Goal: Information Seeking & Learning: Learn about a topic

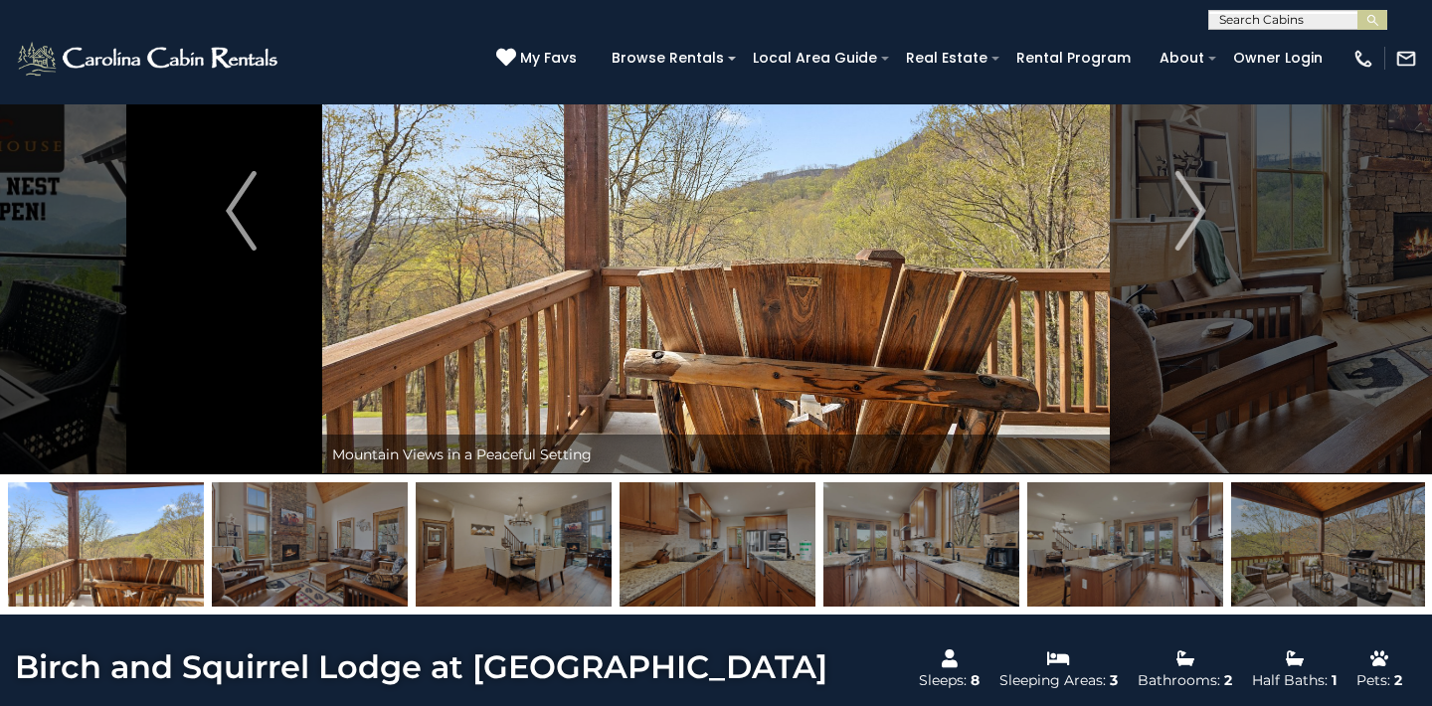
scroll to position [515, 0]
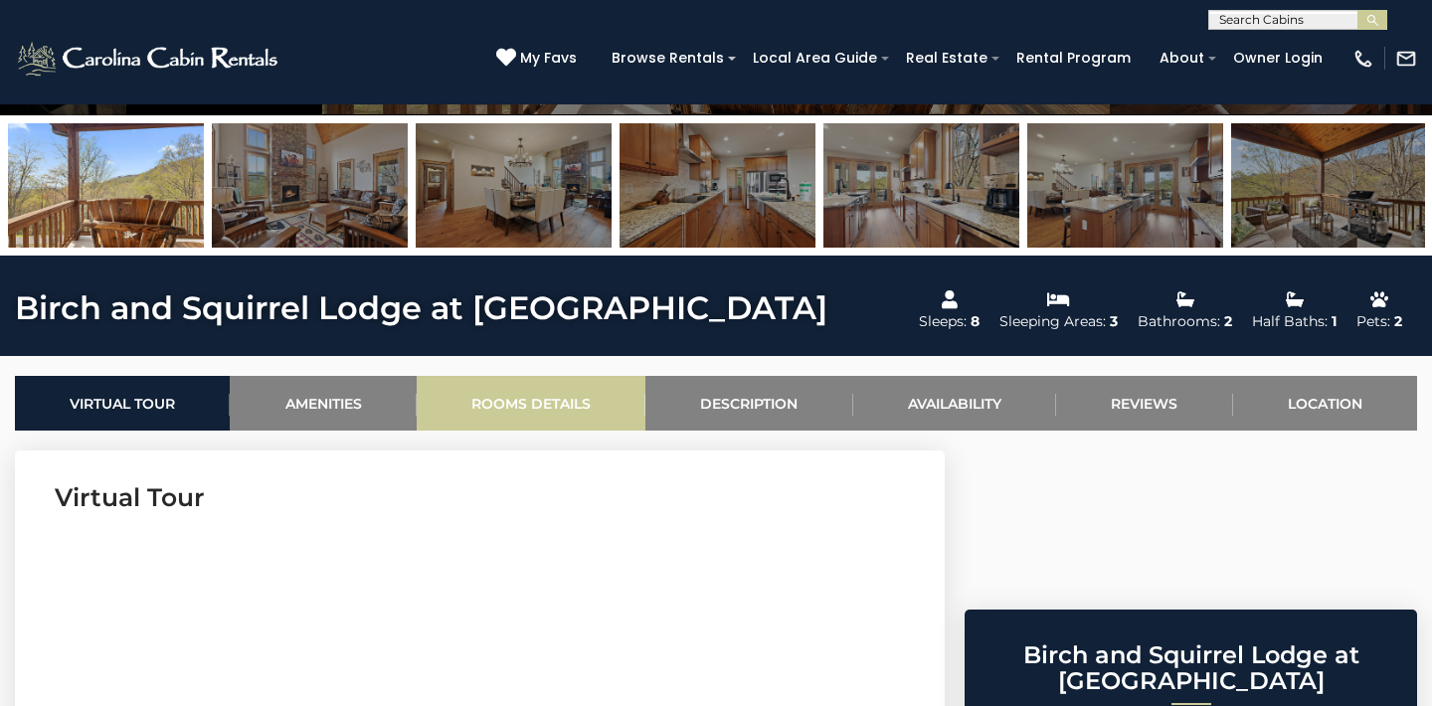
click at [521, 397] on link "Rooms Details" at bounding box center [531, 403] width 229 height 55
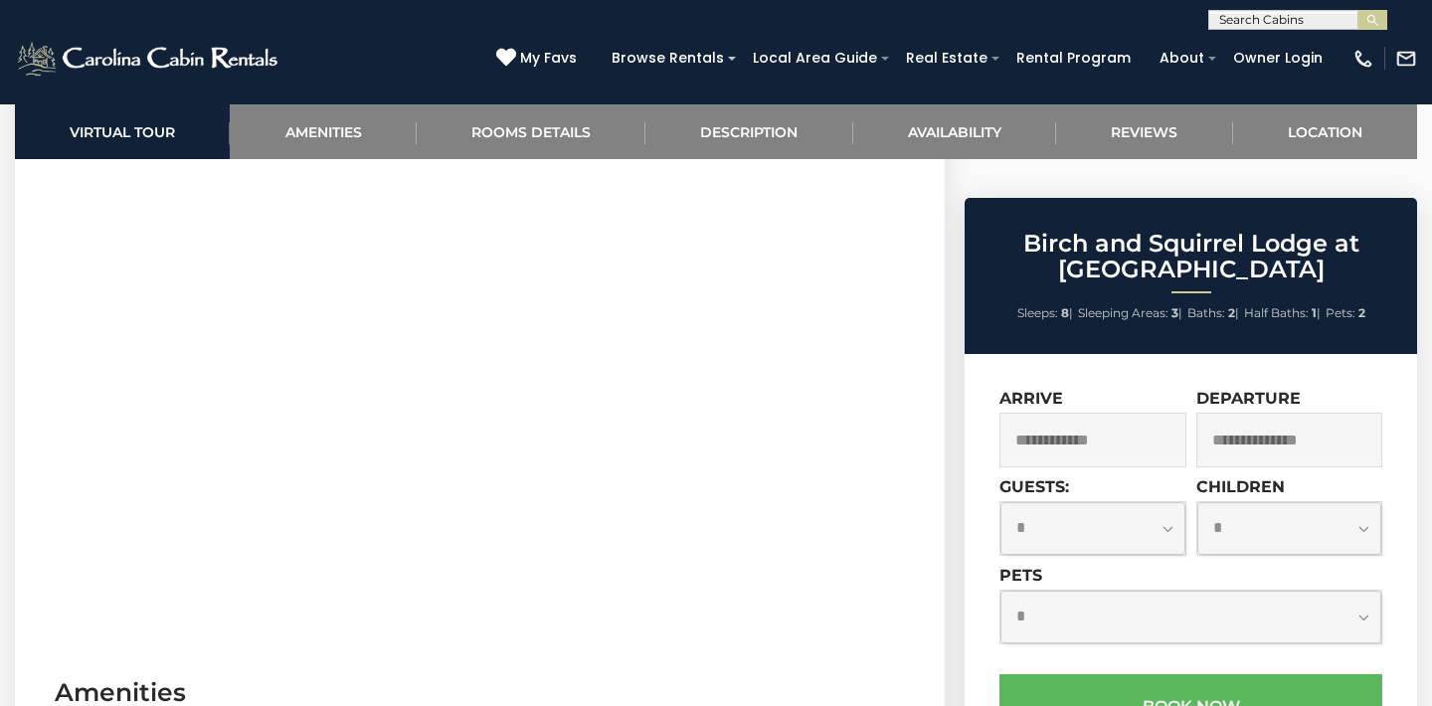
scroll to position [835, 0]
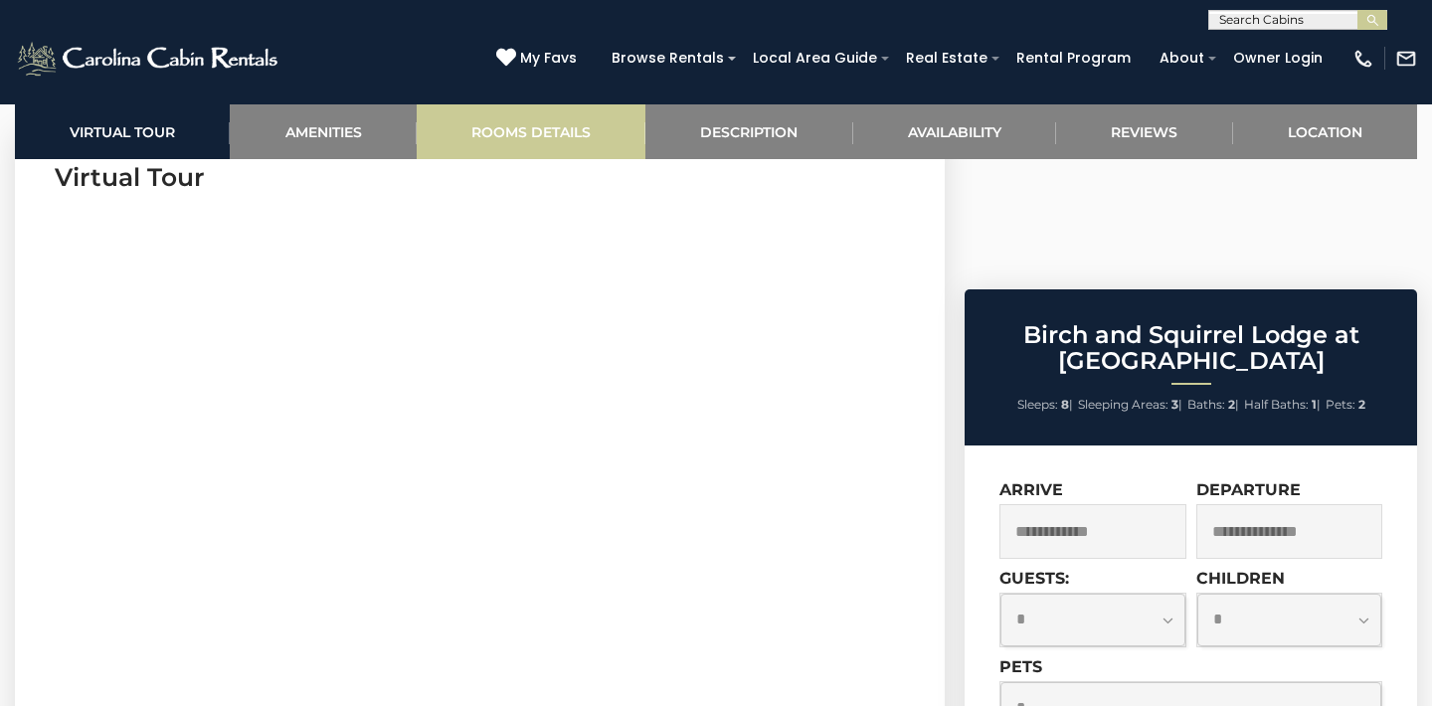
click at [565, 125] on link "Rooms Details" at bounding box center [531, 131] width 229 height 55
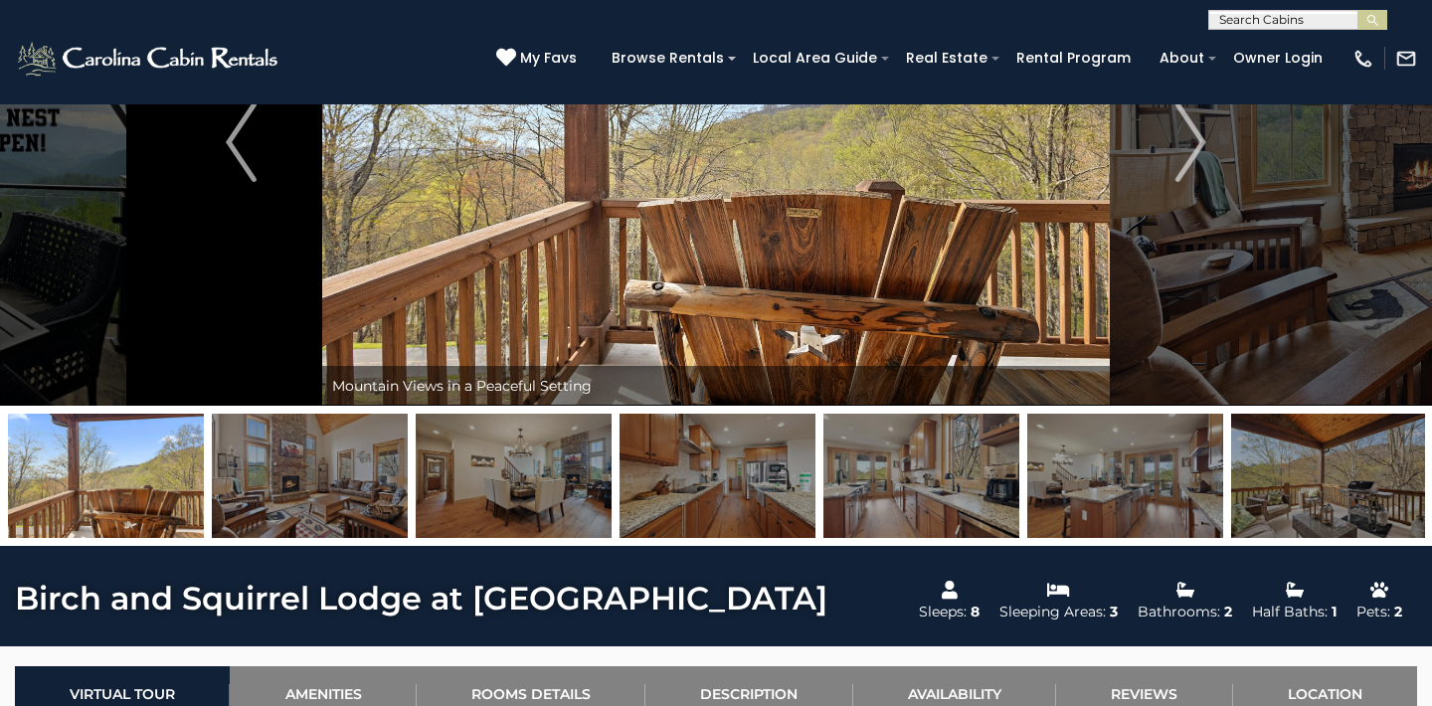
scroll to position [202, 0]
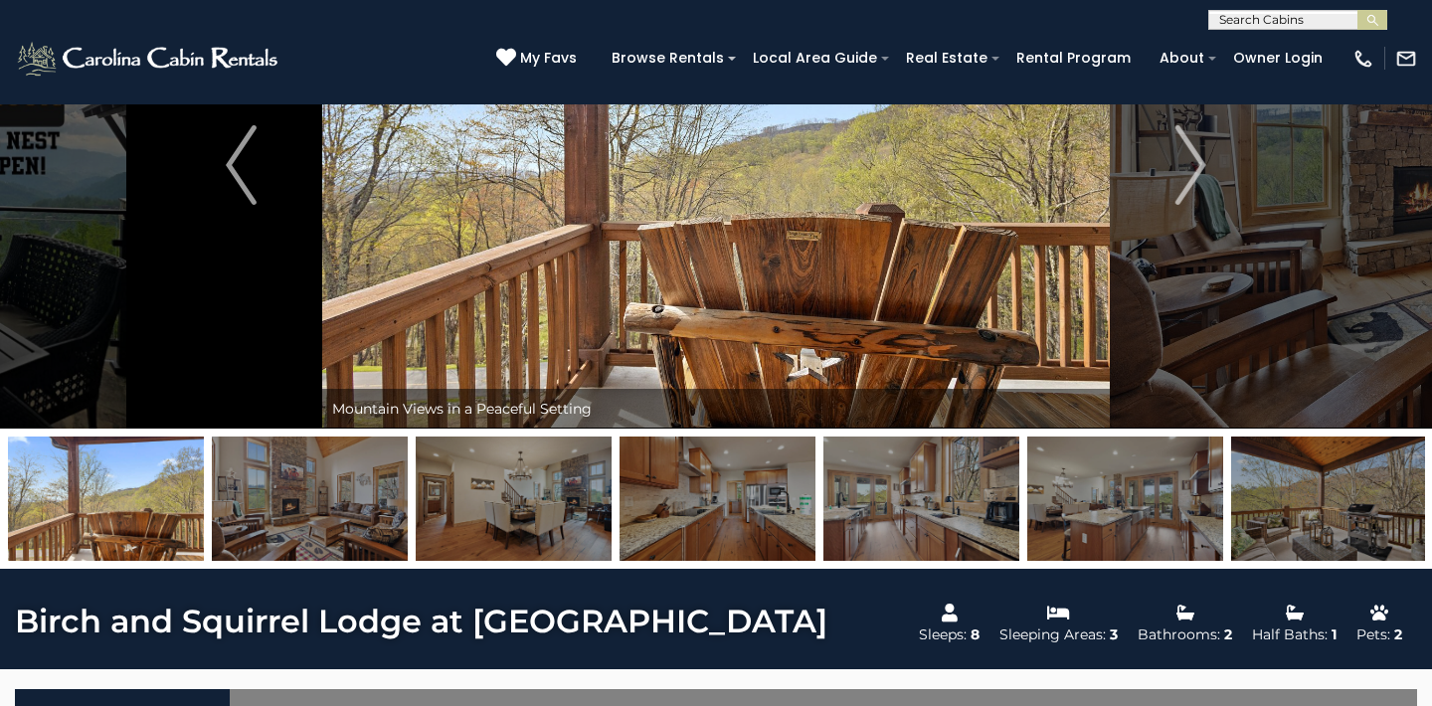
click at [145, 513] on img at bounding box center [106, 498] width 196 height 124
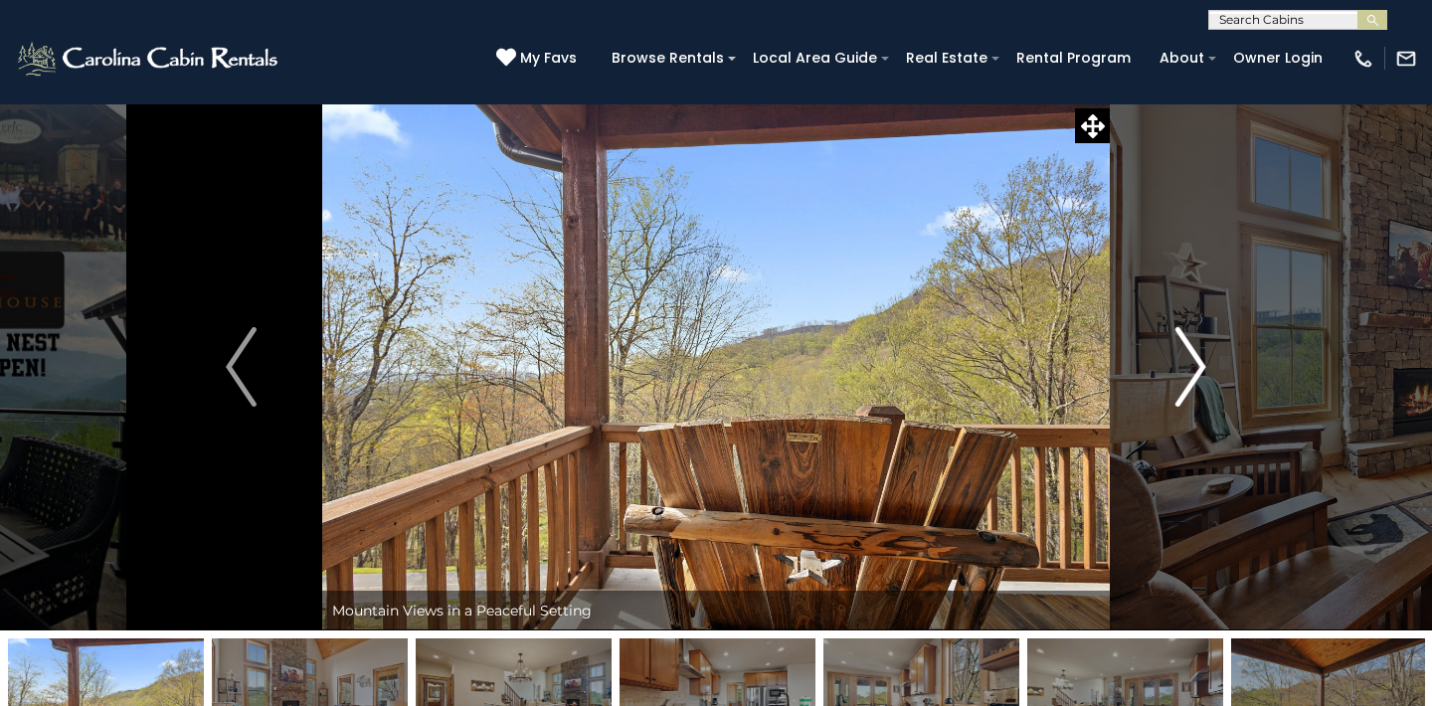
scroll to position [0, 0]
click at [1195, 367] on img "Next" at bounding box center [1190, 367] width 30 height 80
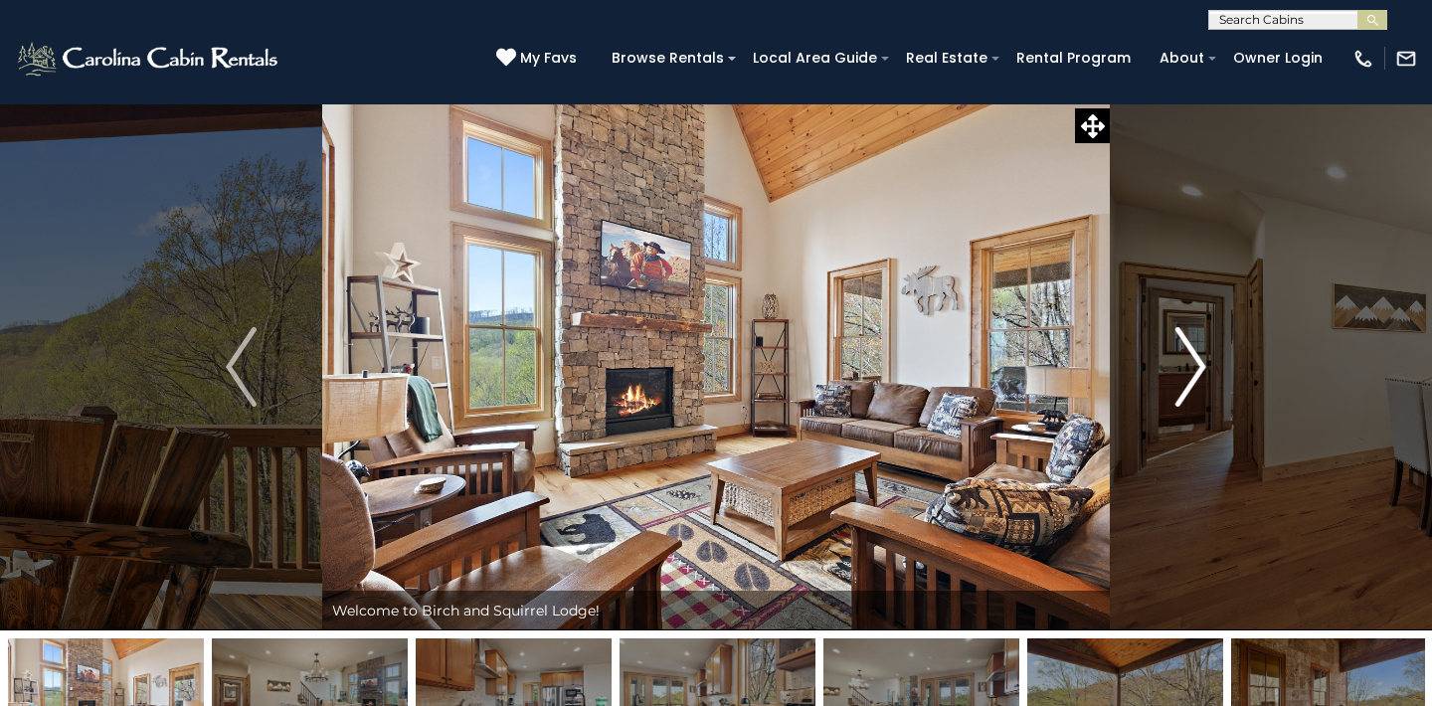
click at [1195, 367] on img "Next" at bounding box center [1190, 367] width 30 height 80
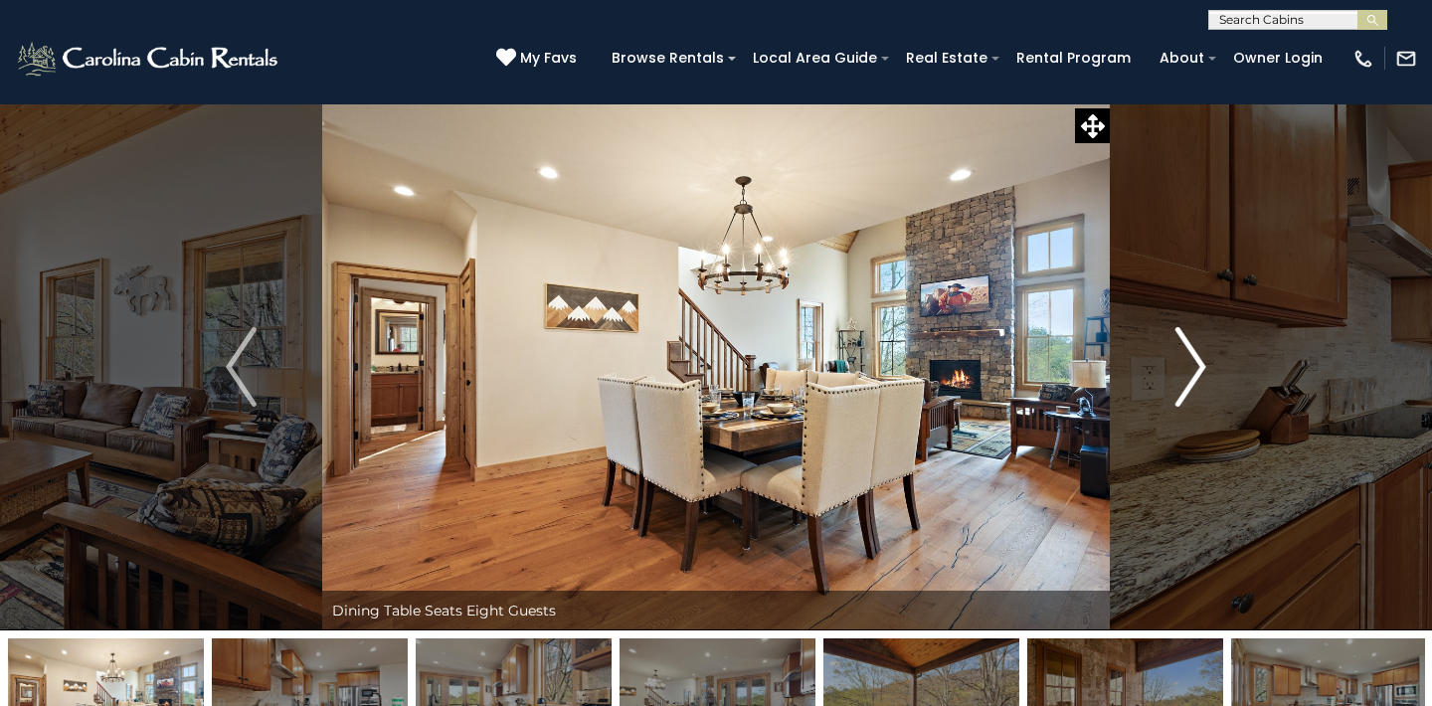
click at [1195, 367] on img "Next" at bounding box center [1190, 367] width 30 height 80
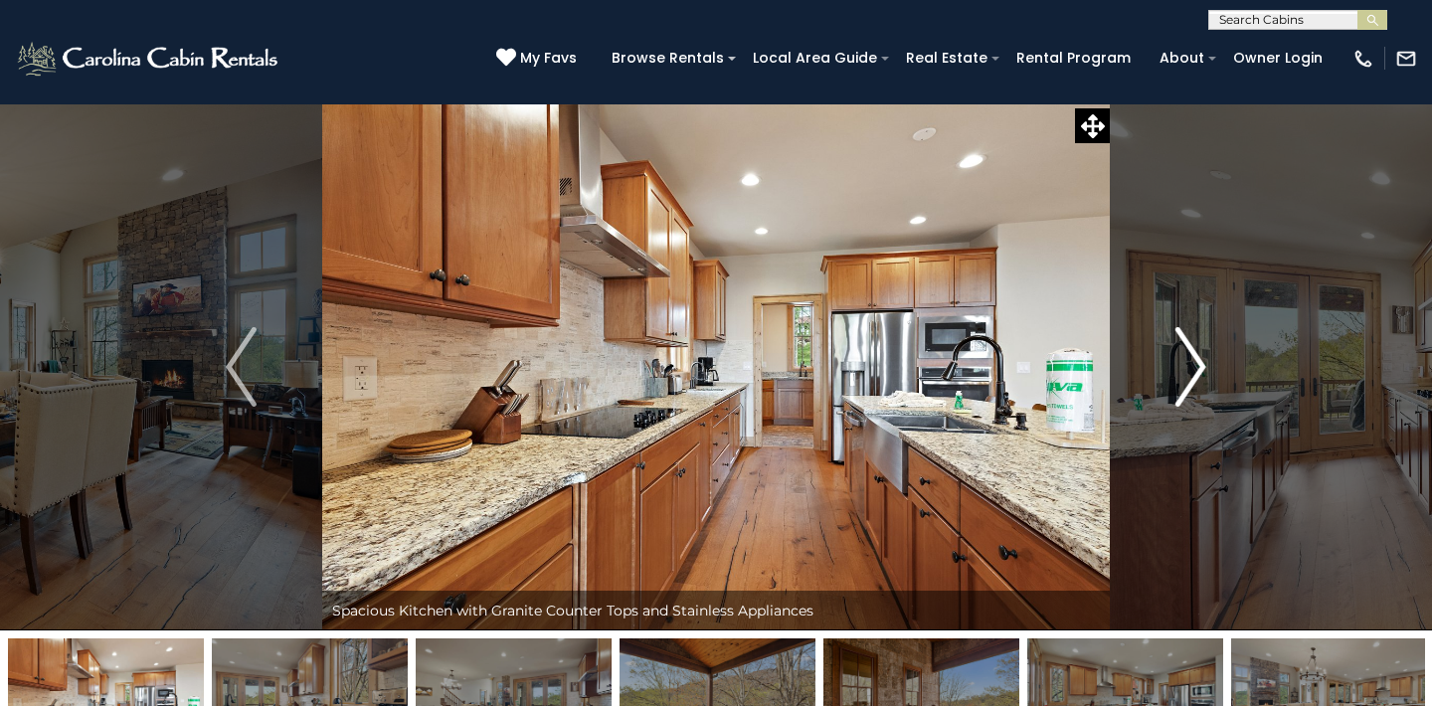
click at [1195, 368] on img "Next" at bounding box center [1190, 367] width 30 height 80
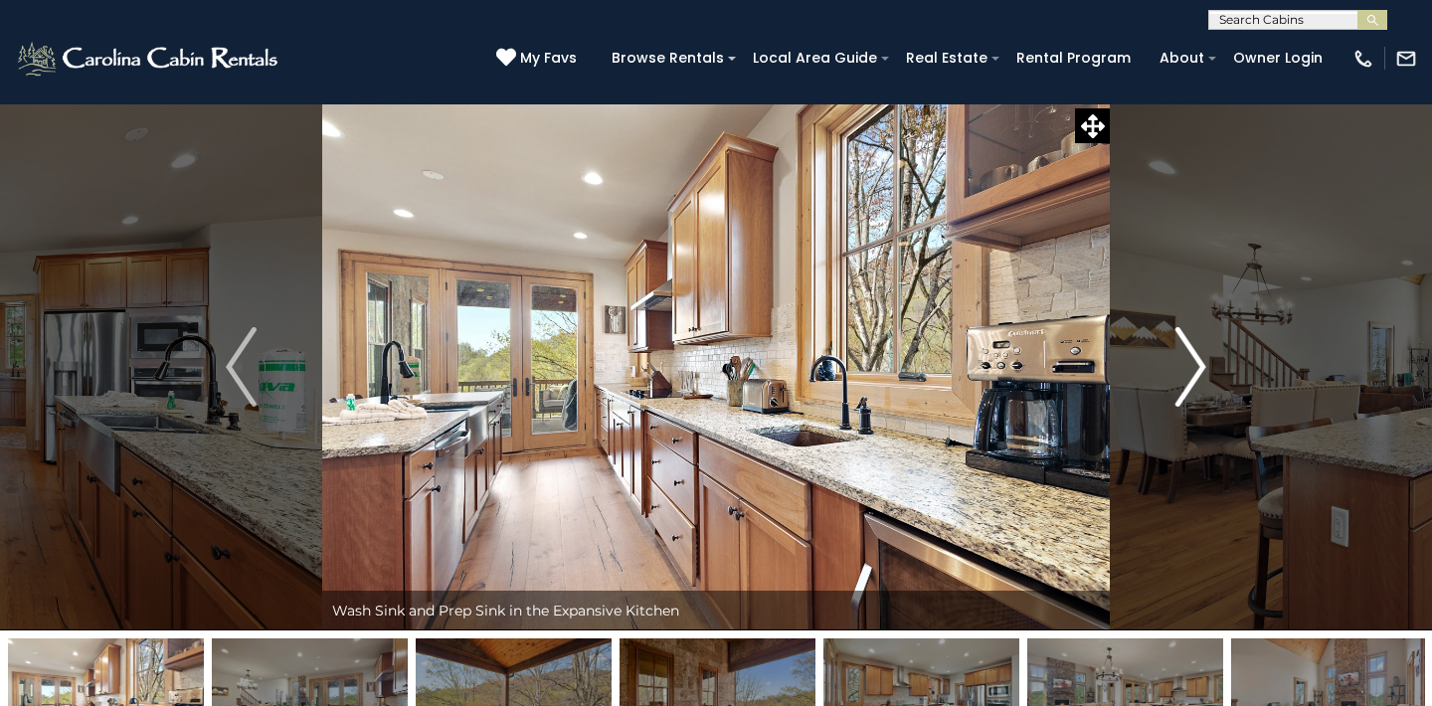
click at [1195, 366] on img "Next" at bounding box center [1190, 367] width 30 height 80
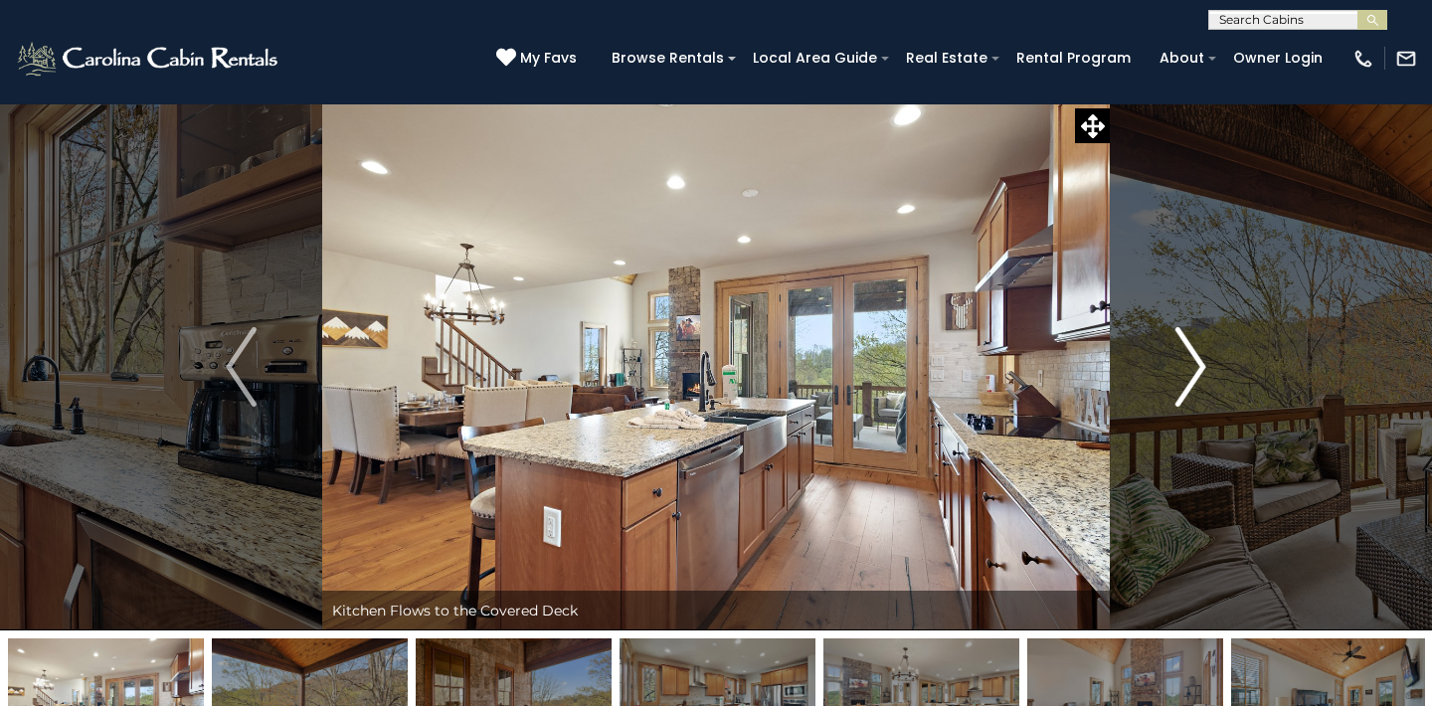
click at [1195, 366] on img "Next" at bounding box center [1190, 367] width 30 height 80
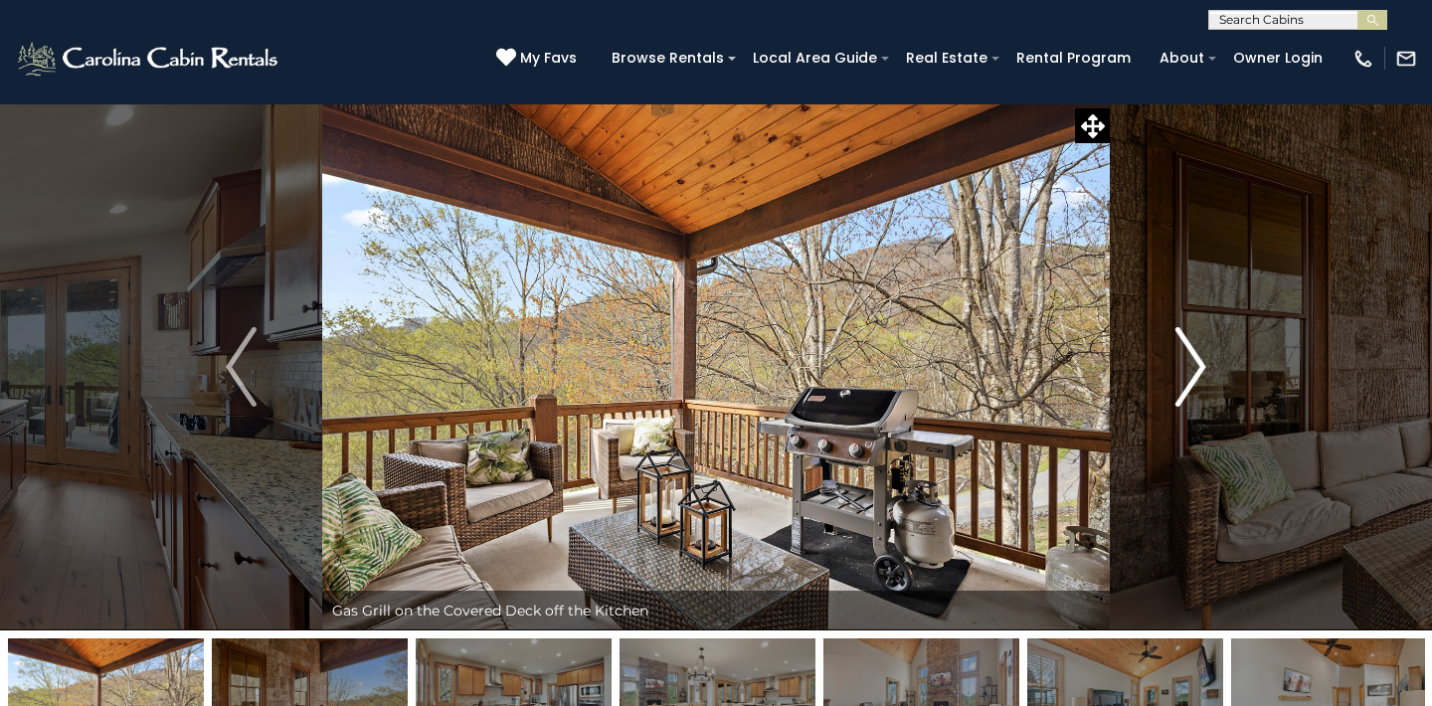
click at [1195, 367] on img "Next" at bounding box center [1190, 367] width 30 height 80
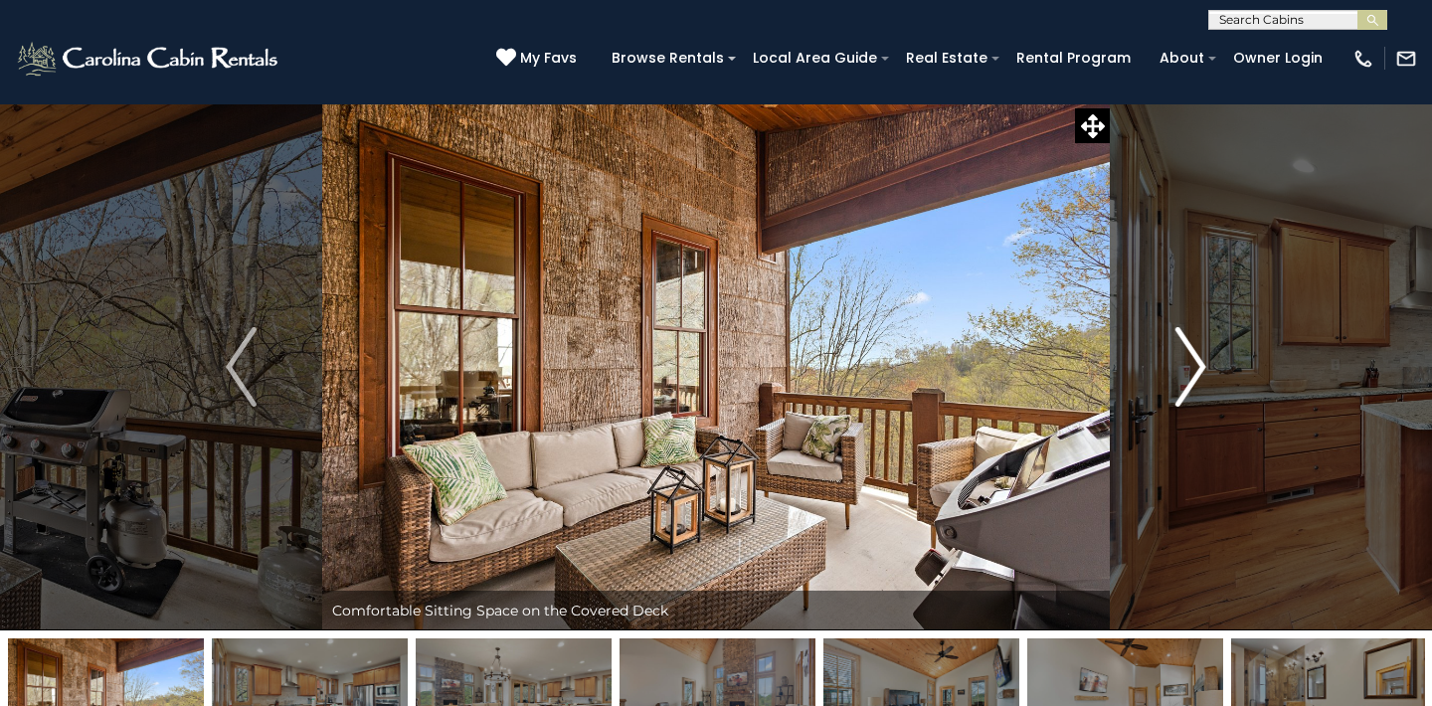
click at [1195, 367] on img "Next" at bounding box center [1190, 367] width 30 height 80
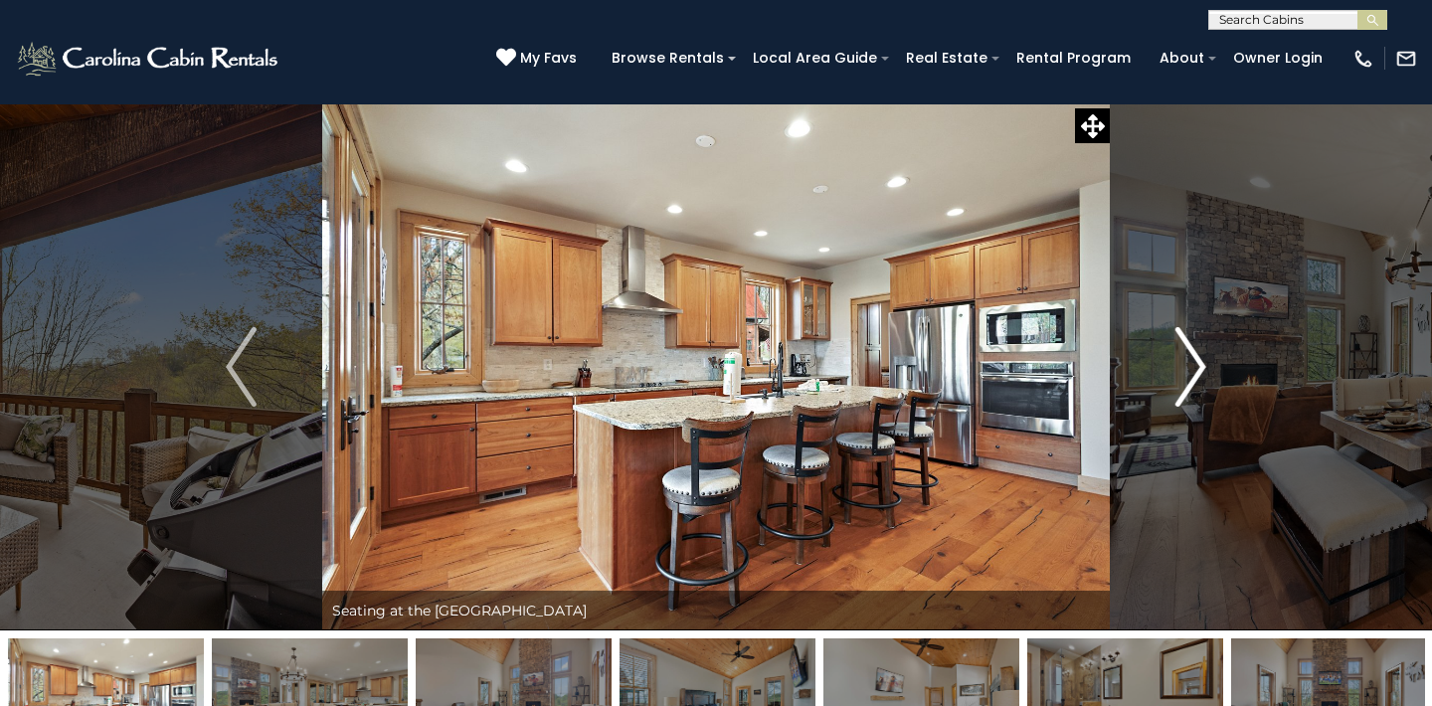
click at [1195, 367] on img "Next" at bounding box center [1190, 367] width 30 height 80
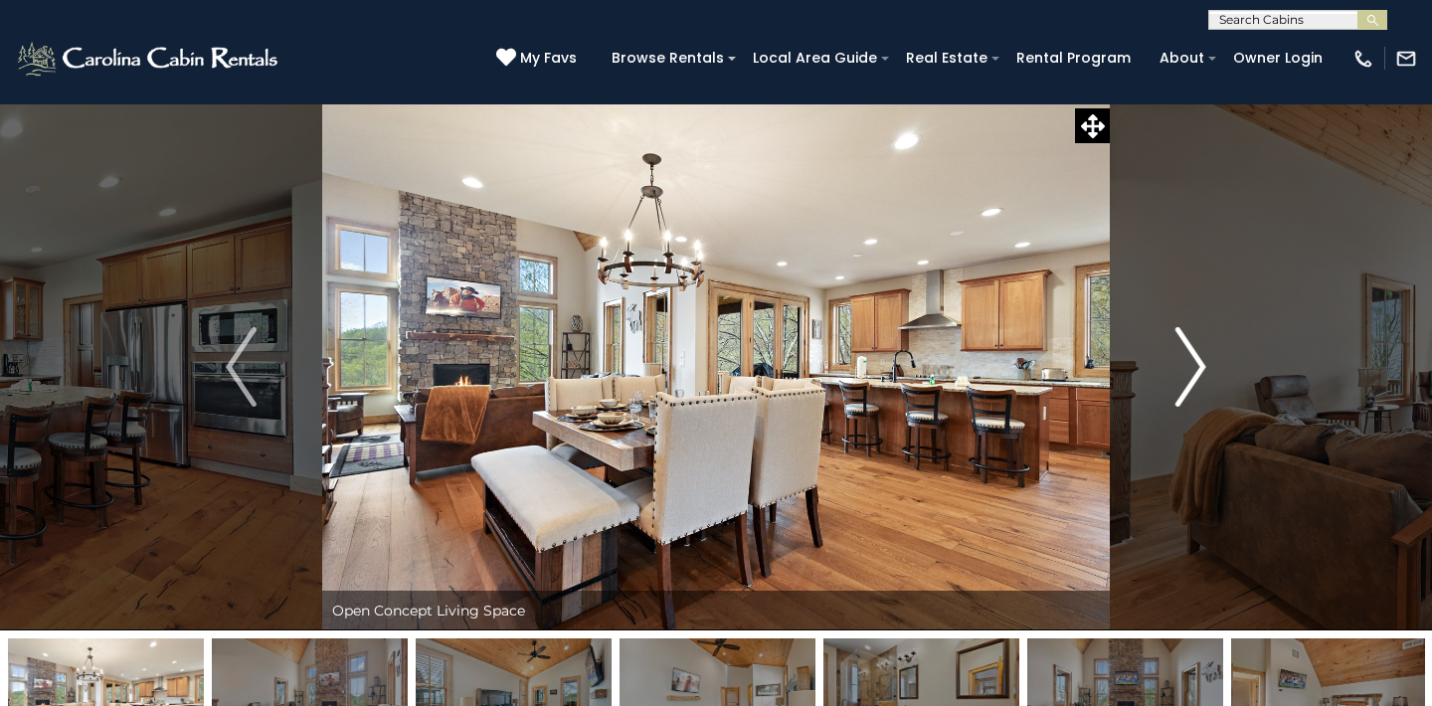
click at [1193, 360] on img "Next" at bounding box center [1190, 367] width 30 height 80
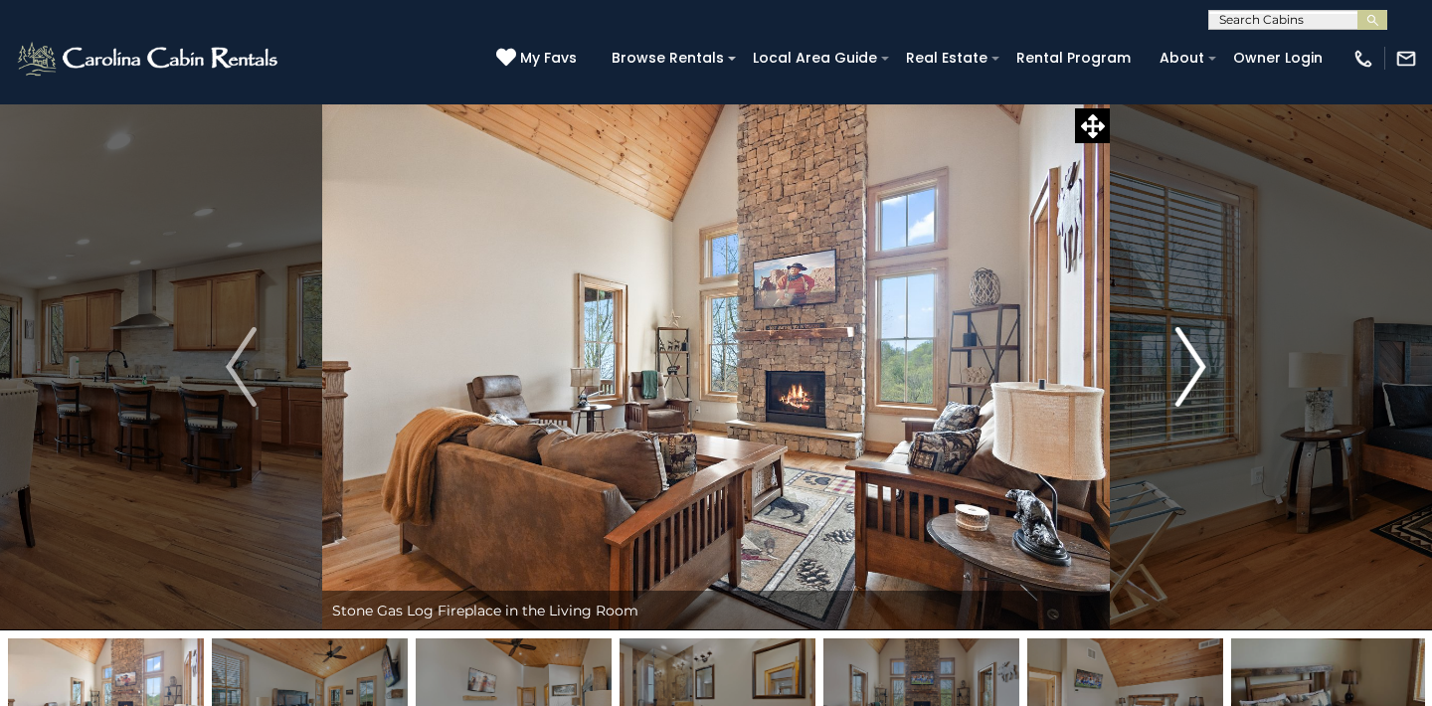
click at [1193, 360] on img "Next" at bounding box center [1190, 367] width 30 height 80
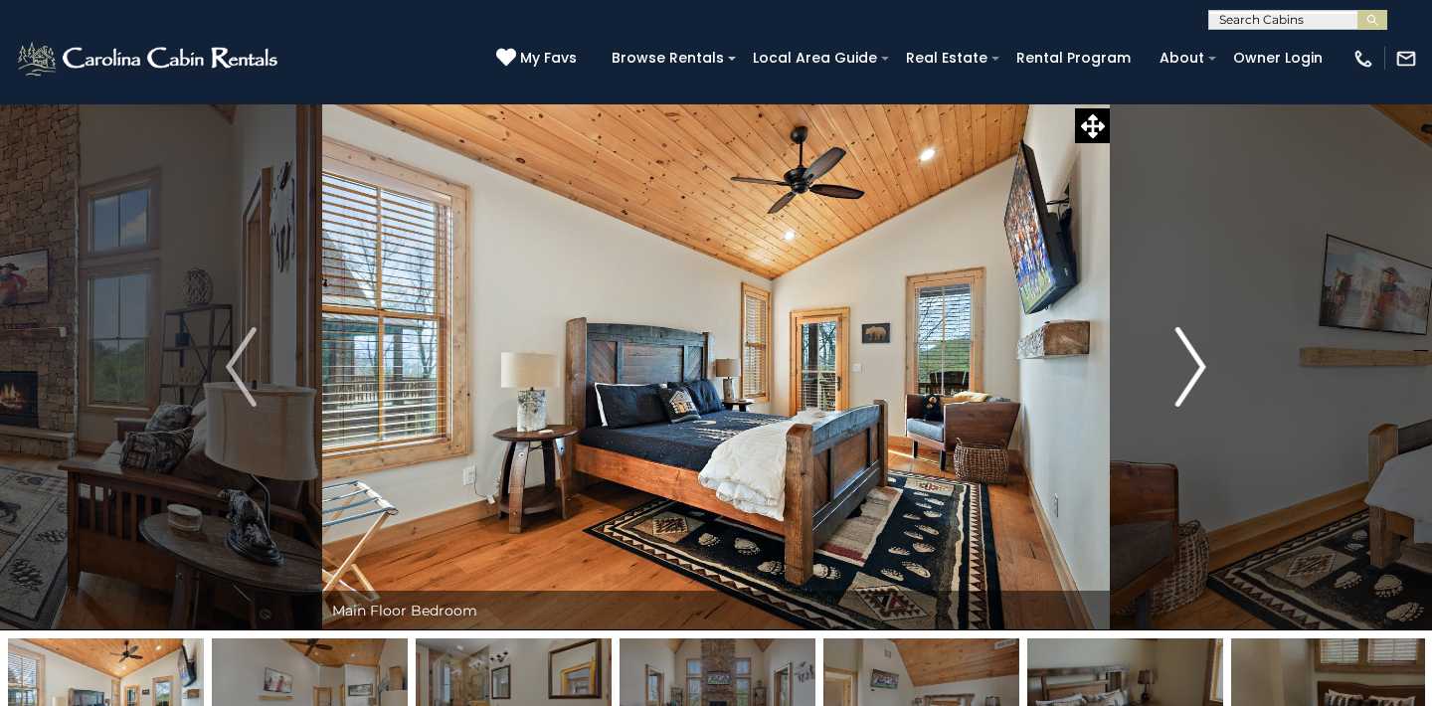
click at [1193, 360] on img "Next" at bounding box center [1190, 367] width 30 height 80
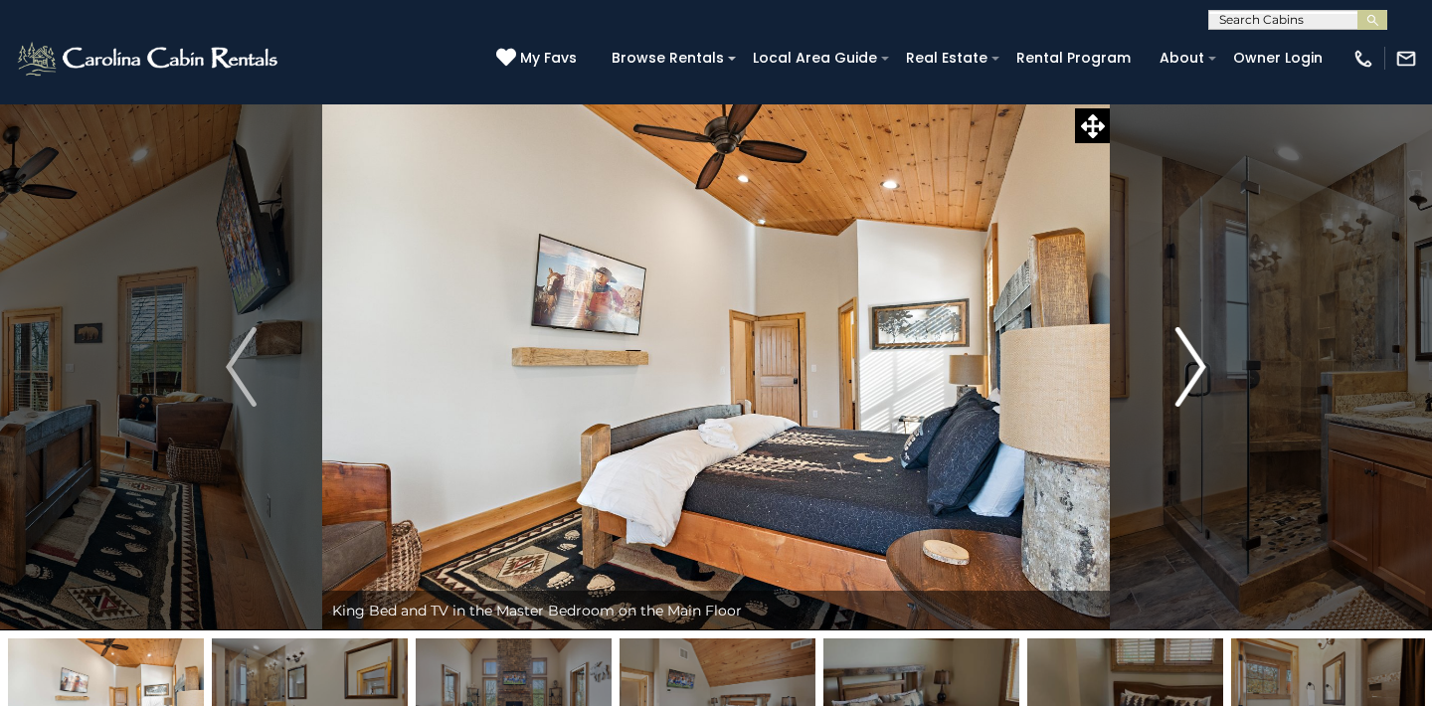
click at [1193, 360] on img "Next" at bounding box center [1190, 367] width 30 height 80
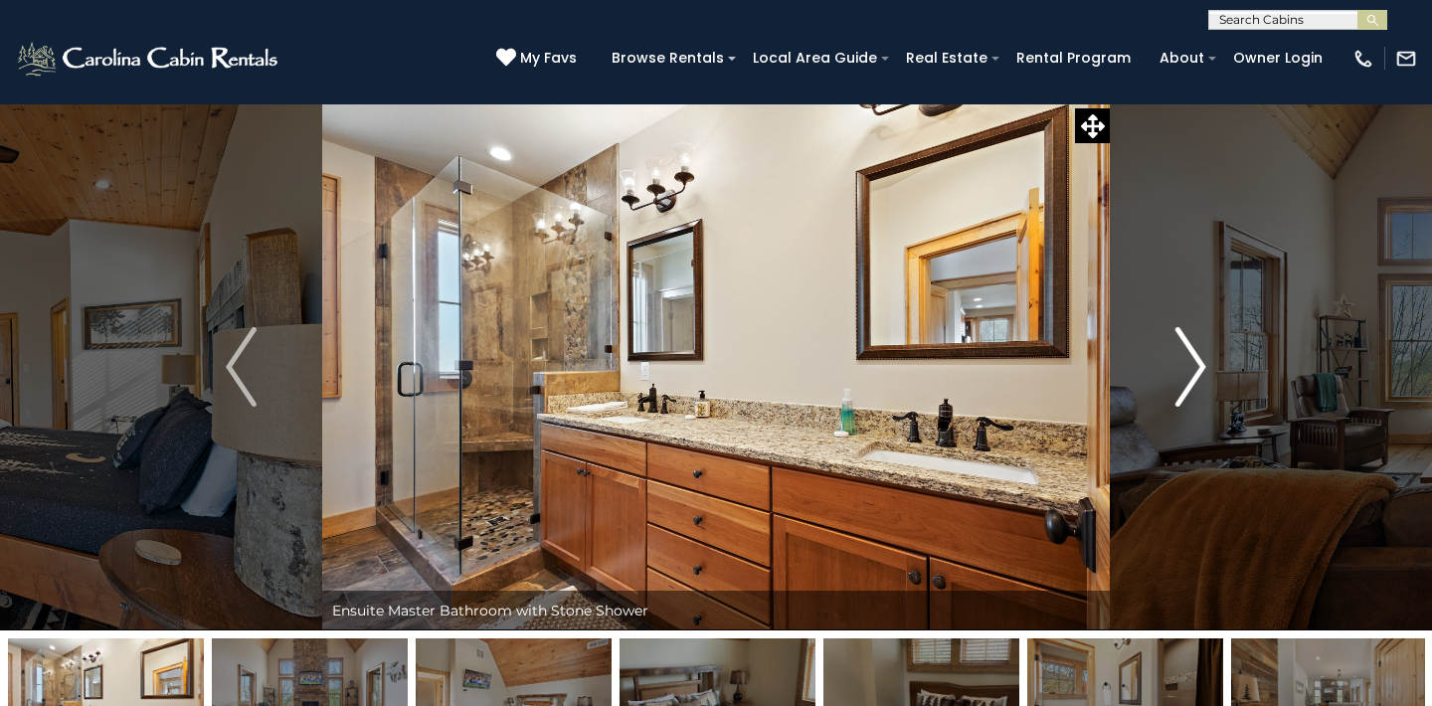
click at [1193, 360] on img "Next" at bounding box center [1190, 367] width 30 height 80
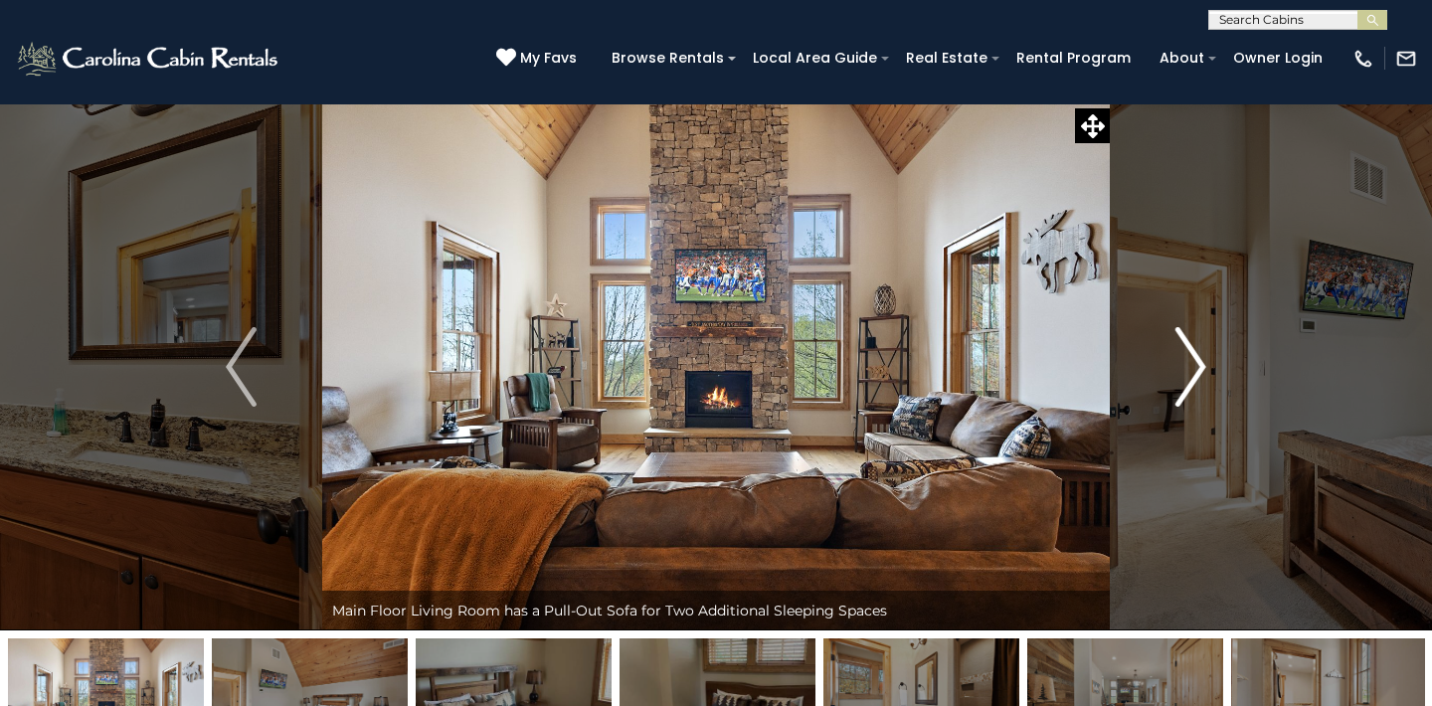
click at [1193, 360] on img "Next" at bounding box center [1190, 367] width 30 height 80
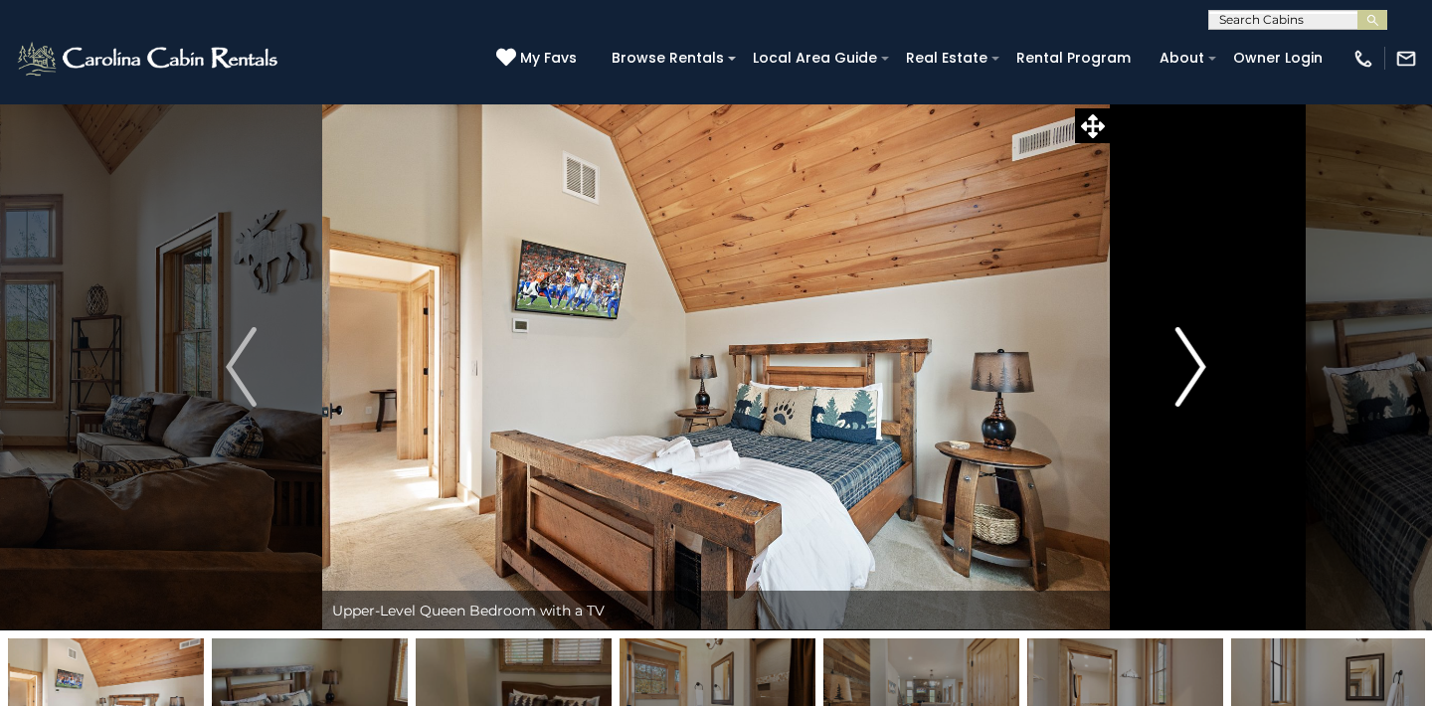
click at [1193, 360] on img "Next" at bounding box center [1190, 367] width 30 height 80
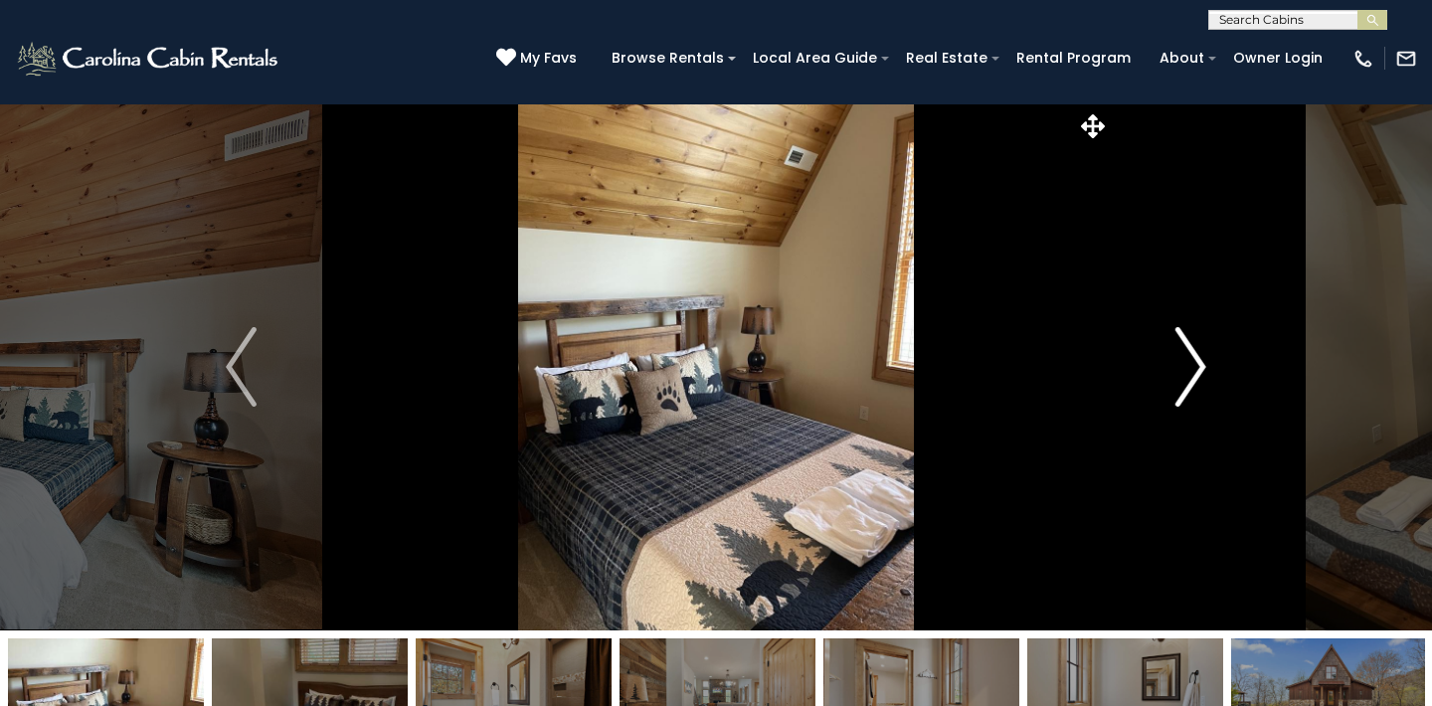
click at [1193, 360] on img "Next" at bounding box center [1190, 367] width 30 height 80
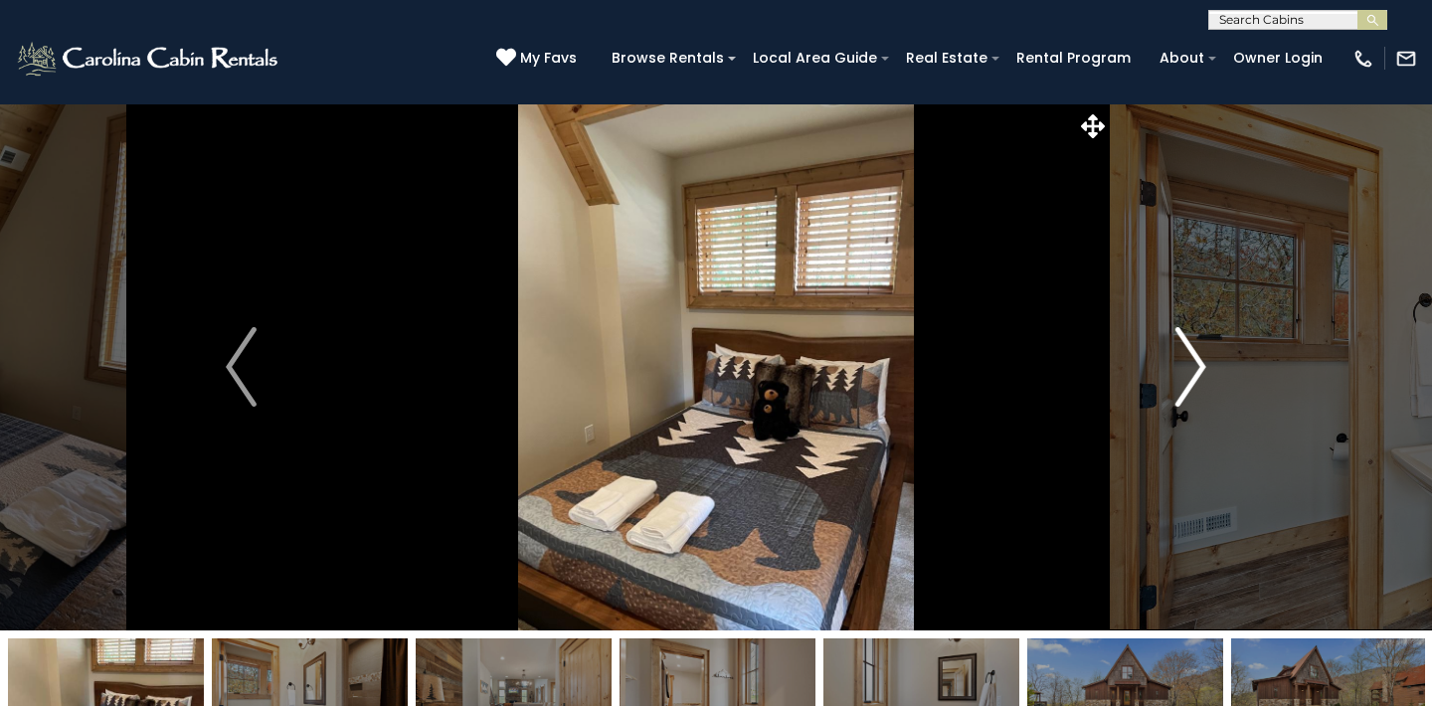
click at [1193, 360] on img "Next" at bounding box center [1190, 367] width 30 height 80
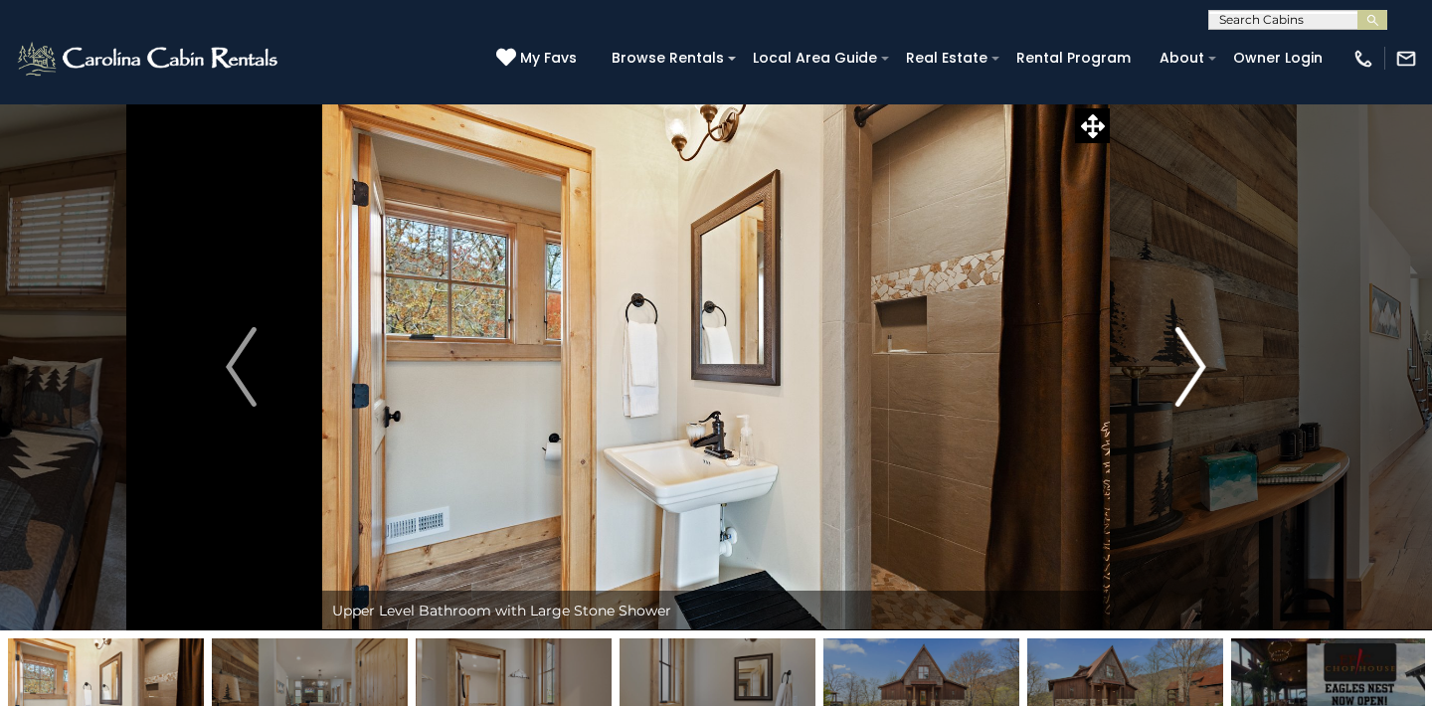
click at [1193, 360] on img "Next" at bounding box center [1190, 367] width 30 height 80
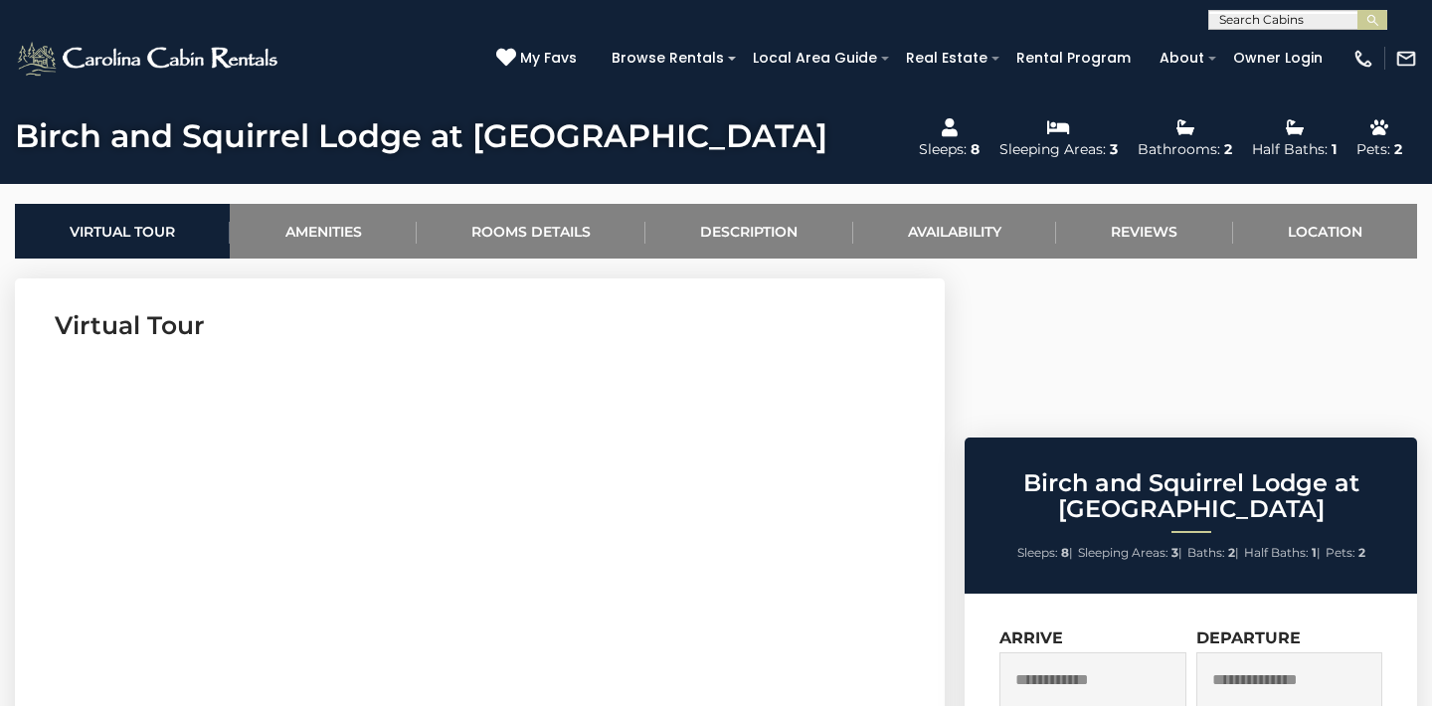
scroll to position [701, 0]
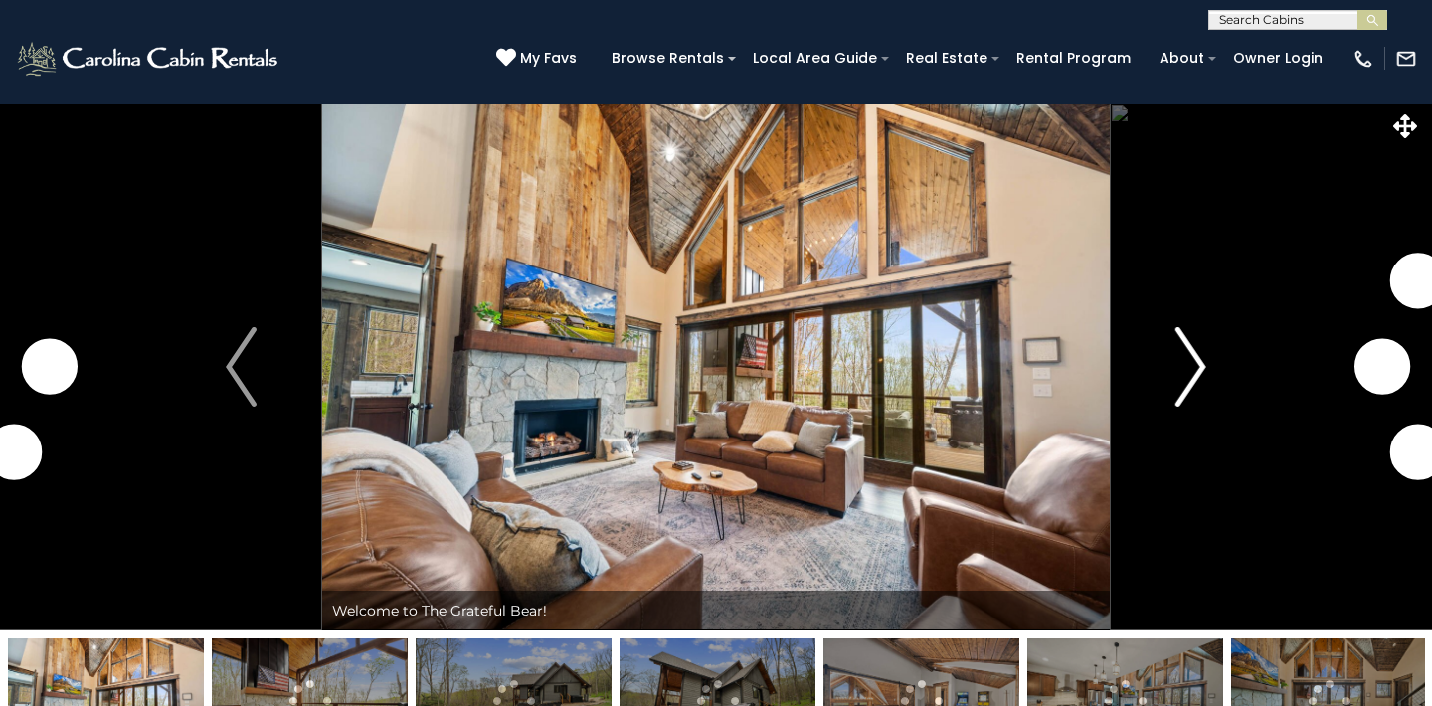
click at [1185, 368] on img "Next" at bounding box center [1190, 367] width 30 height 80
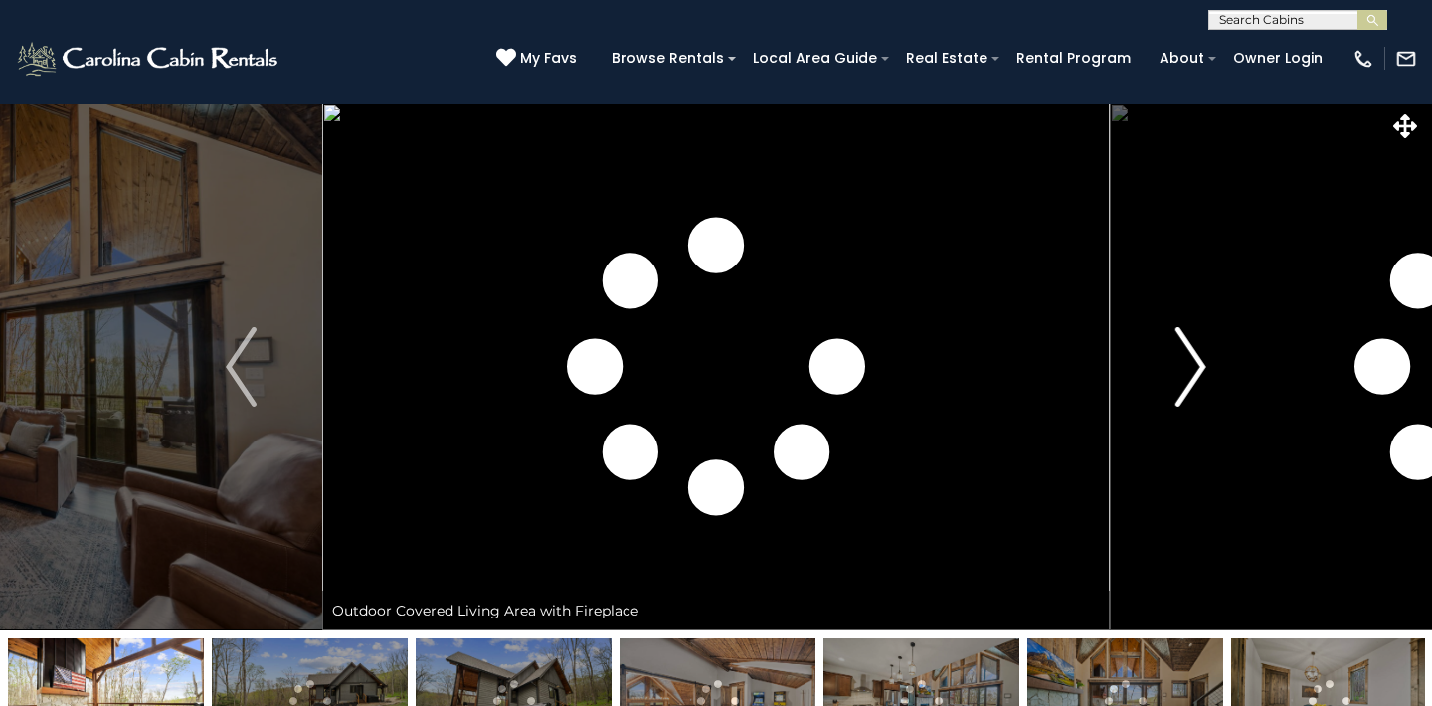
click at [1185, 368] on img "Next" at bounding box center [1190, 367] width 30 height 80
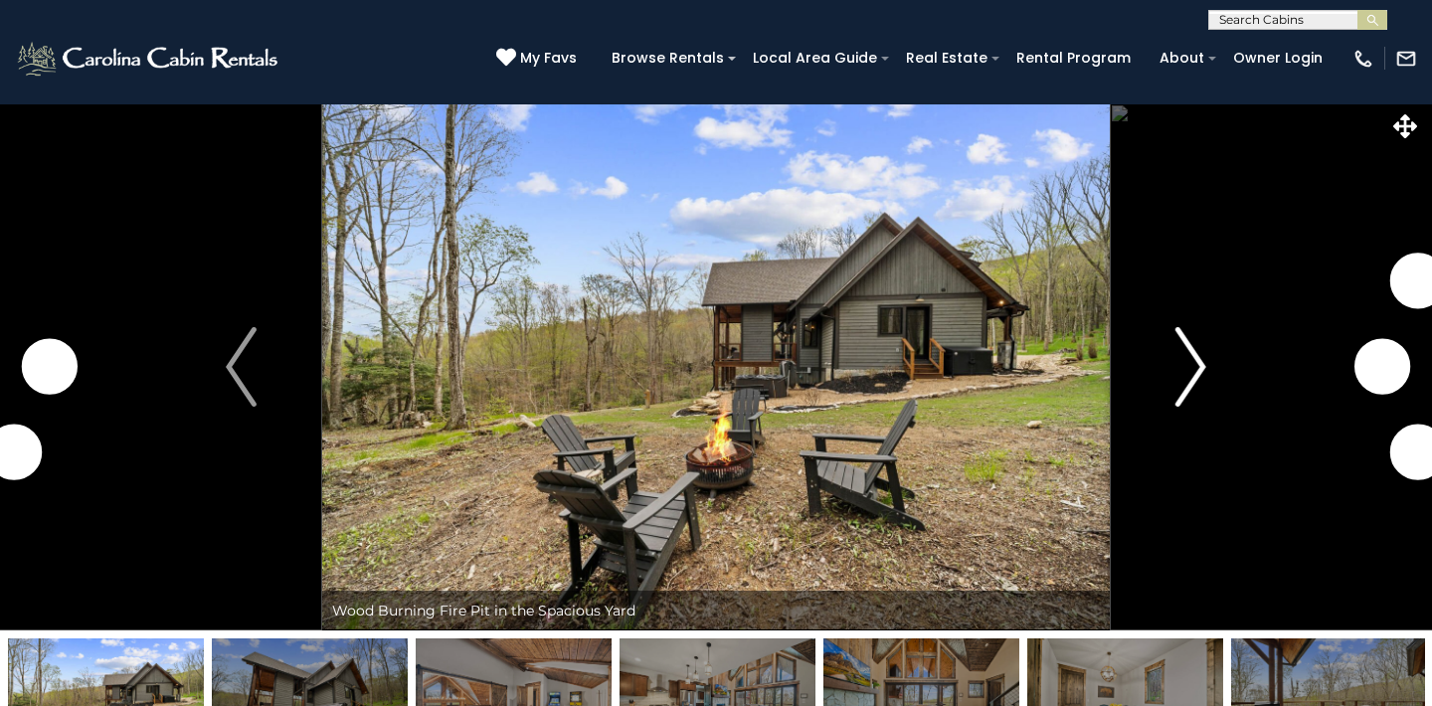
click at [1202, 362] on img "Next" at bounding box center [1190, 367] width 30 height 80
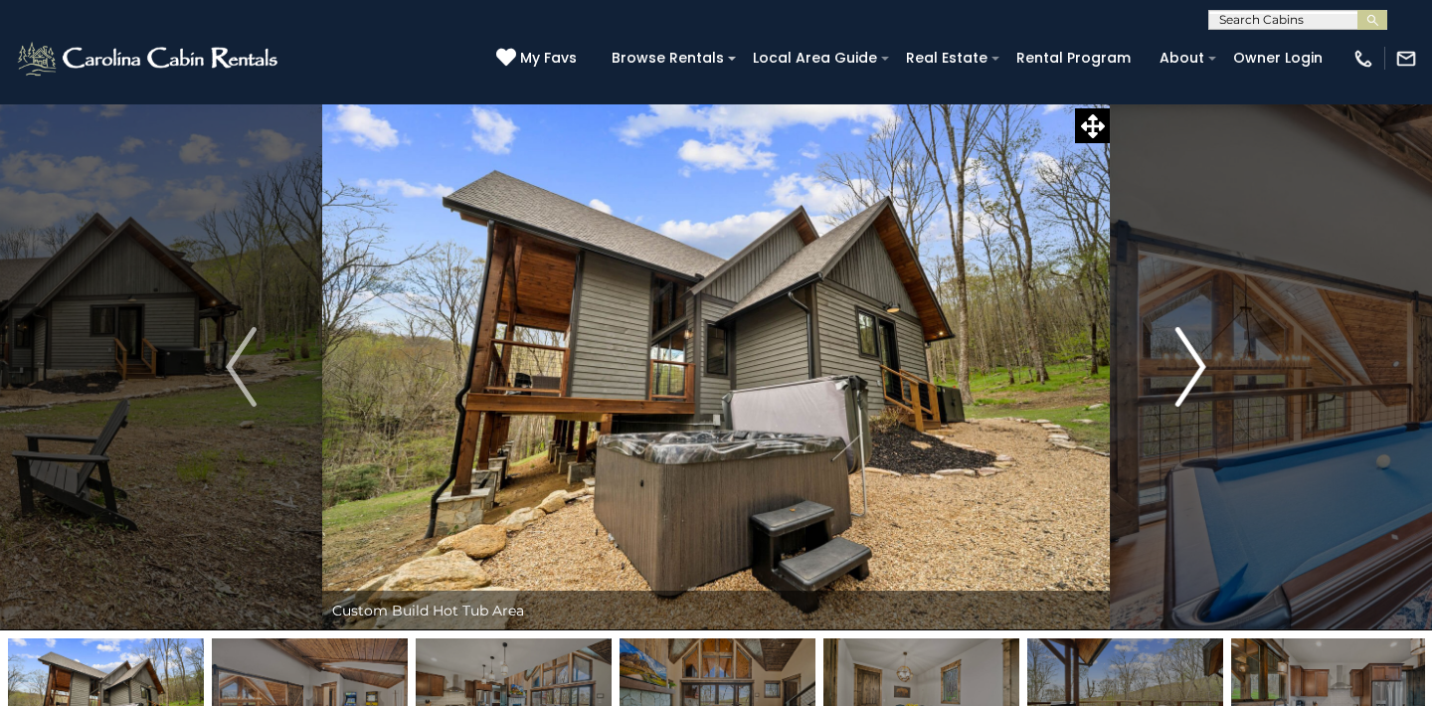
click at [1202, 356] on img "Next" at bounding box center [1190, 367] width 30 height 80
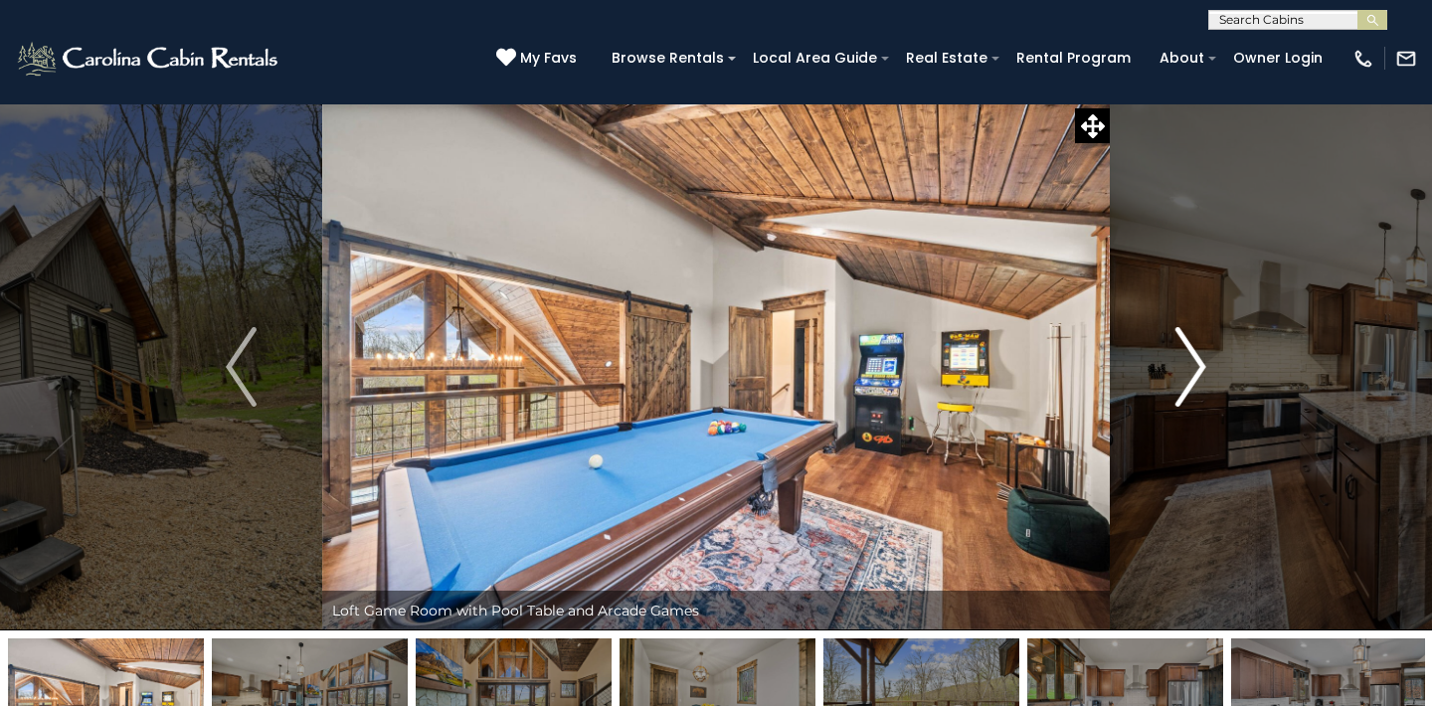
click at [1202, 356] on img "Next" at bounding box center [1190, 367] width 30 height 80
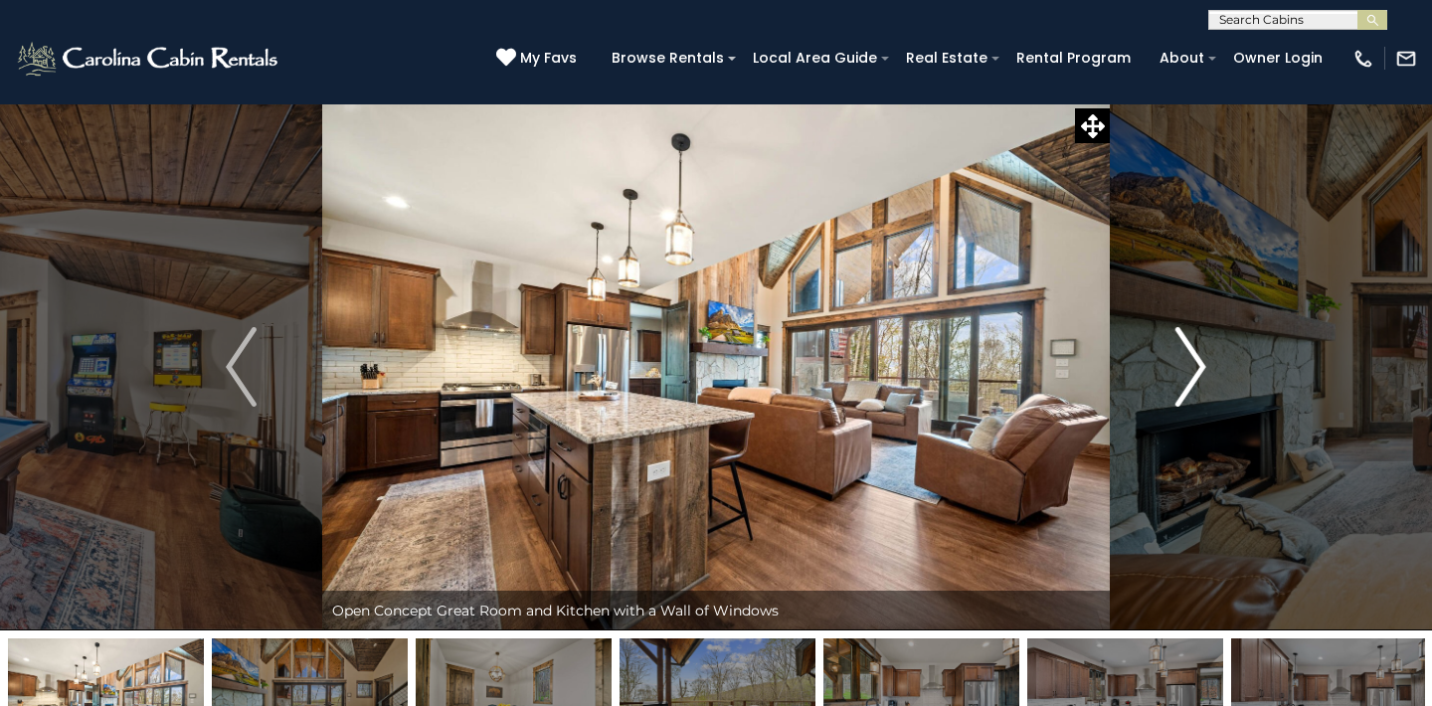
click at [1189, 367] on img "Next" at bounding box center [1190, 367] width 30 height 80
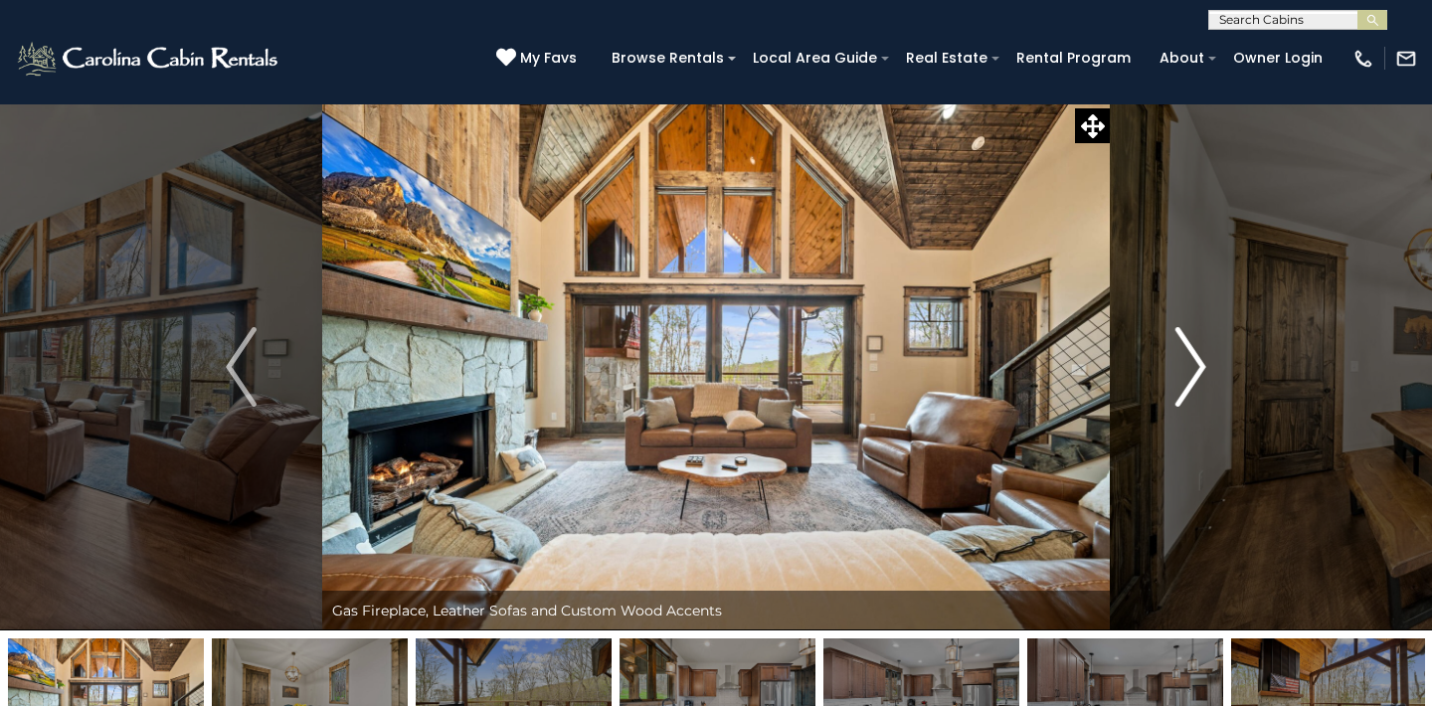
click at [1189, 369] on img "Next" at bounding box center [1190, 367] width 30 height 80
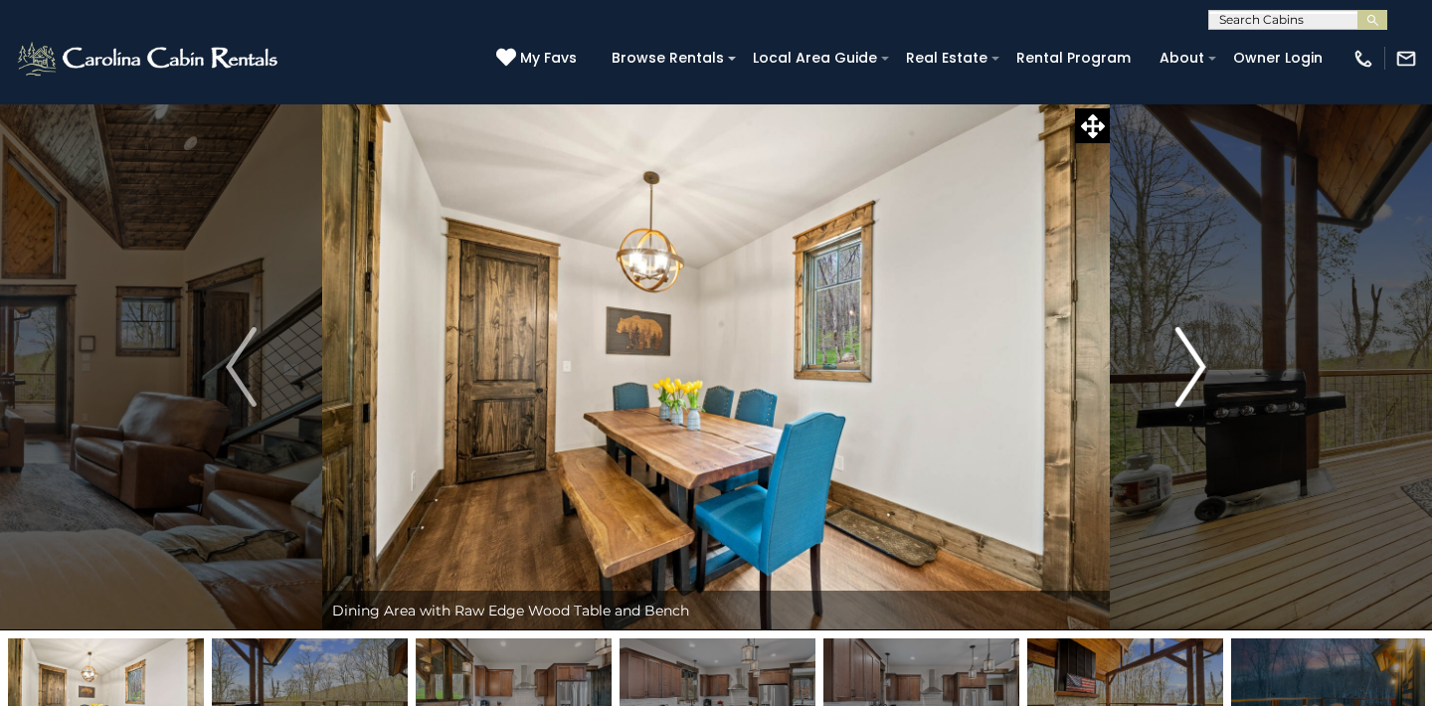
click at [1189, 368] on img "Next" at bounding box center [1190, 367] width 30 height 80
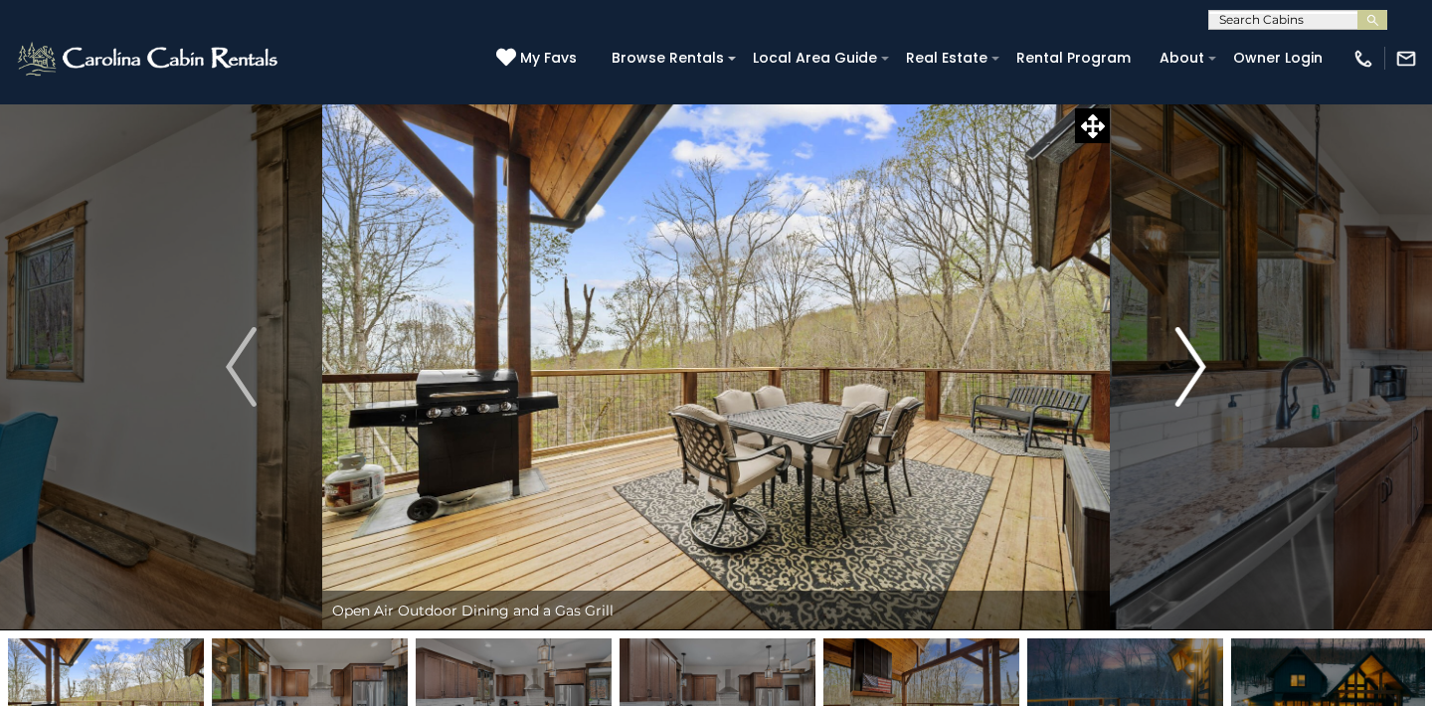
click at [1189, 368] on img "Next" at bounding box center [1190, 367] width 30 height 80
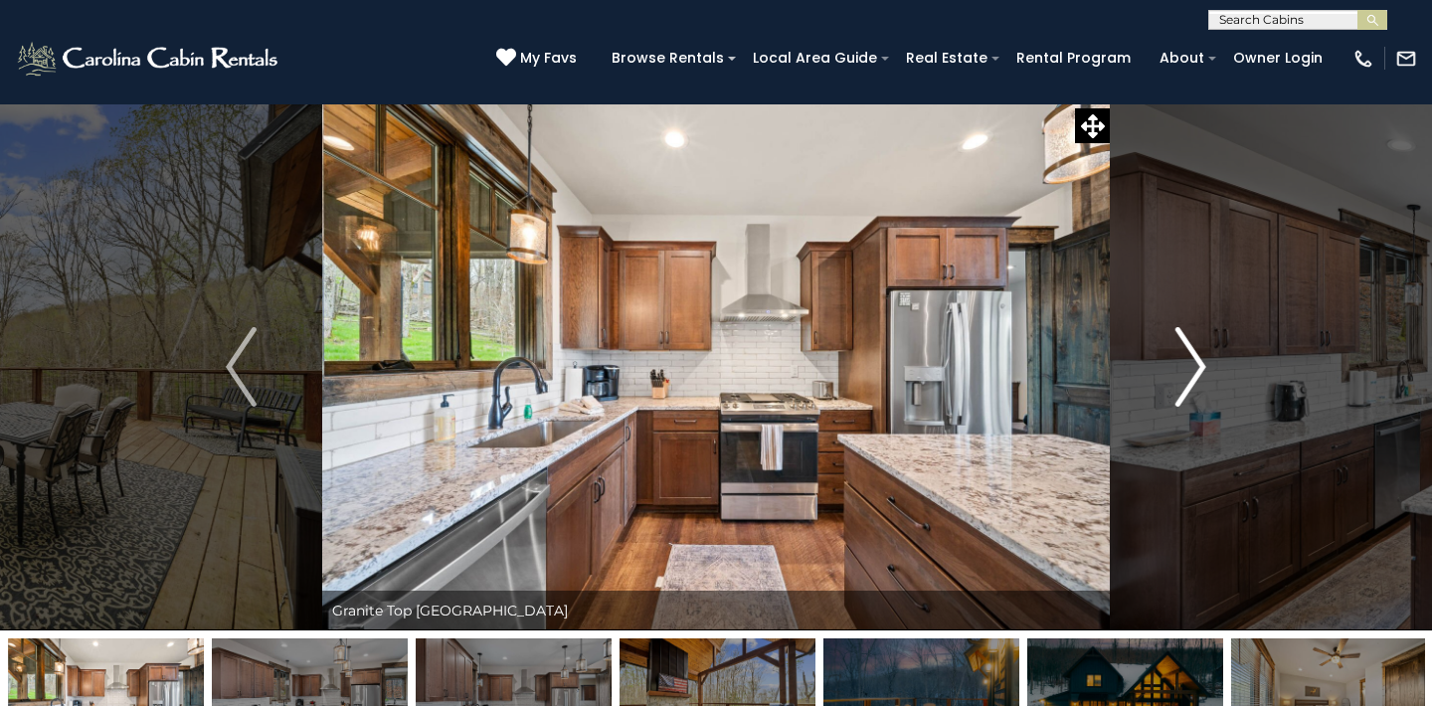
click at [1189, 368] on img "Next" at bounding box center [1190, 367] width 30 height 80
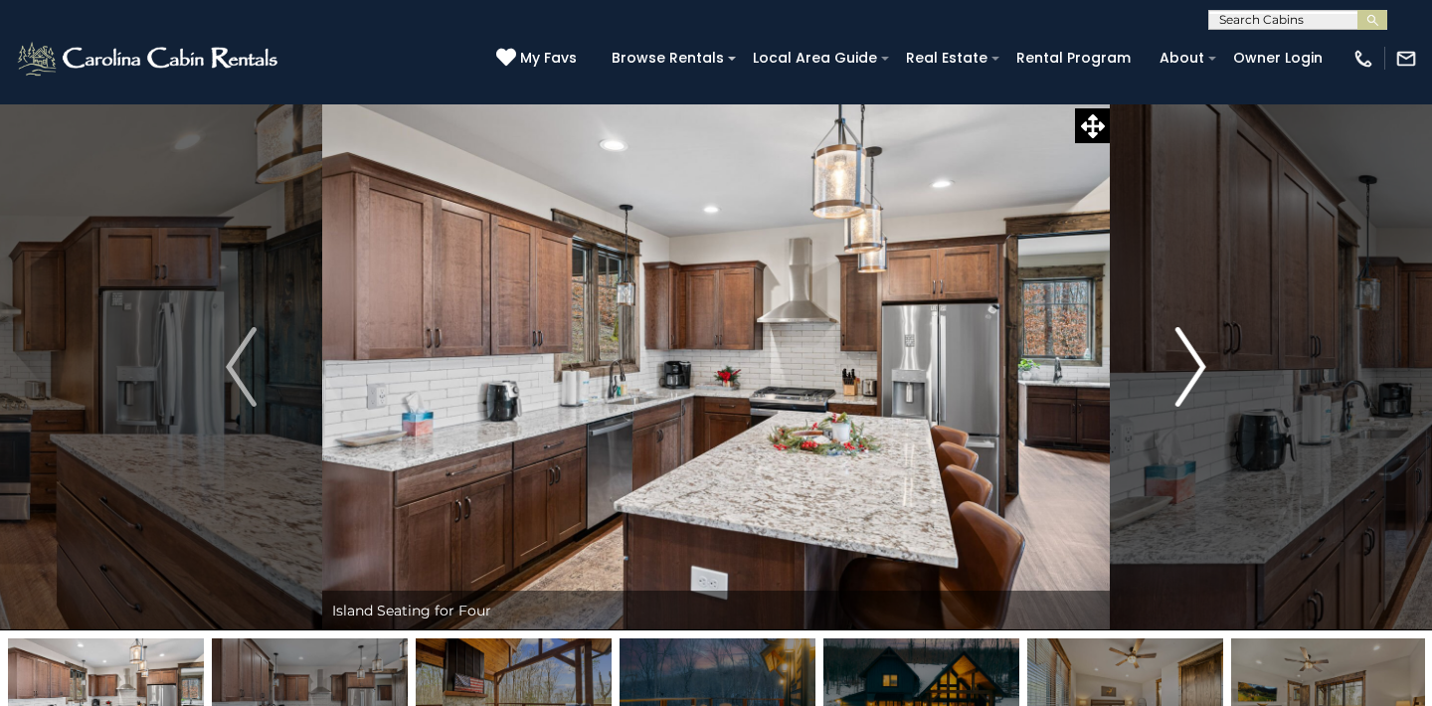
click at [1189, 367] on img "Next" at bounding box center [1190, 367] width 30 height 80
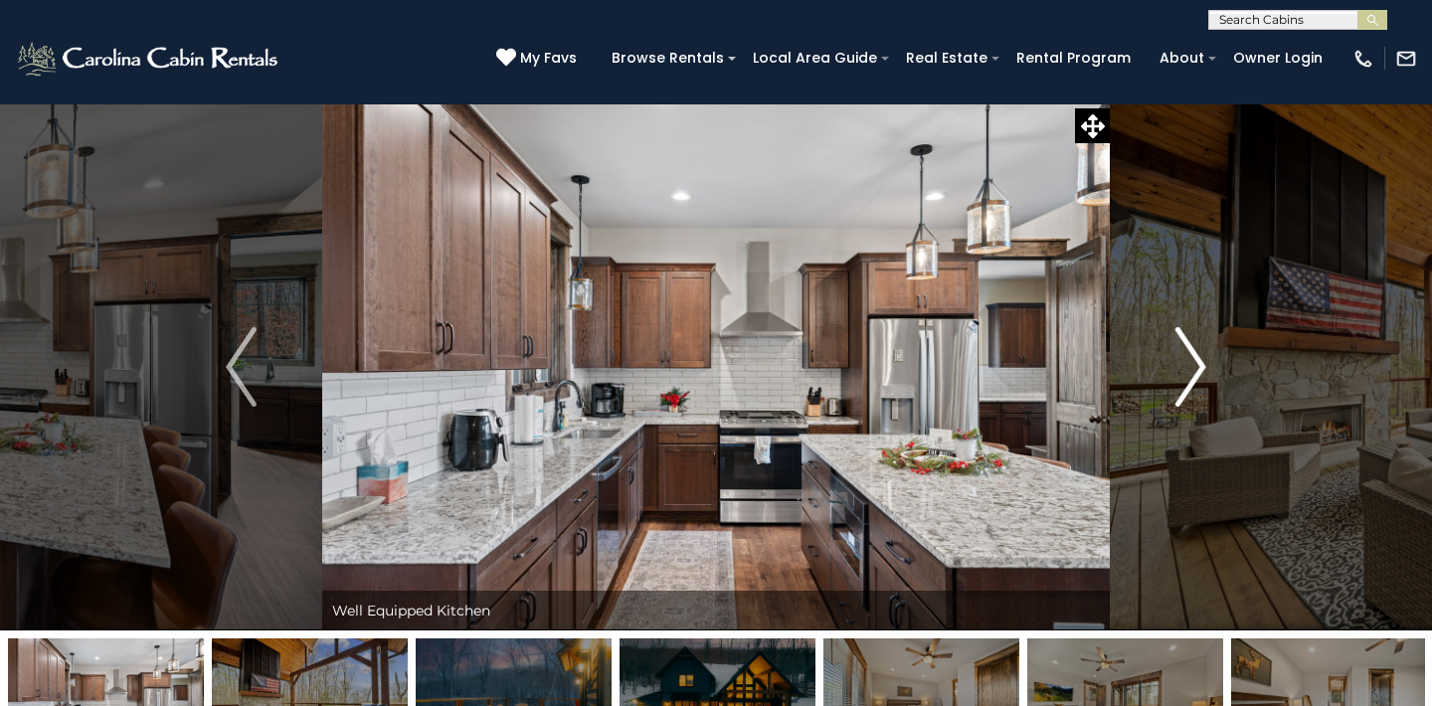
click at [1189, 367] on img "Next" at bounding box center [1190, 367] width 30 height 80
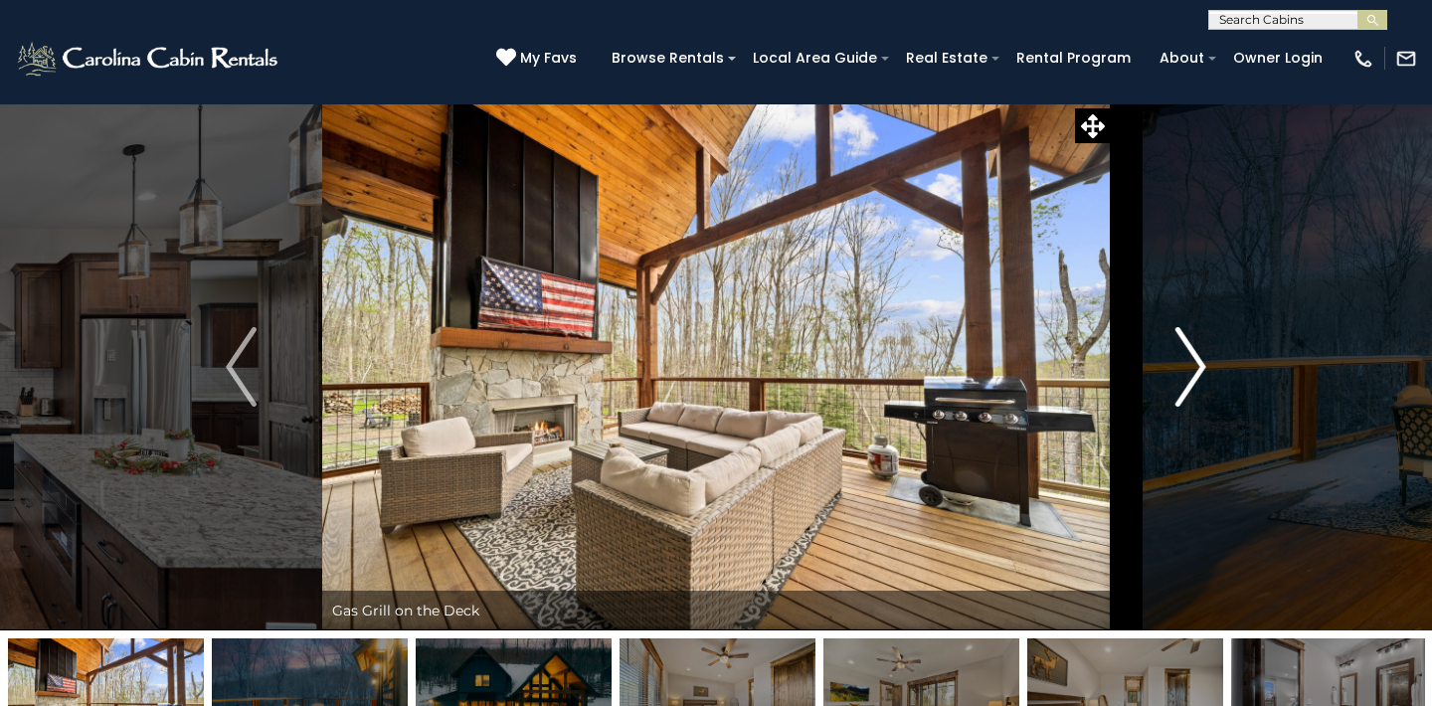
click at [1193, 363] on img "Next" at bounding box center [1190, 367] width 30 height 80
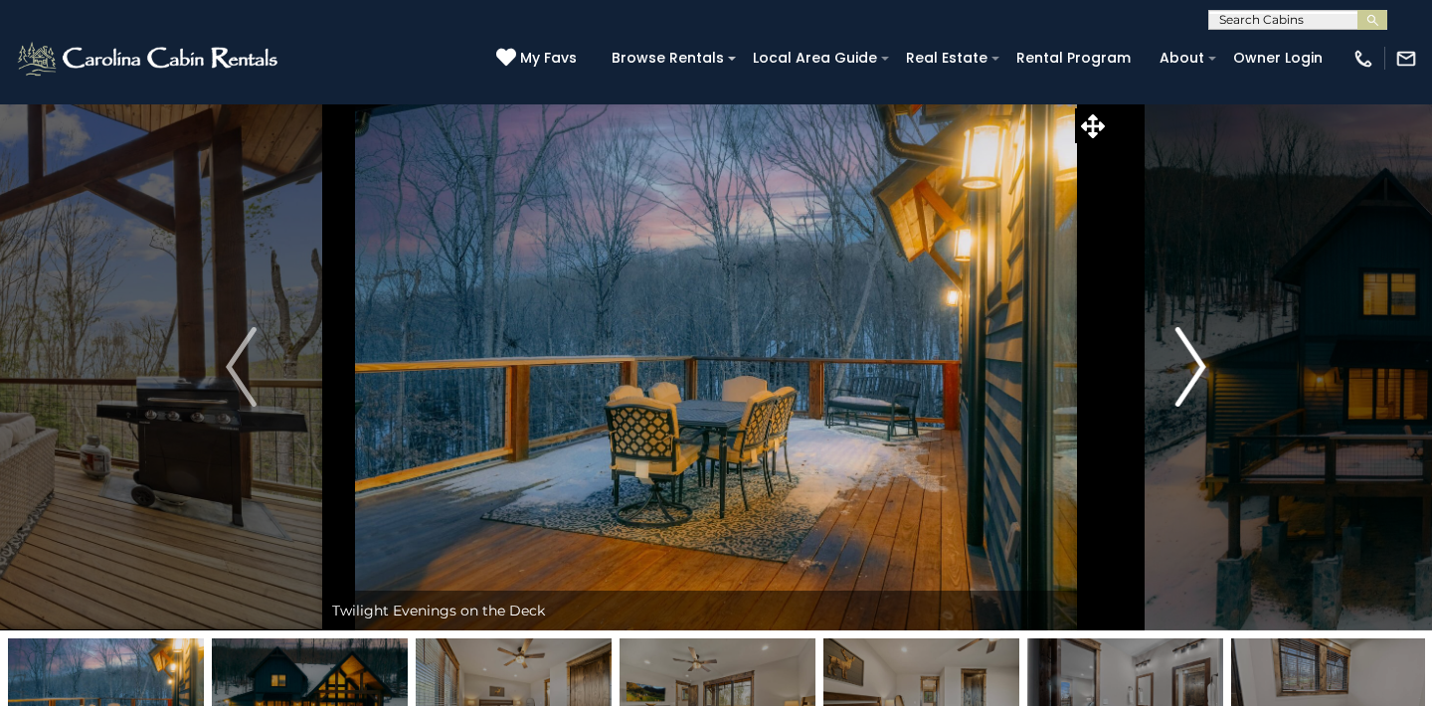
click at [1194, 363] on img "Next" at bounding box center [1190, 367] width 30 height 80
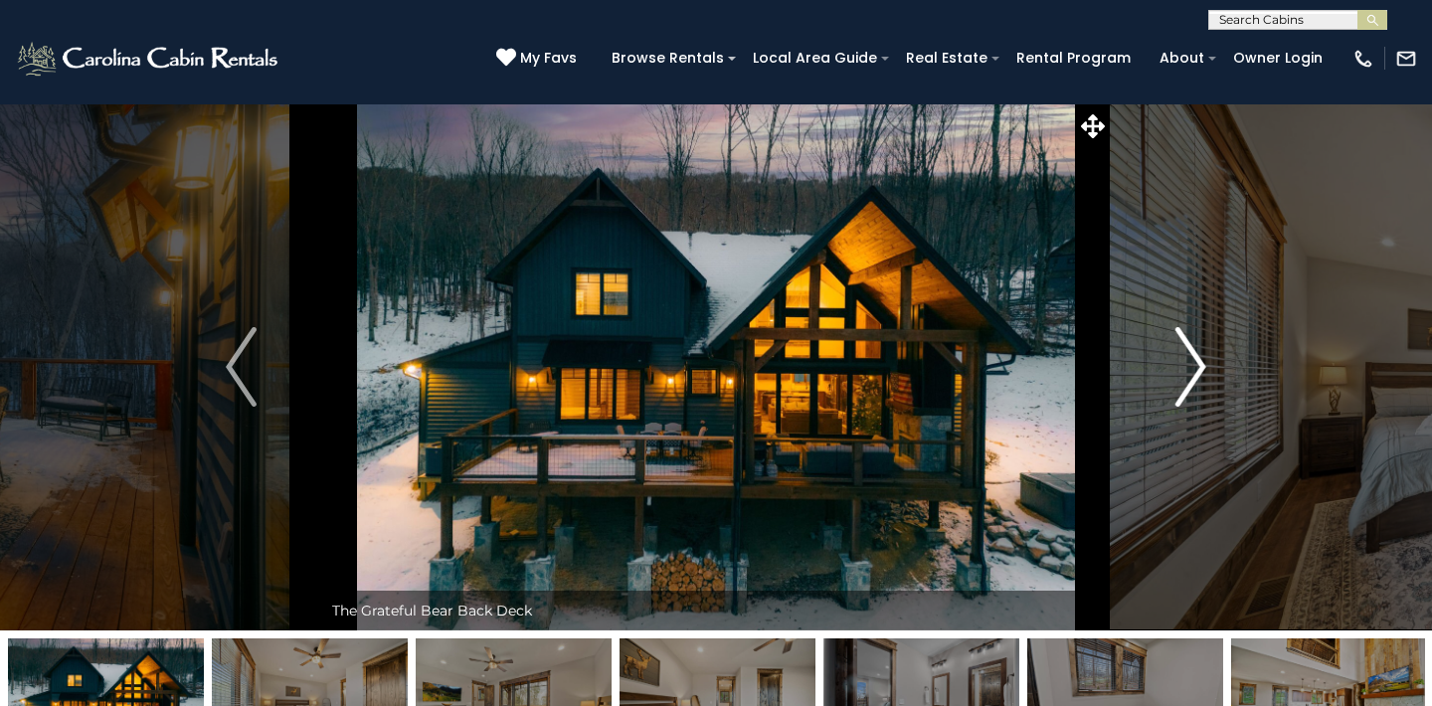
click at [1194, 363] on img "Next" at bounding box center [1190, 367] width 30 height 80
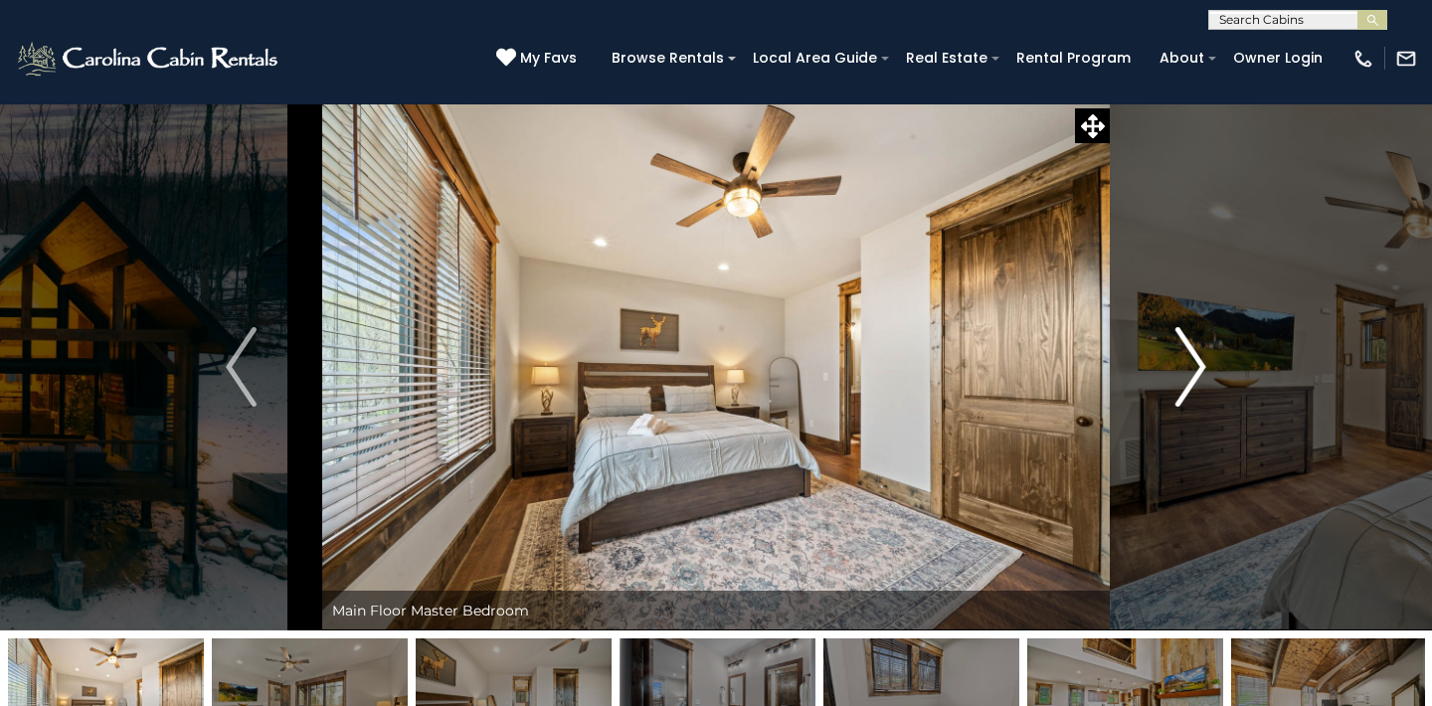
click at [1194, 366] on img "Next" at bounding box center [1190, 367] width 30 height 80
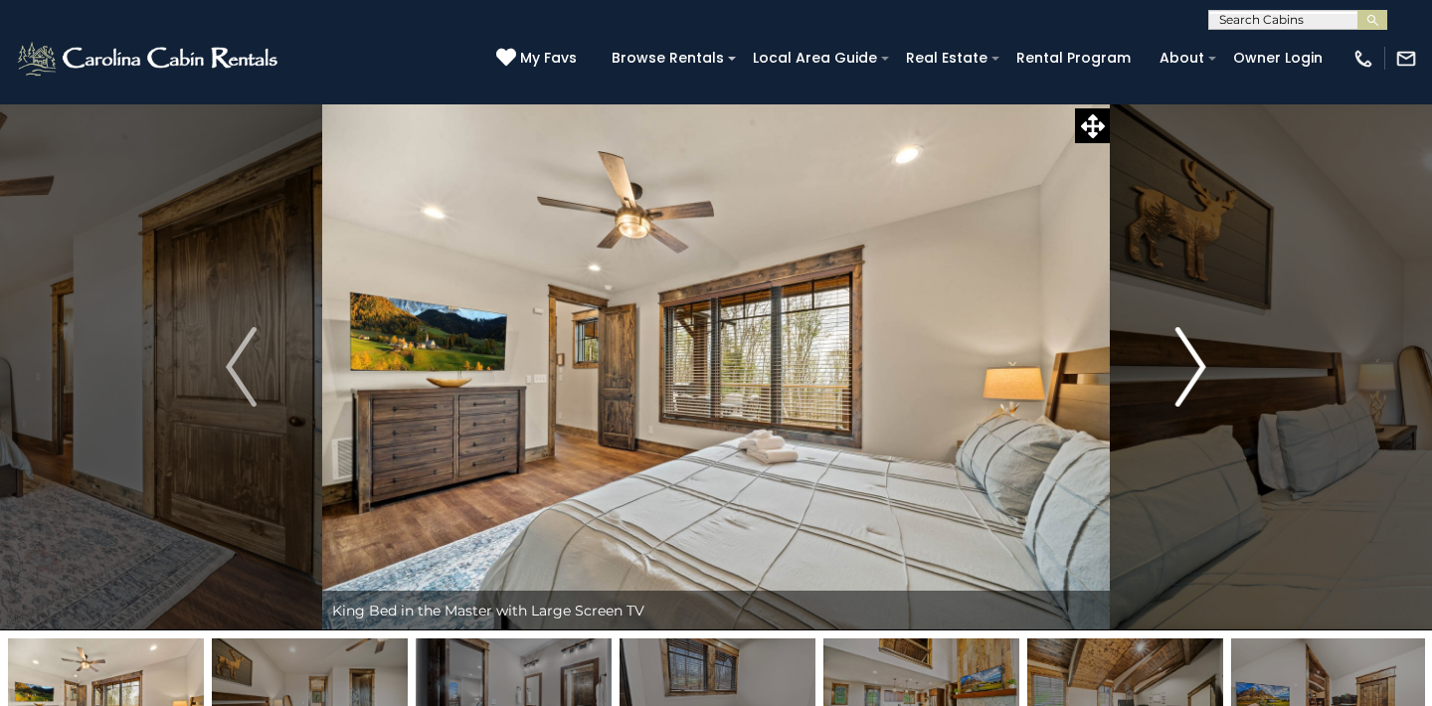
click at [1196, 365] on img "Next" at bounding box center [1190, 367] width 30 height 80
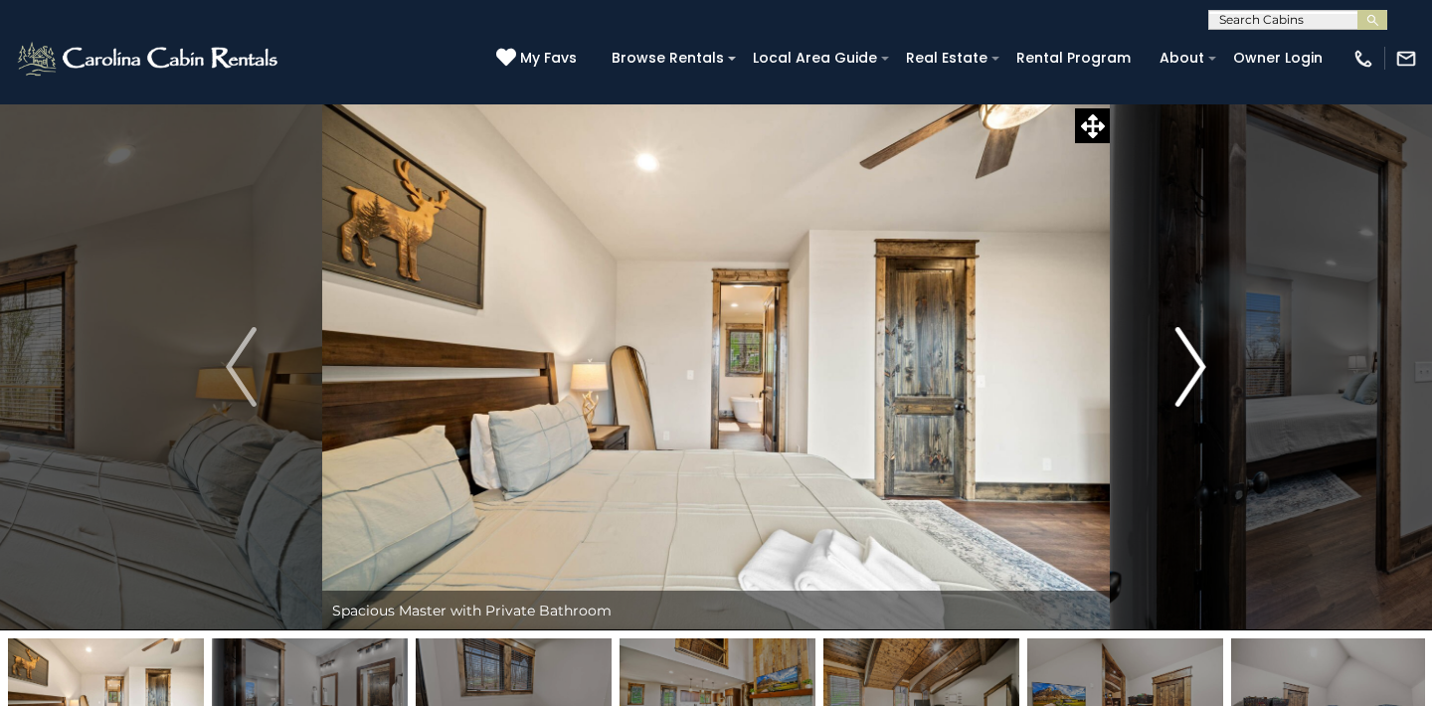
click at [1196, 364] on img "Next" at bounding box center [1190, 367] width 30 height 80
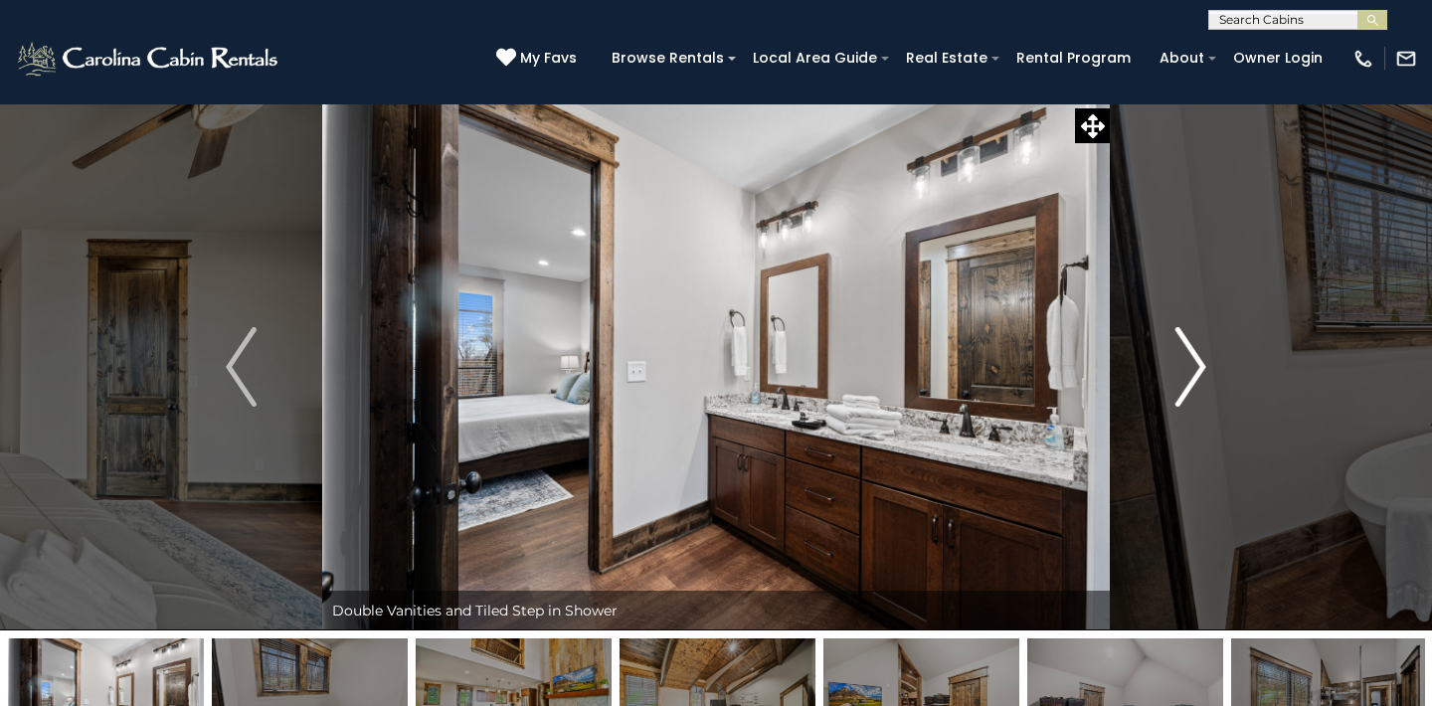
click at [1196, 364] on img "Next" at bounding box center [1190, 367] width 30 height 80
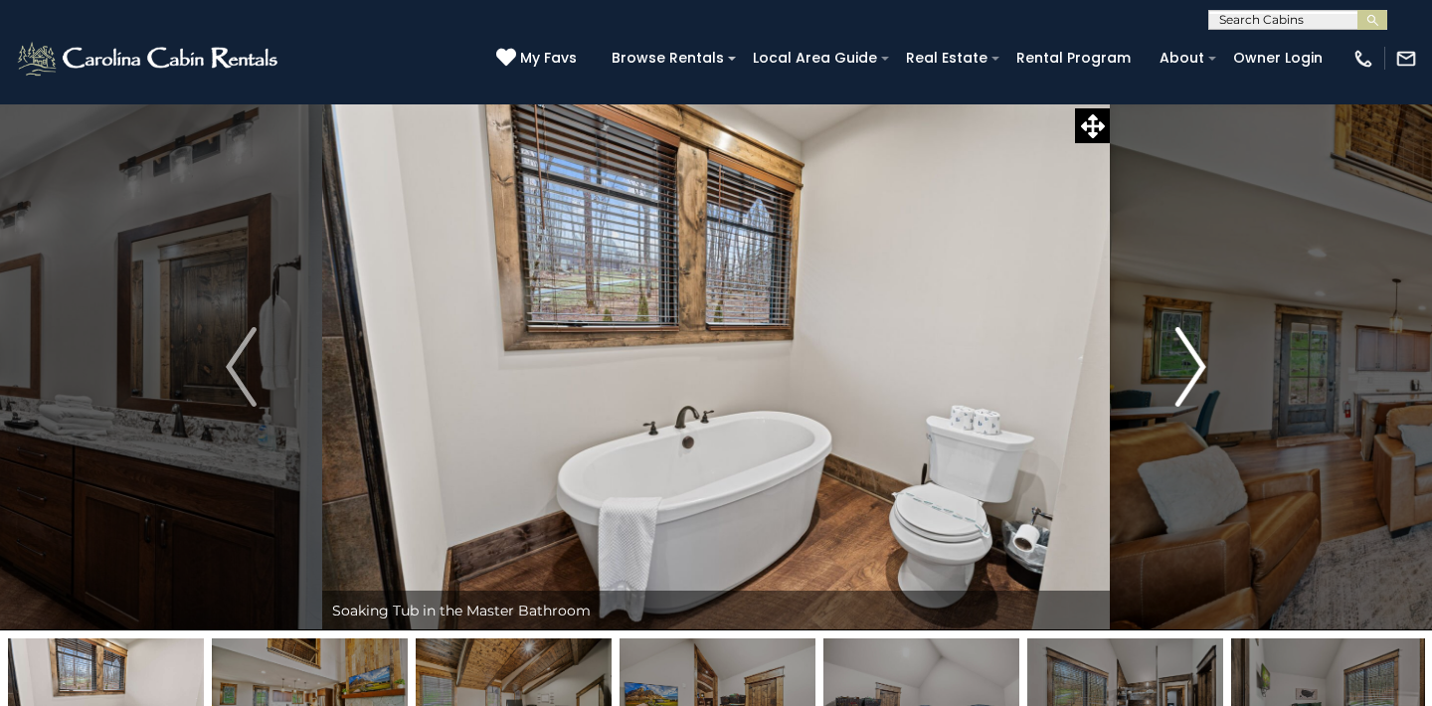
click at [1194, 366] on img "Next" at bounding box center [1190, 367] width 30 height 80
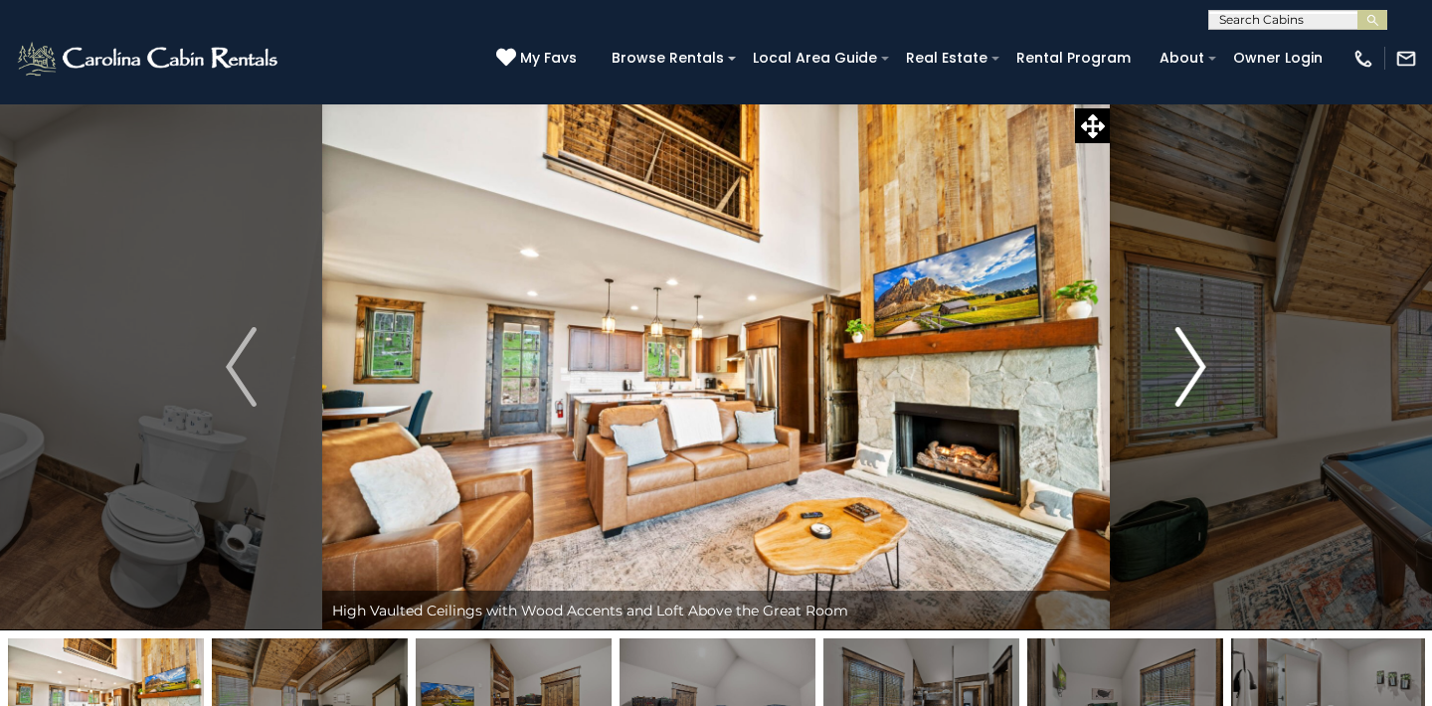
click at [1194, 367] on img "Next" at bounding box center [1190, 367] width 30 height 80
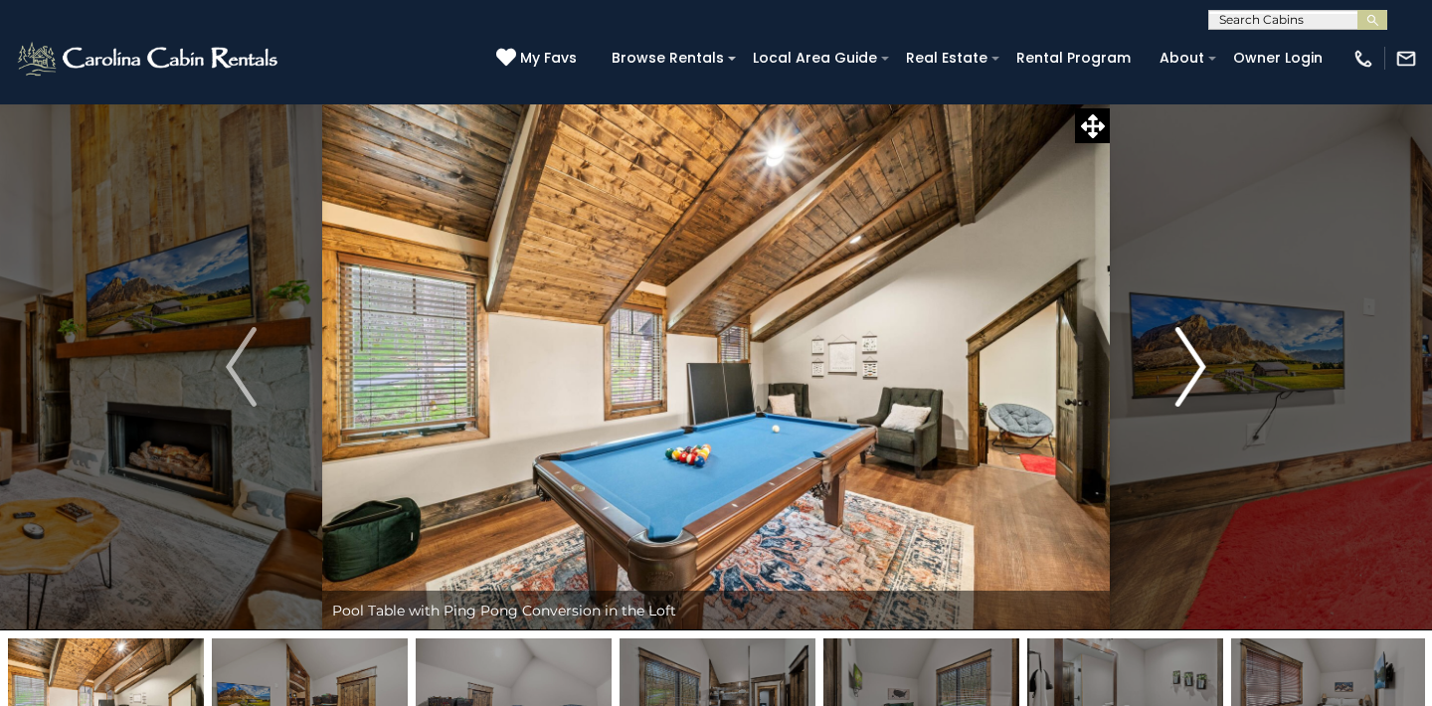
click at [1194, 366] on img "Next" at bounding box center [1190, 367] width 30 height 80
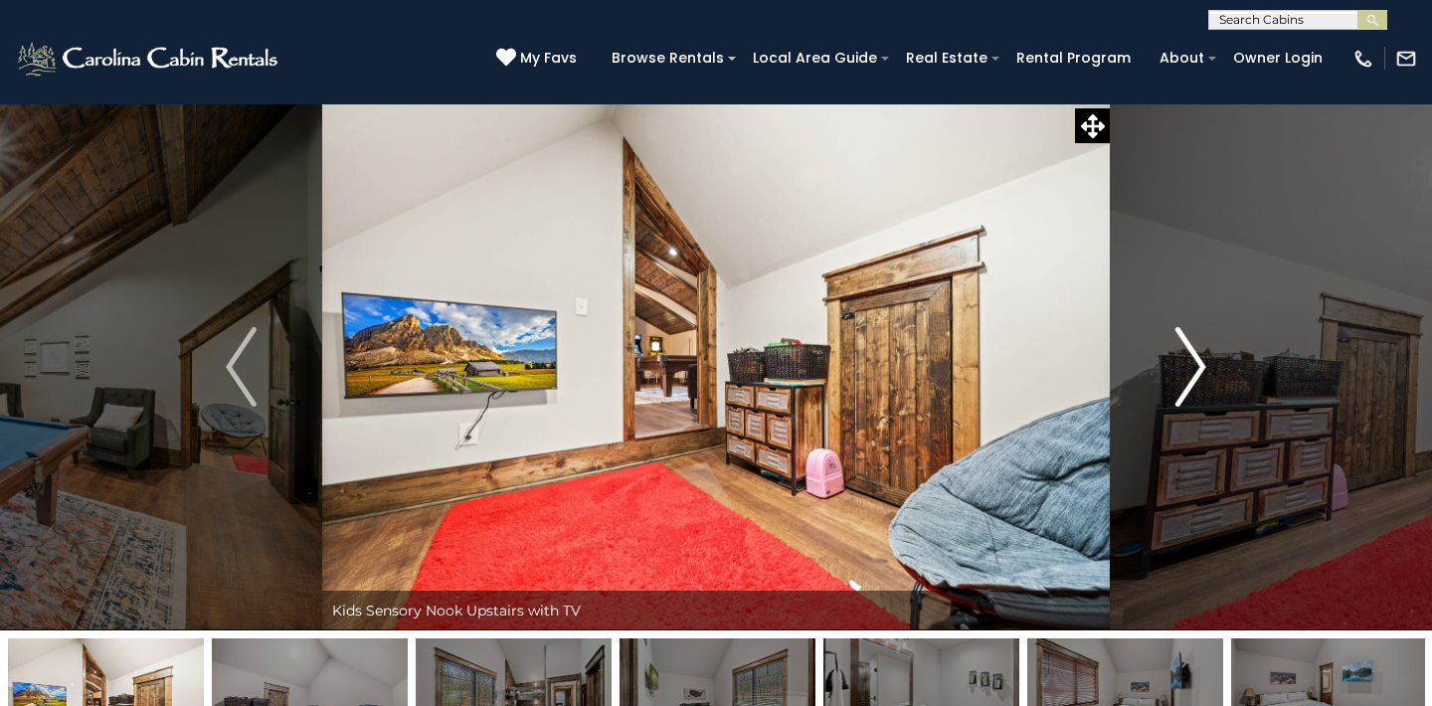
click at [1194, 366] on img "Next" at bounding box center [1190, 367] width 30 height 80
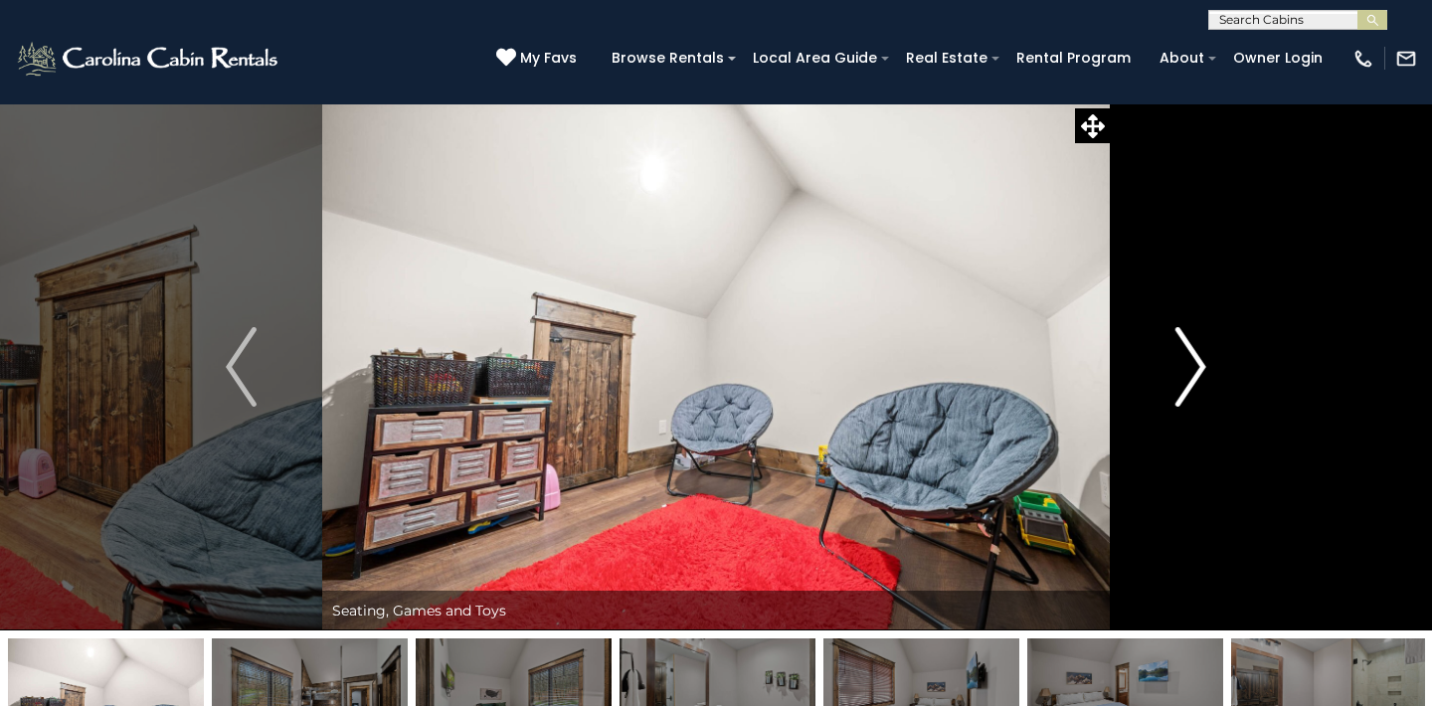
click at [1194, 366] on img "Next" at bounding box center [1190, 367] width 30 height 80
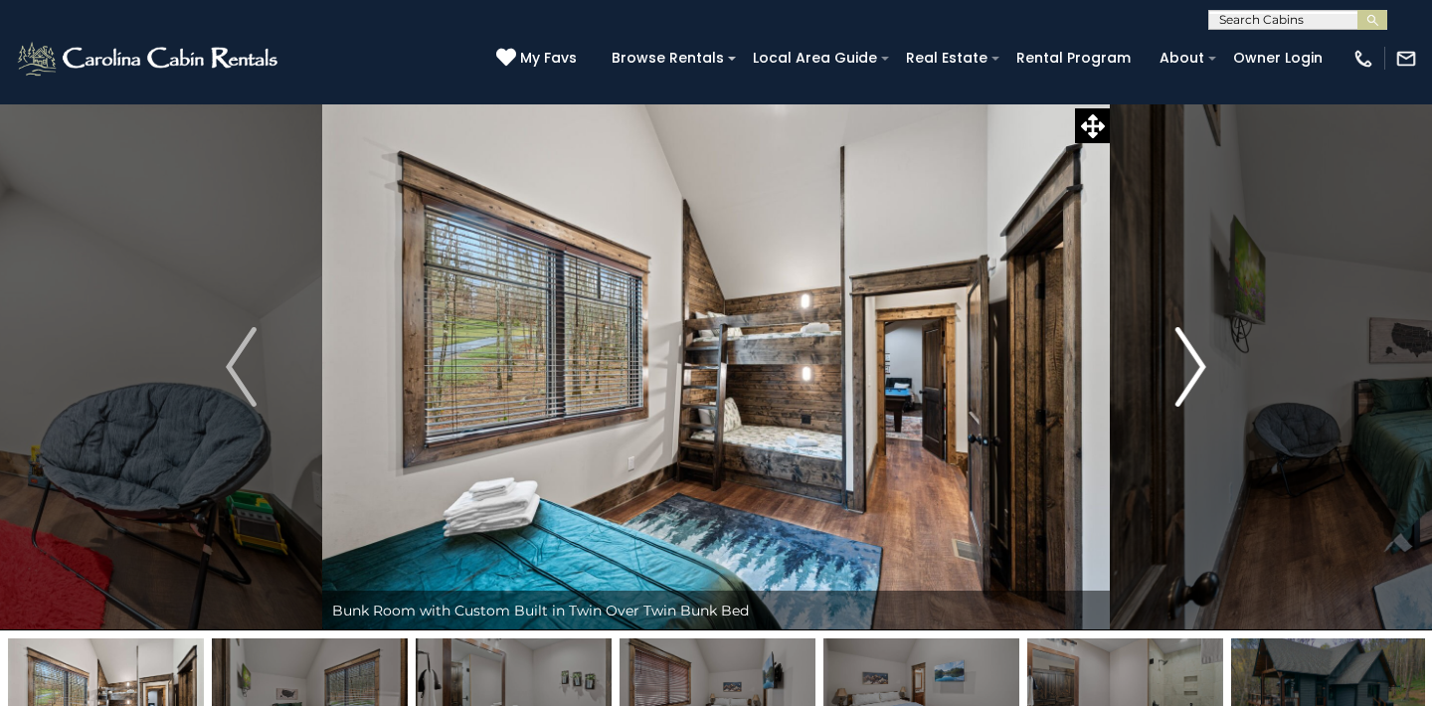
click at [1196, 364] on img "Next" at bounding box center [1190, 367] width 30 height 80
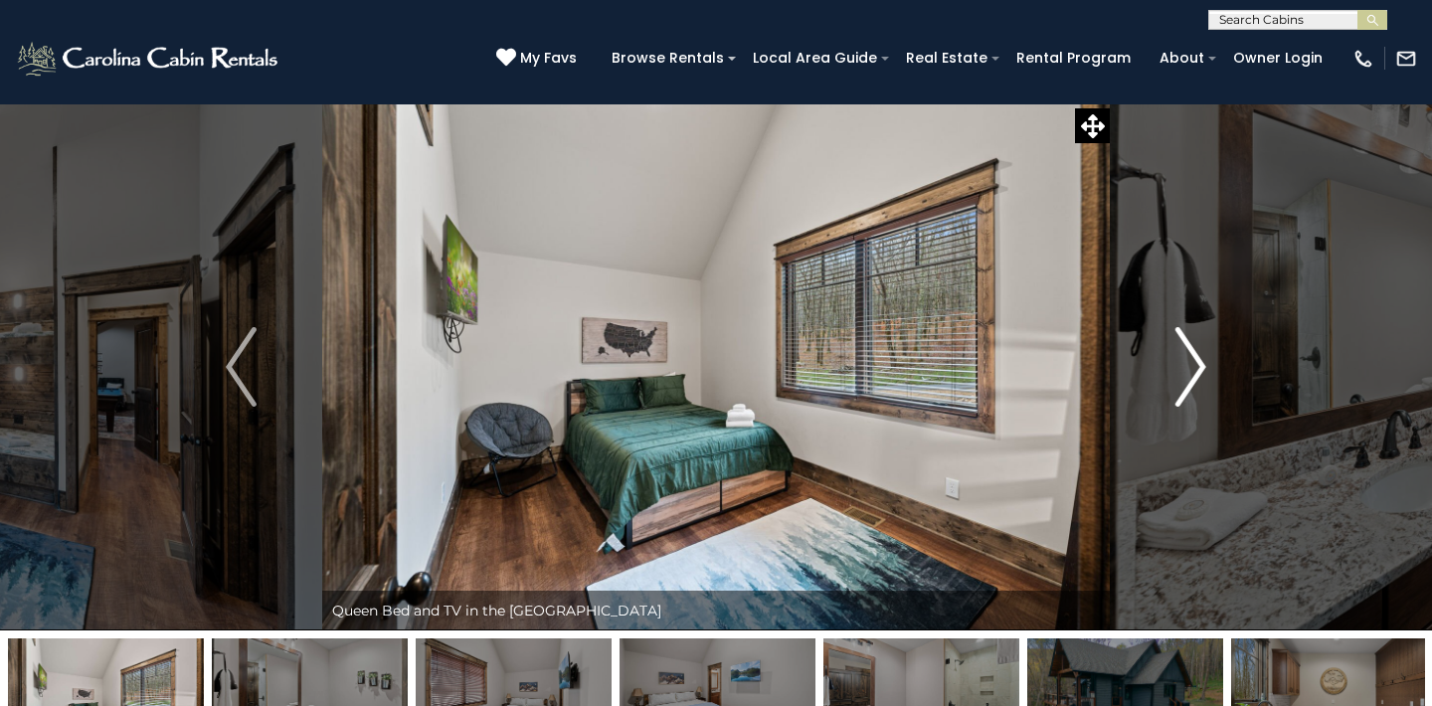
click at [1196, 364] on img "Next" at bounding box center [1190, 367] width 30 height 80
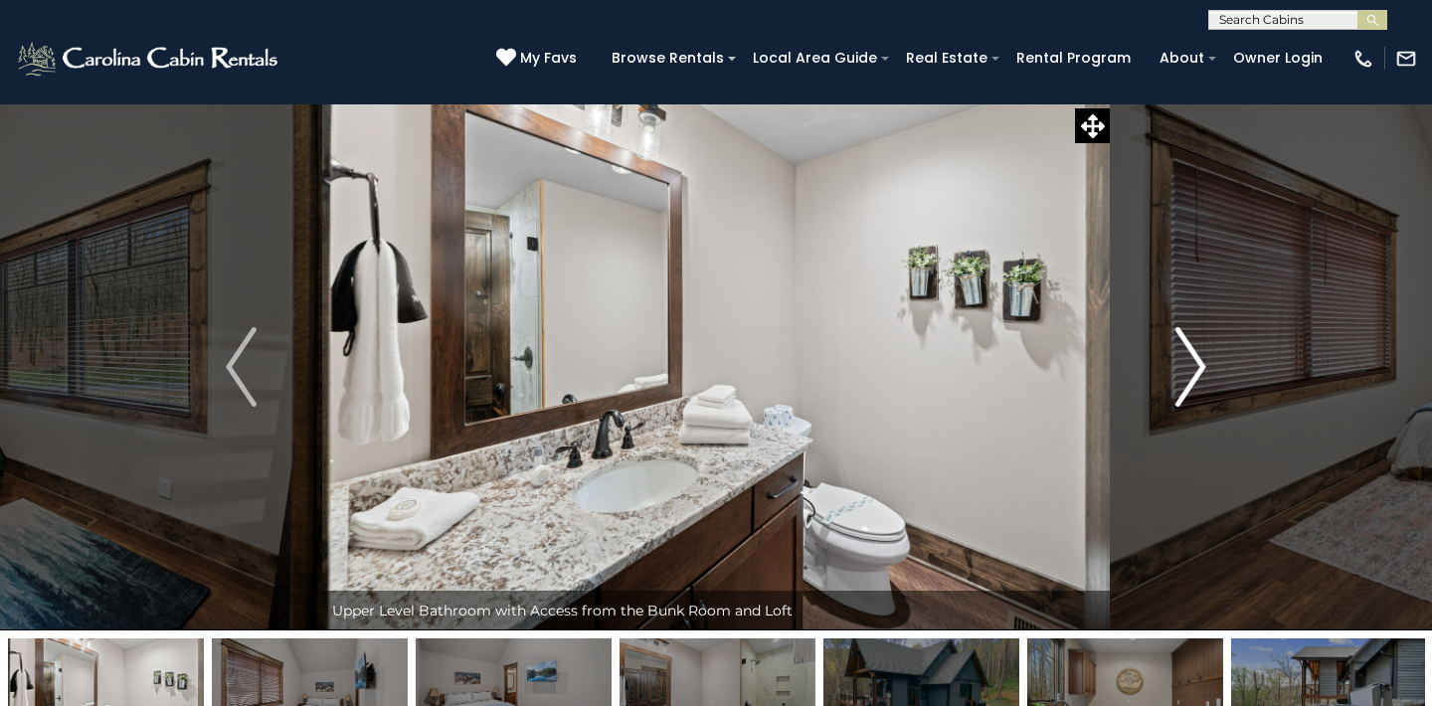
click at [1196, 364] on img "Next" at bounding box center [1190, 367] width 30 height 80
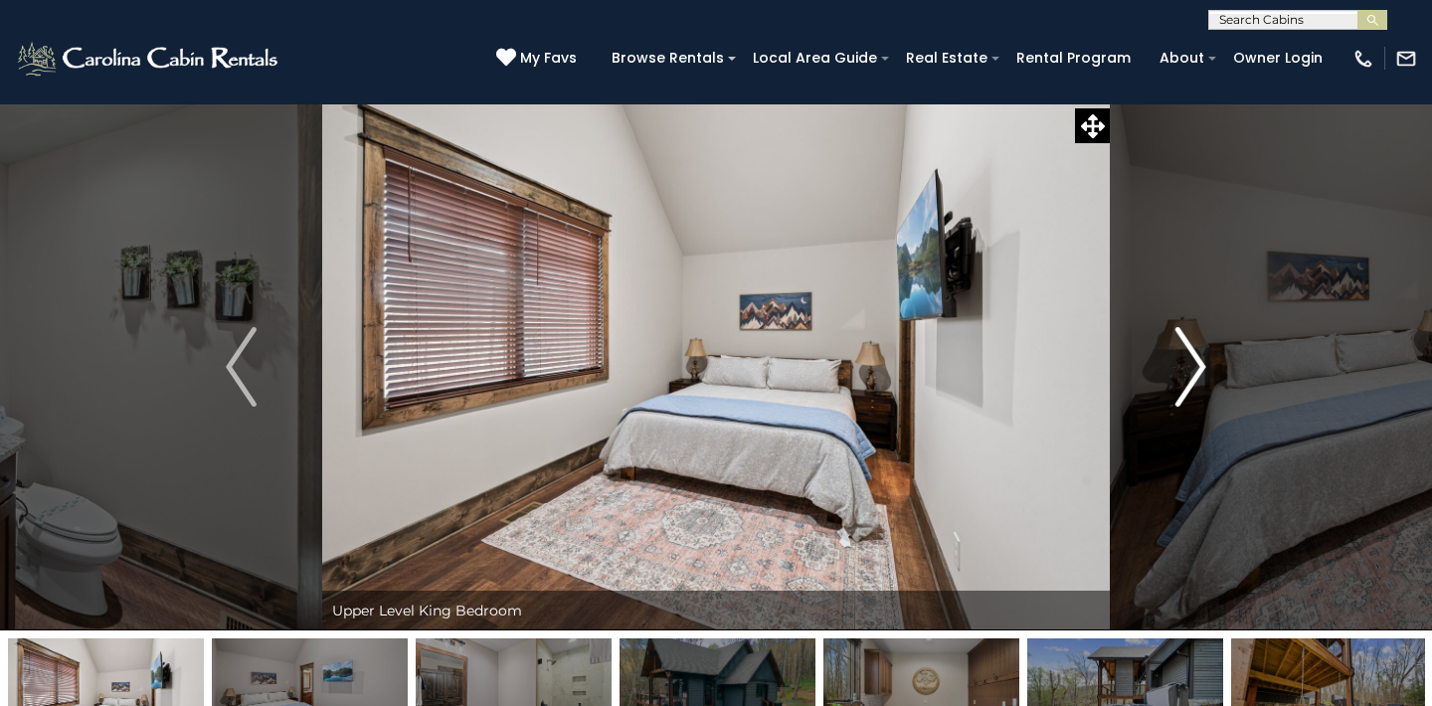
click at [1196, 363] on img "Next" at bounding box center [1190, 367] width 30 height 80
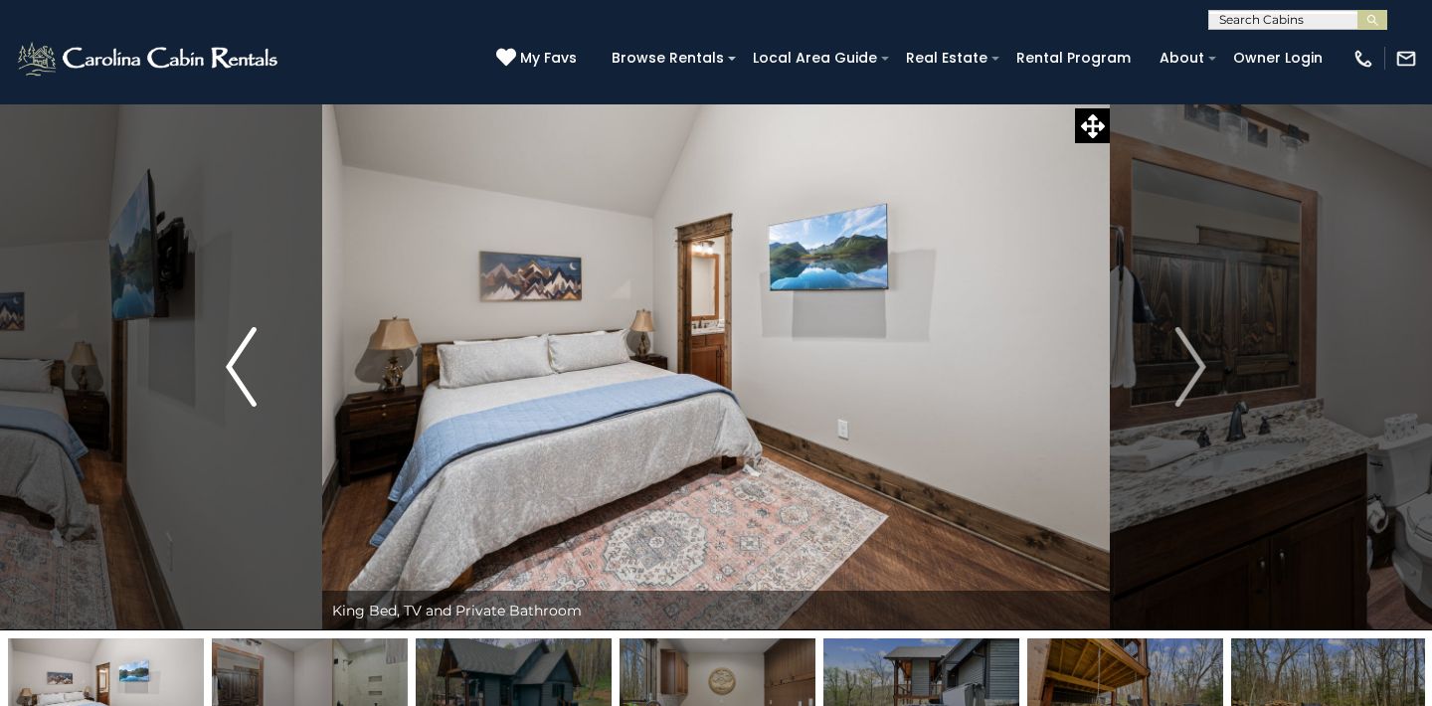
click at [244, 366] on img "Previous" at bounding box center [241, 367] width 30 height 80
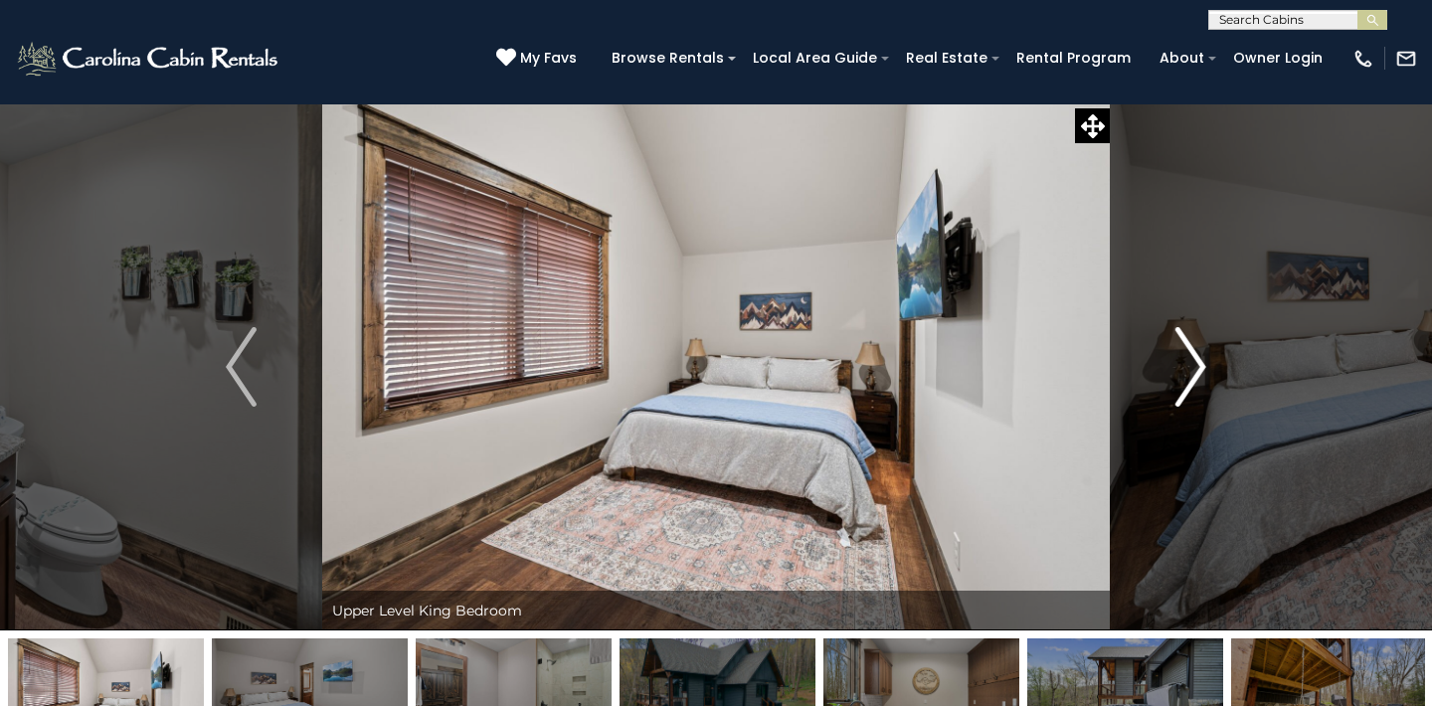
click at [1202, 361] on img "Next" at bounding box center [1190, 367] width 30 height 80
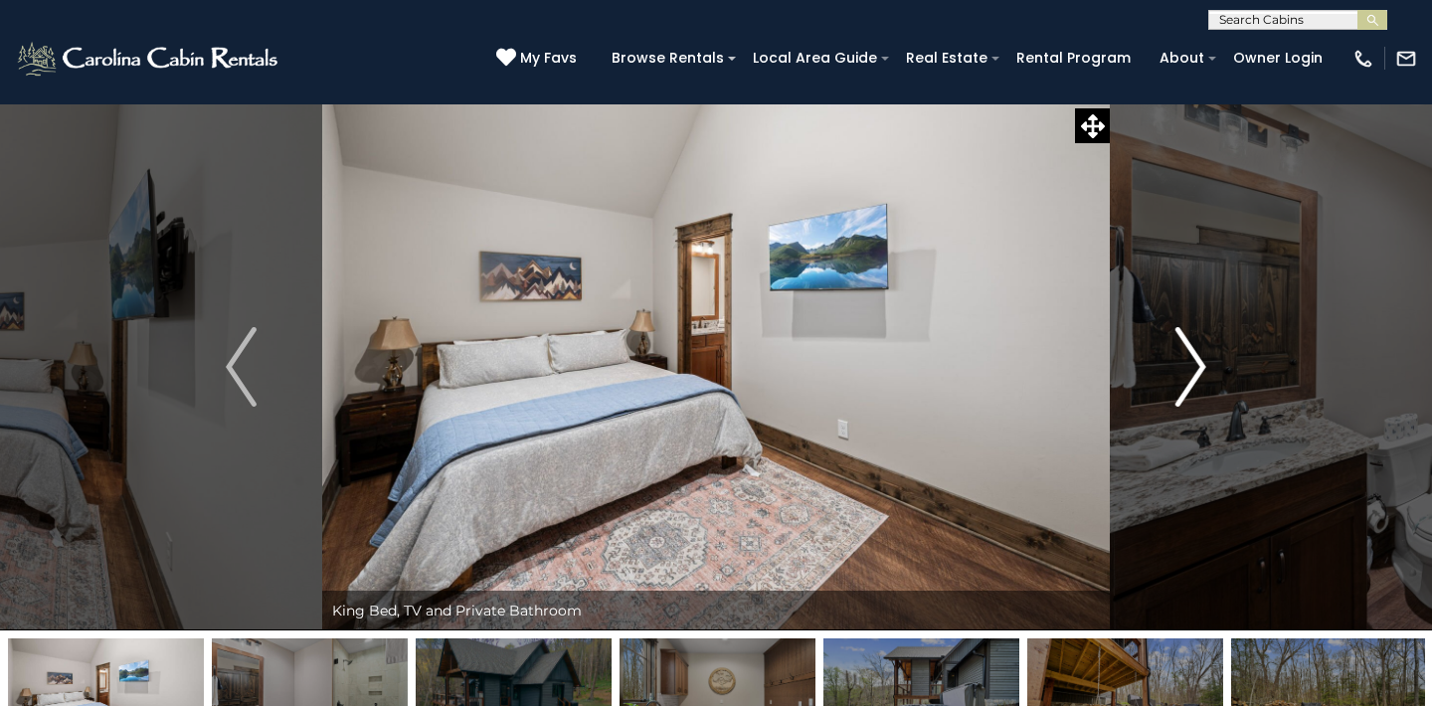
click at [1202, 361] on img "Next" at bounding box center [1190, 367] width 30 height 80
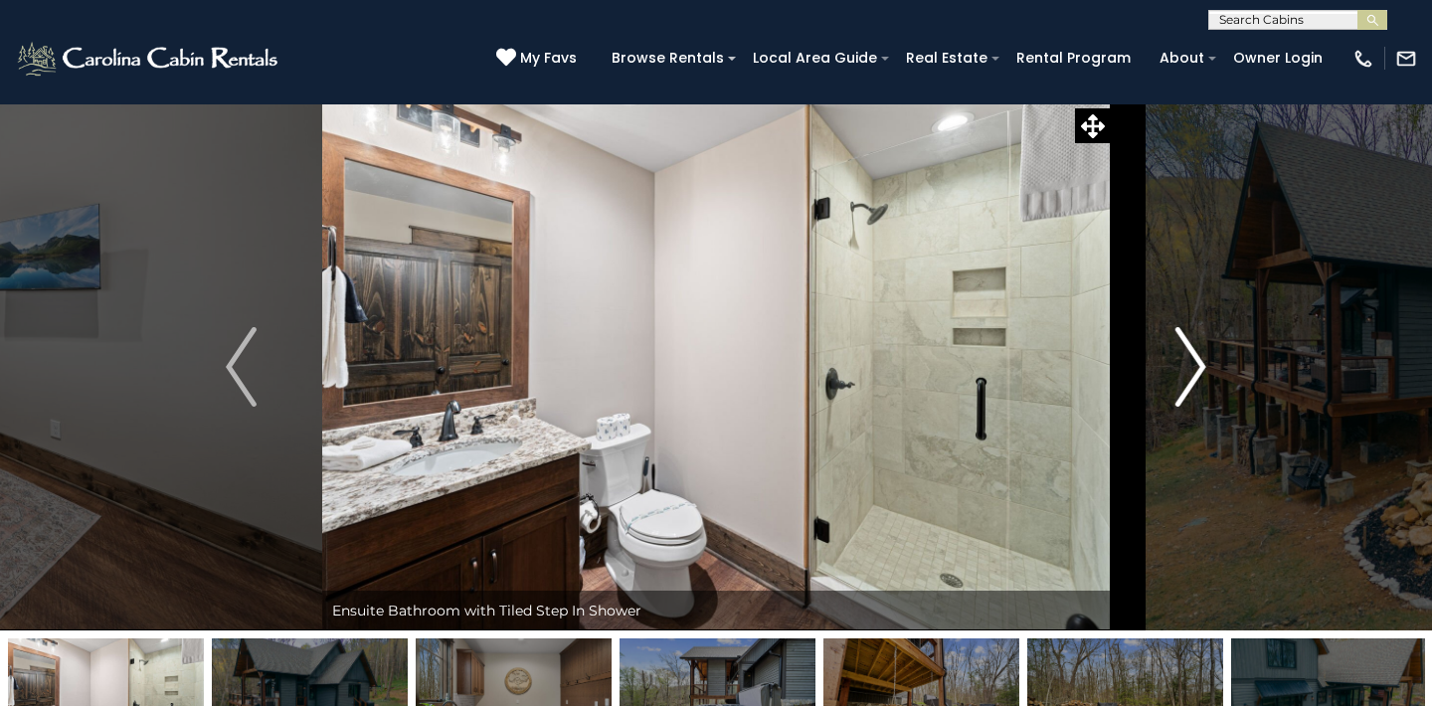
click at [1200, 361] on img "Next" at bounding box center [1190, 367] width 30 height 80
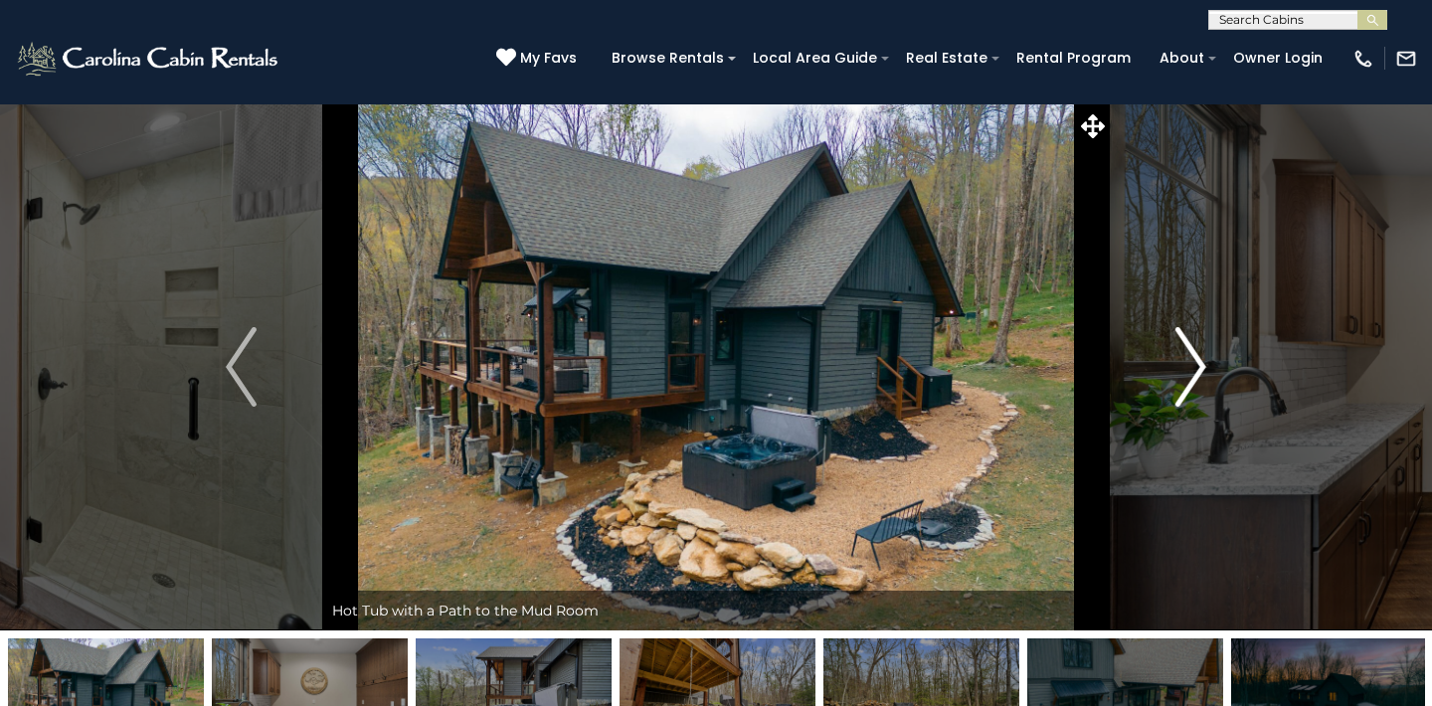
click at [1201, 357] on img "Next" at bounding box center [1190, 367] width 30 height 80
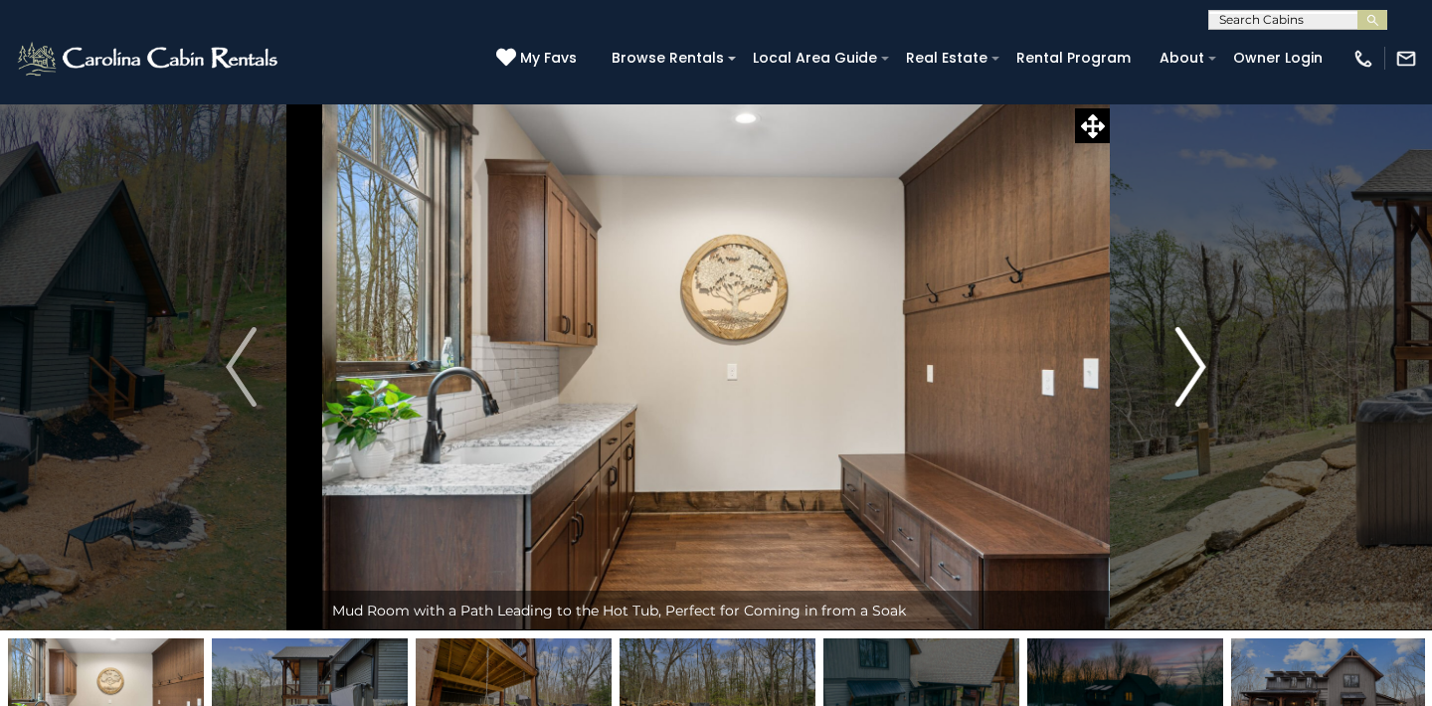
click at [1201, 357] on img "Next" at bounding box center [1190, 367] width 30 height 80
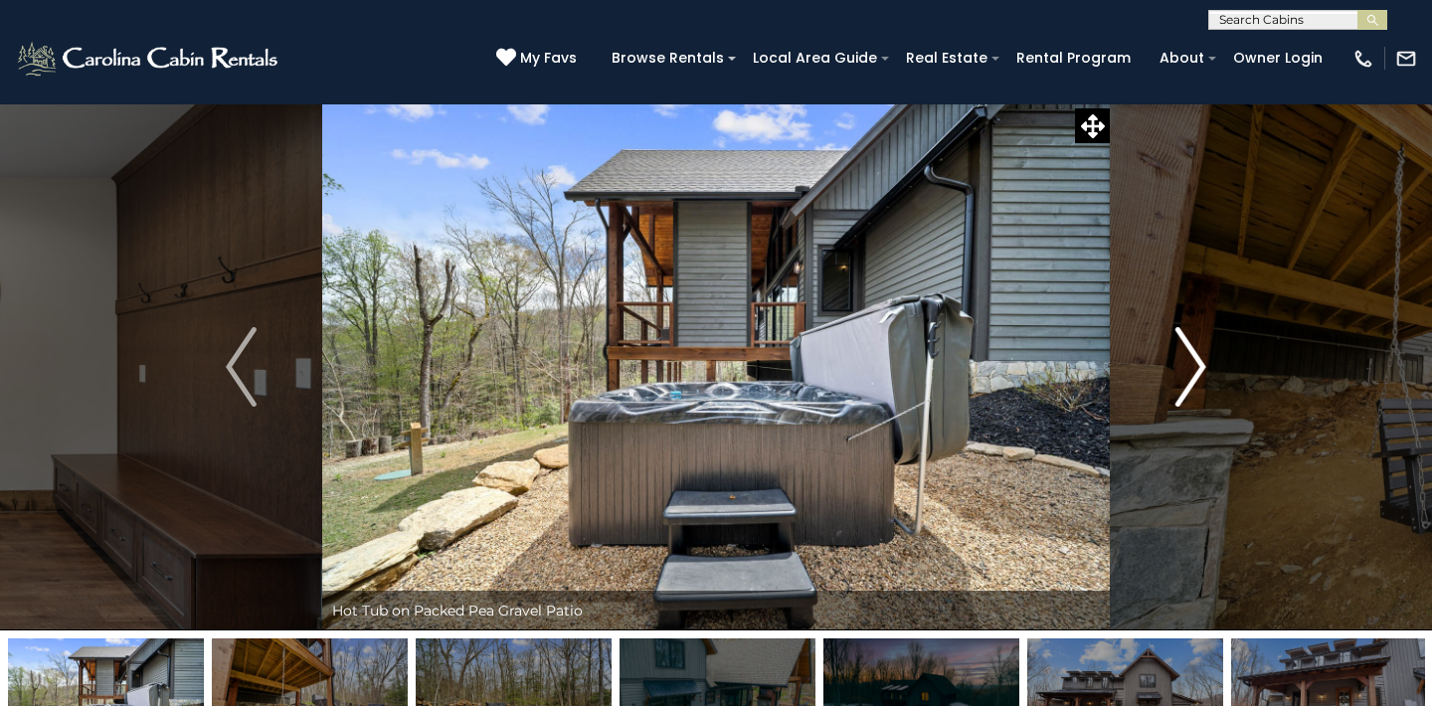
click at [1201, 357] on img "Next" at bounding box center [1190, 367] width 30 height 80
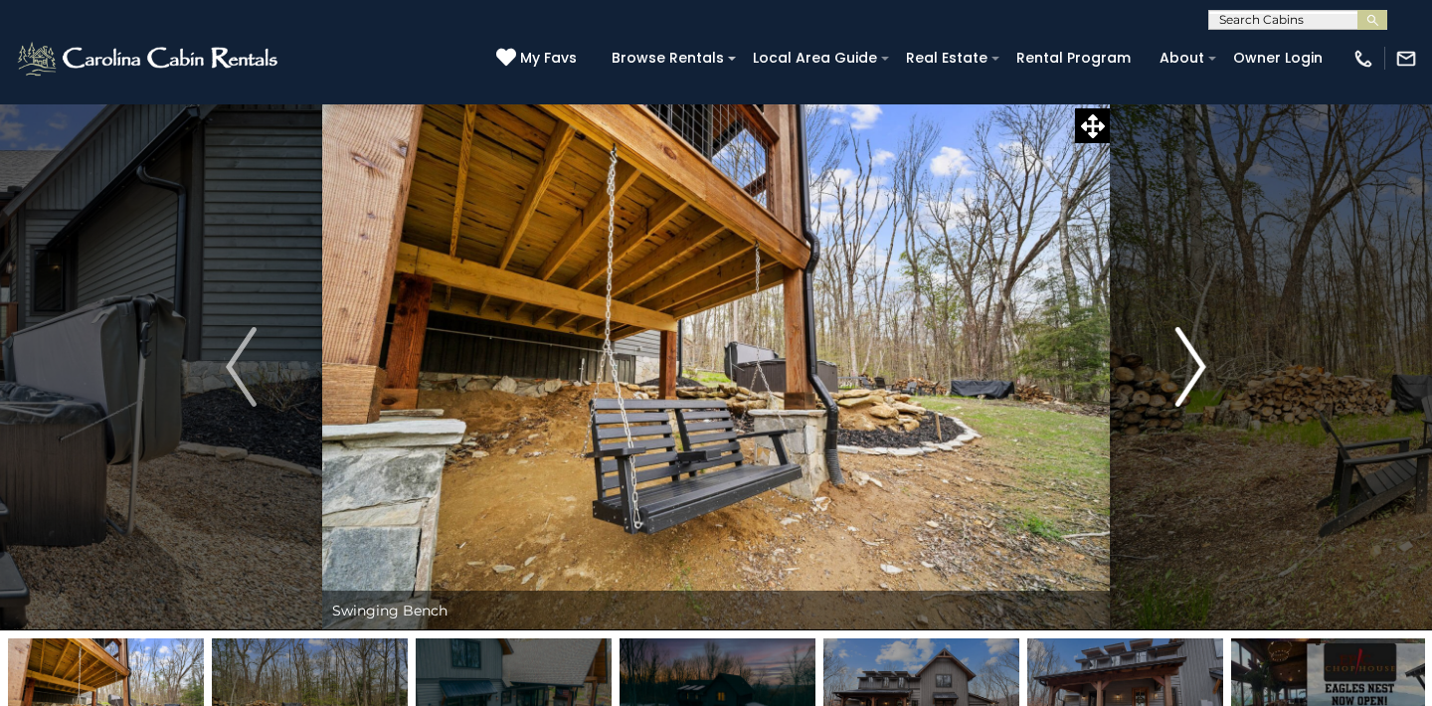
click at [1201, 357] on img "Next" at bounding box center [1190, 367] width 30 height 80
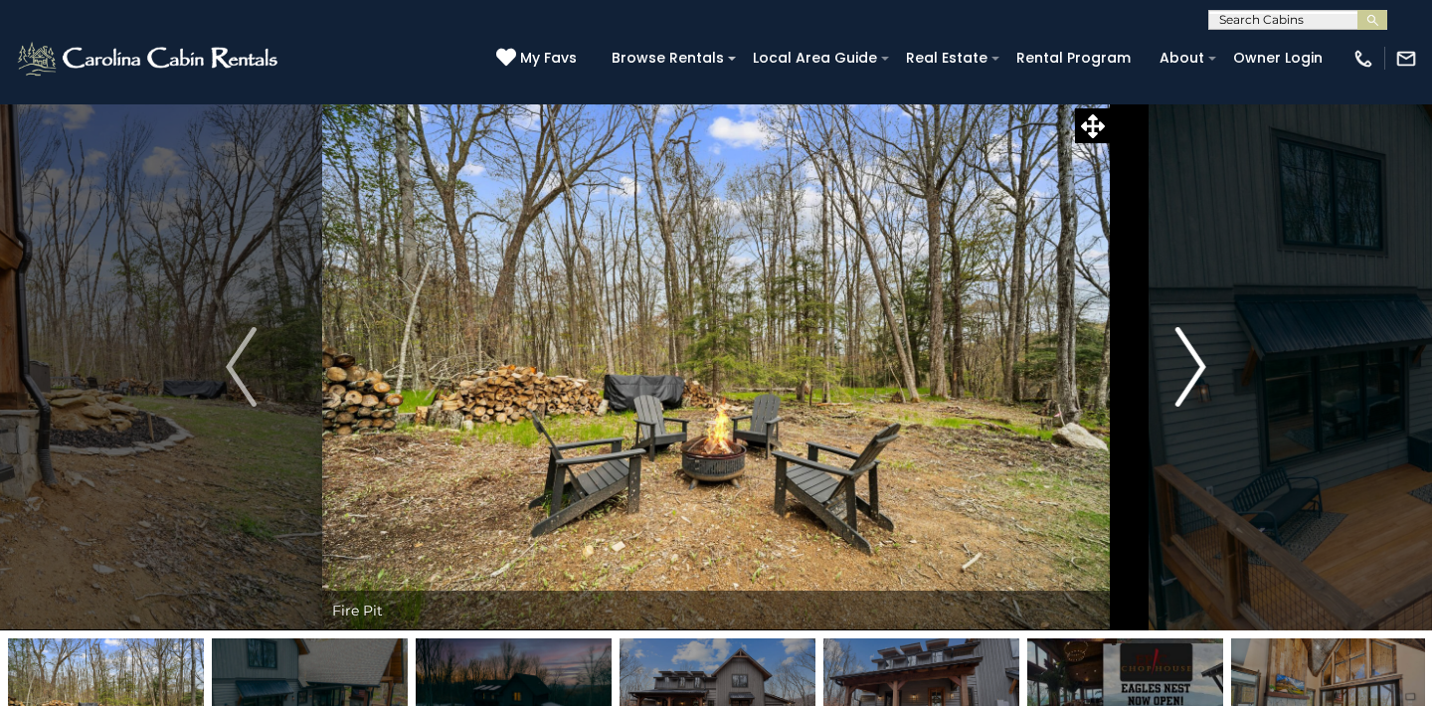
click at [1201, 357] on img "Next" at bounding box center [1190, 367] width 30 height 80
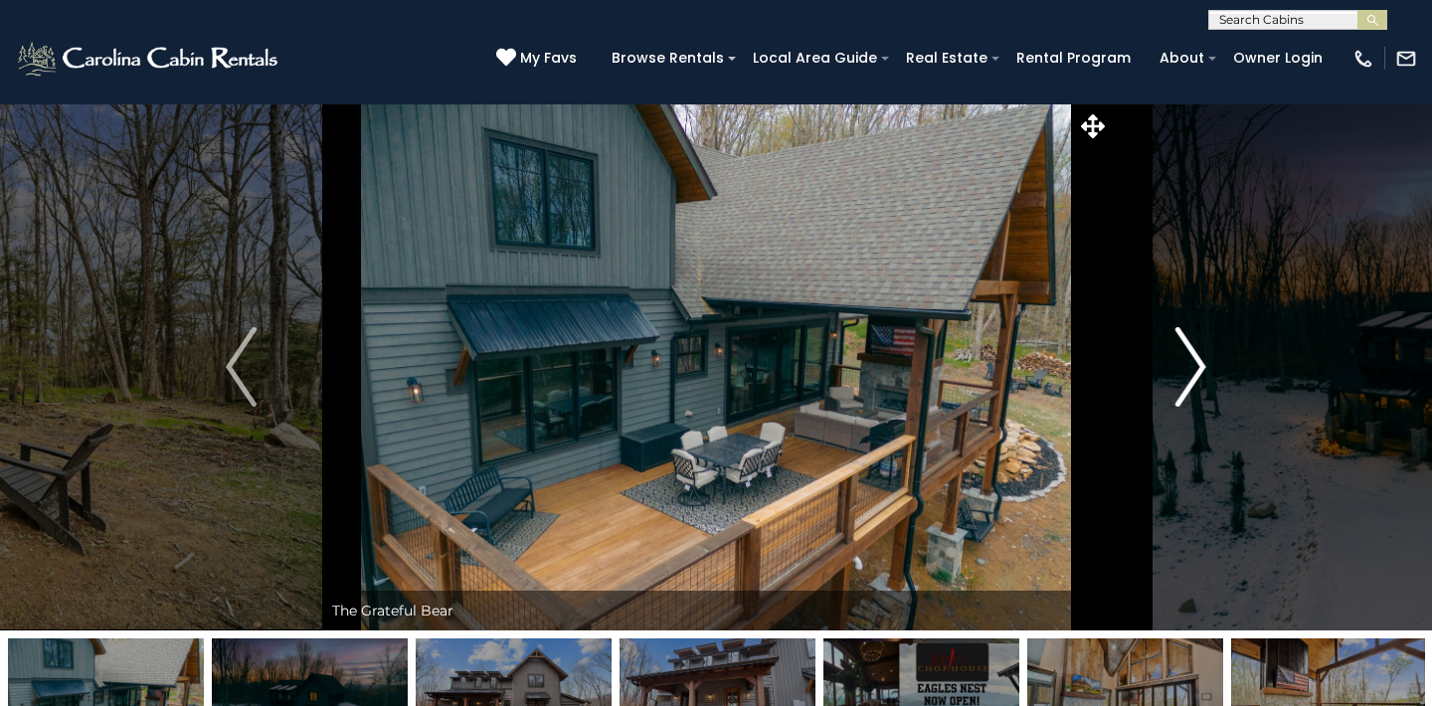
click at [1201, 357] on img "Next" at bounding box center [1190, 367] width 30 height 80
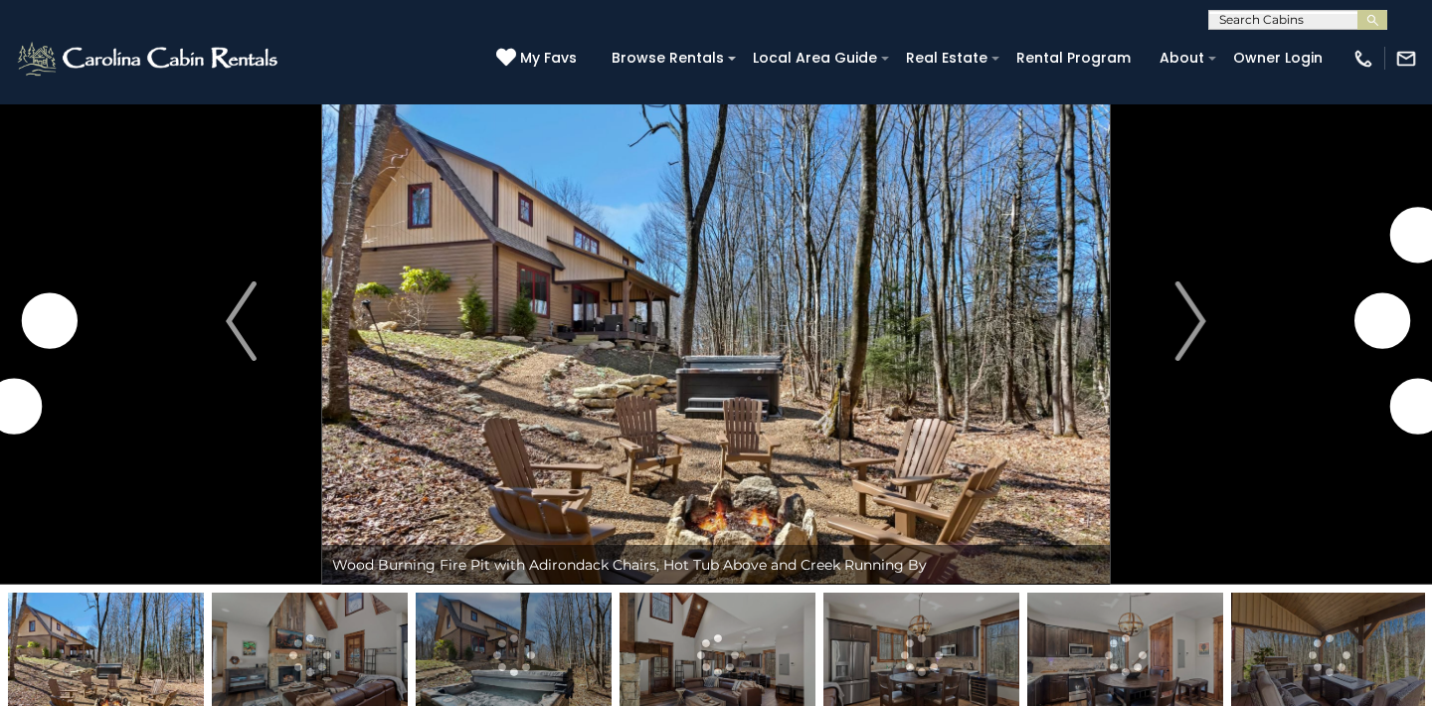
scroll to position [45, 0]
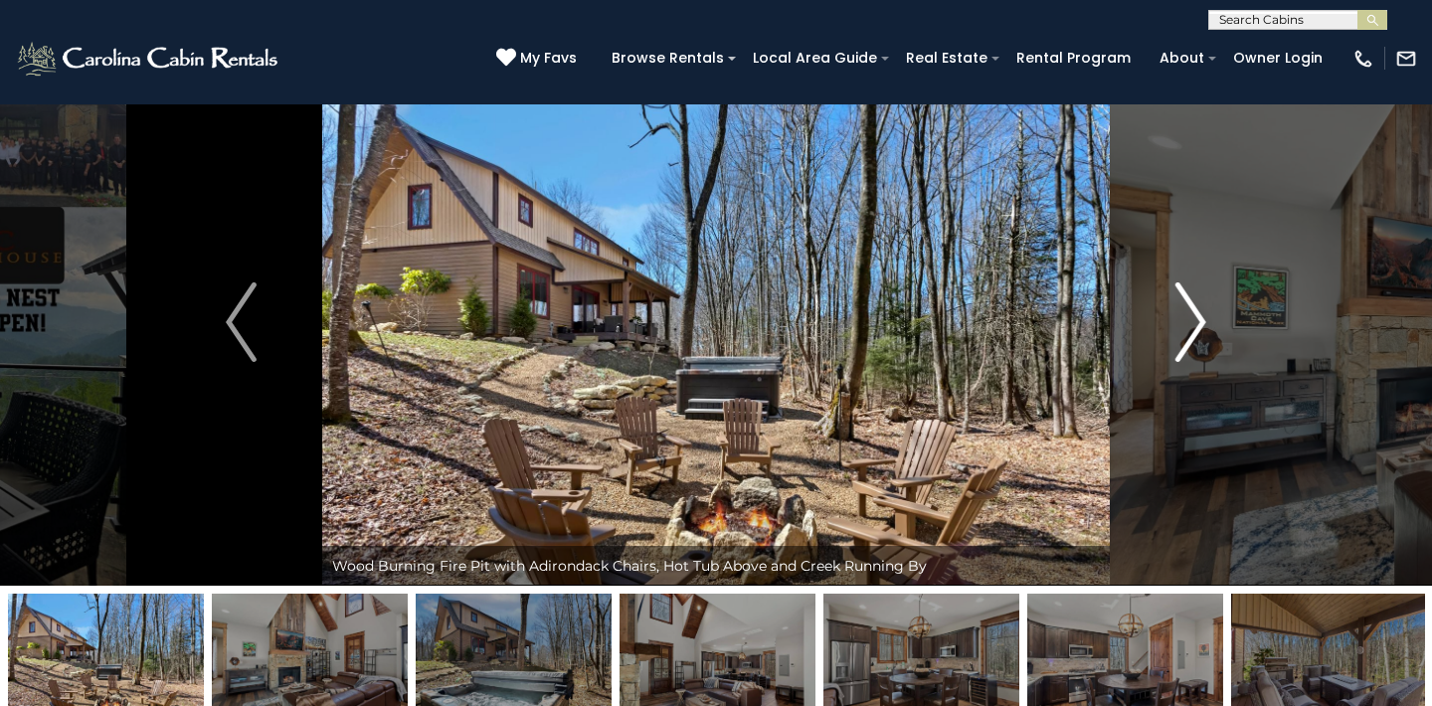
click at [1202, 313] on img "Next" at bounding box center [1190, 322] width 30 height 80
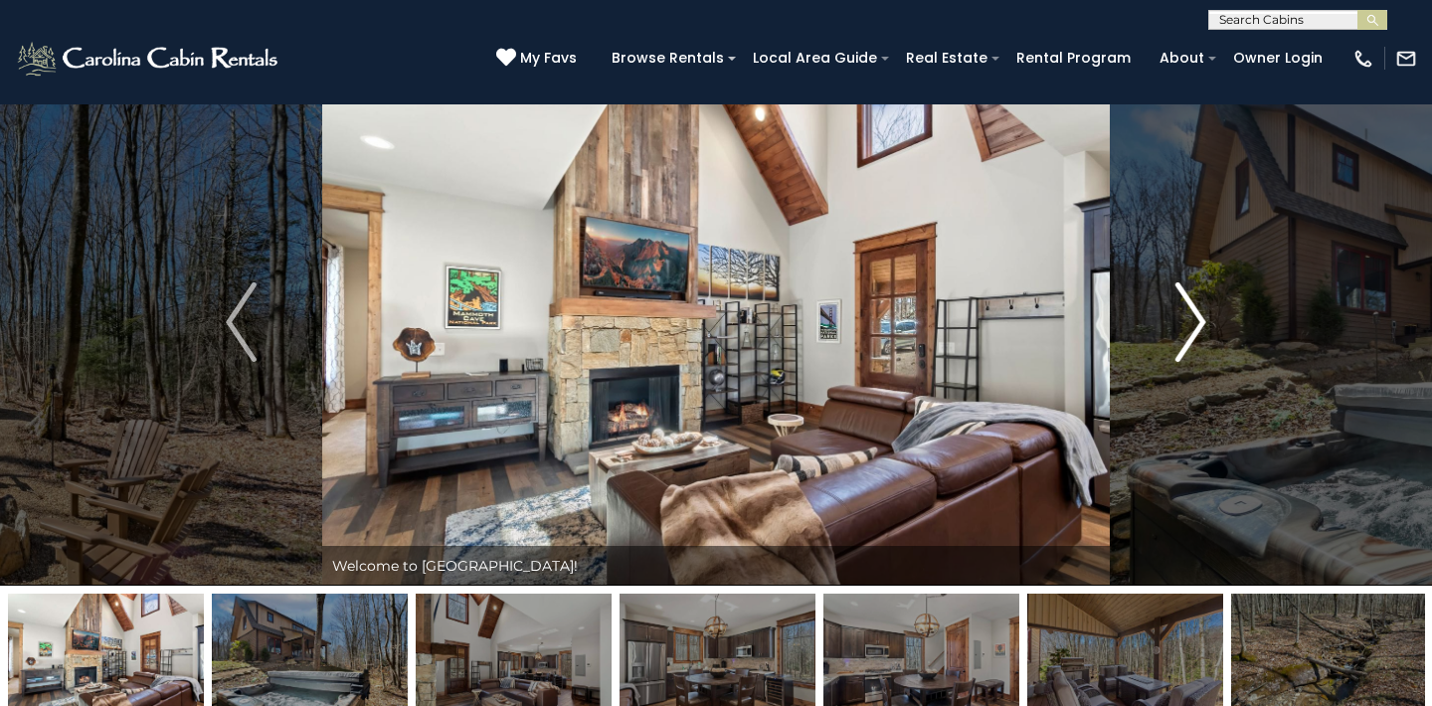
click at [1202, 313] on img "Next" at bounding box center [1190, 322] width 30 height 80
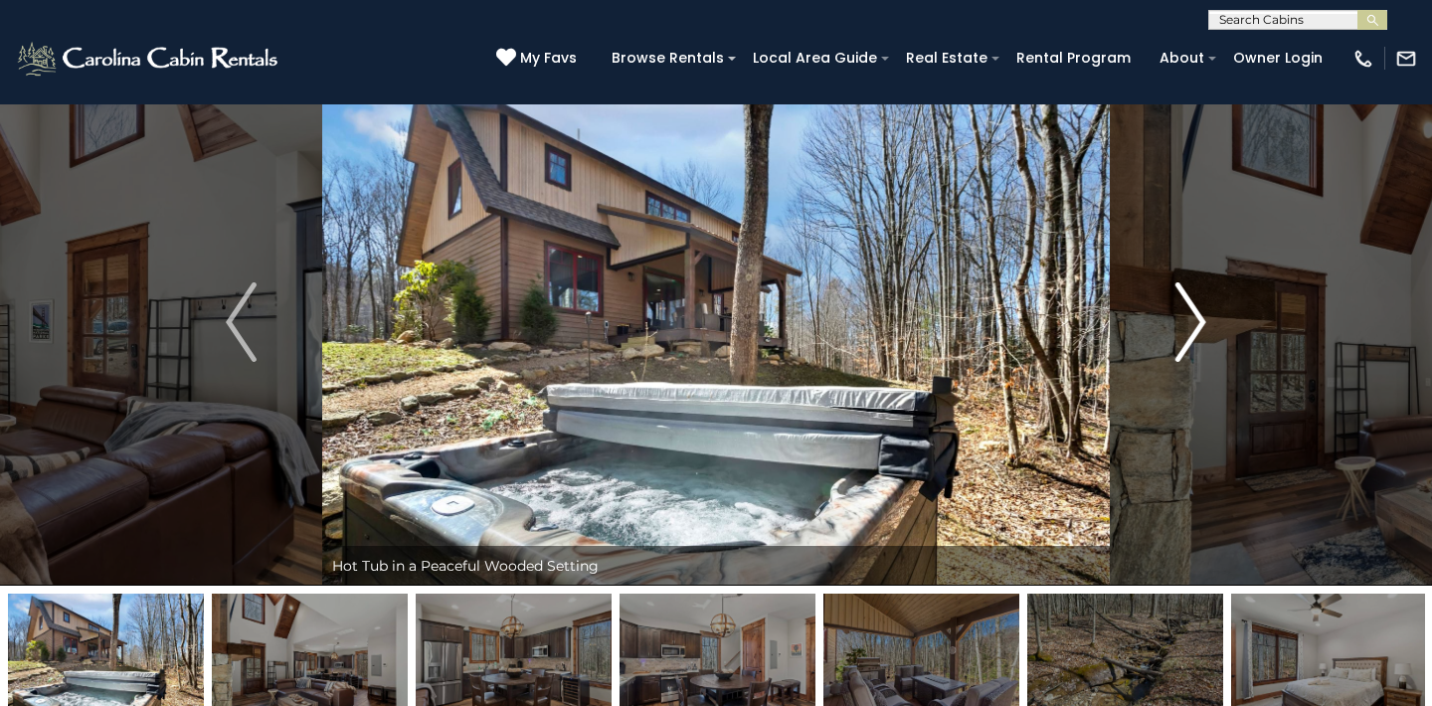
click at [1202, 313] on img "Next" at bounding box center [1190, 322] width 30 height 80
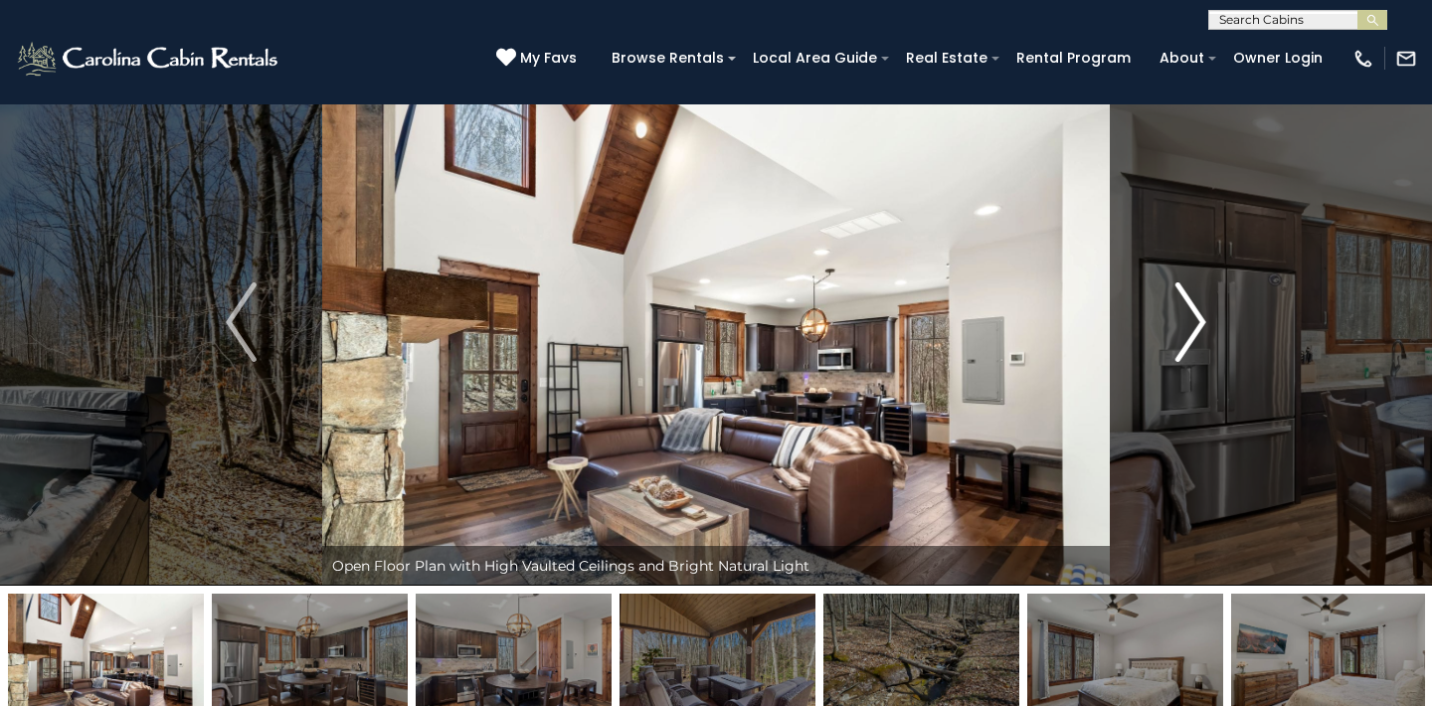
click at [1202, 313] on img "Next" at bounding box center [1190, 322] width 30 height 80
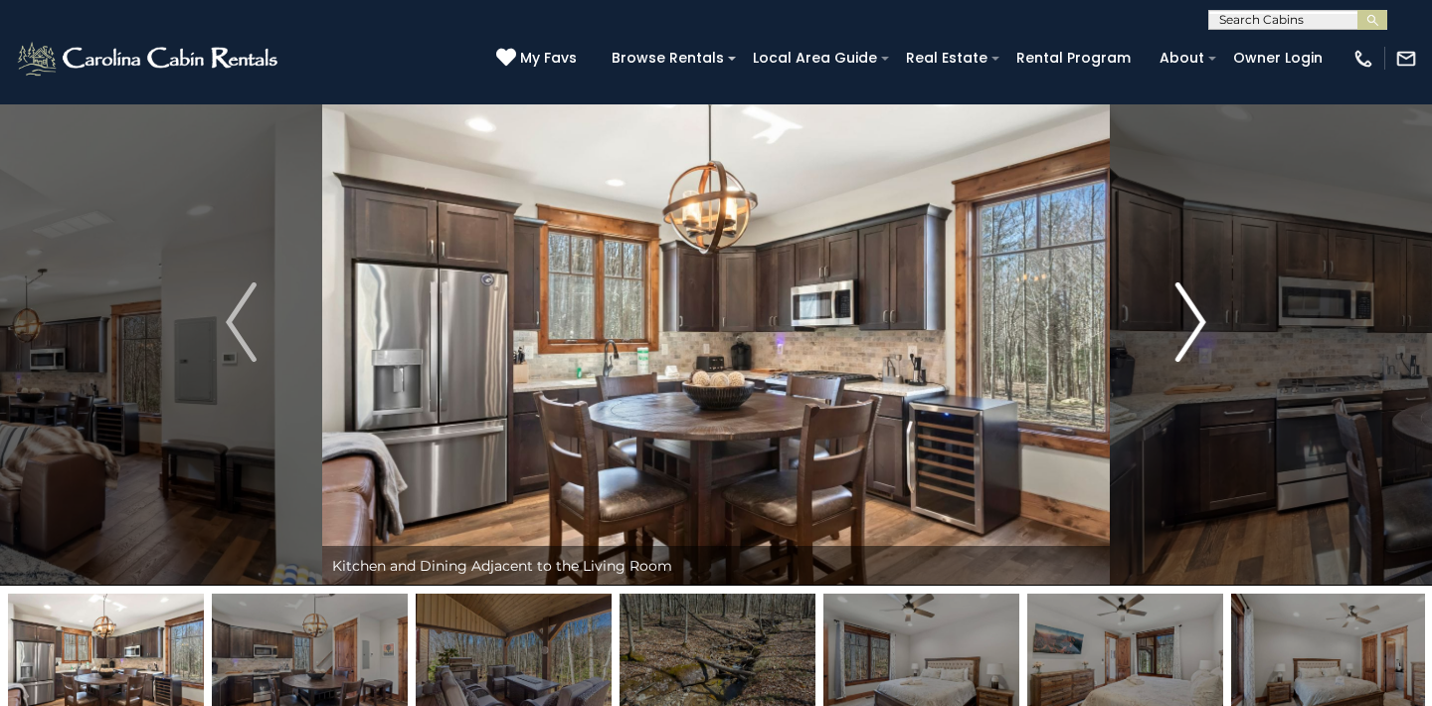
click at [1200, 323] on img "Next" at bounding box center [1190, 322] width 30 height 80
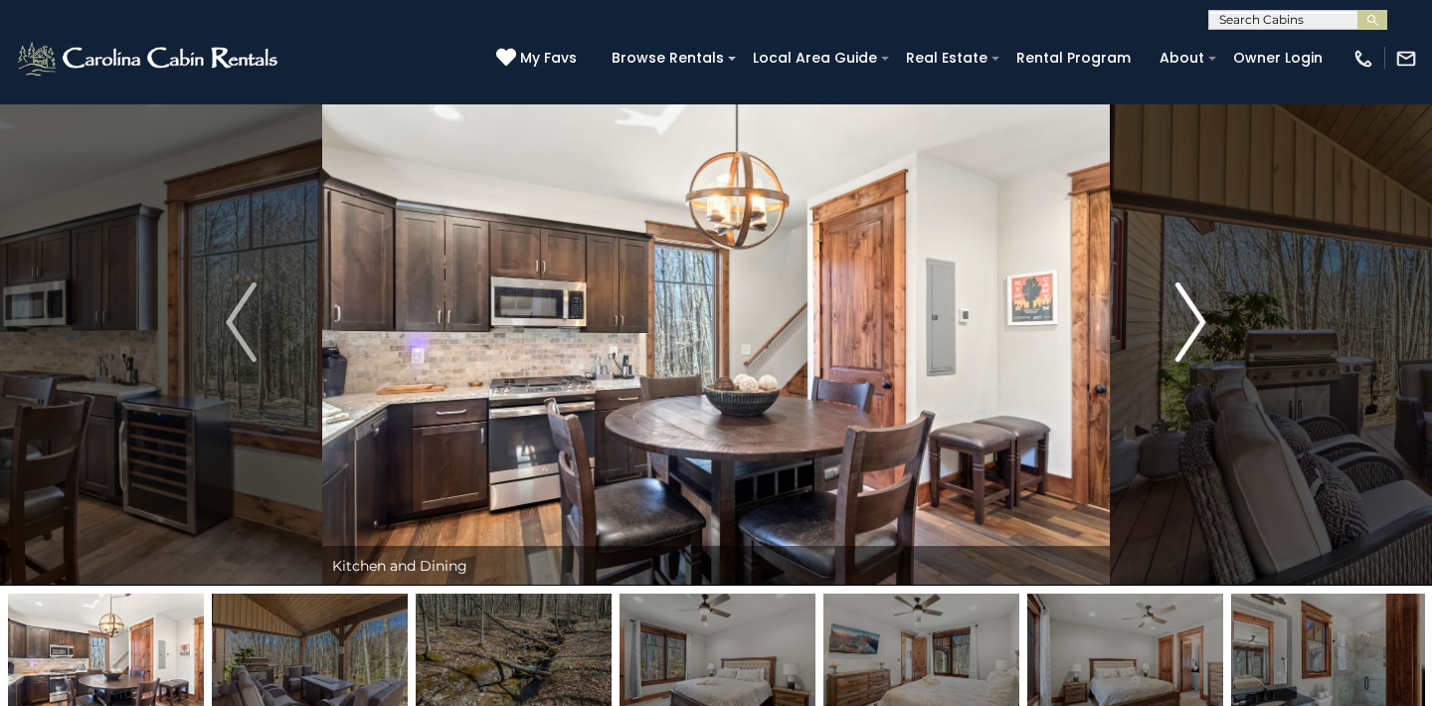
click at [1200, 323] on img "Next" at bounding box center [1190, 322] width 30 height 80
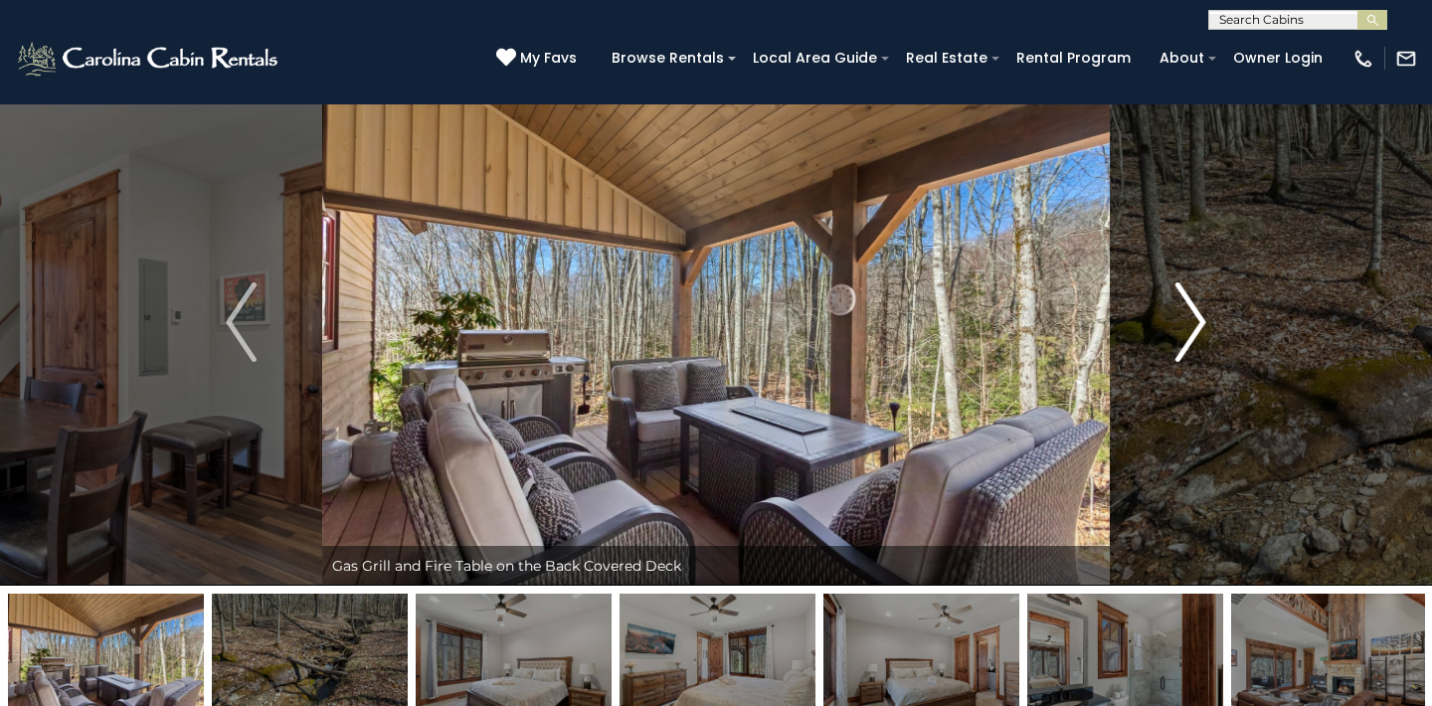
click at [1200, 323] on img "Next" at bounding box center [1190, 322] width 30 height 80
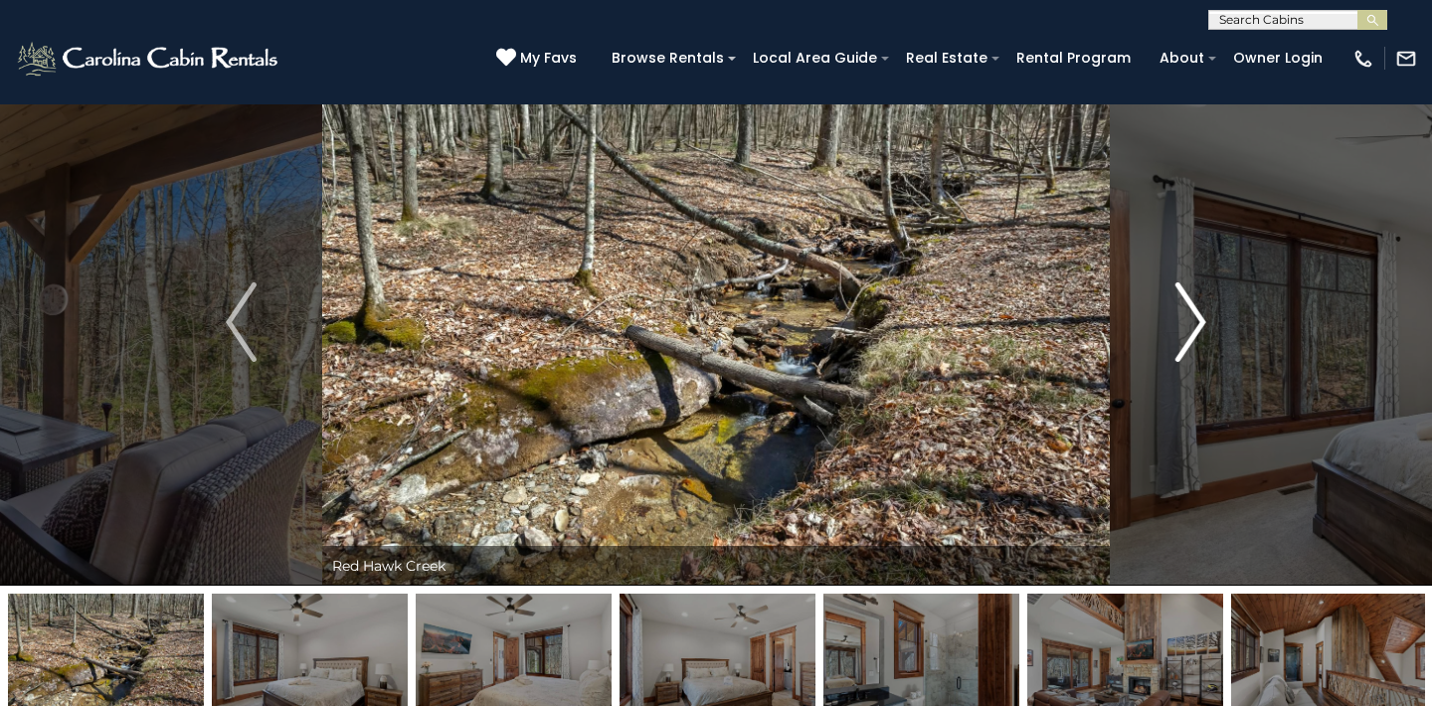
click at [1203, 321] on img "Next" at bounding box center [1190, 322] width 30 height 80
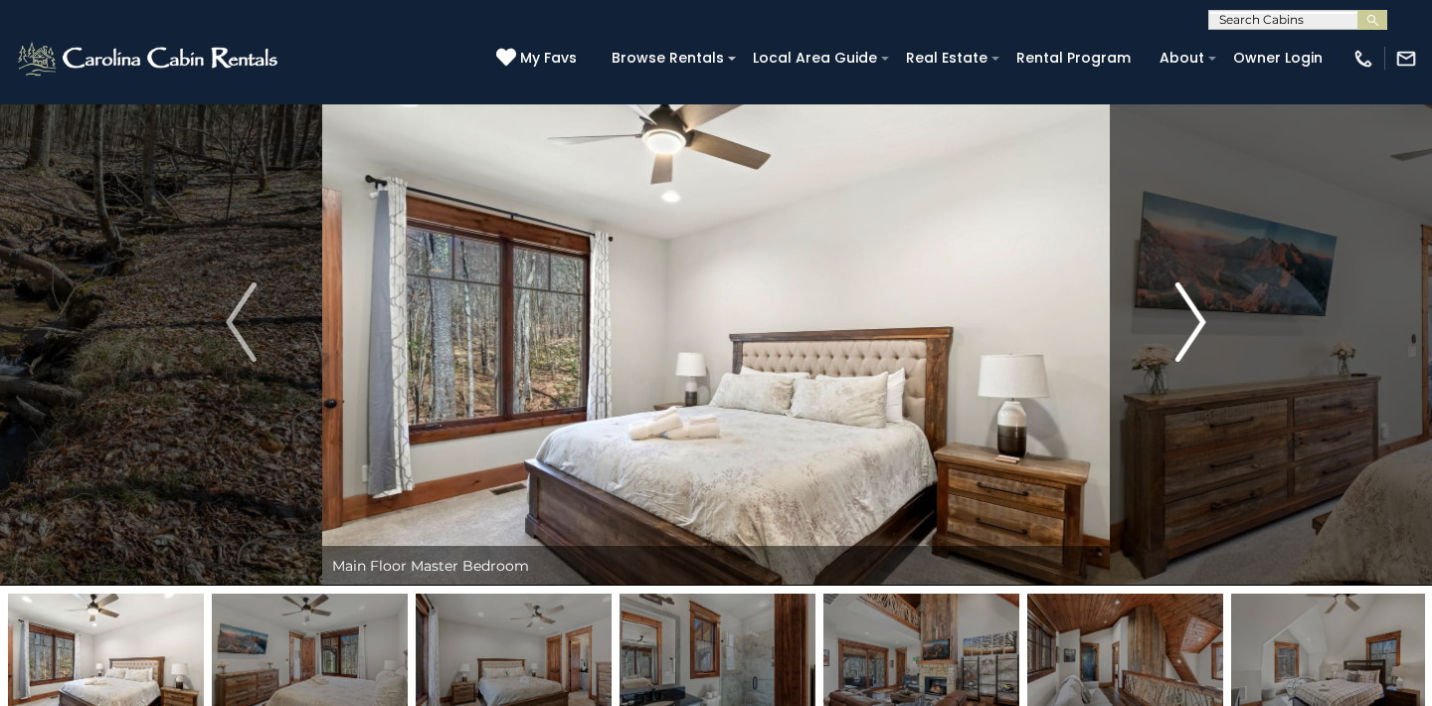
click at [1203, 321] on img "Next" at bounding box center [1190, 322] width 30 height 80
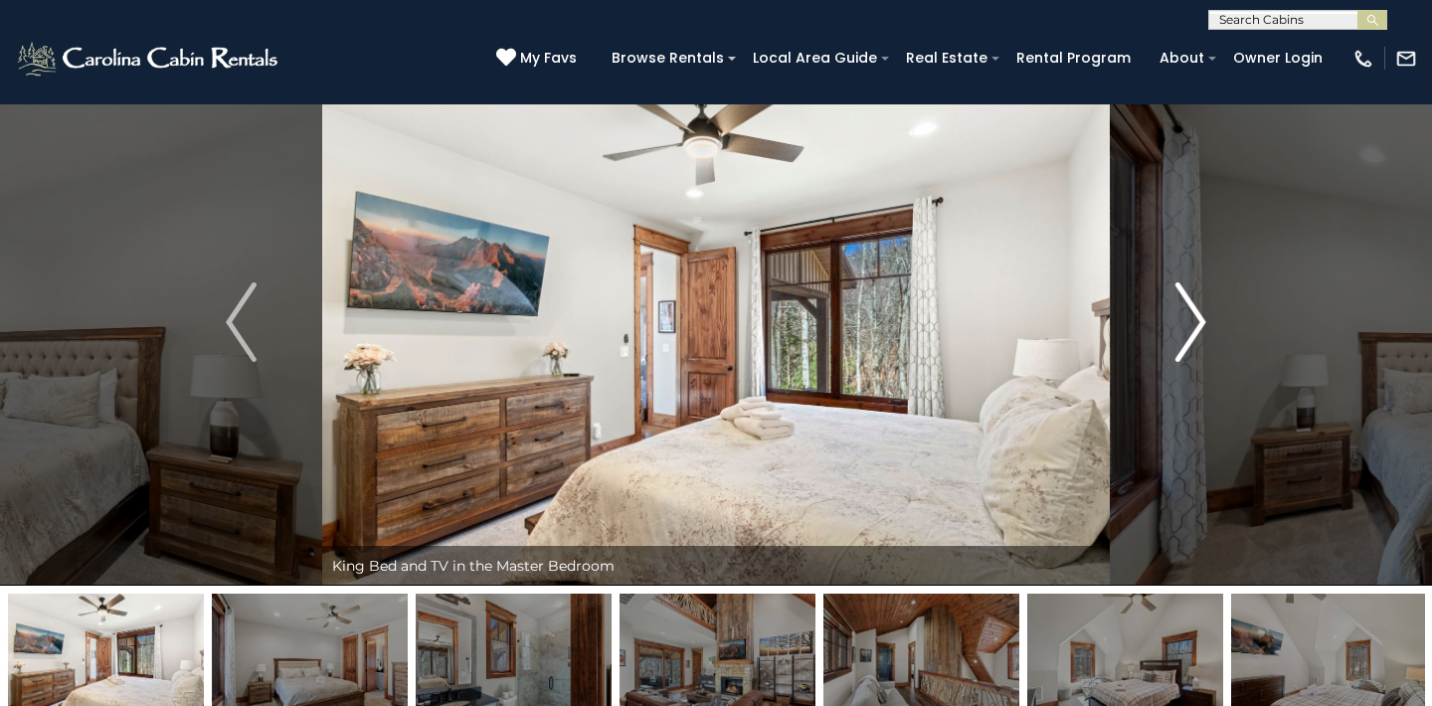
click at [1203, 321] on img "Next" at bounding box center [1190, 322] width 30 height 80
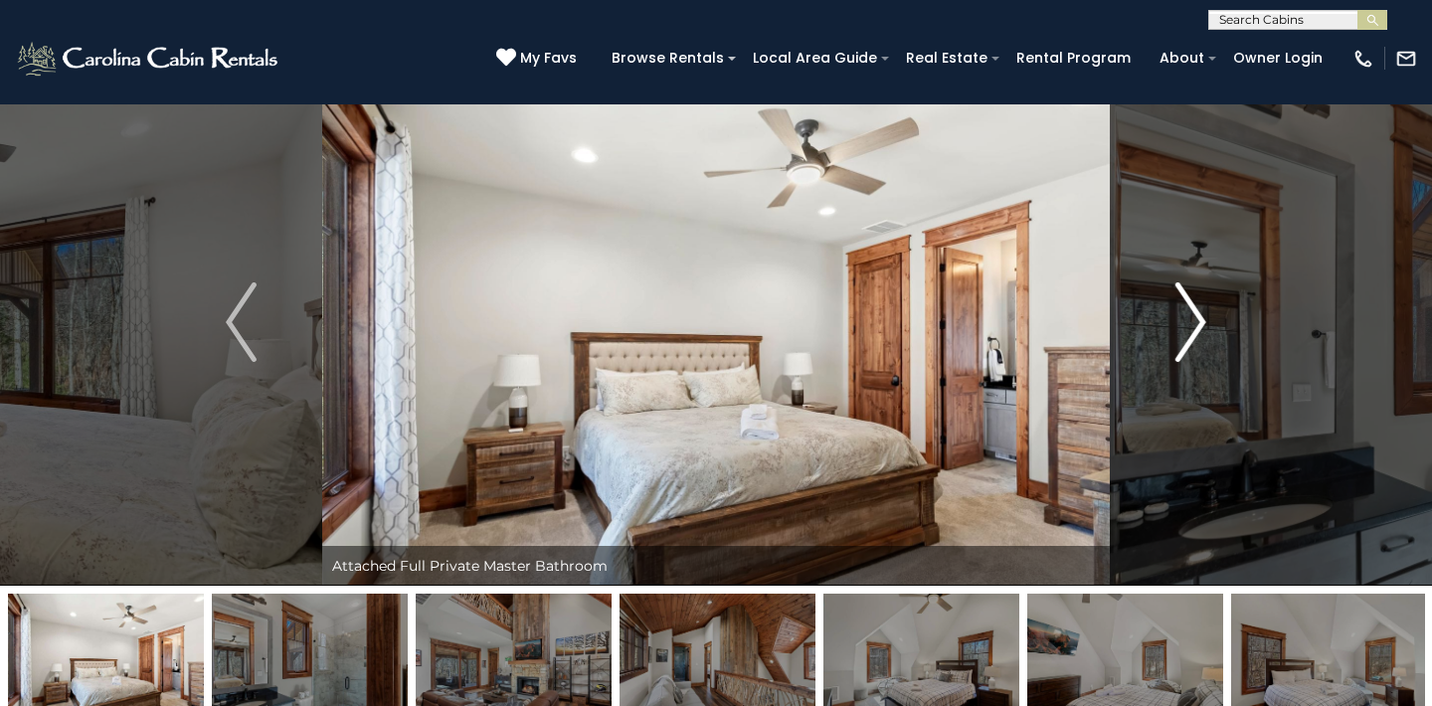
click at [1203, 321] on img "Next" at bounding box center [1190, 322] width 30 height 80
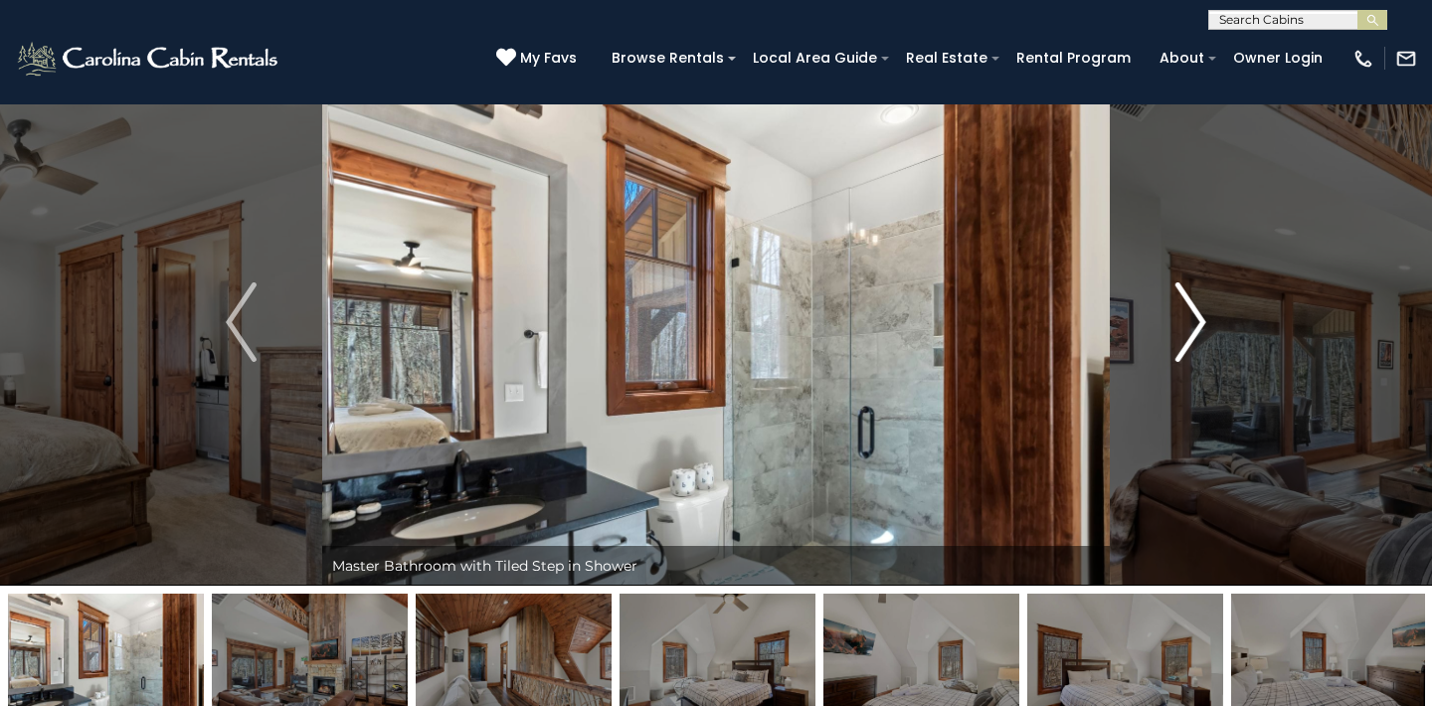
click at [1203, 321] on img "Next" at bounding box center [1190, 322] width 30 height 80
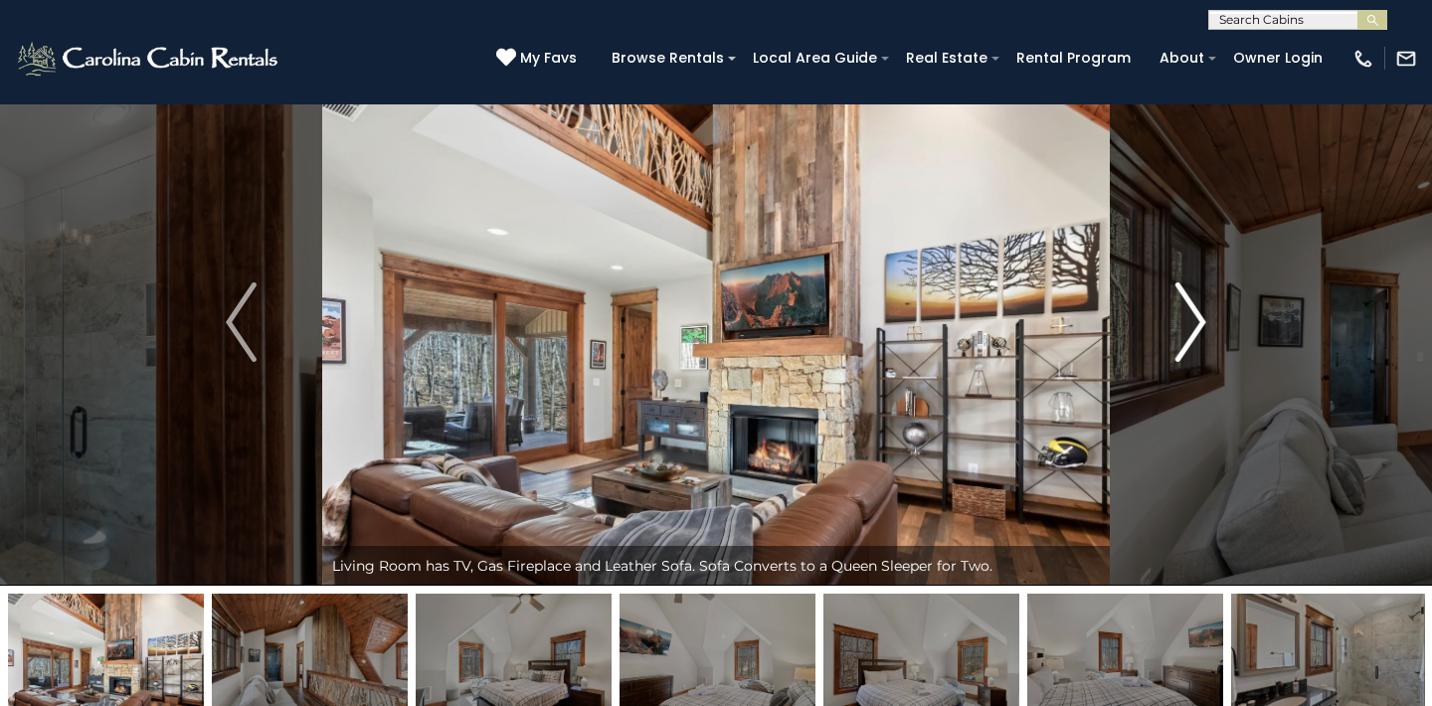
click at [1203, 321] on img "Next" at bounding box center [1190, 322] width 30 height 80
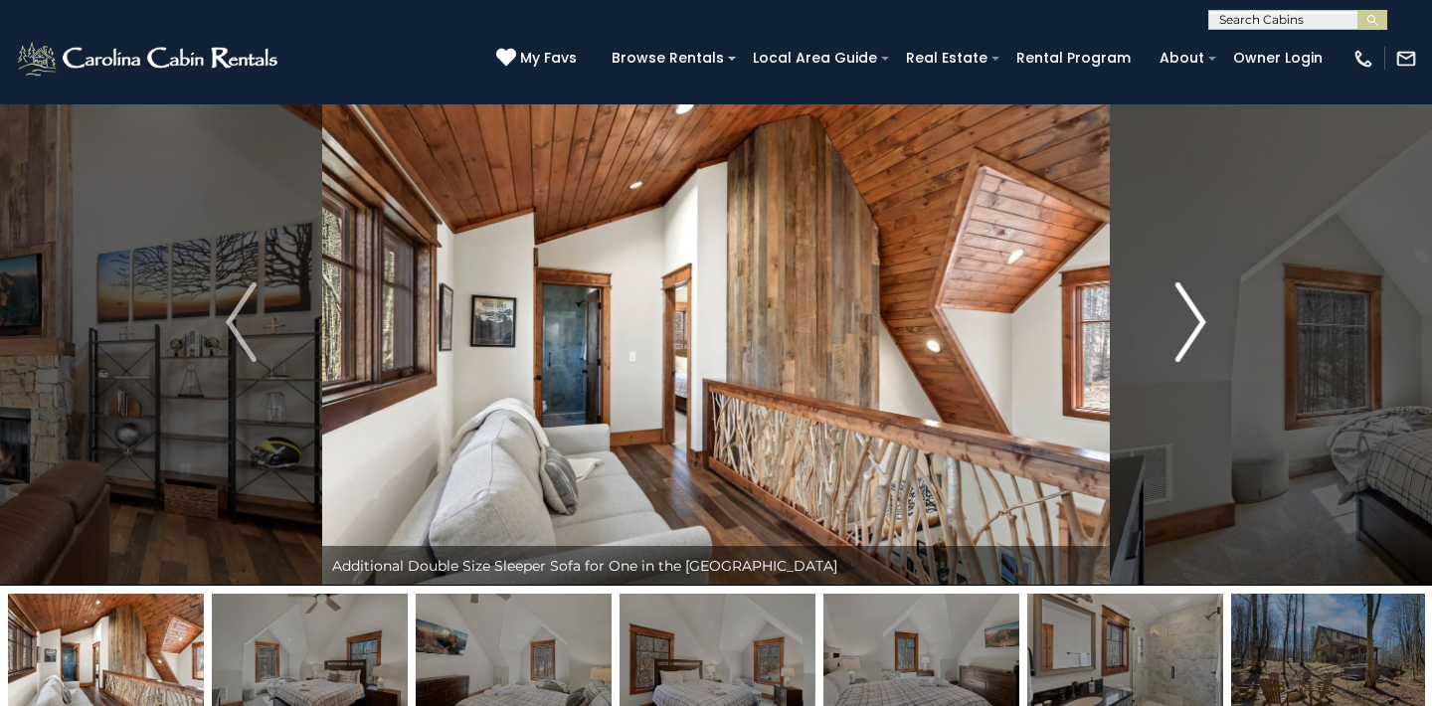
click at [1203, 321] on img "Next" at bounding box center [1190, 322] width 30 height 80
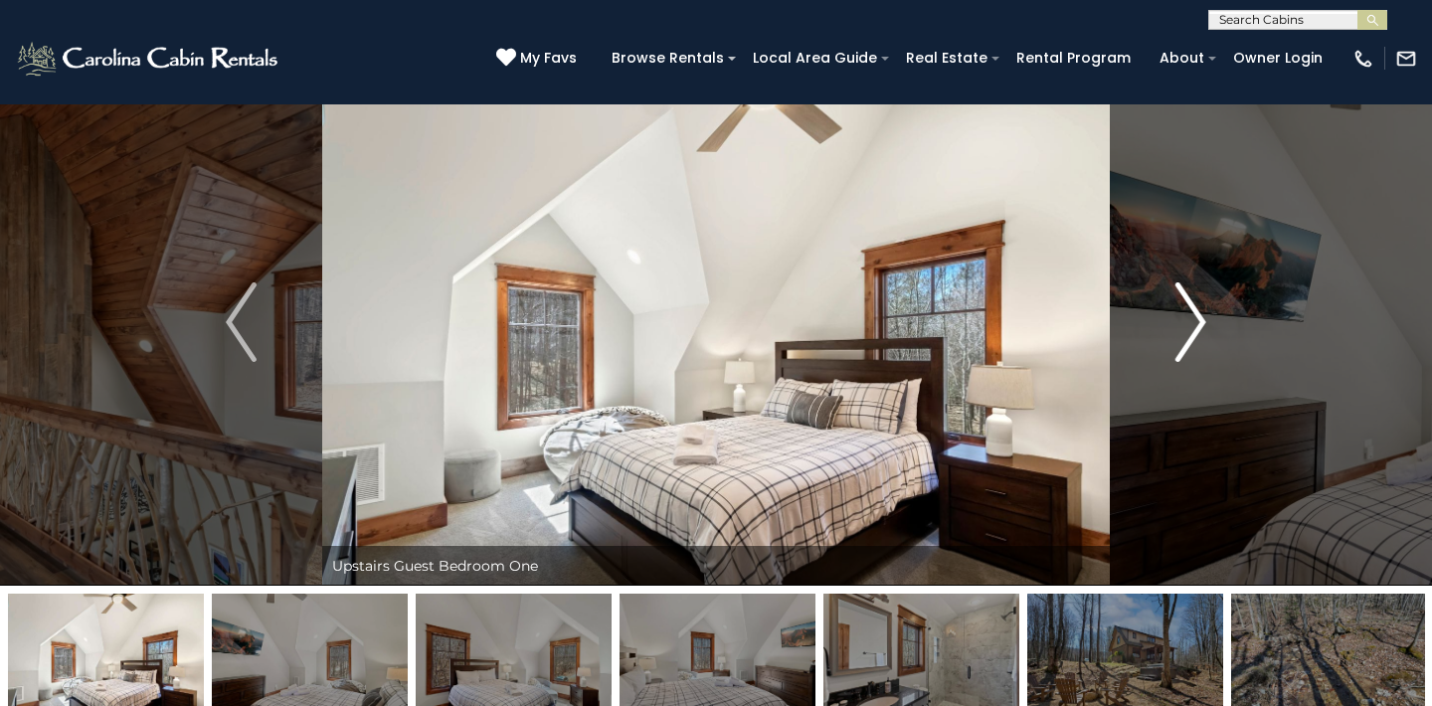
click at [1203, 321] on img "Next" at bounding box center [1190, 322] width 30 height 80
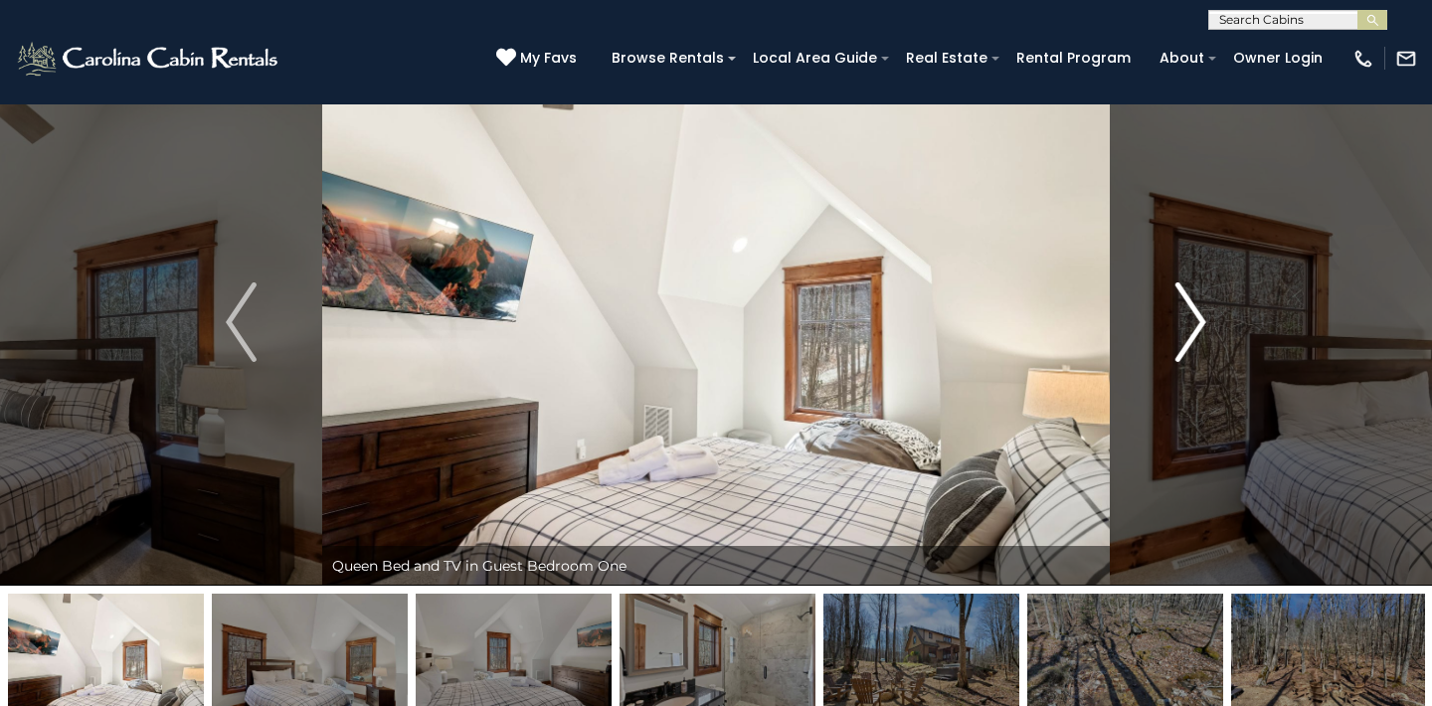
click at [1203, 321] on img "Next" at bounding box center [1190, 322] width 30 height 80
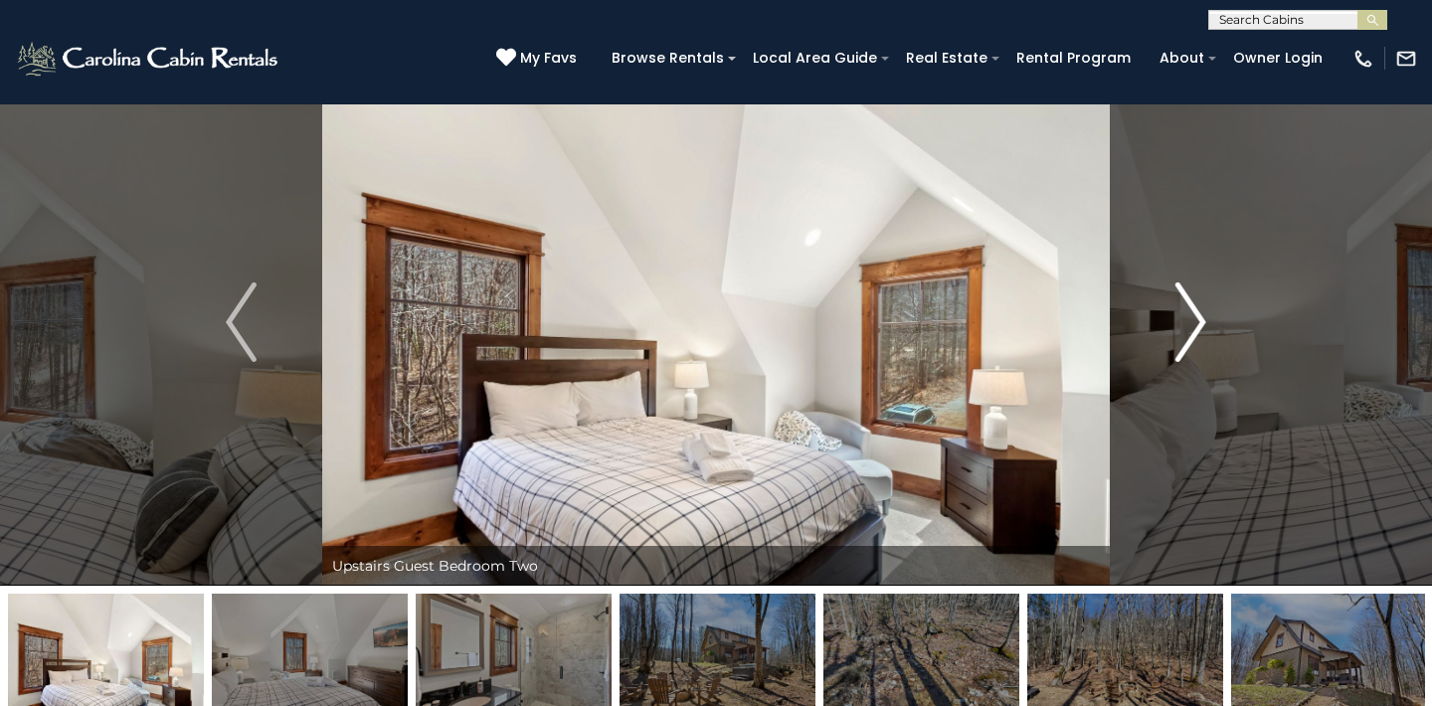
click at [1203, 321] on img "Next" at bounding box center [1190, 322] width 30 height 80
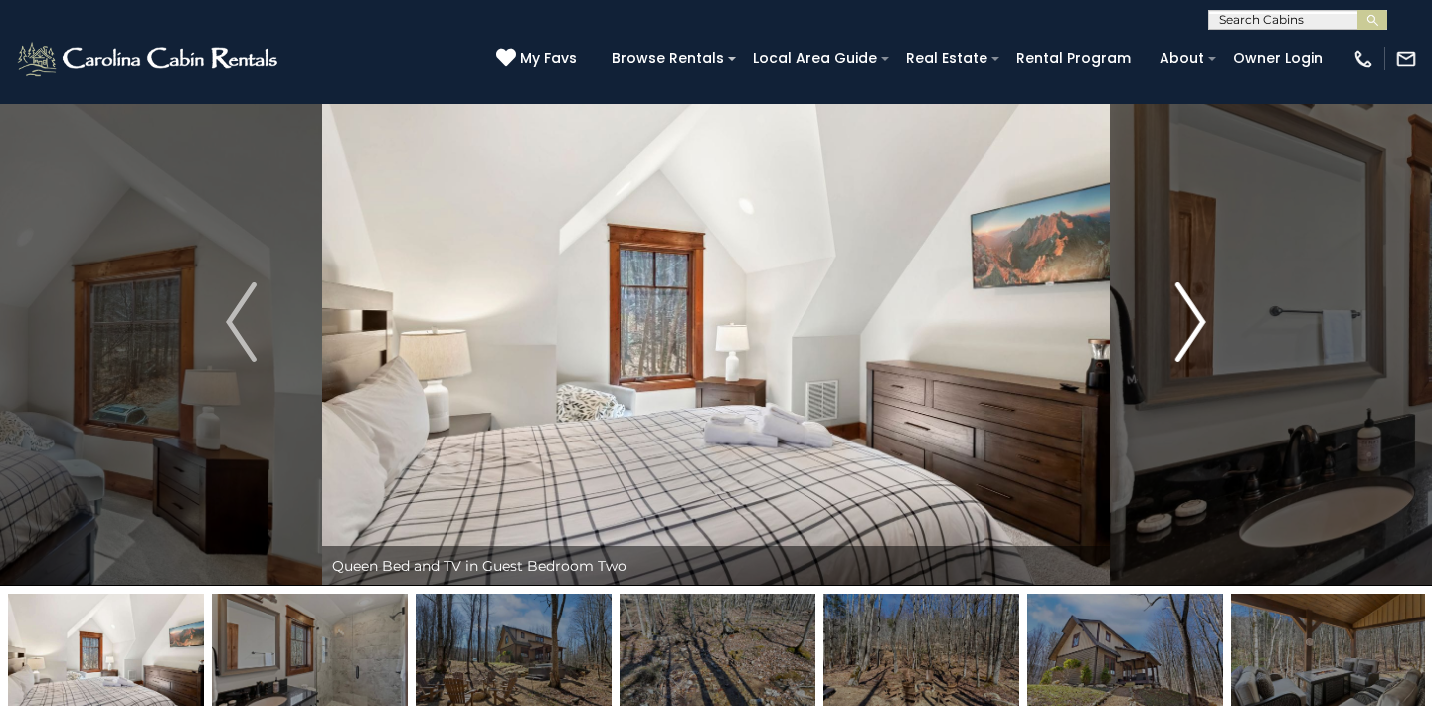
click at [1203, 321] on img "Next" at bounding box center [1190, 322] width 30 height 80
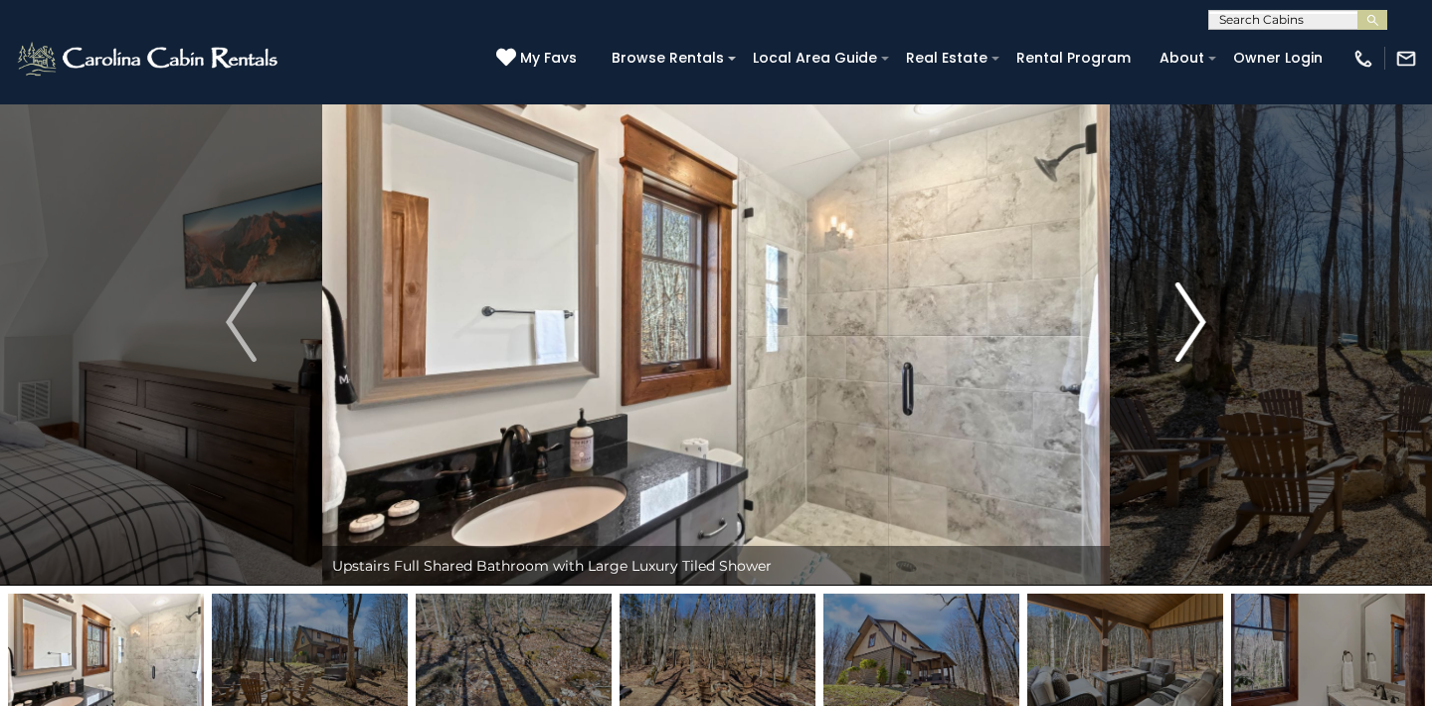
click at [1204, 319] on img "Next" at bounding box center [1190, 322] width 30 height 80
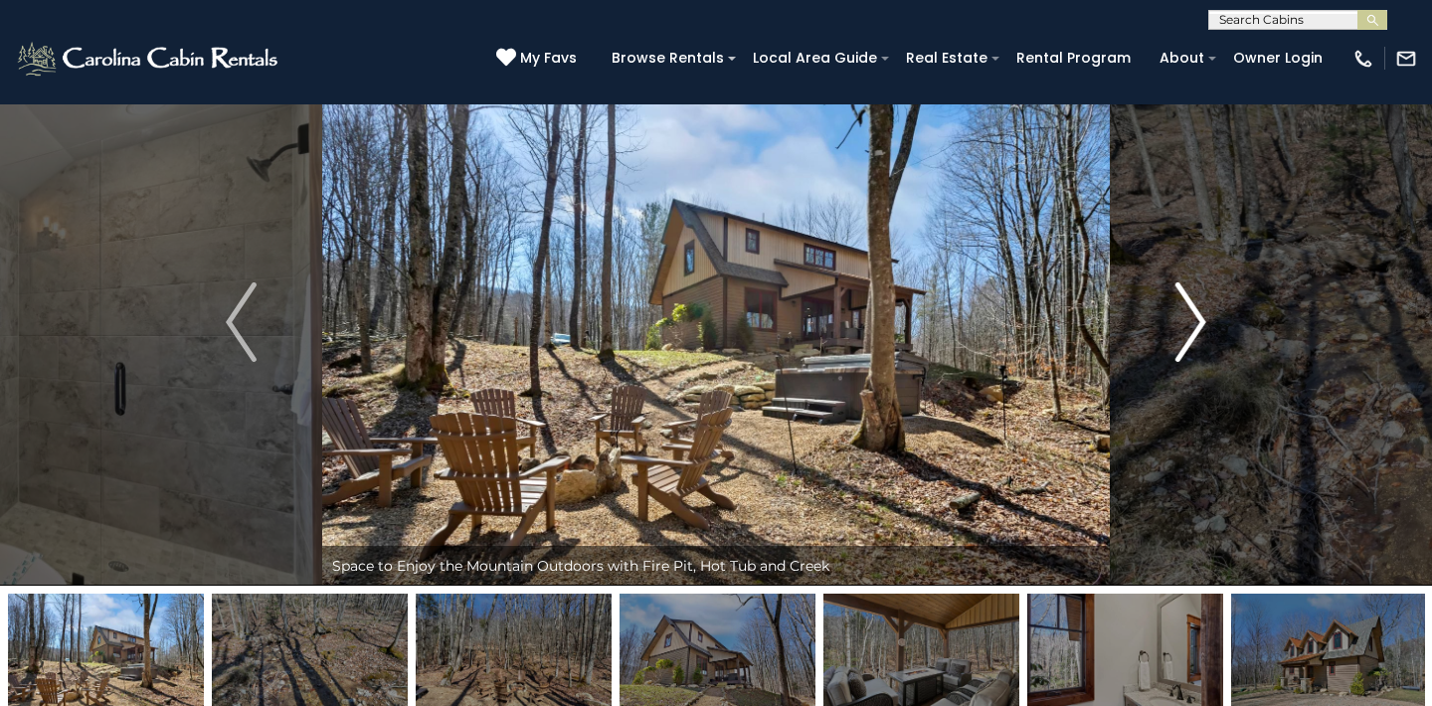
click at [1204, 319] on img "Next" at bounding box center [1190, 322] width 30 height 80
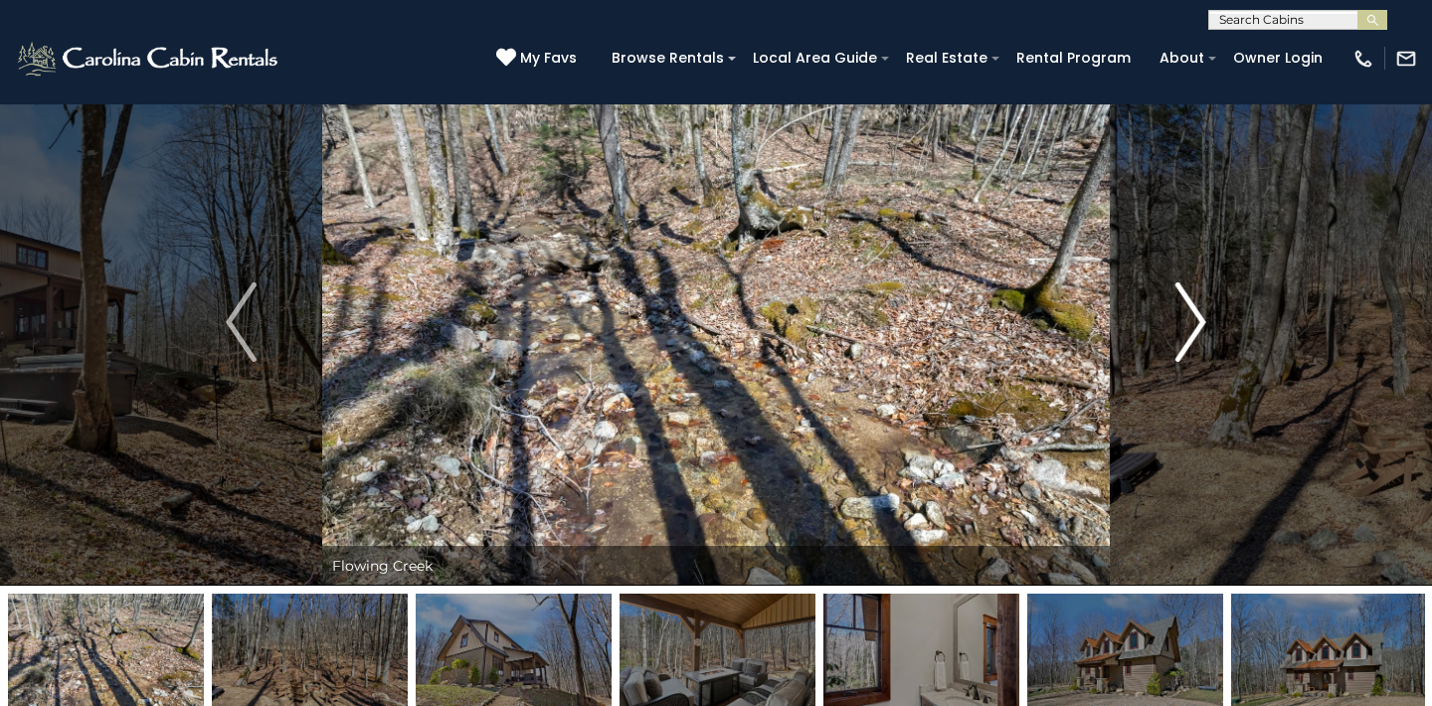
click at [1203, 321] on img "Next" at bounding box center [1190, 322] width 30 height 80
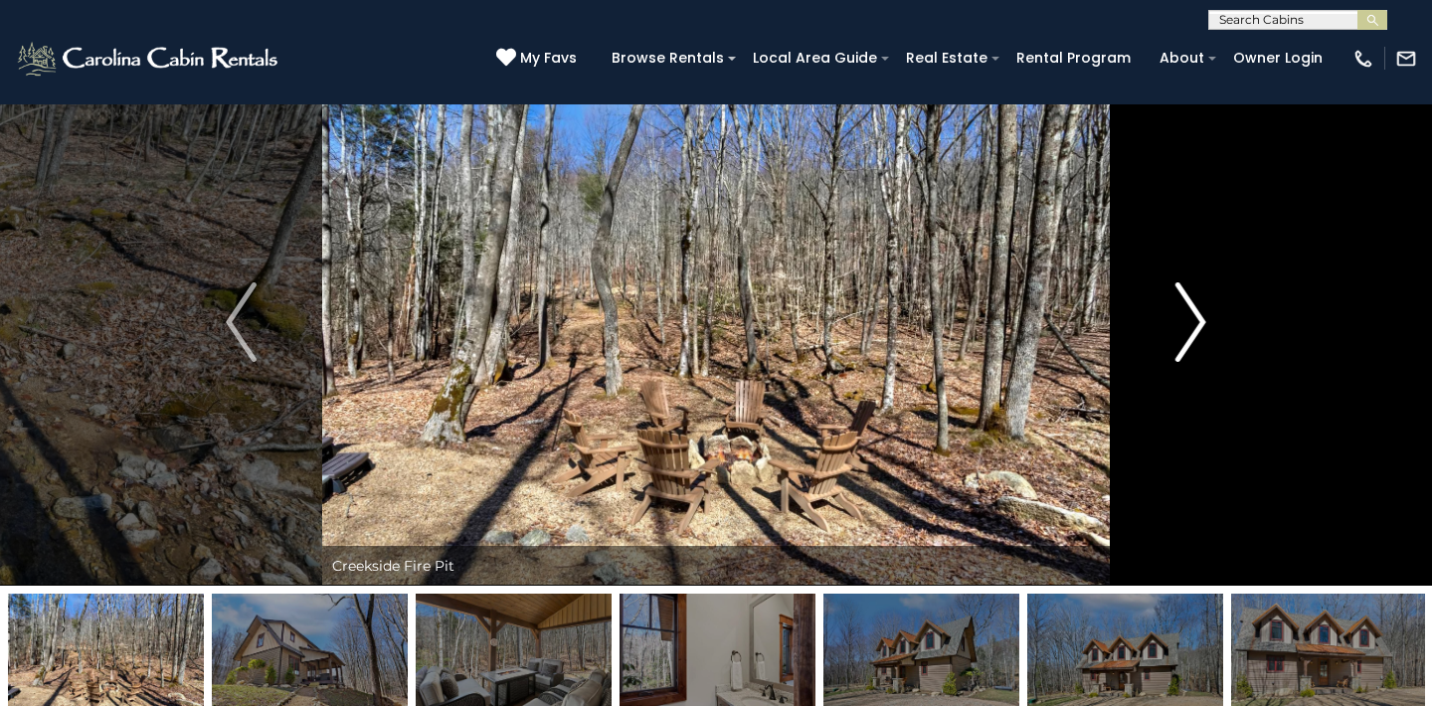
click at [1203, 321] on img "Next" at bounding box center [1190, 322] width 30 height 80
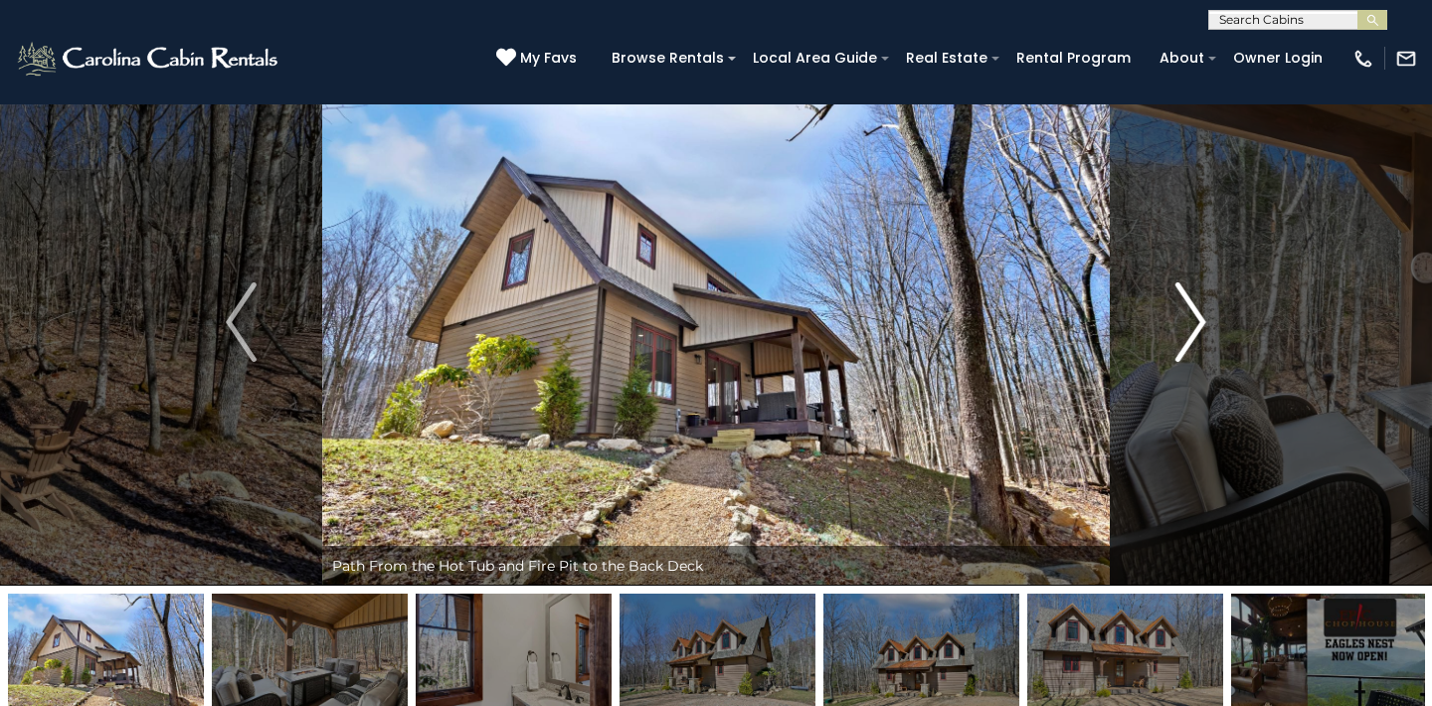
click at [1203, 321] on img "Next" at bounding box center [1190, 322] width 30 height 80
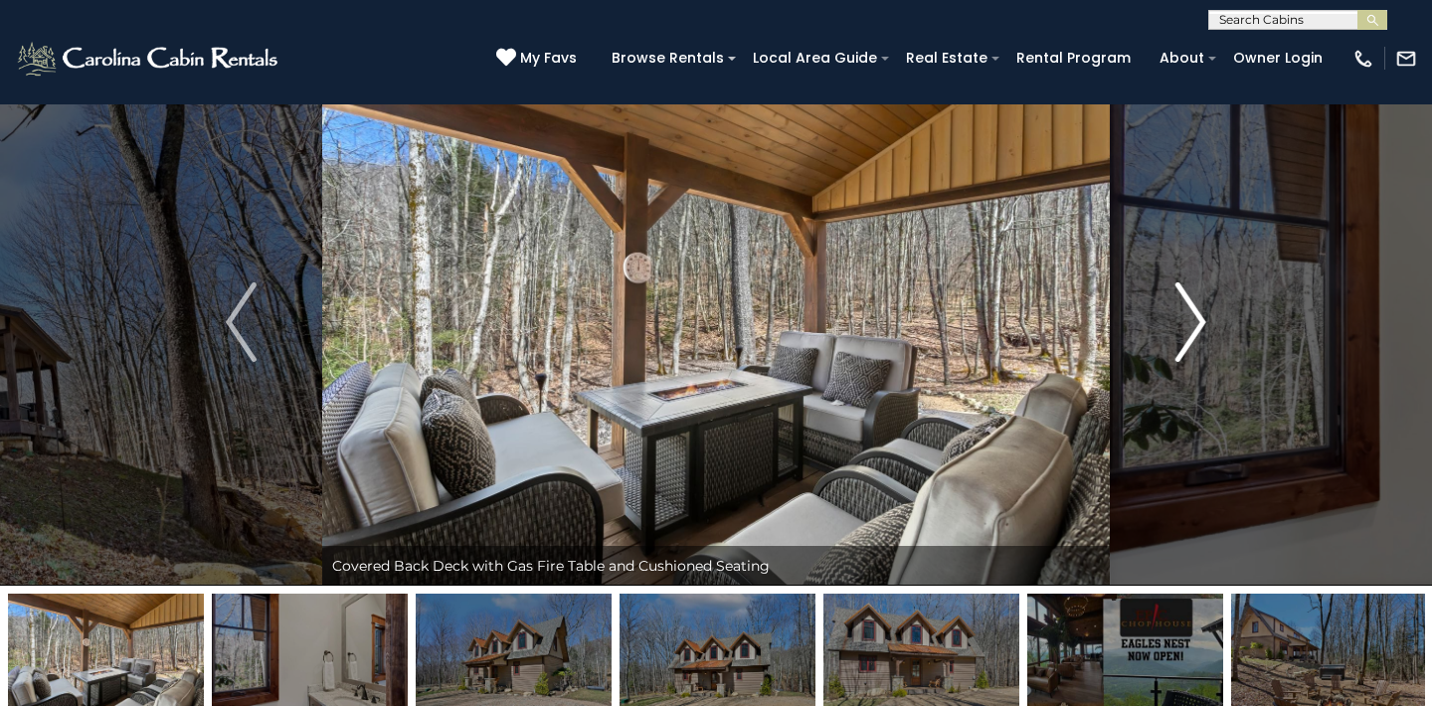
click at [1203, 321] on img "Next" at bounding box center [1190, 322] width 30 height 80
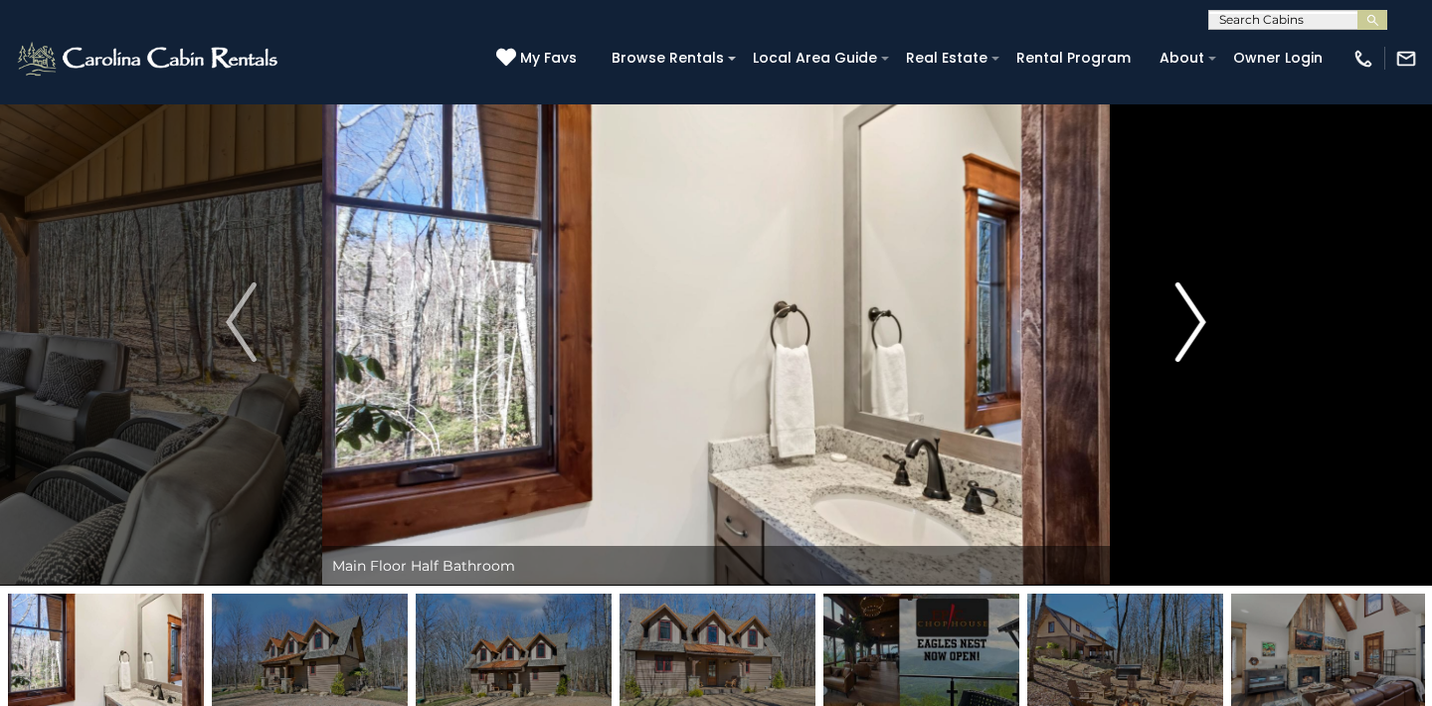
click at [1203, 321] on img "Next" at bounding box center [1190, 322] width 30 height 80
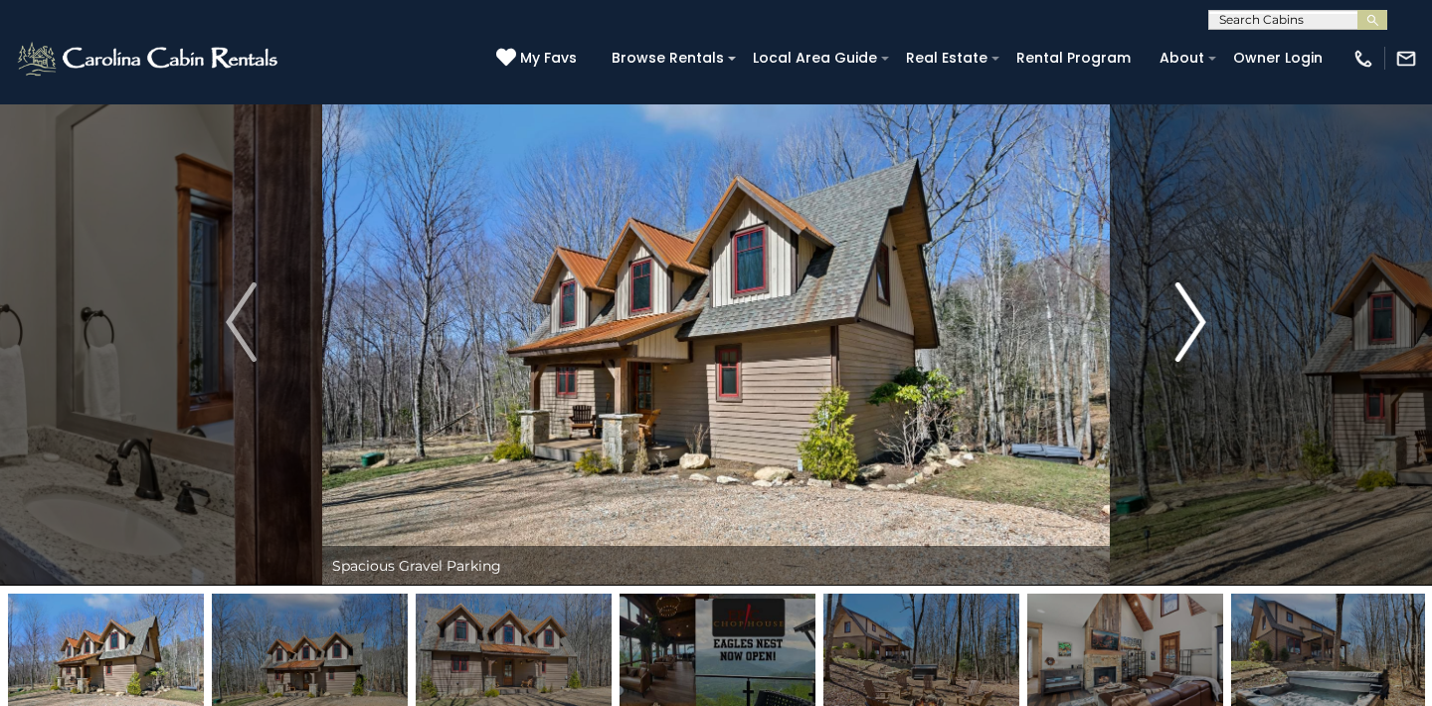
click at [1203, 321] on img "Next" at bounding box center [1190, 322] width 30 height 80
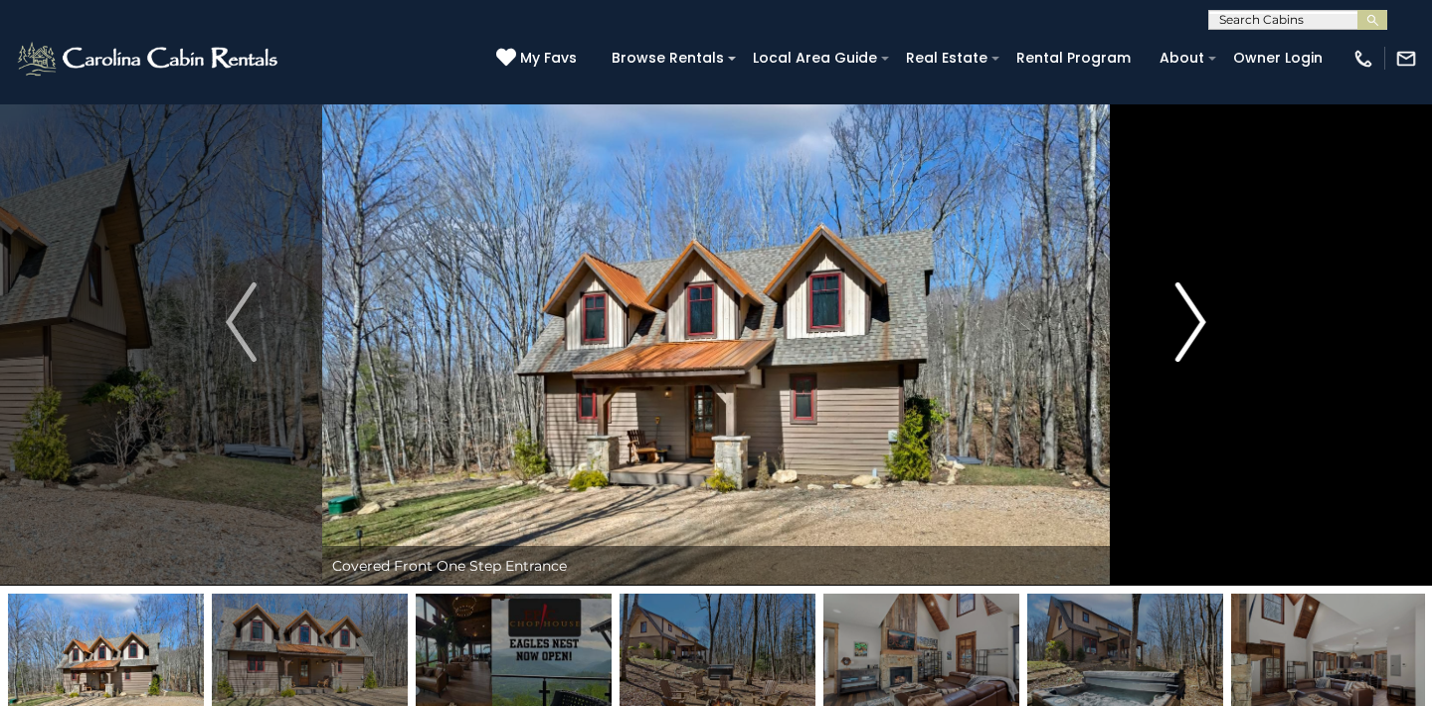
click at [1203, 322] on img "Next" at bounding box center [1190, 322] width 30 height 80
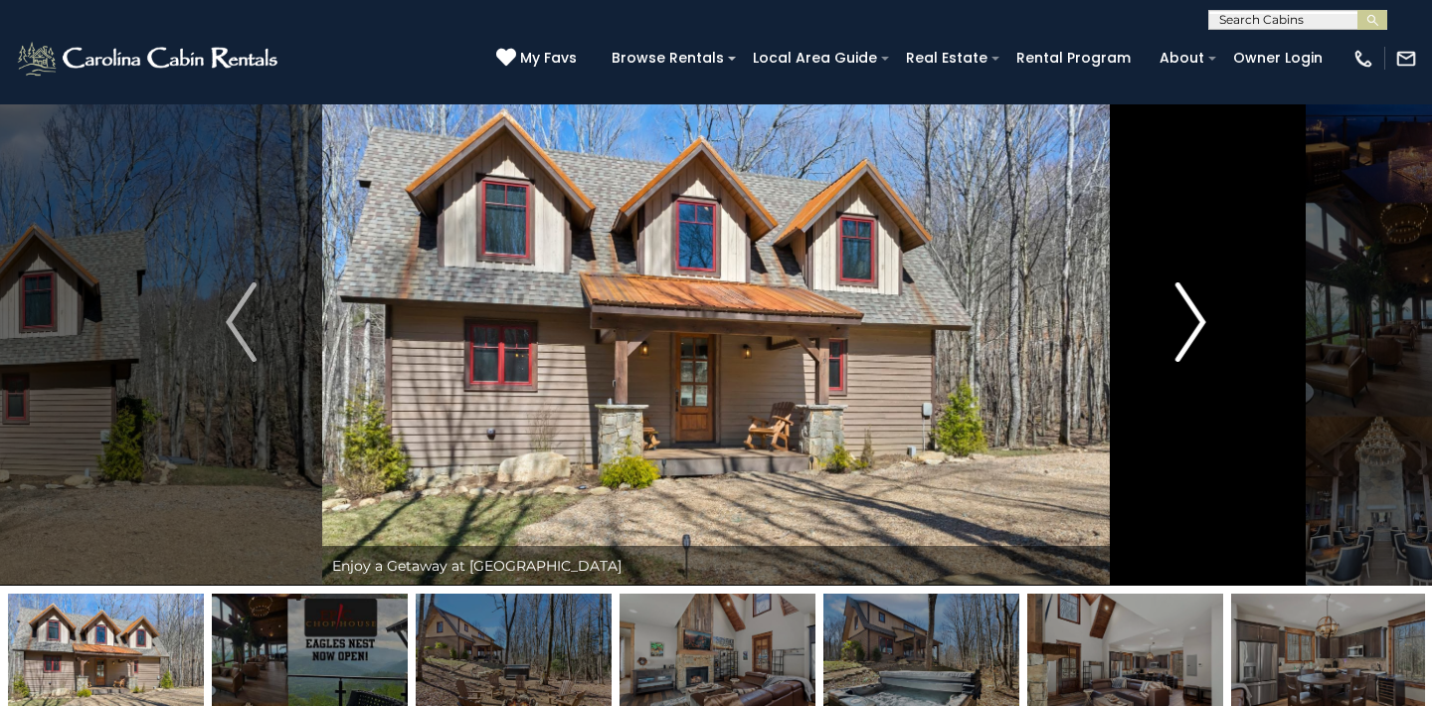
click at [1203, 322] on img "Next" at bounding box center [1190, 322] width 30 height 80
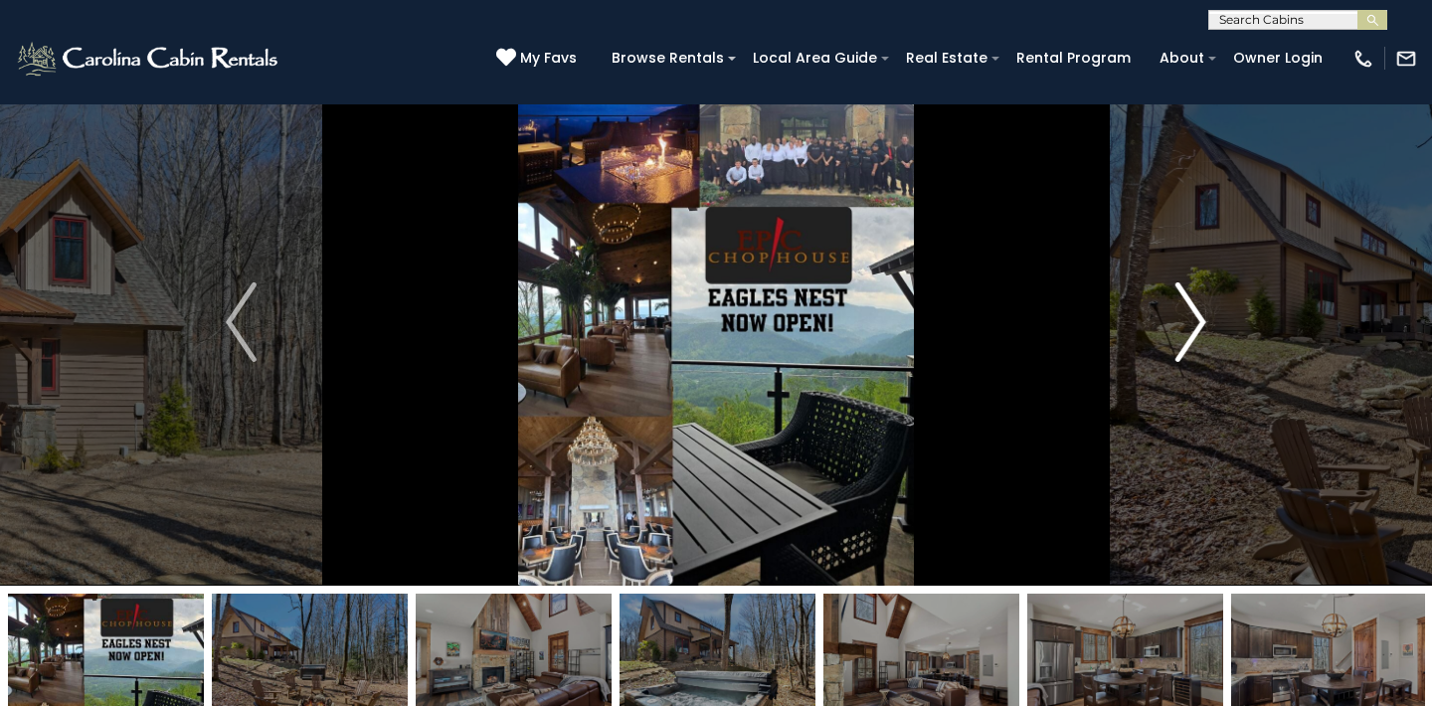
click at [1201, 323] on img "Next" at bounding box center [1190, 322] width 30 height 80
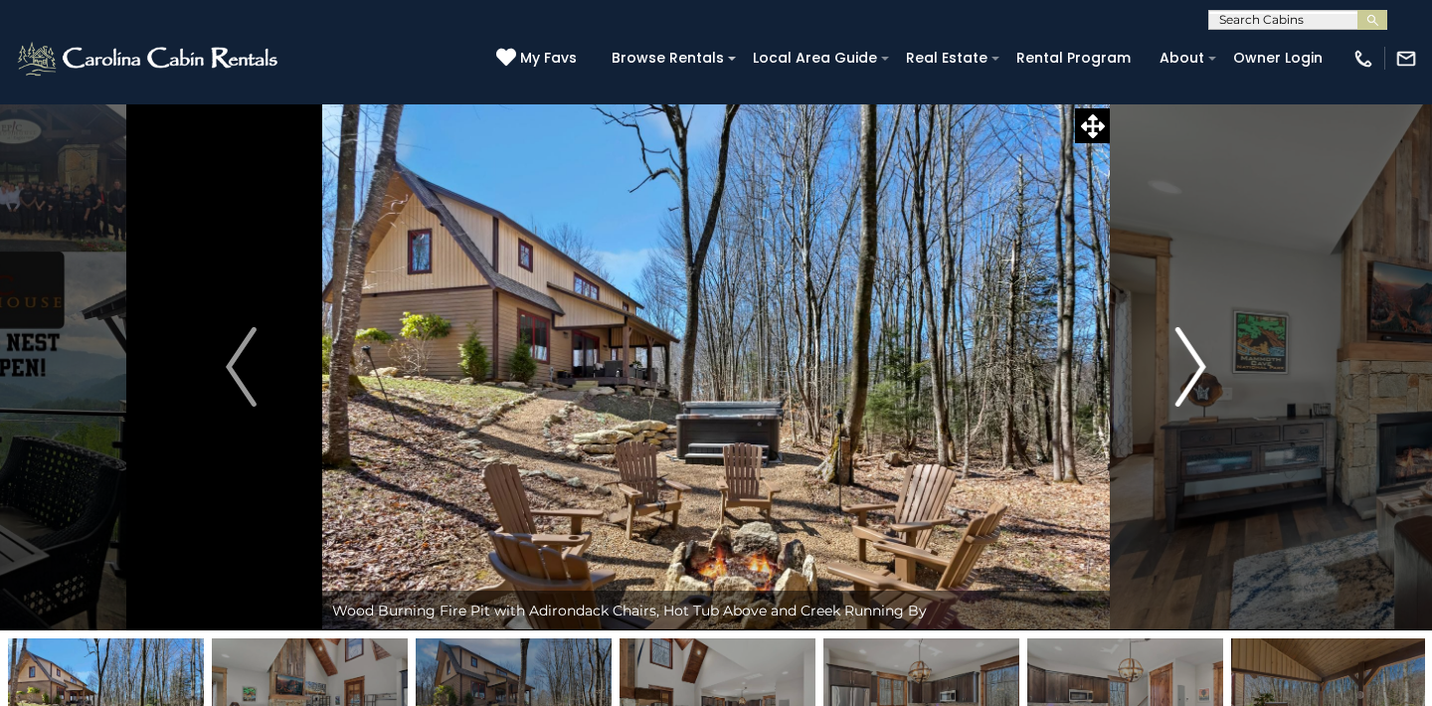
click at [1182, 354] on img "Next" at bounding box center [1190, 367] width 30 height 80
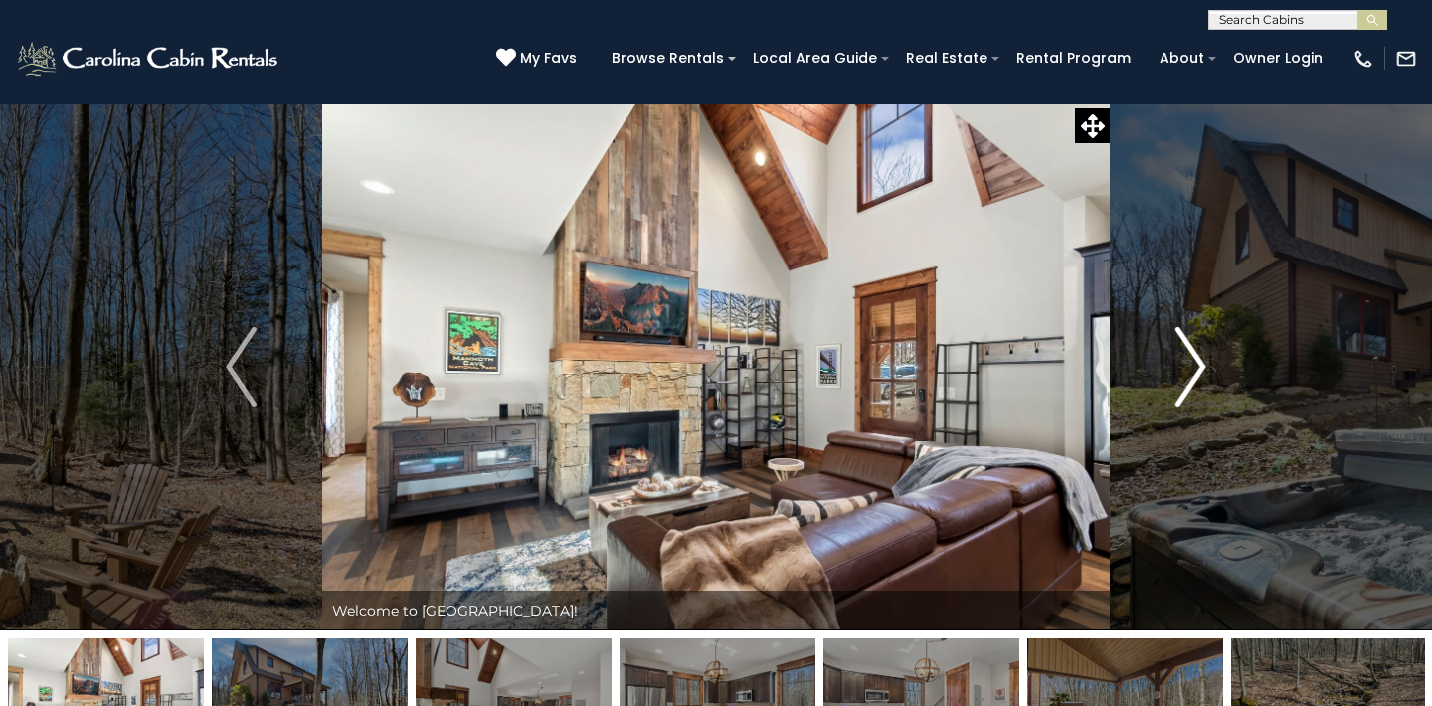
click at [1182, 354] on img "Next" at bounding box center [1190, 367] width 30 height 80
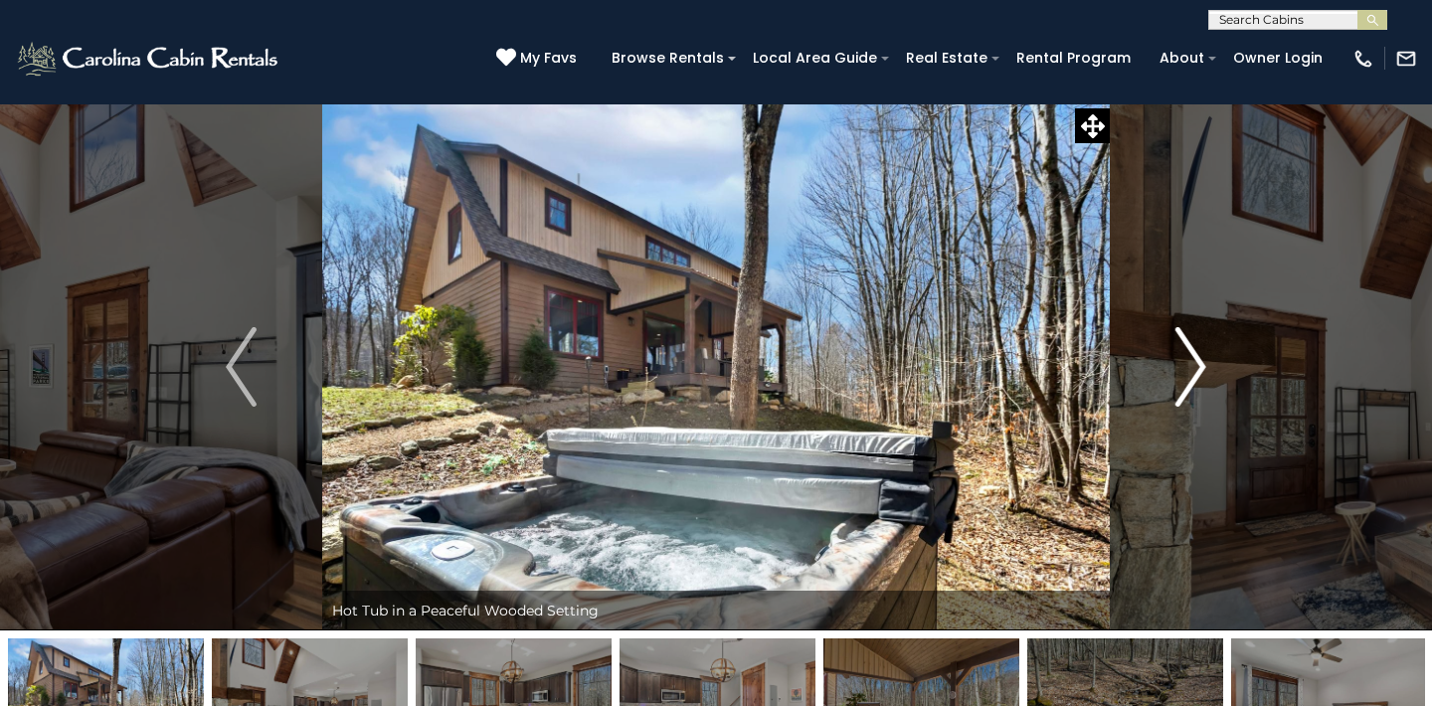
click at [1182, 354] on img "Next" at bounding box center [1190, 367] width 30 height 80
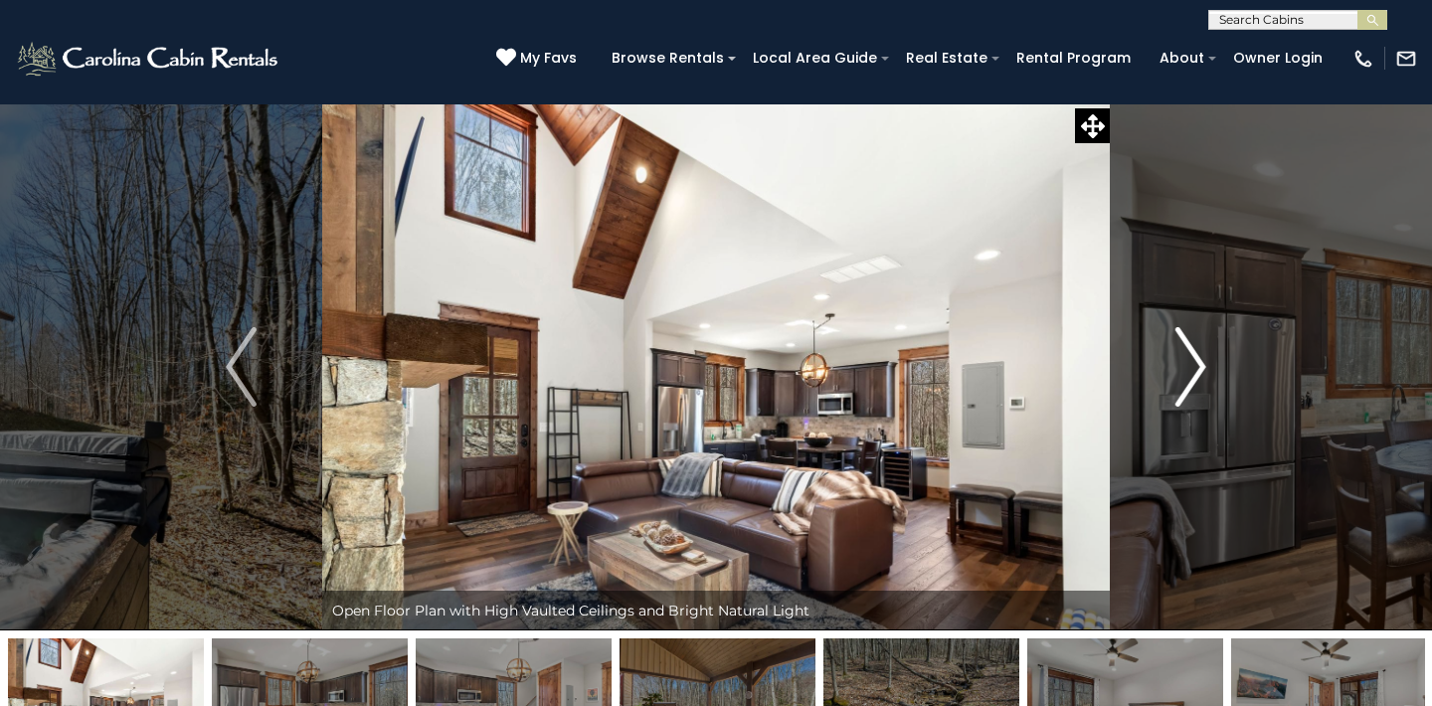
click at [1182, 354] on img "Next" at bounding box center [1190, 367] width 30 height 80
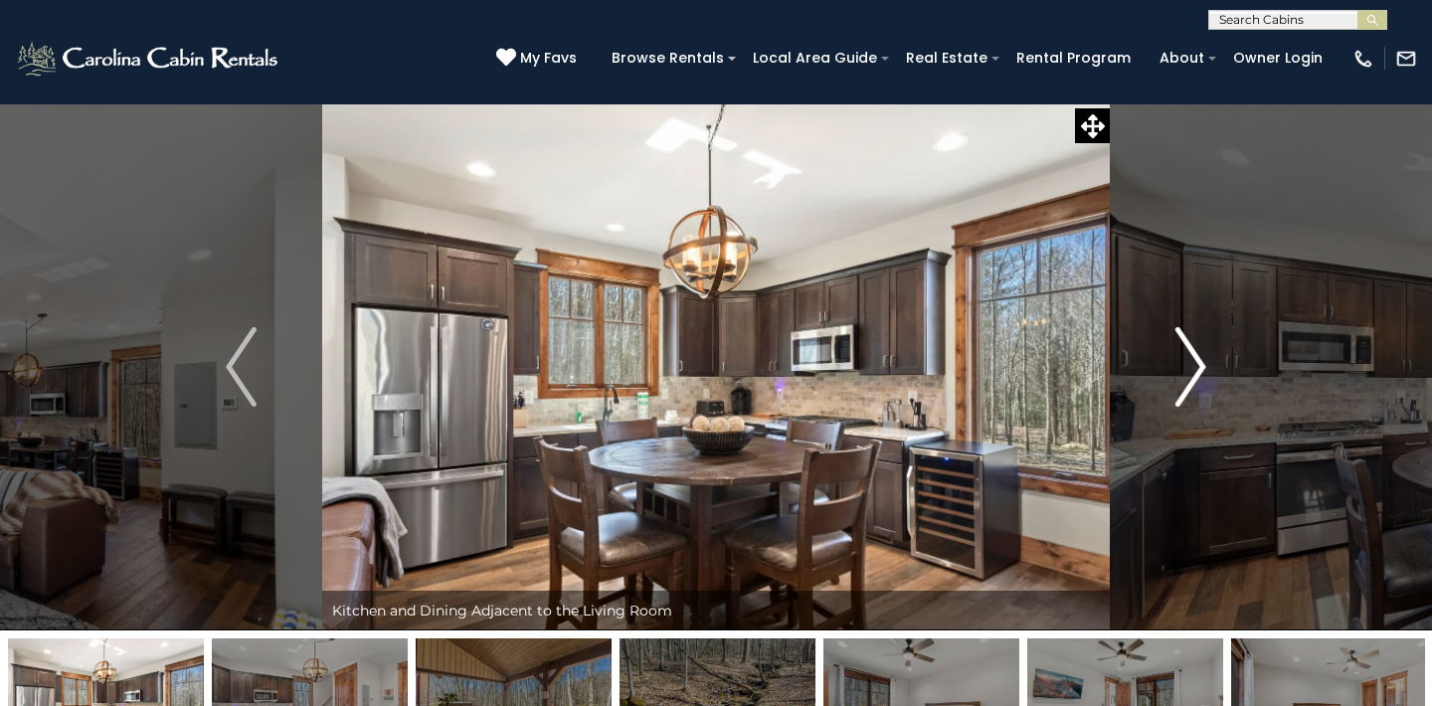
click at [1182, 354] on img "Next" at bounding box center [1190, 367] width 30 height 80
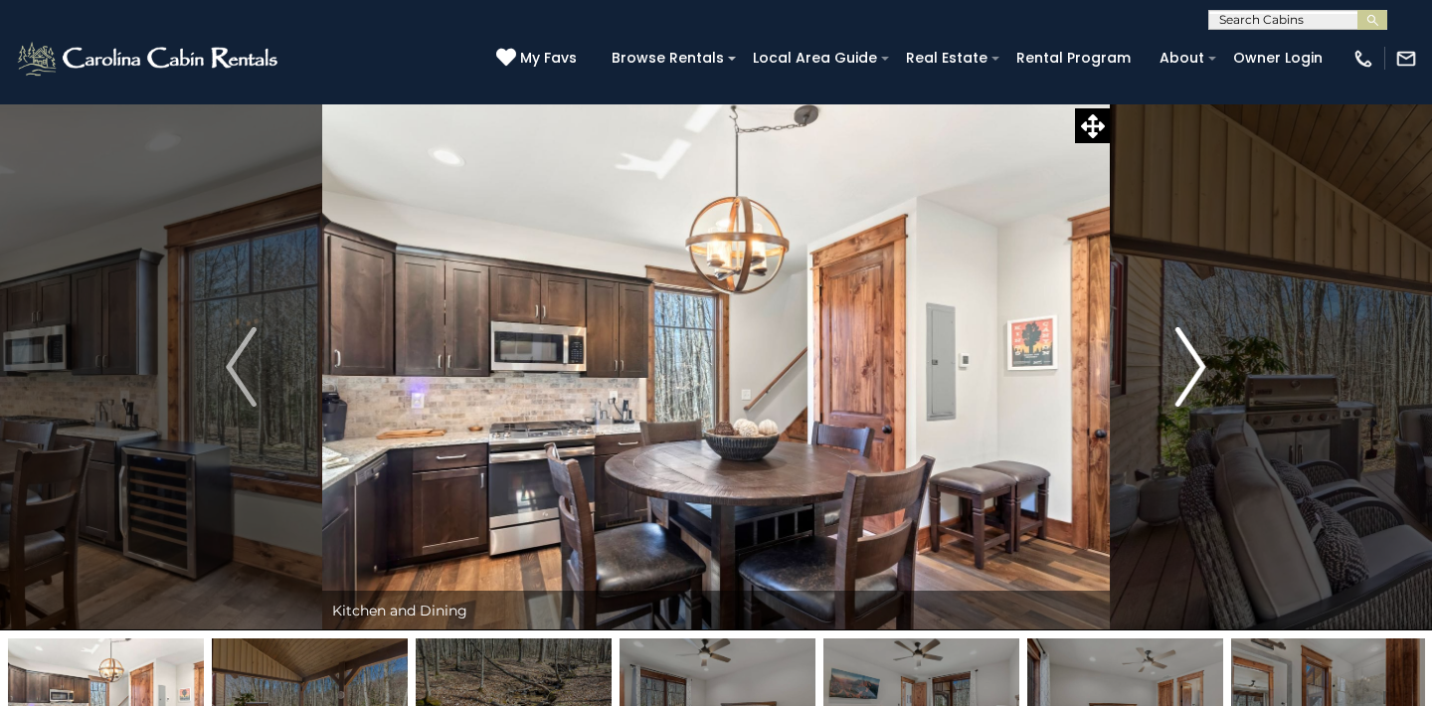
click at [1182, 354] on img "Next" at bounding box center [1190, 367] width 30 height 80
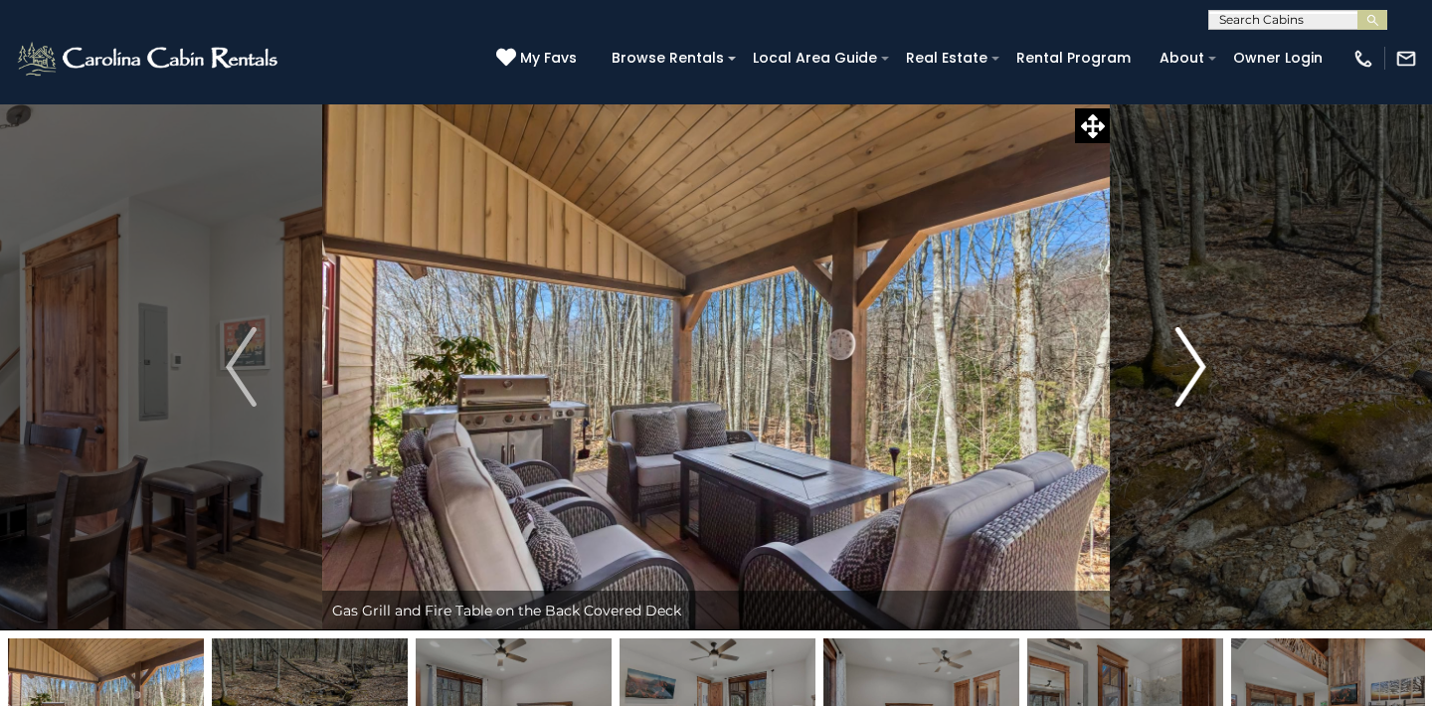
click at [1182, 355] on img "Next" at bounding box center [1190, 367] width 30 height 80
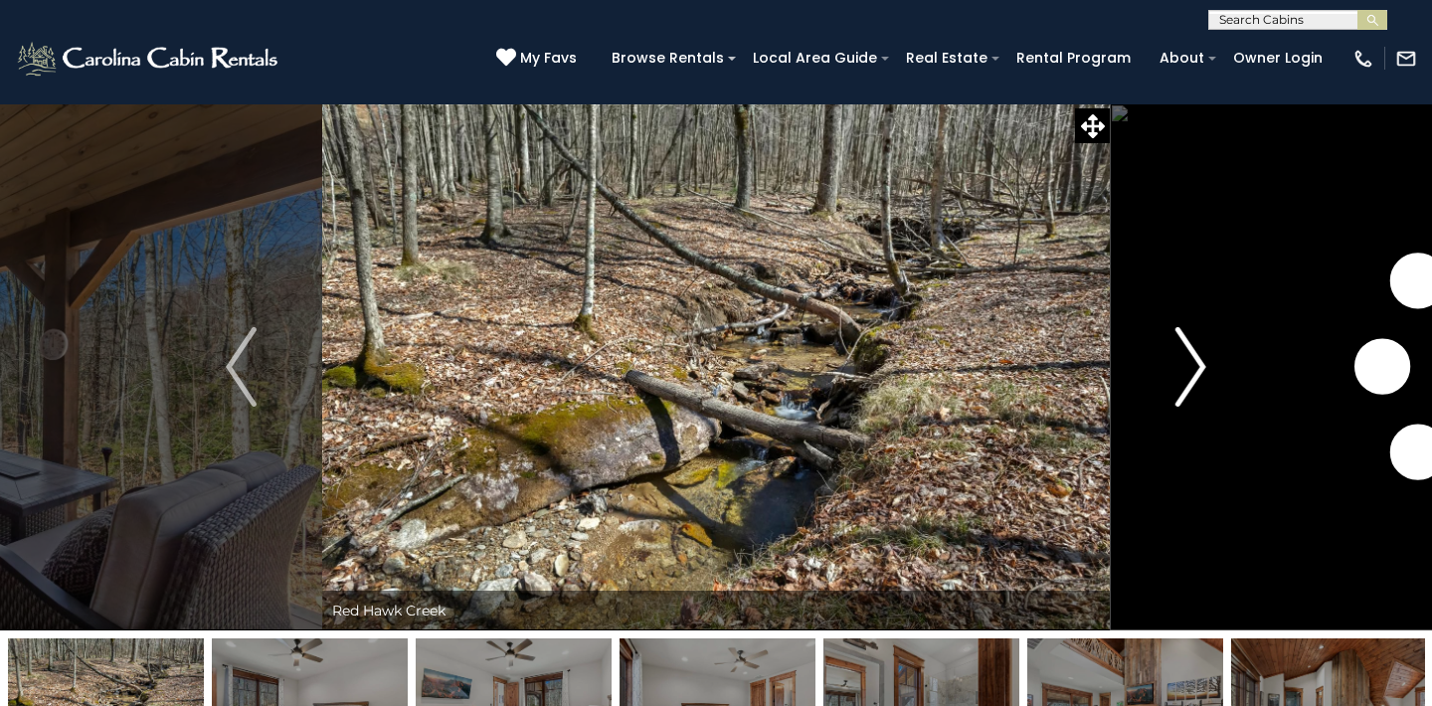
click at [1182, 355] on img "Next" at bounding box center [1190, 367] width 30 height 80
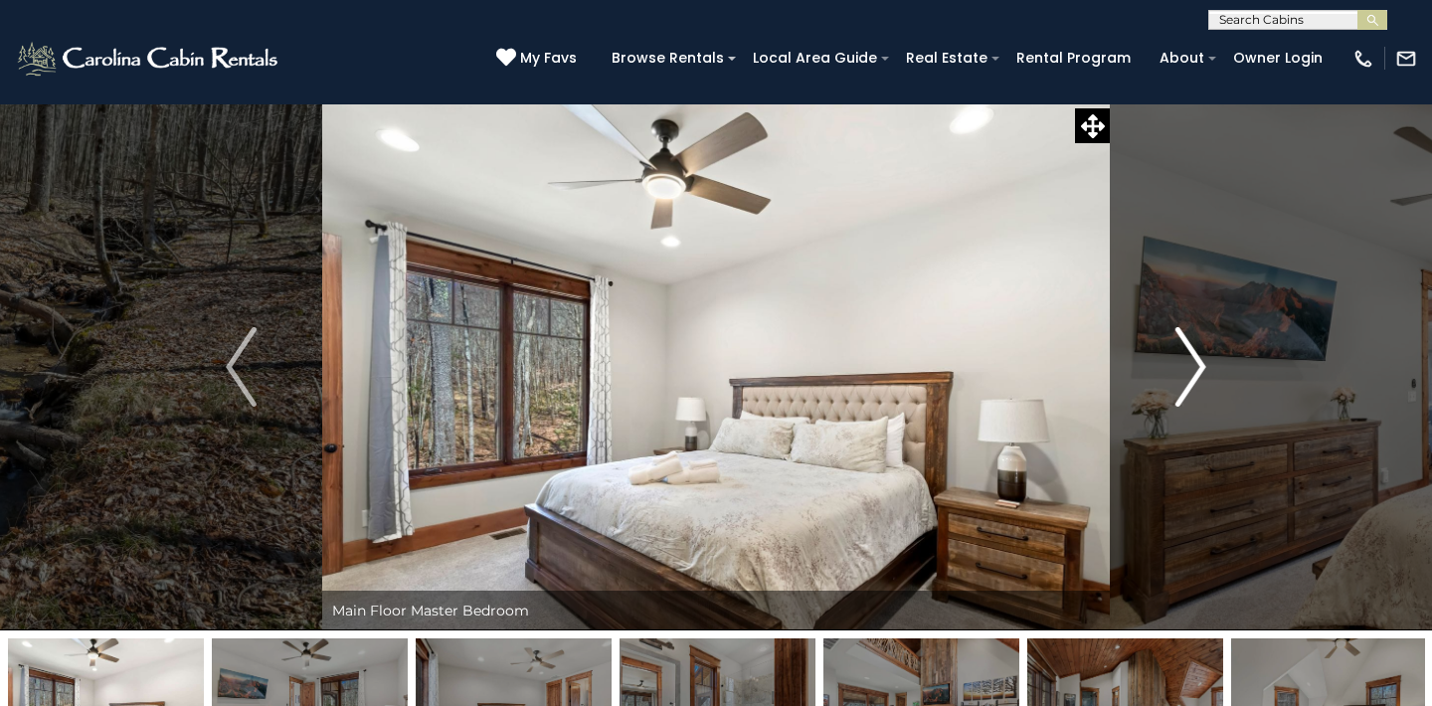
click at [1182, 355] on img "Next" at bounding box center [1190, 367] width 30 height 80
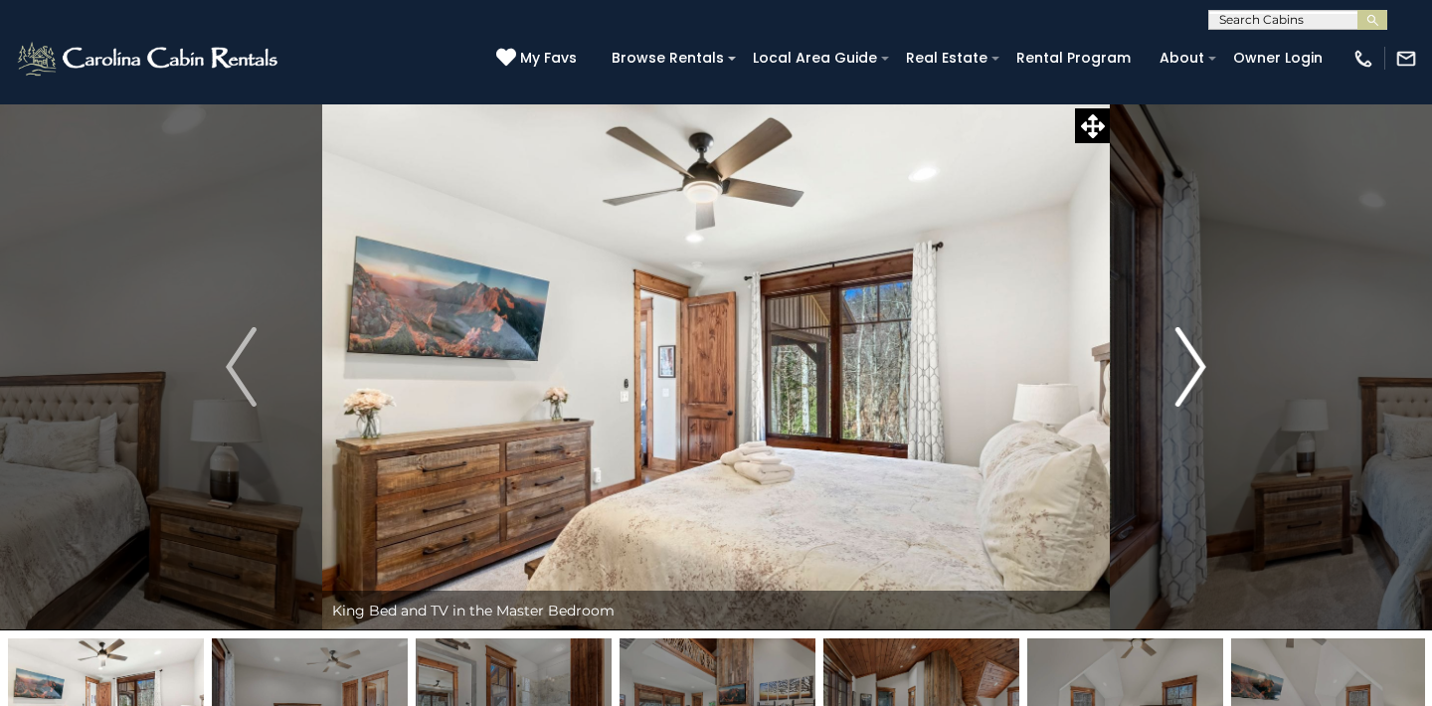
click at [1182, 355] on img "Next" at bounding box center [1190, 367] width 30 height 80
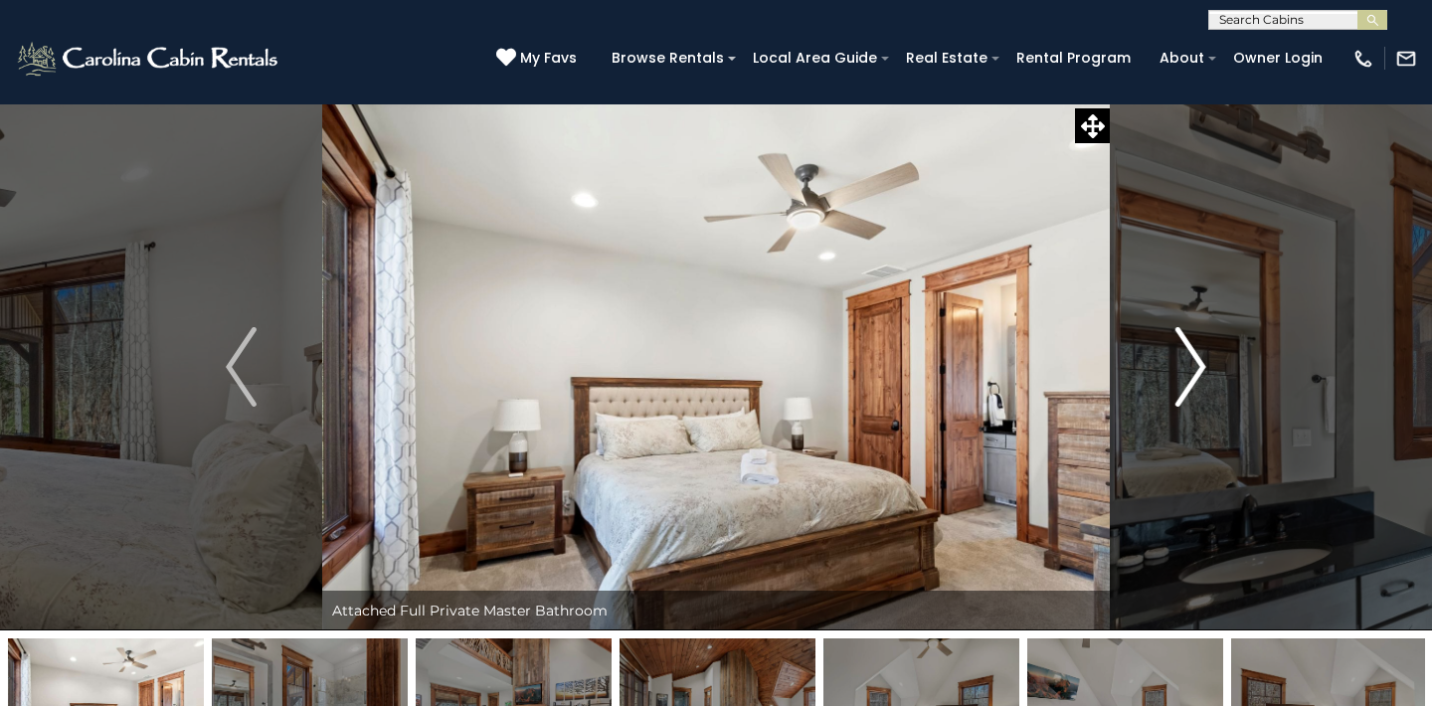
click at [1182, 355] on img "Next" at bounding box center [1190, 367] width 30 height 80
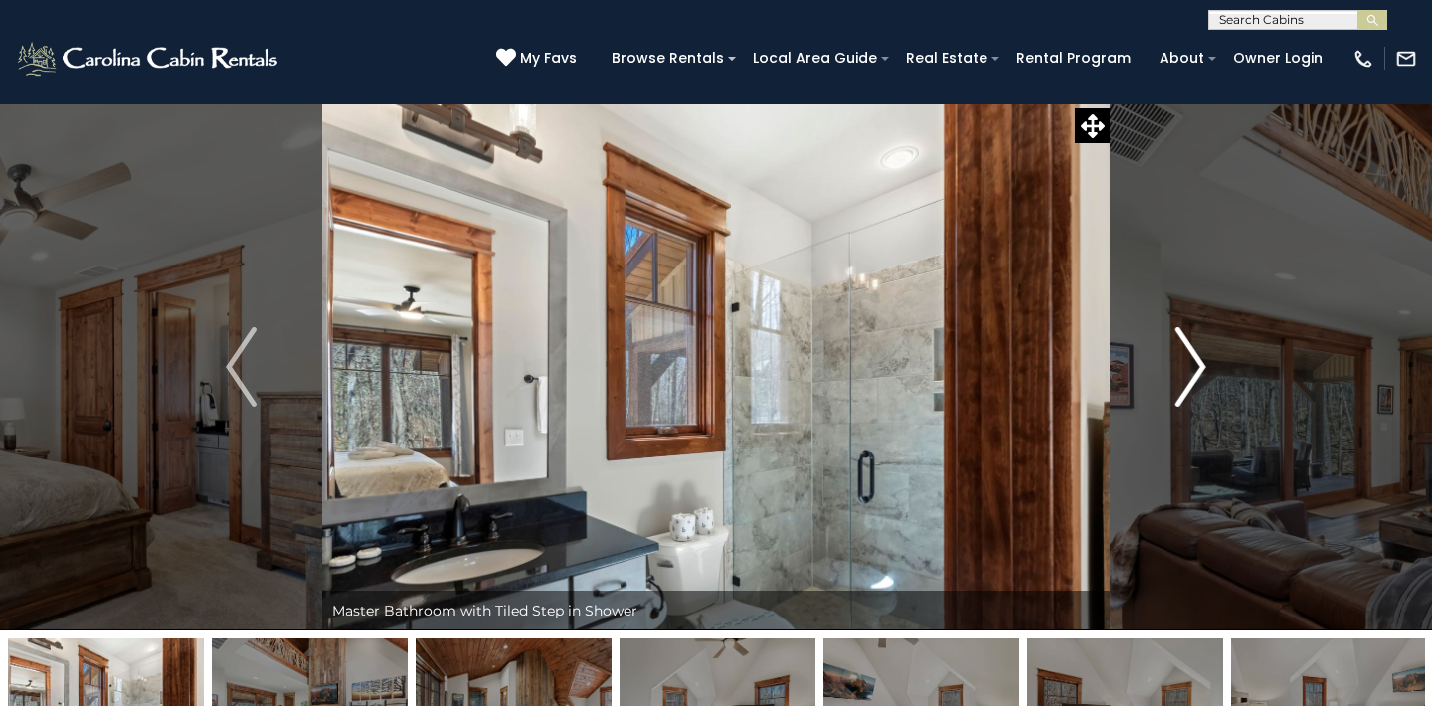
click at [1182, 355] on img "Next" at bounding box center [1190, 367] width 30 height 80
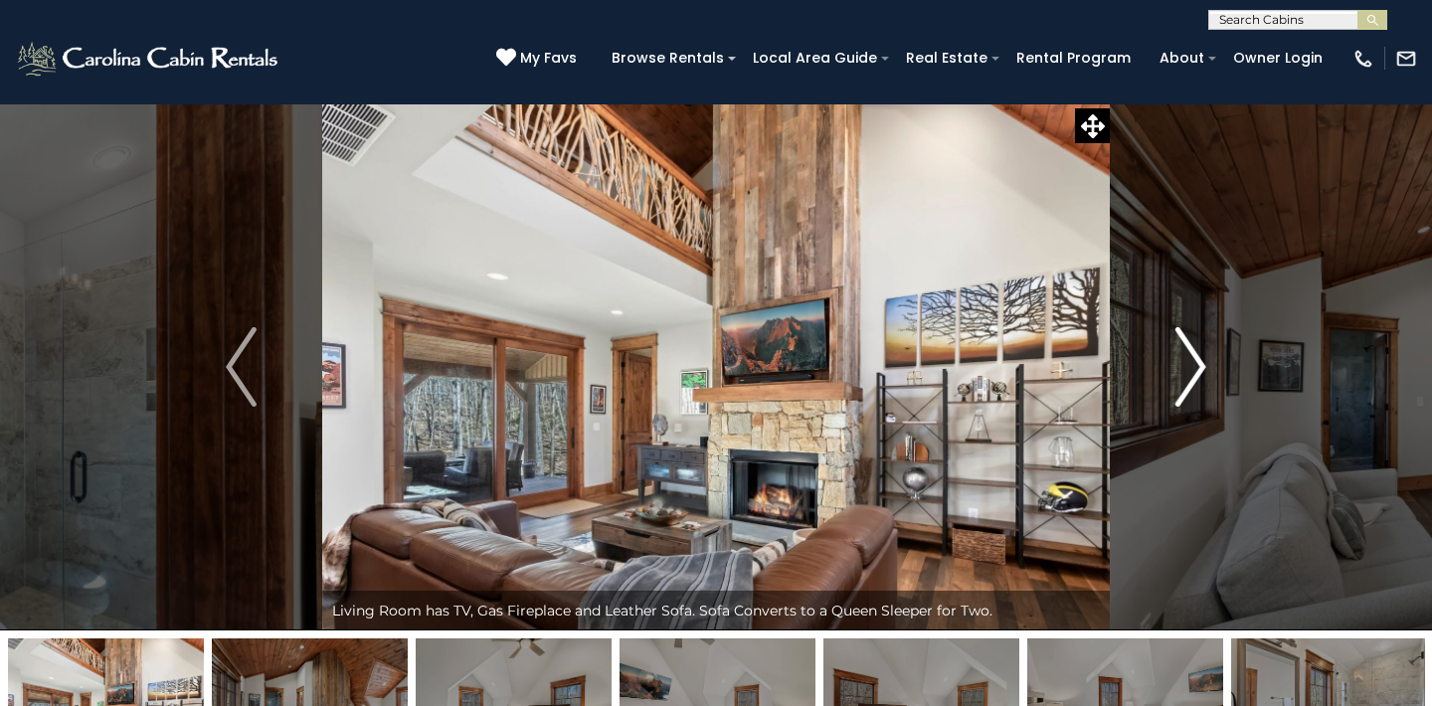
click at [1182, 356] on img "Next" at bounding box center [1190, 367] width 30 height 80
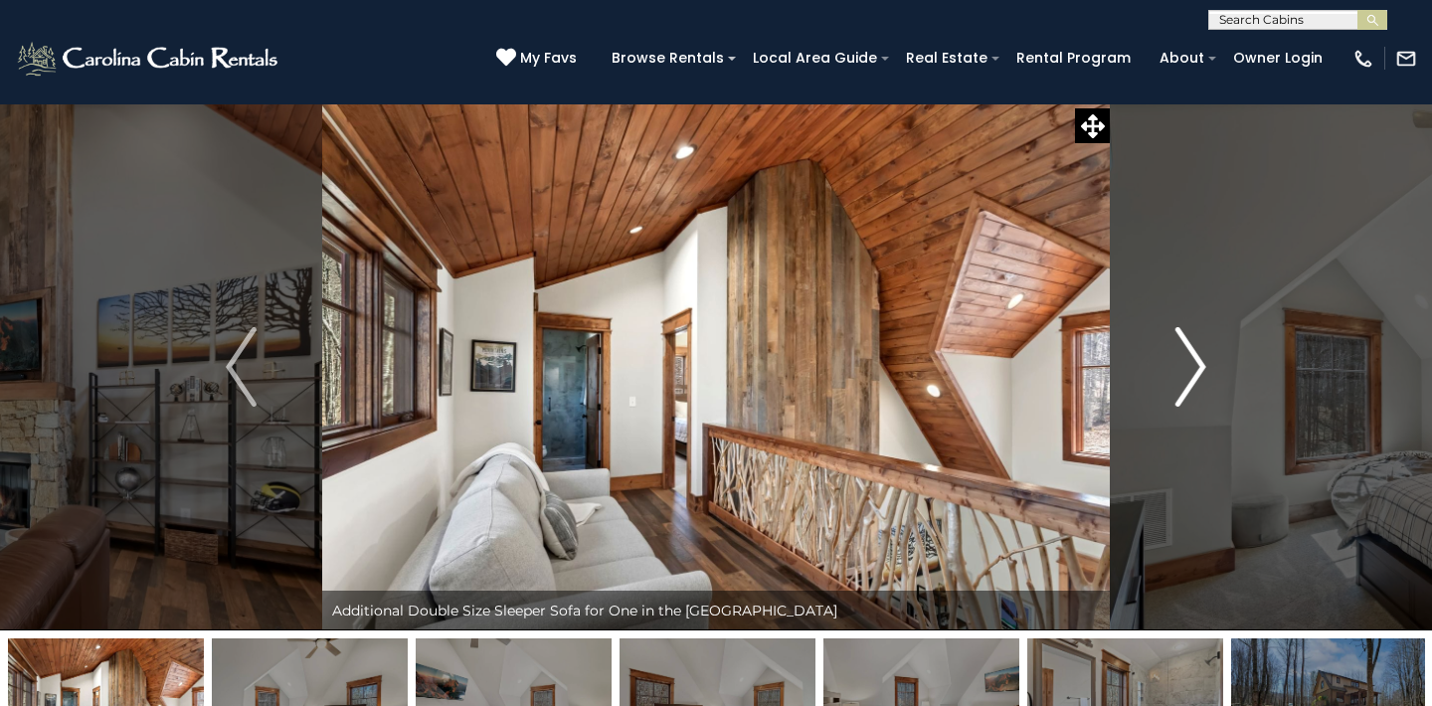
click at [1182, 356] on img "Next" at bounding box center [1190, 367] width 30 height 80
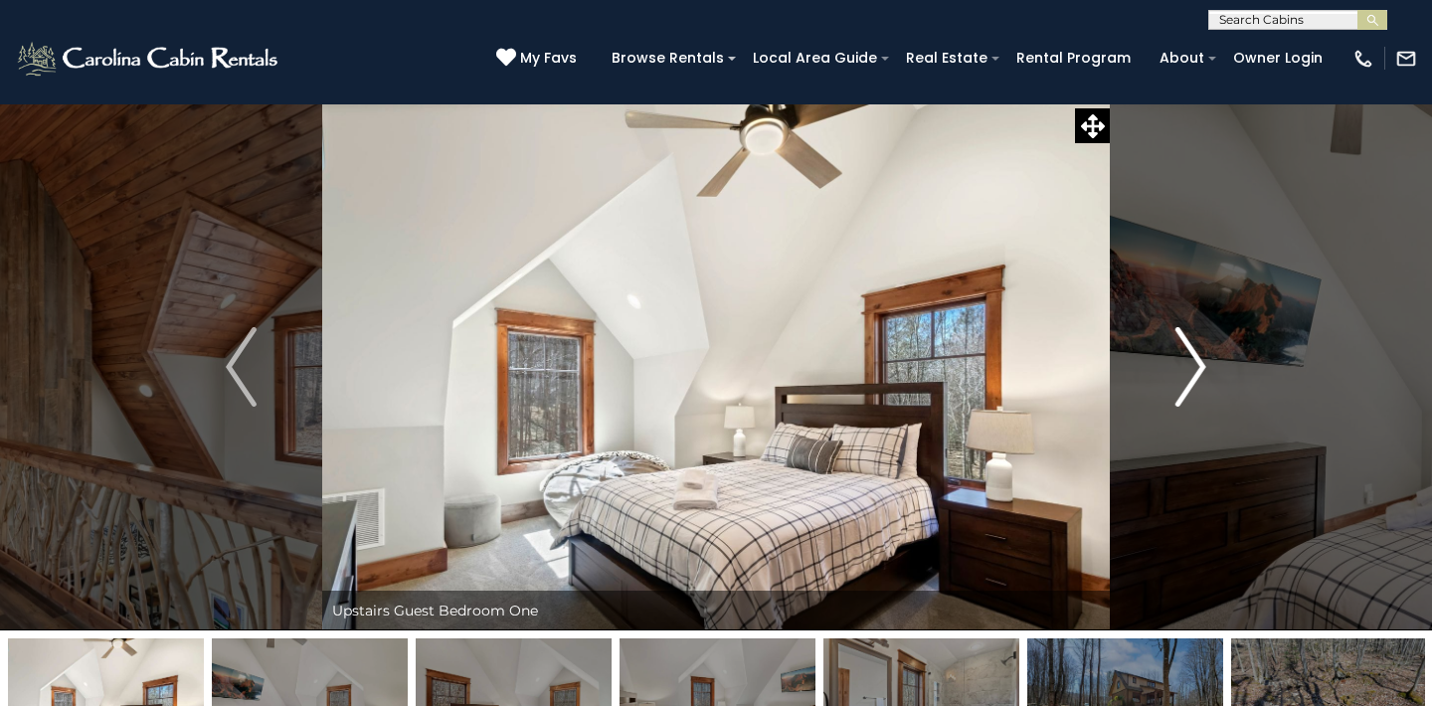
click at [1182, 356] on img "Next" at bounding box center [1190, 367] width 30 height 80
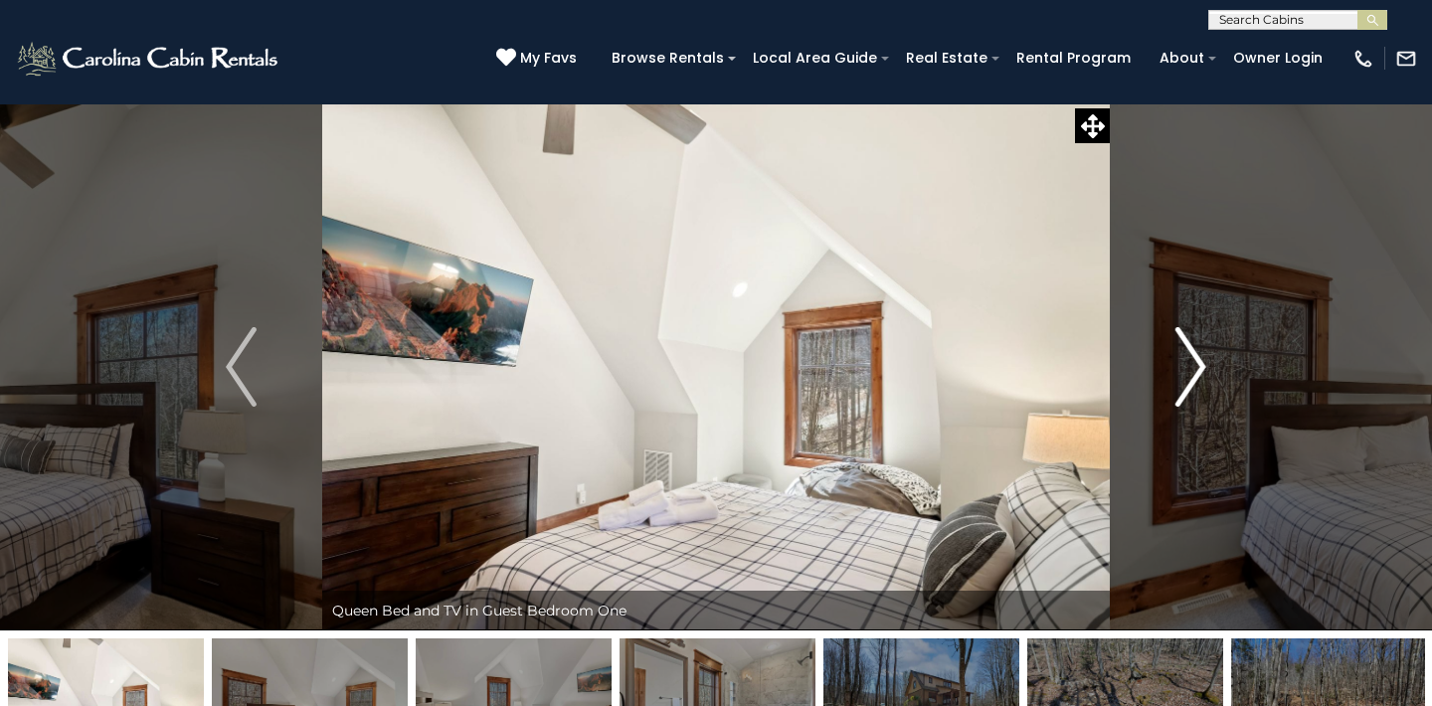
click at [1182, 356] on img "Next" at bounding box center [1190, 367] width 30 height 80
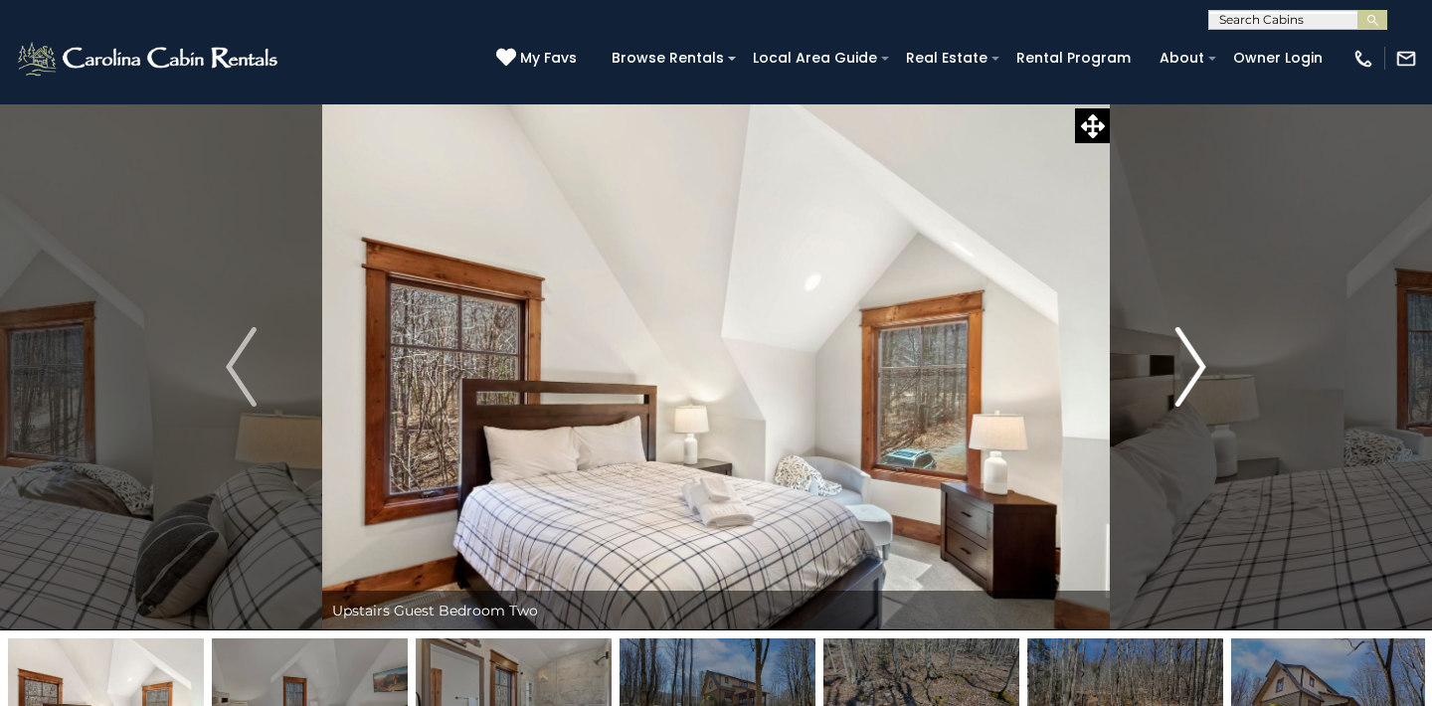
click at [1182, 356] on img "Next" at bounding box center [1190, 367] width 30 height 80
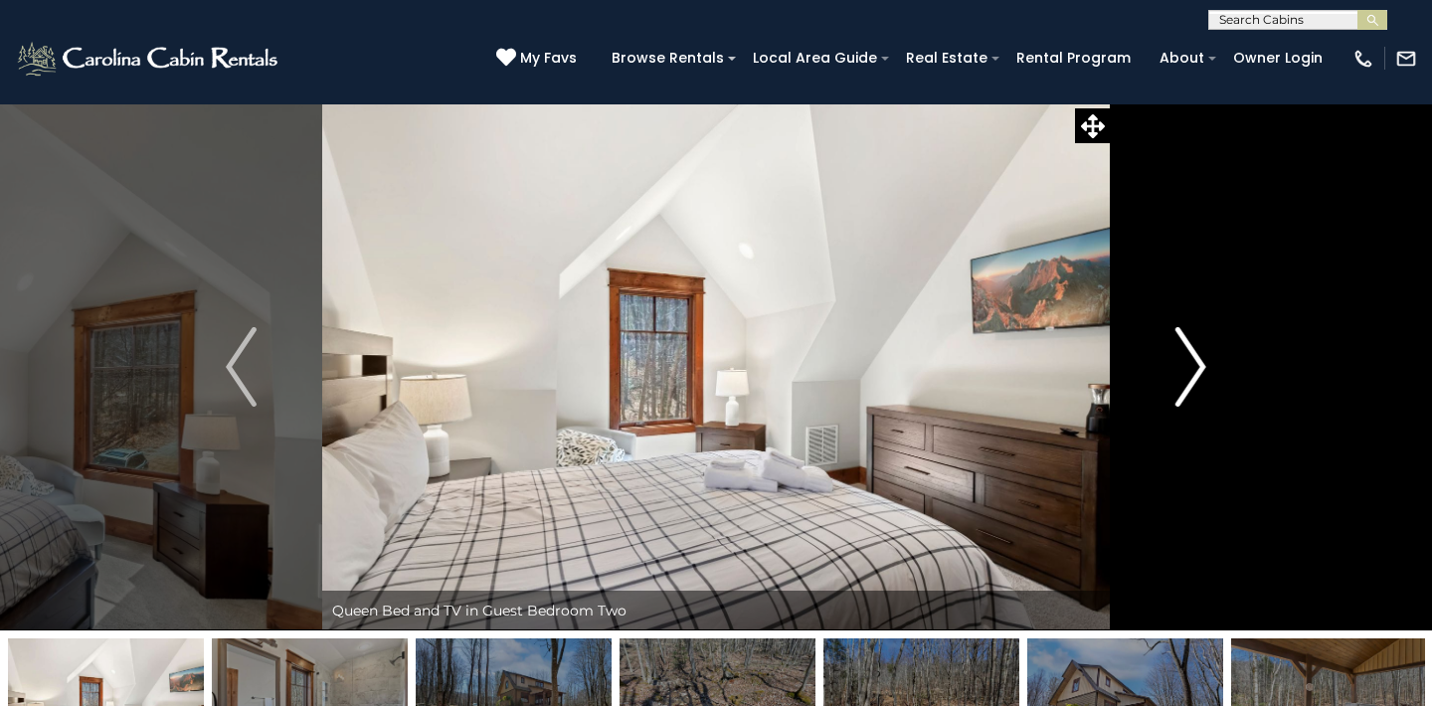
click at [1182, 356] on img "Next" at bounding box center [1190, 367] width 30 height 80
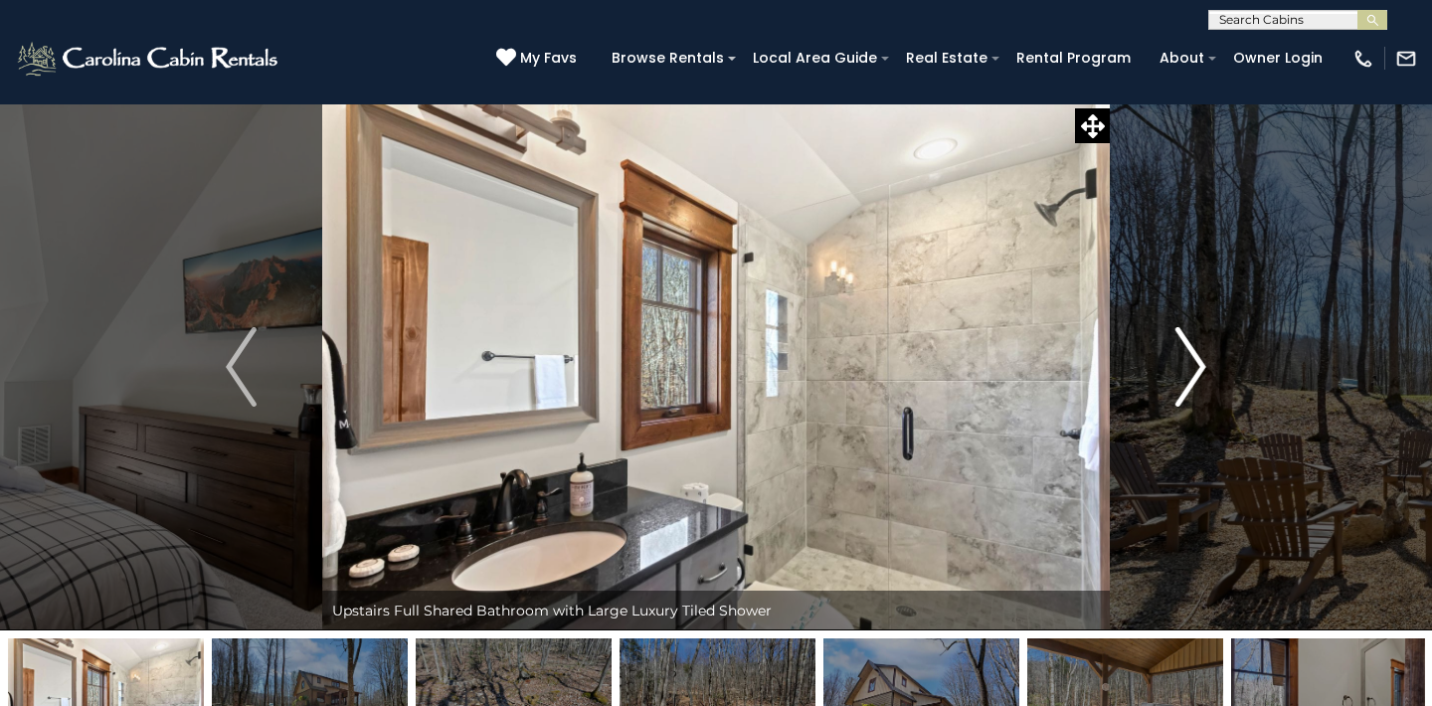
click at [1187, 362] on img "Next" at bounding box center [1190, 367] width 30 height 80
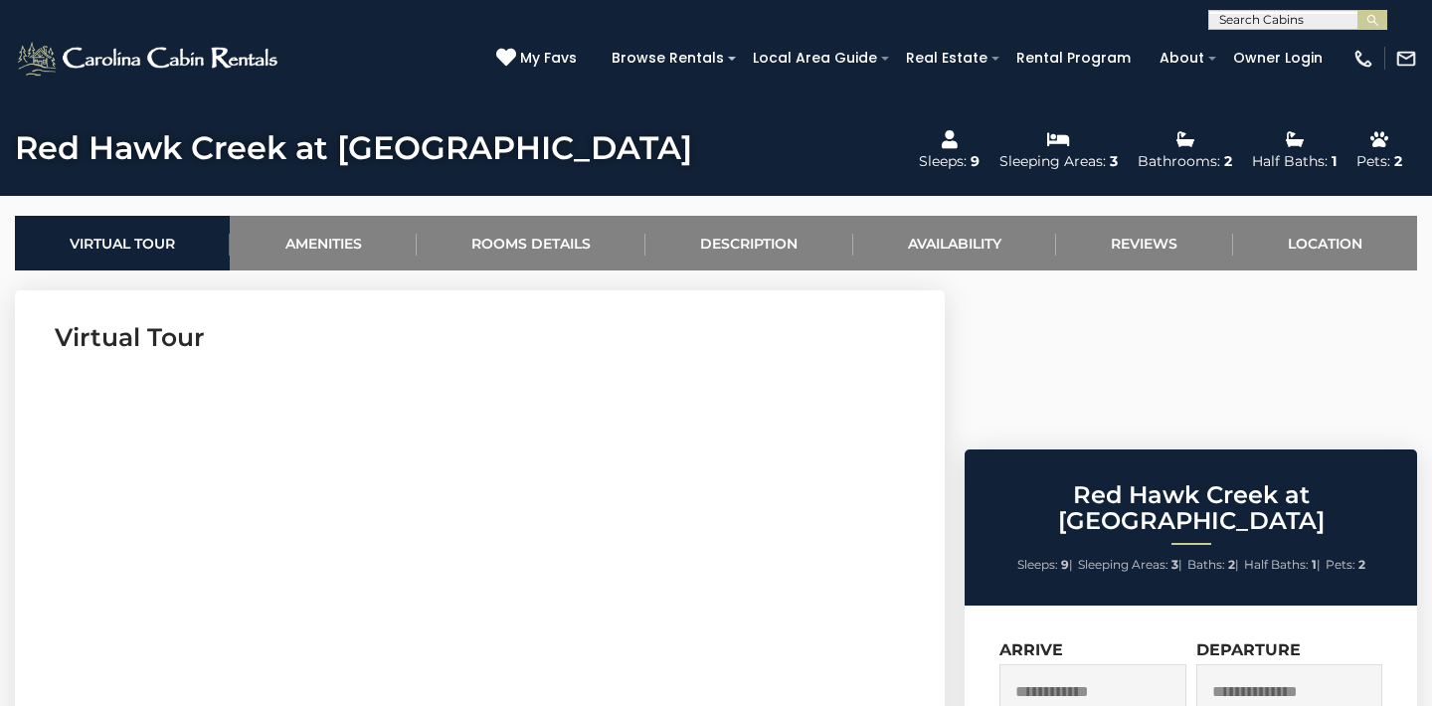
scroll to position [667, 0]
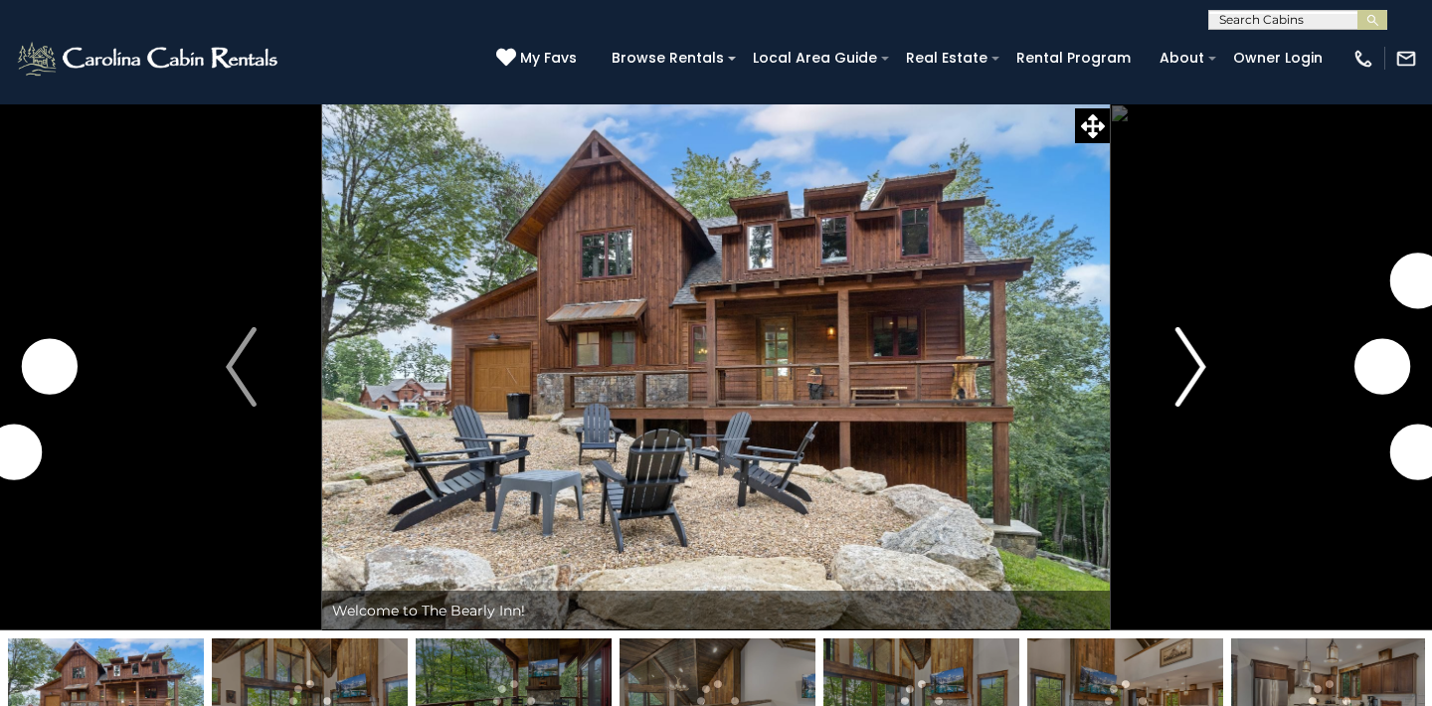
click at [1197, 366] on img "Next" at bounding box center [1190, 367] width 30 height 80
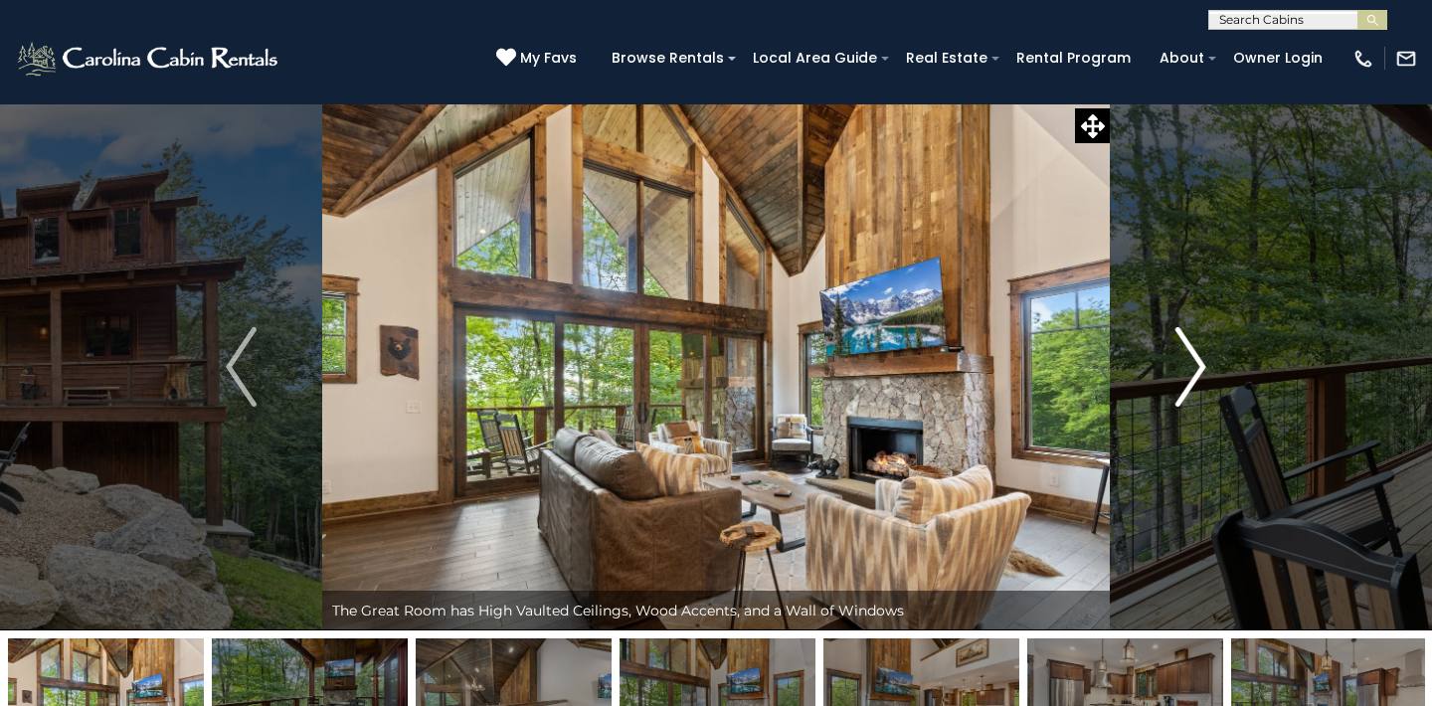
click at [1198, 366] on img "Next" at bounding box center [1190, 367] width 30 height 80
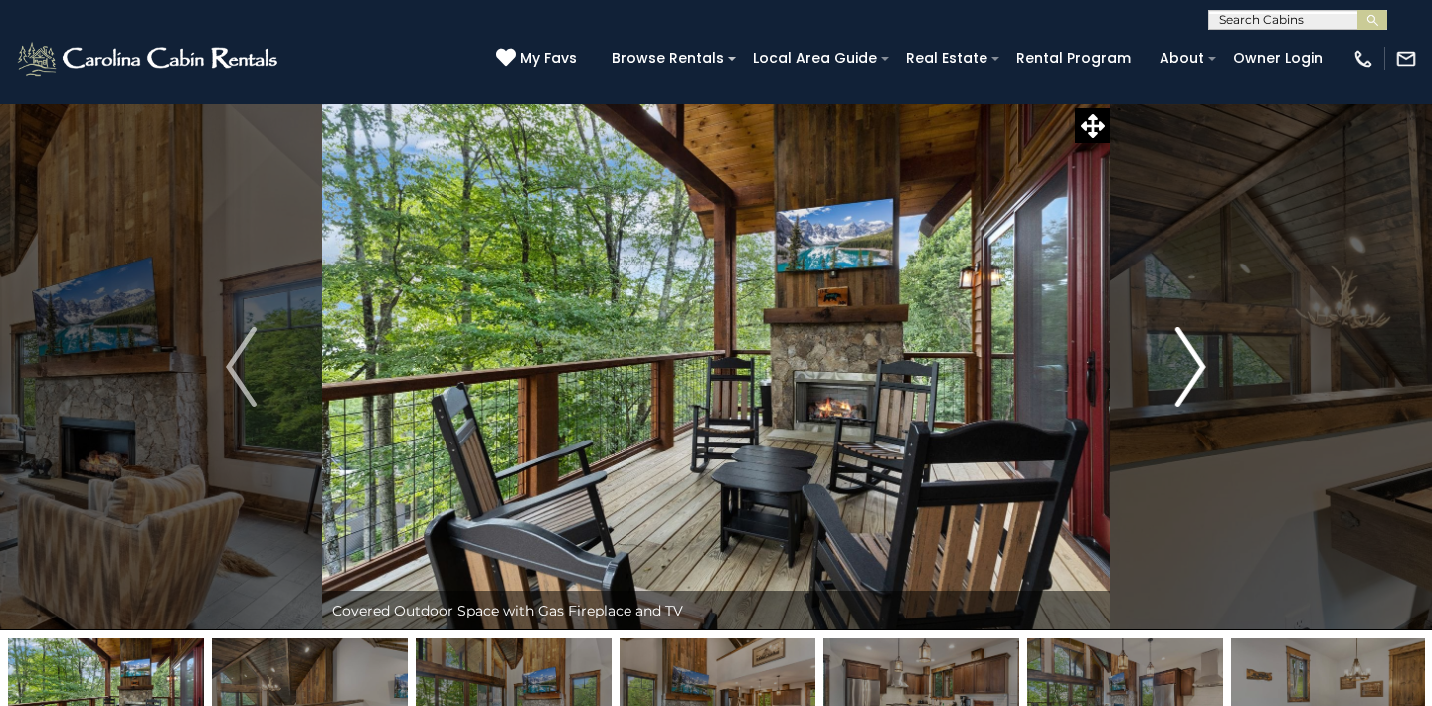
click at [1198, 366] on img "Next" at bounding box center [1190, 367] width 30 height 80
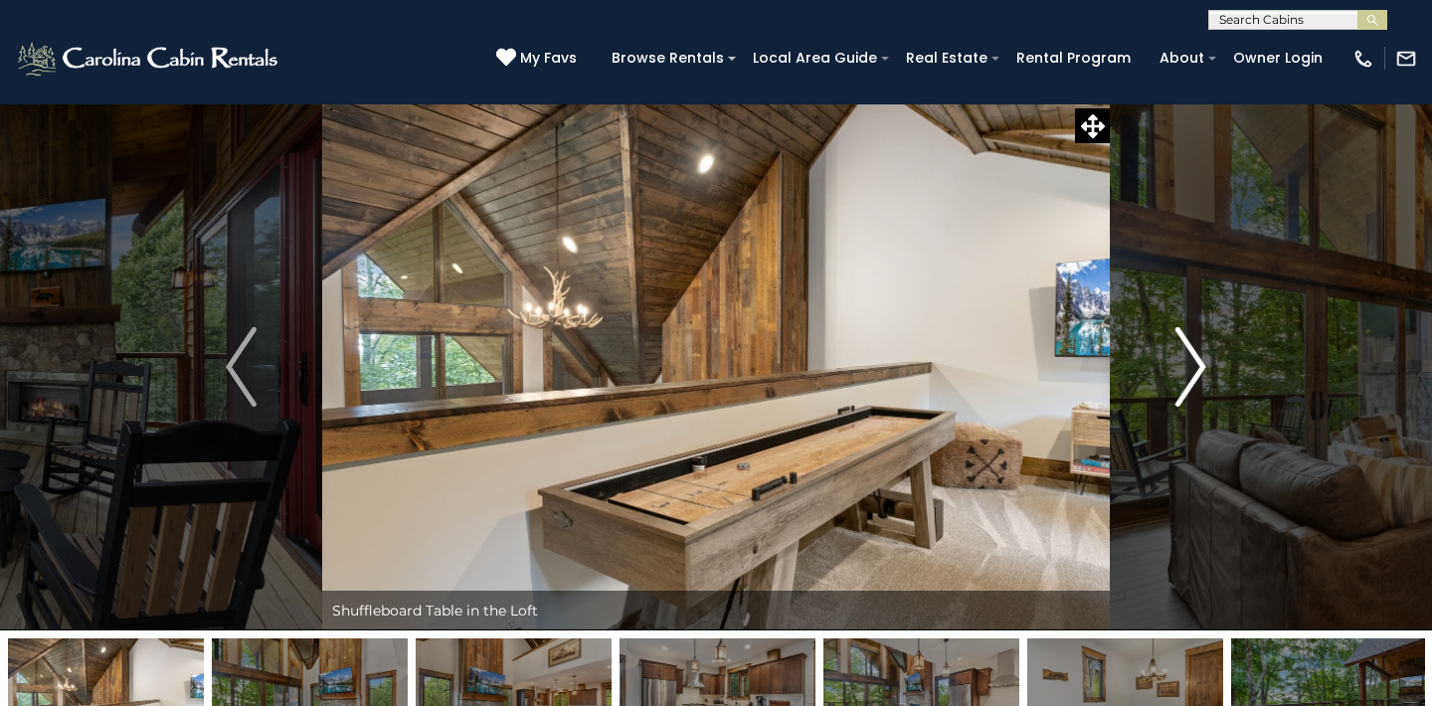
click at [1198, 366] on img "Next" at bounding box center [1190, 367] width 30 height 80
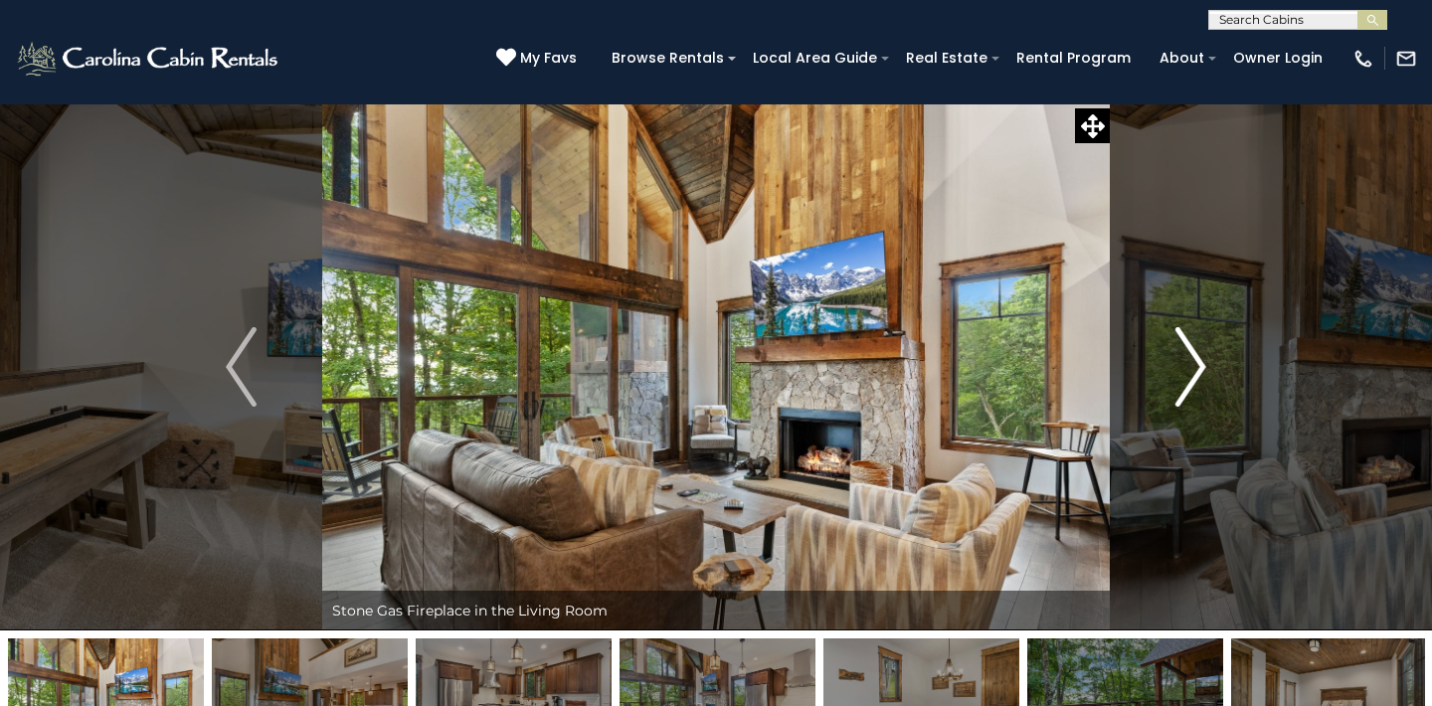
click at [1197, 367] on img "Next" at bounding box center [1190, 367] width 30 height 80
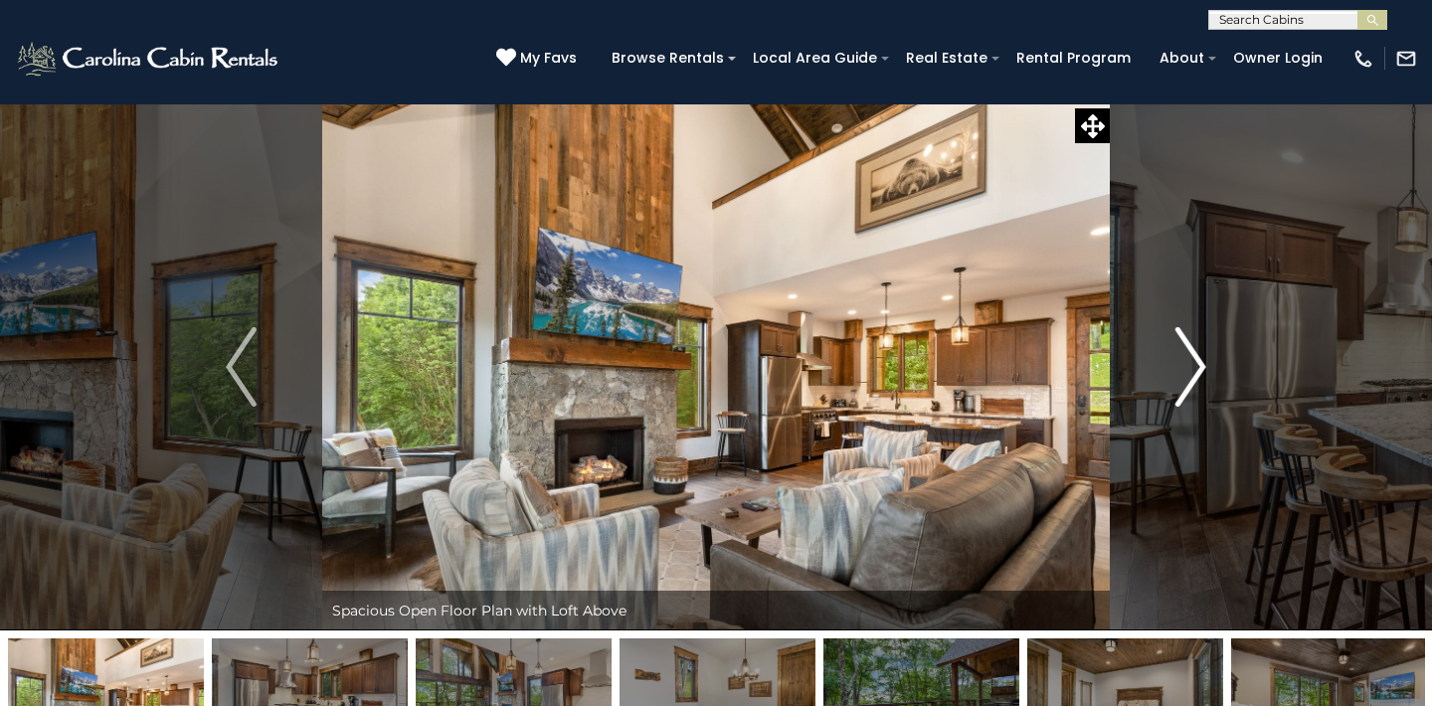
click at [1197, 370] on img "Next" at bounding box center [1190, 367] width 30 height 80
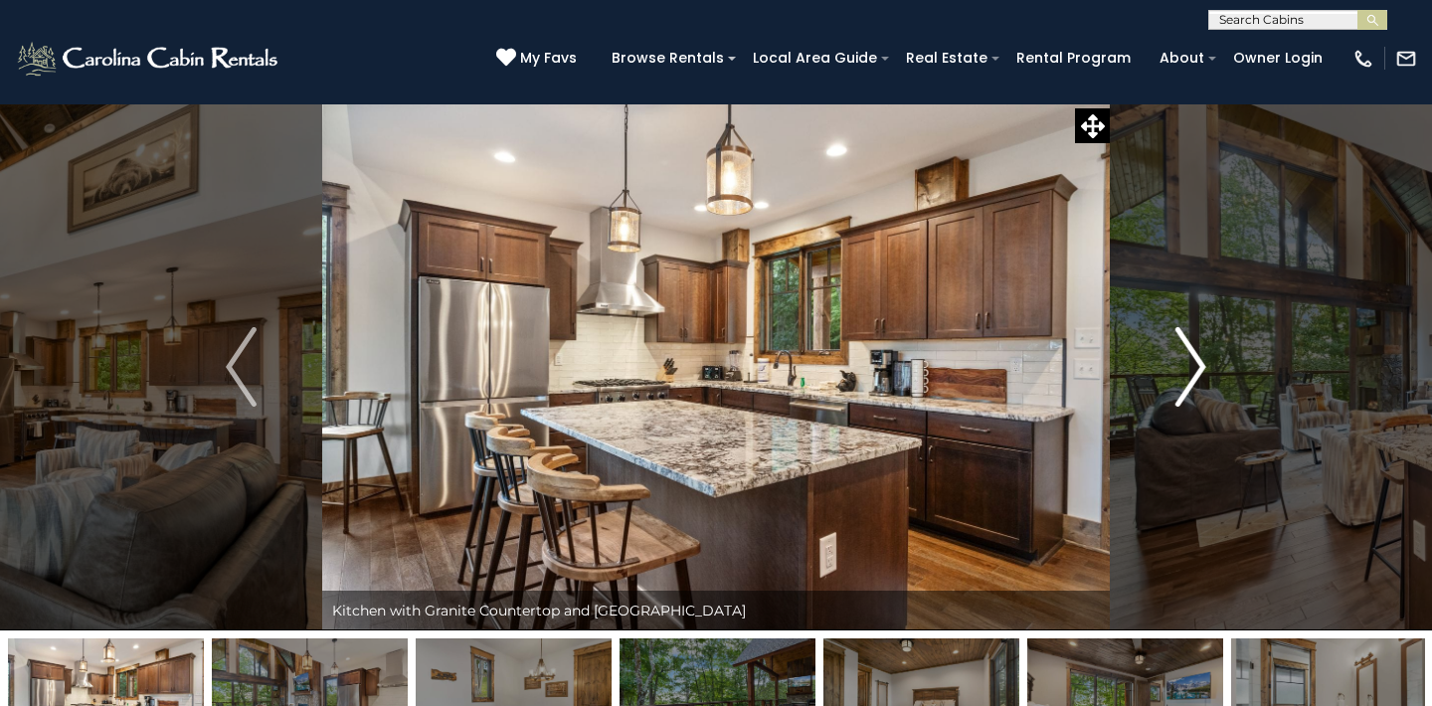
click at [1197, 370] on img "Next" at bounding box center [1190, 367] width 30 height 80
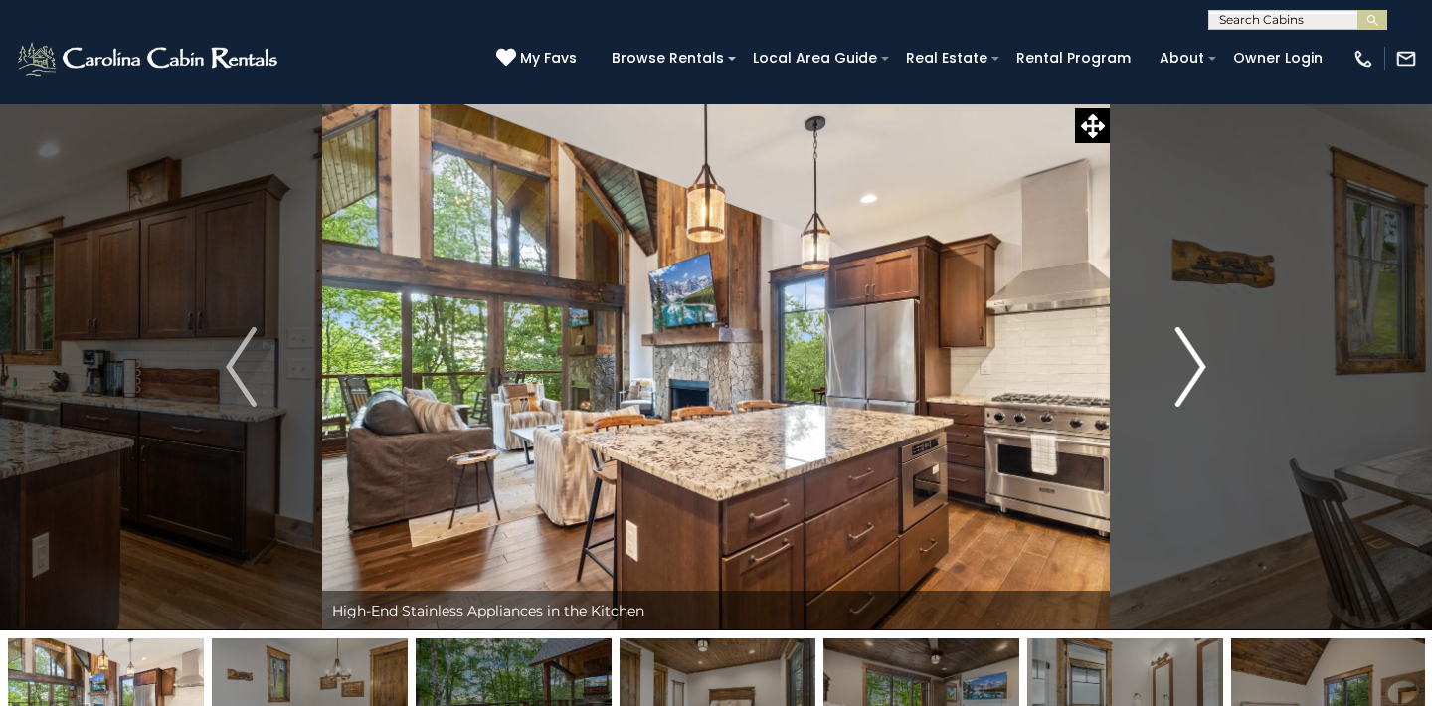
click at [1197, 369] on img "Next" at bounding box center [1190, 367] width 30 height 80
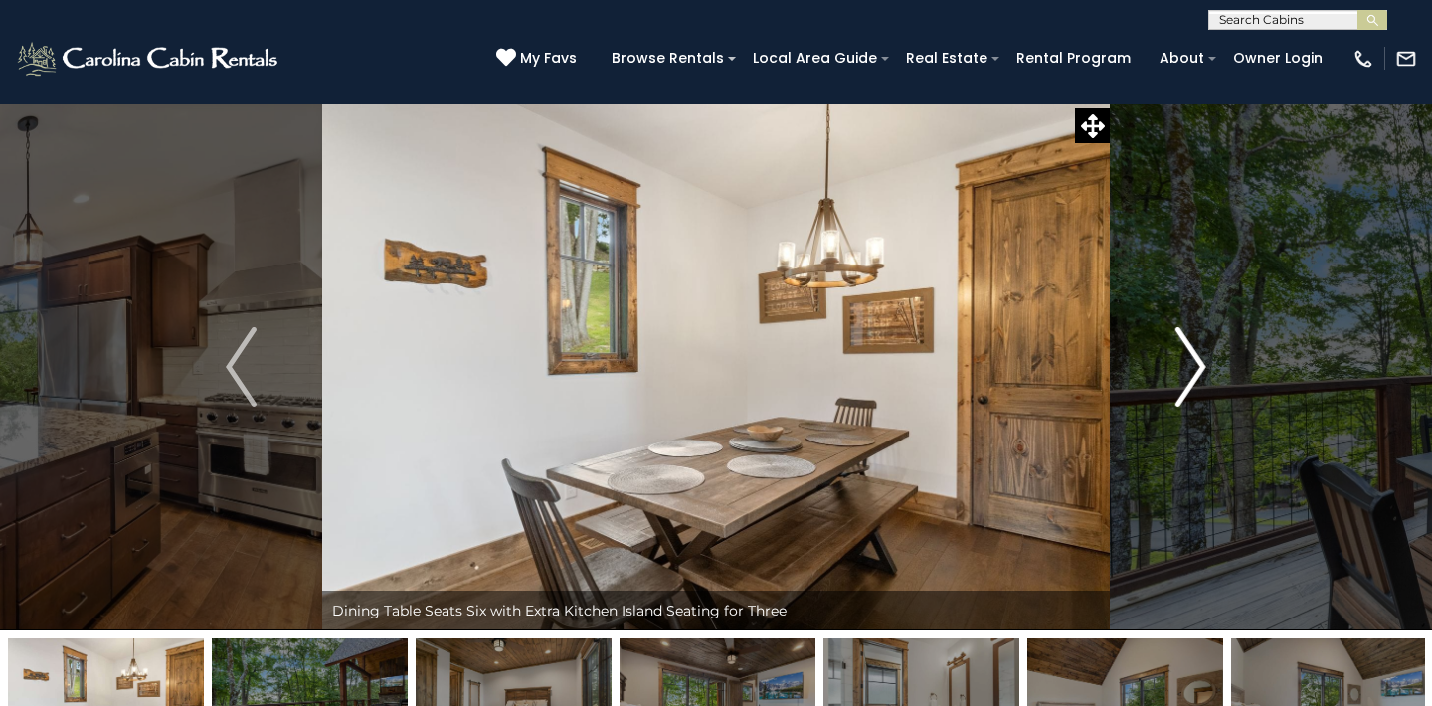
click at [1197, 369] on img "Next" at bounding box center [1190, 367] width 30 height 80
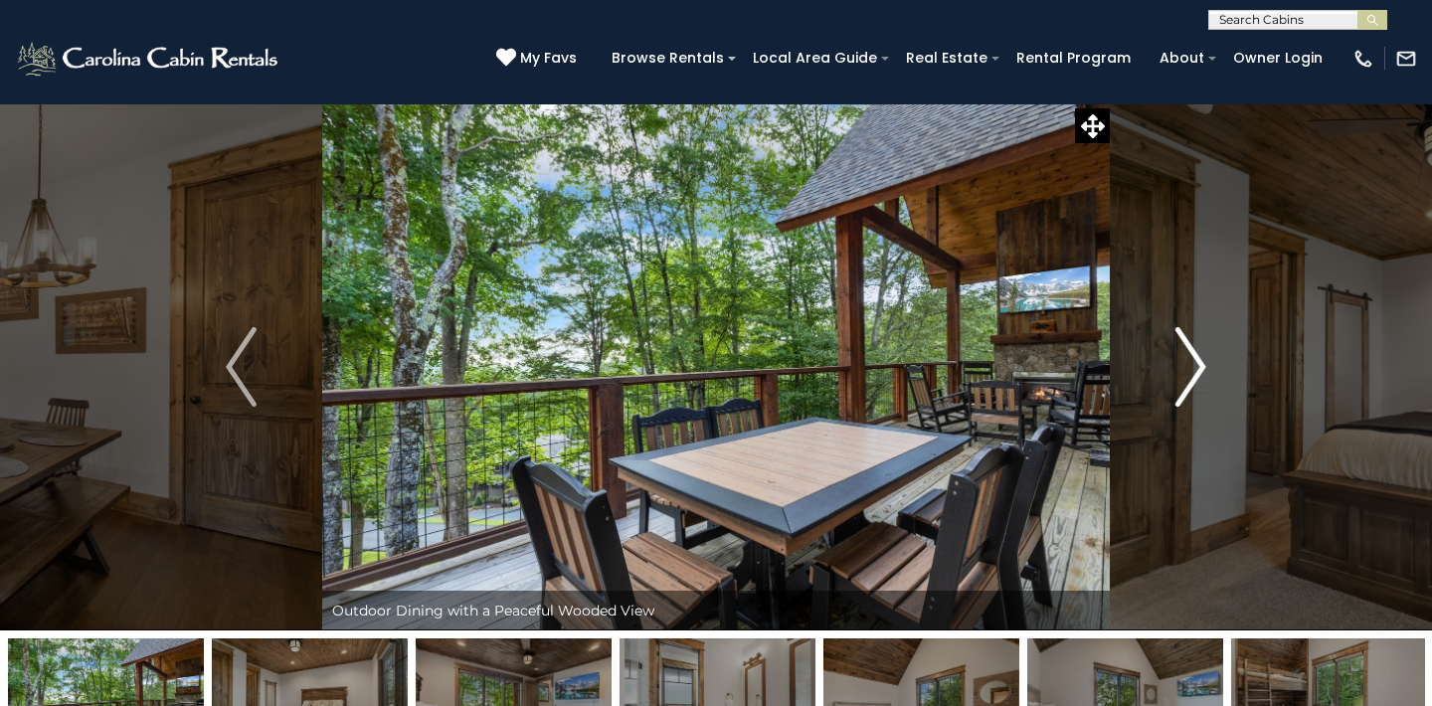
click at [1197, 369] on img "Next" at bounding box center [1190, 367] width 30 height 80
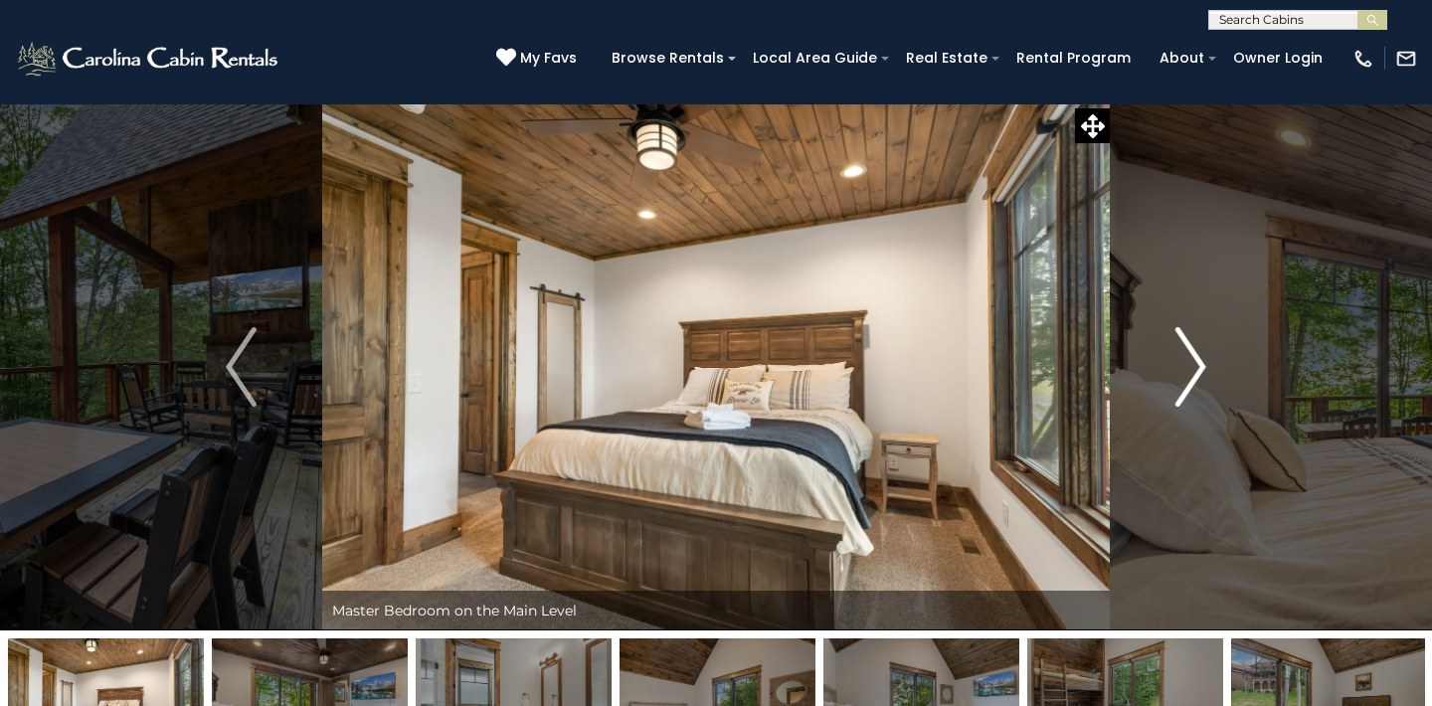
click at [1197, 371] on img "Next" at bounding box center [1190, 367] width 30 height 80
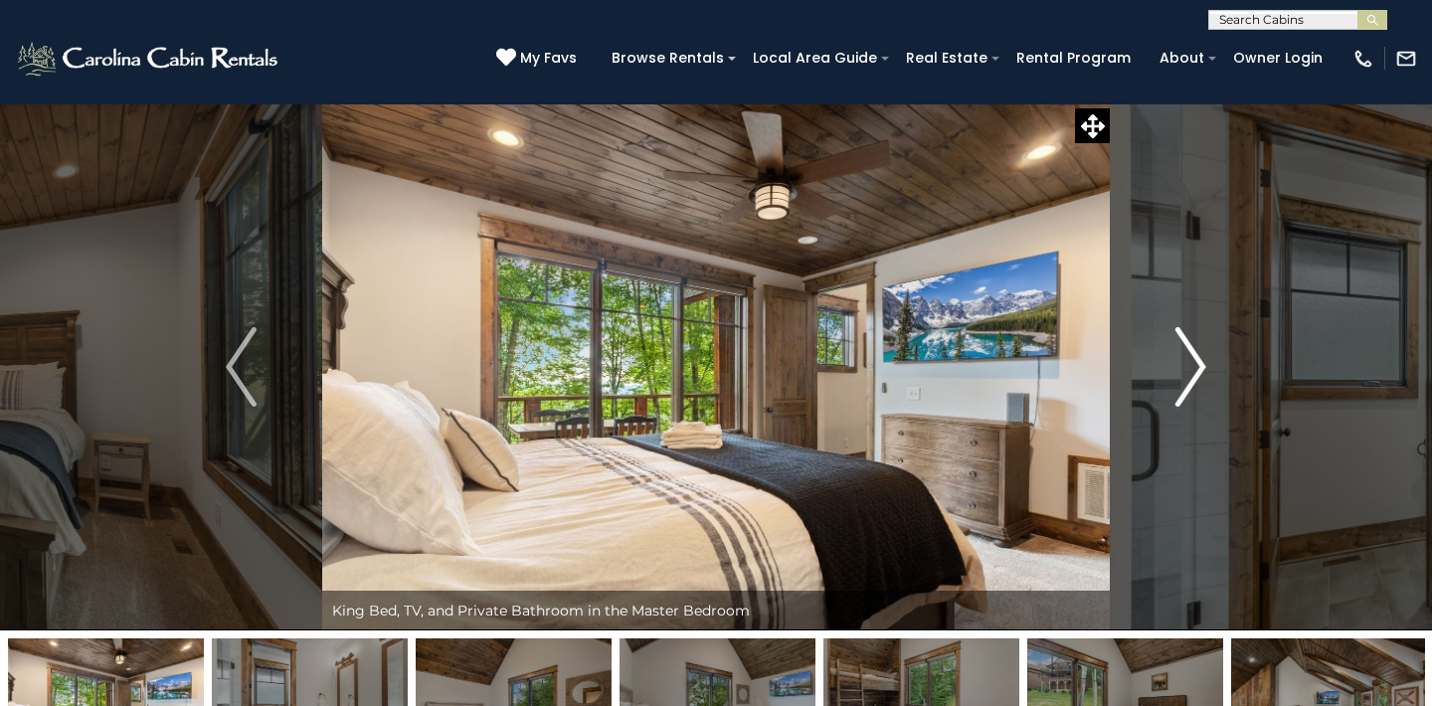
click at [1197, 371] on img "Next" at bounding box center [1190, 367] width 30 height 80
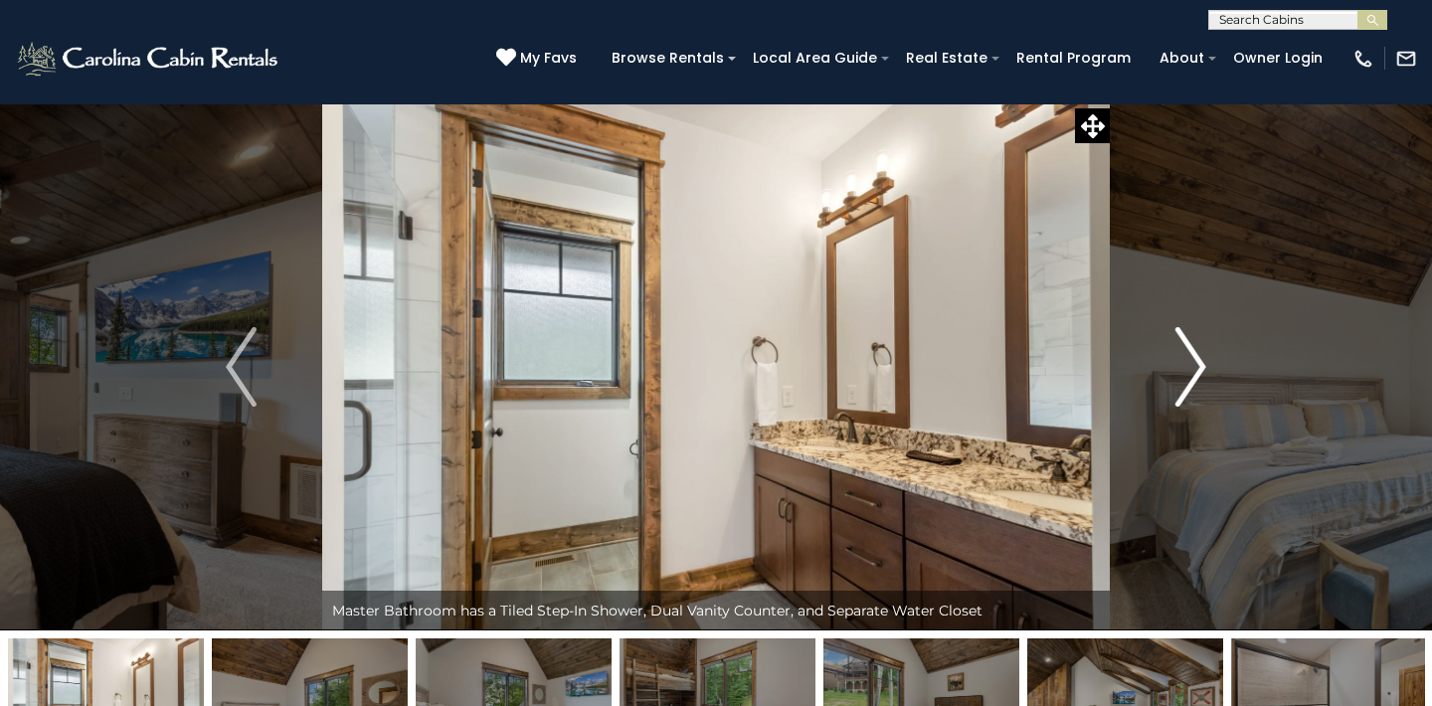
click at [1197, 371] on img "Next" at bounding box center [1190, 367] width 30 height 80
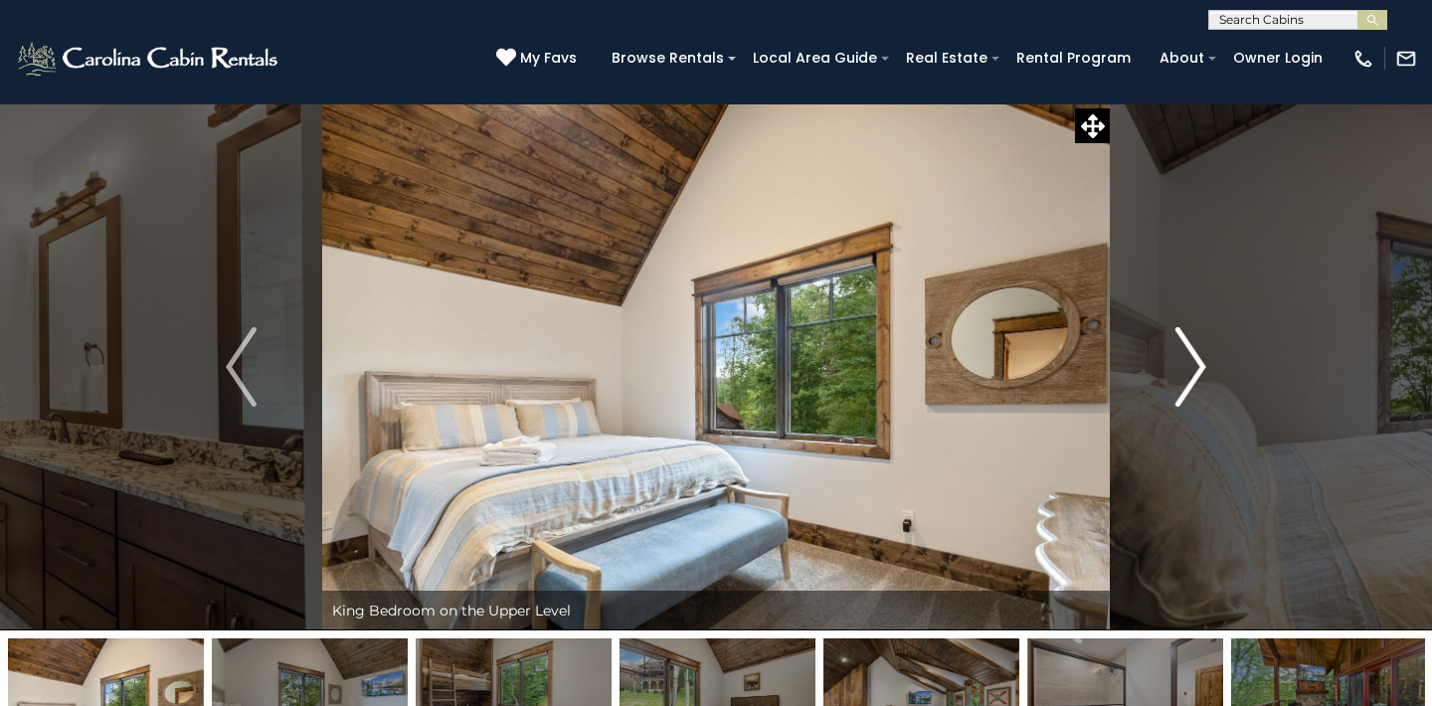
click at [1196, 371] on img "Next" at bounding box center [1190, 367] width 30 height 80
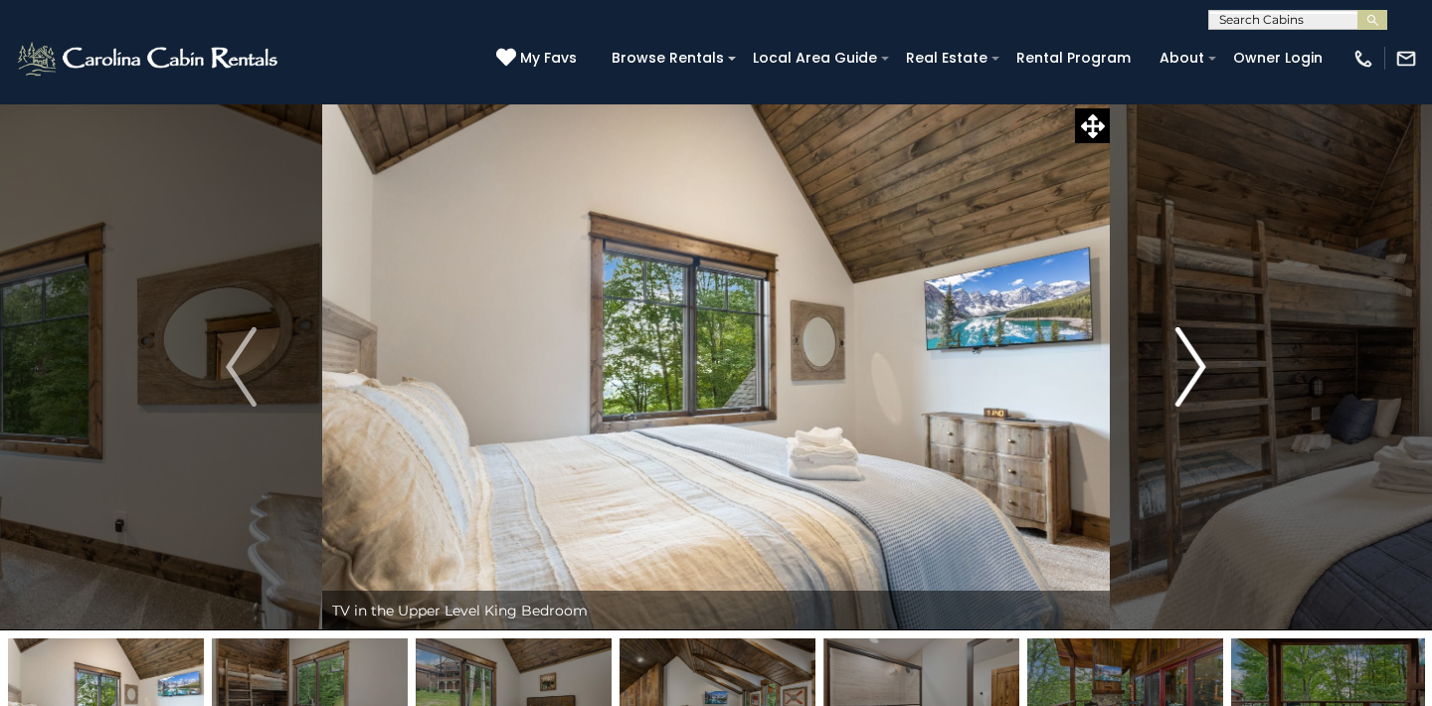
click at [1196, 370] on img "Next" at bounding box center [1190, 367] width 30 height 80
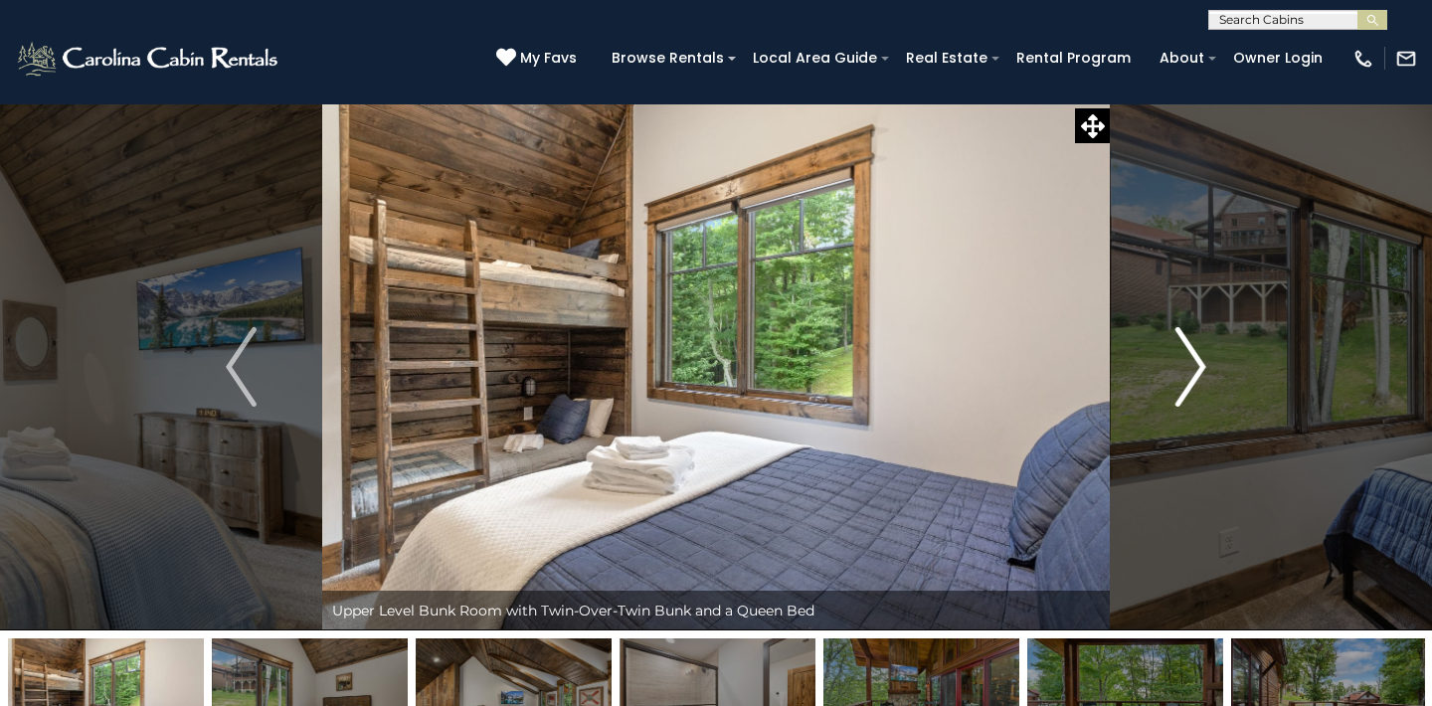
click at [1195, 369] on img "Next" at bounding box center [1190, 367] width 30 height 80
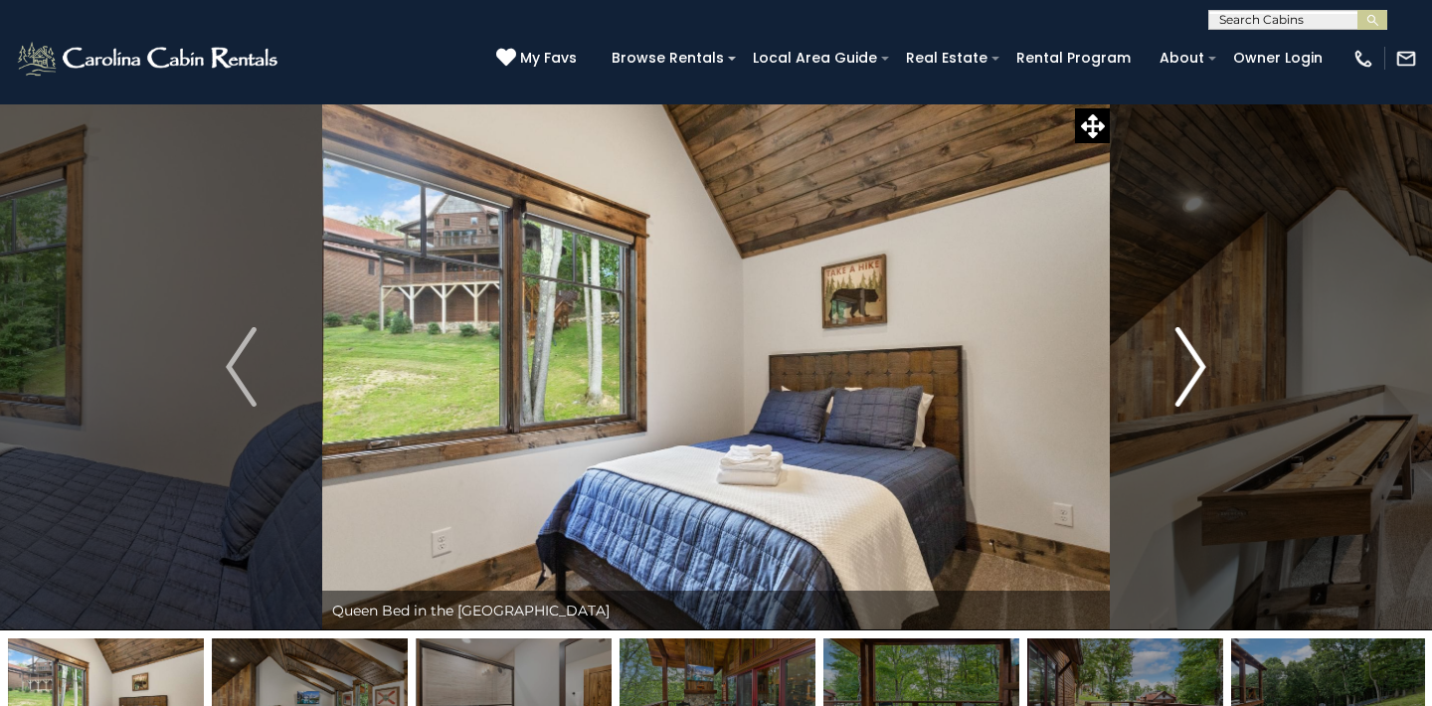
click at [1195, 370] on img "Next" at bounding box center [1190, 367] width 30 height 80
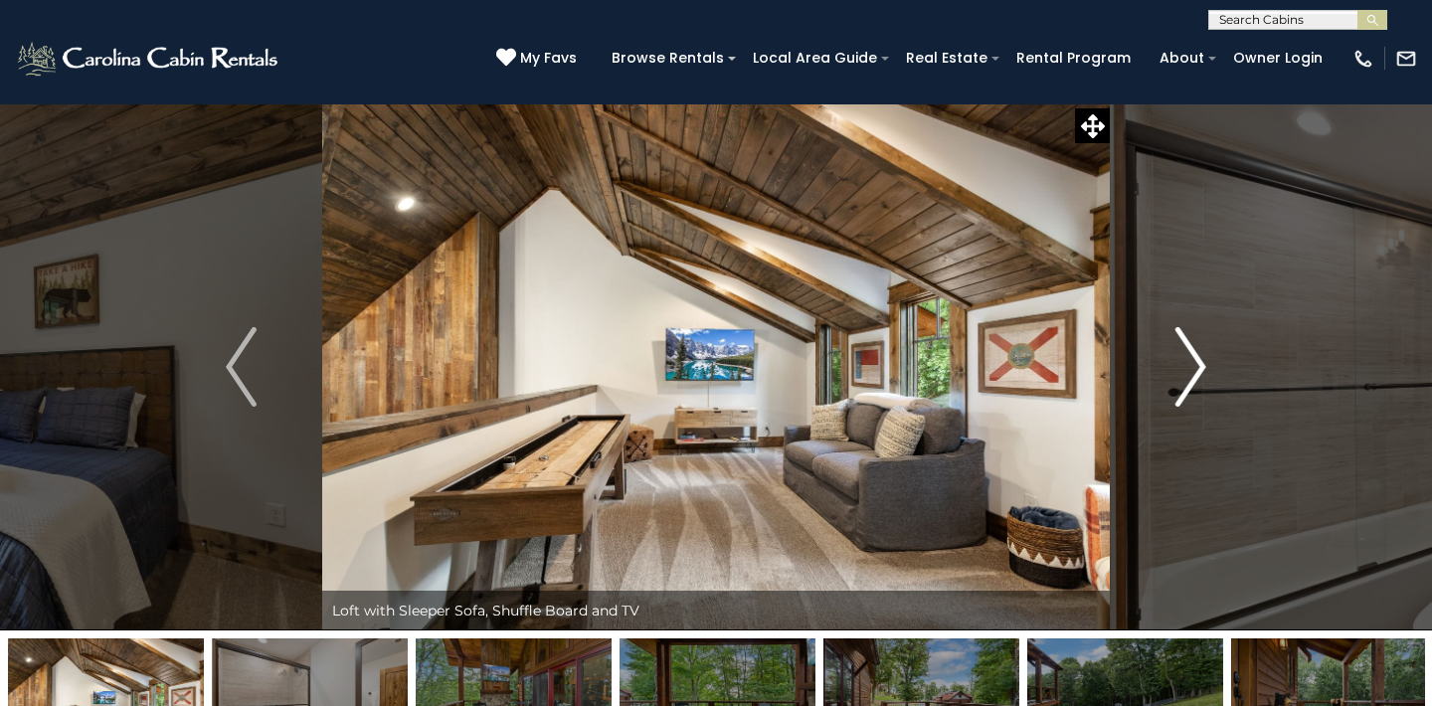
click at [1195, 370] on img "Next" at bounding box center [1190, 367] width 30 height 80
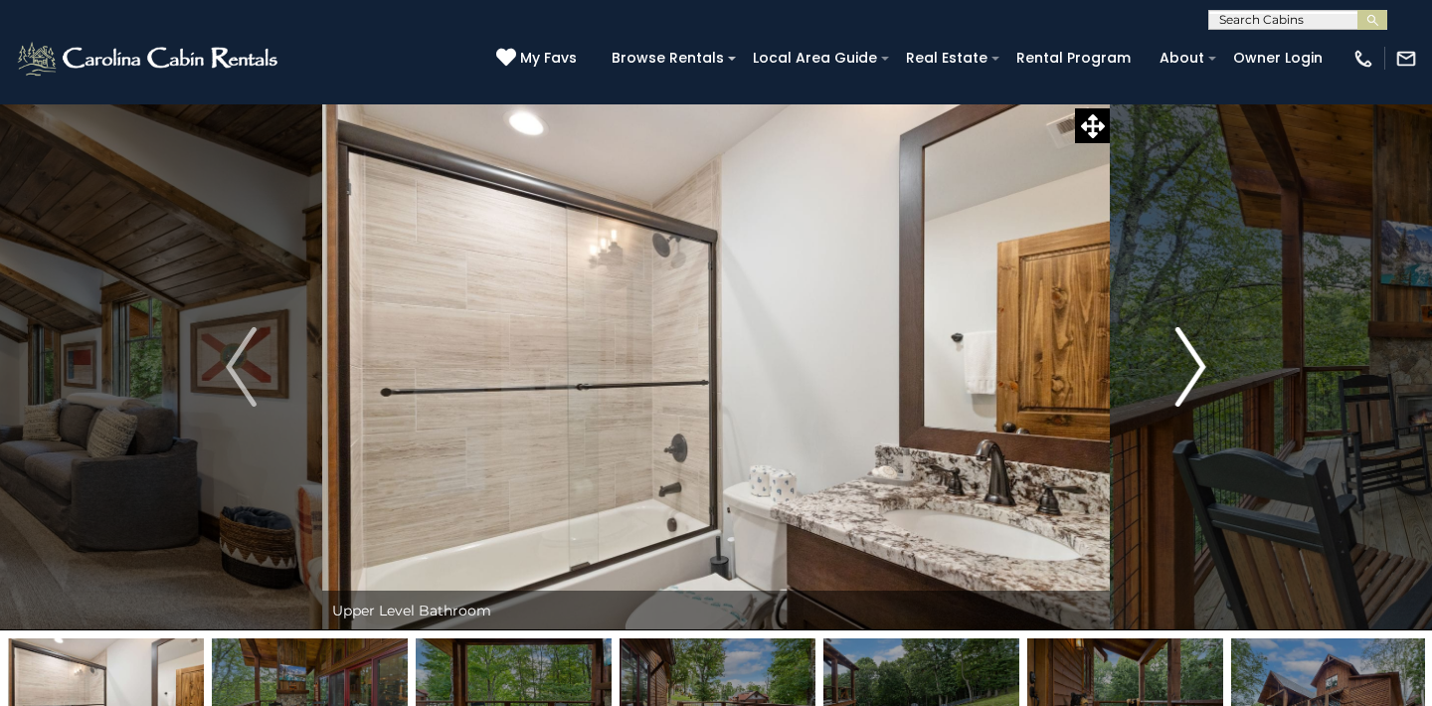
click at [1195, 370] on img "Next" at bounding box center [1190, 367] width 30 height 80
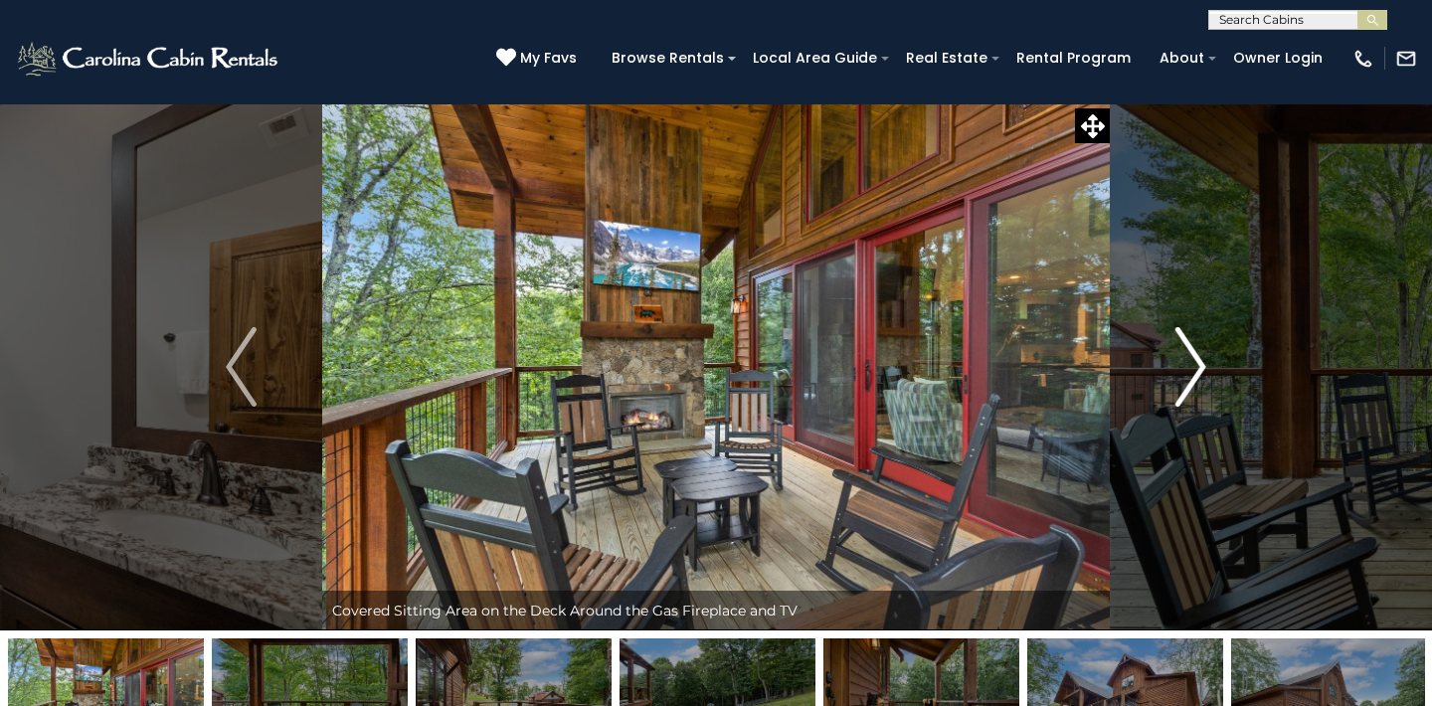
click at [1195, 370] on img "Next" at bounding box center [1190, 367] width 30 height 80
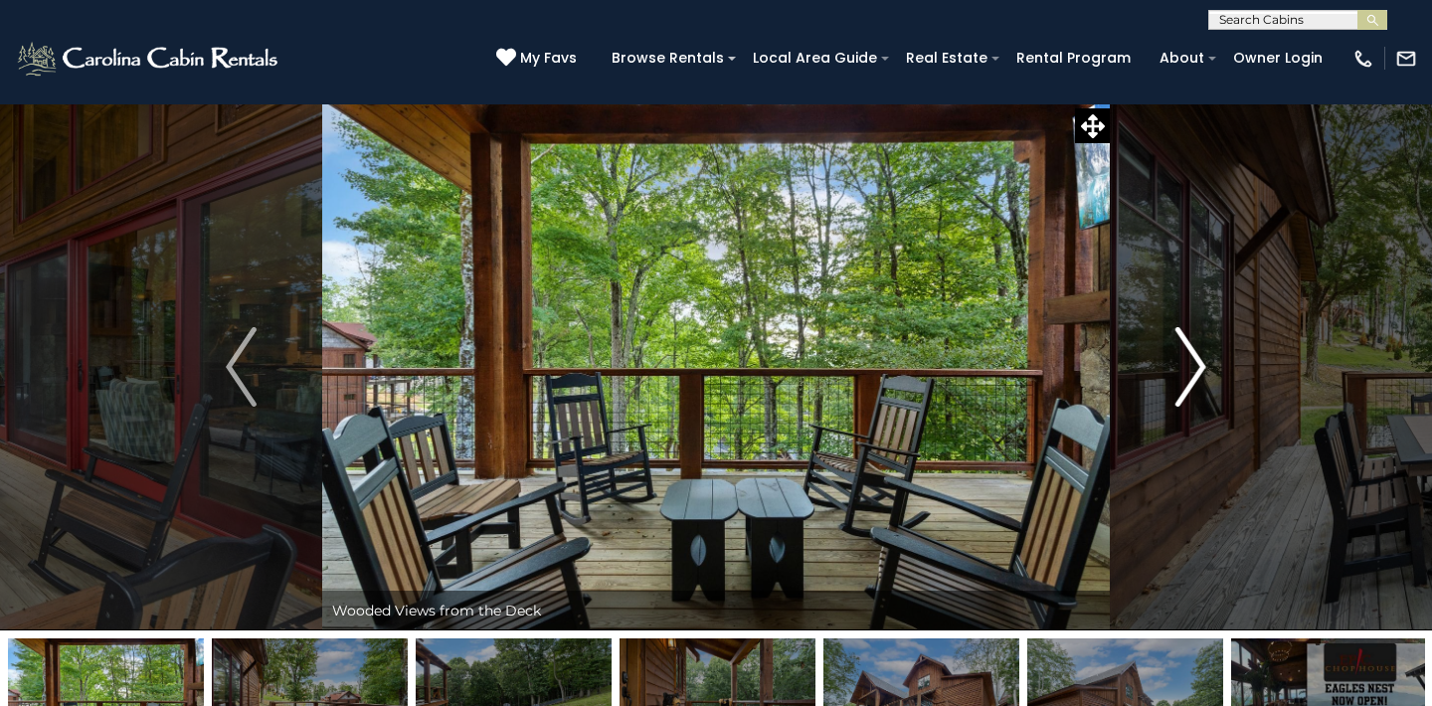
click at [1195, 370] on img "Next" at bounding box center [1190, 367] width 30 height 80
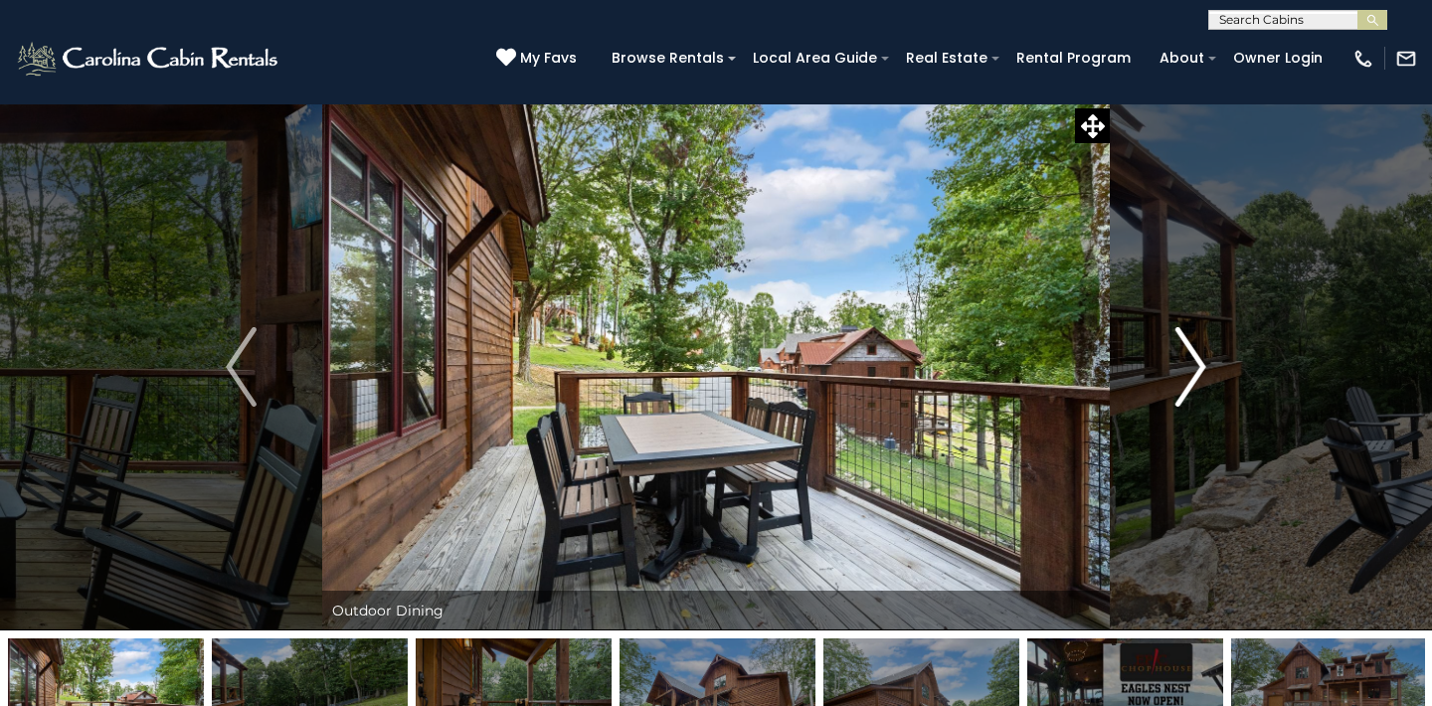
click at [1195, 371] on img "Next" at bounding box center [1190, 367] width 30 height 80
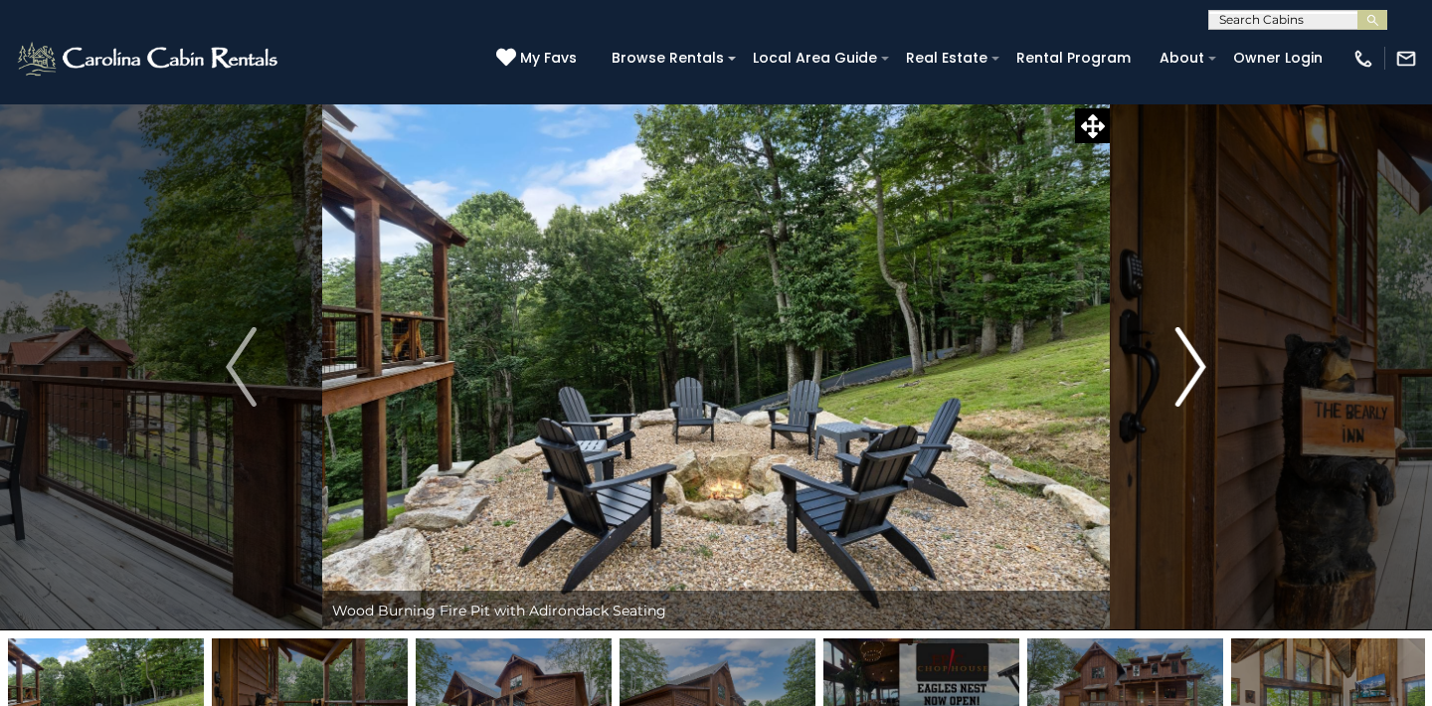
click at [1195, 371] on img "Next" at bounding box center [1190, 367] width 30 height 80
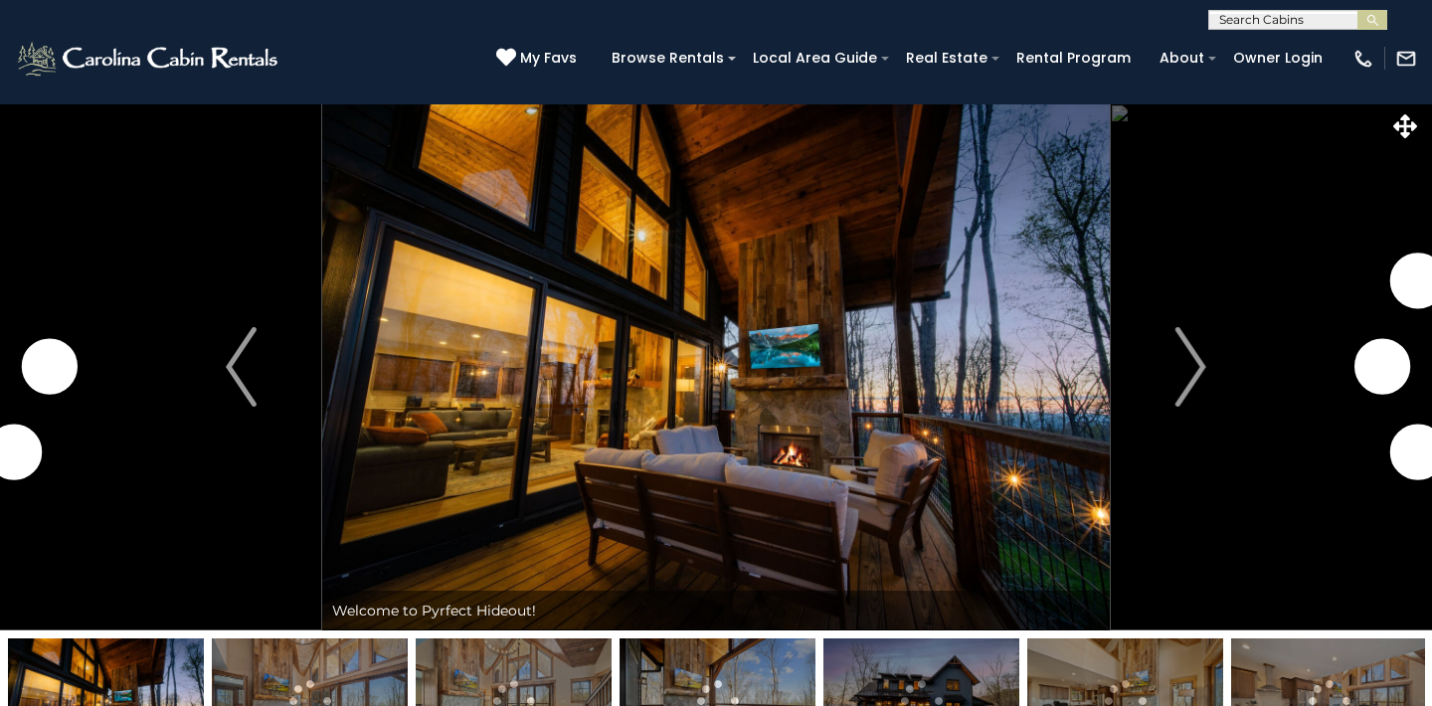
click at [1191, 361] on img "Next" at bounding box center [1190, 367] width 30 height 80
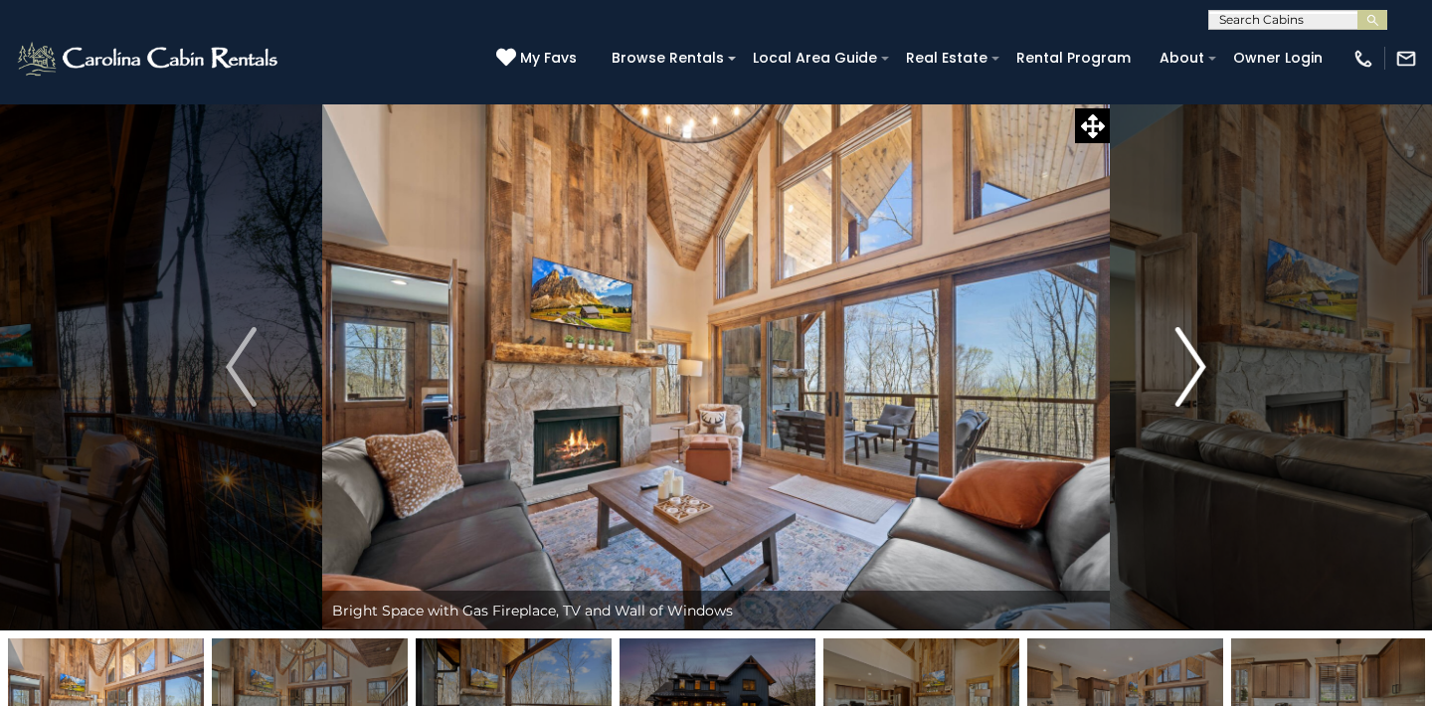
click at [1202, 364] on img "Next" at bounding box center [1190, 367] width 30 height 80
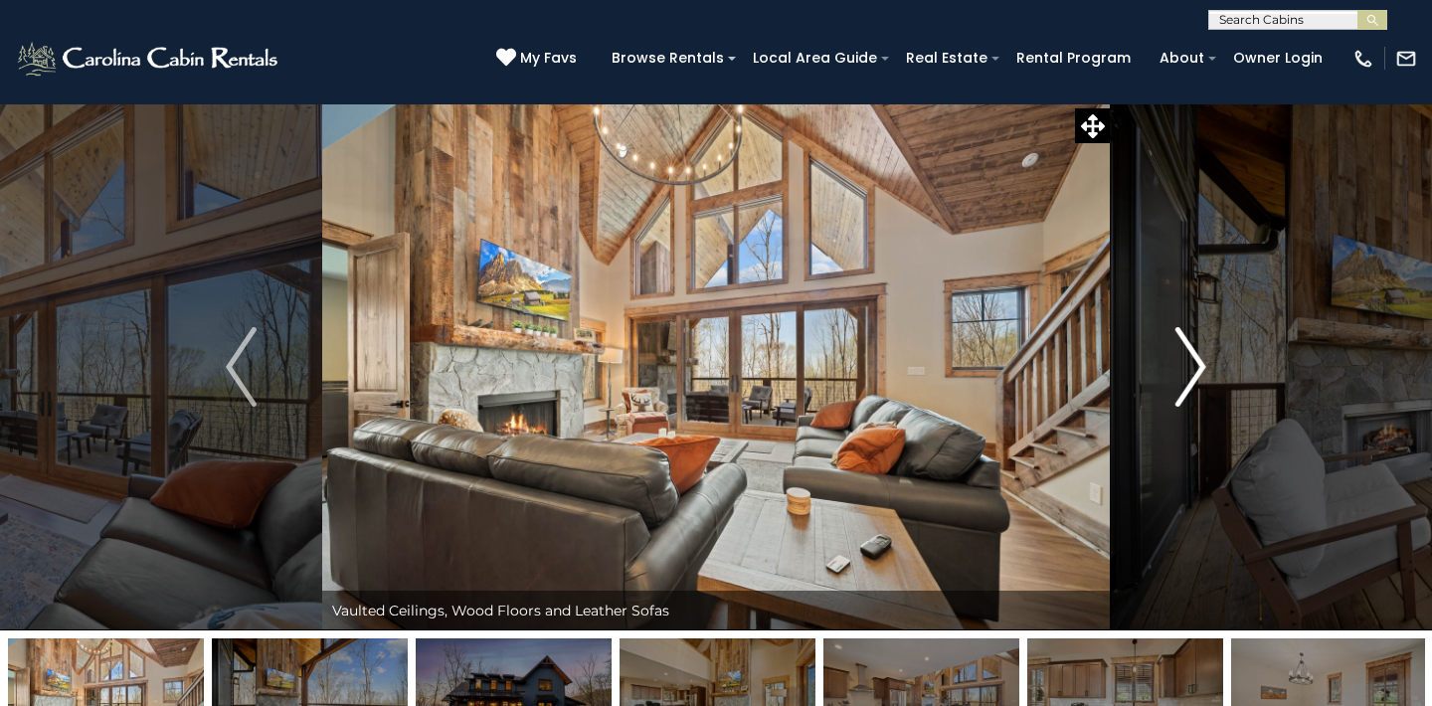
click at [1202, 365] on img "Next" at bounding box center [1190, 367] width 30 height 80
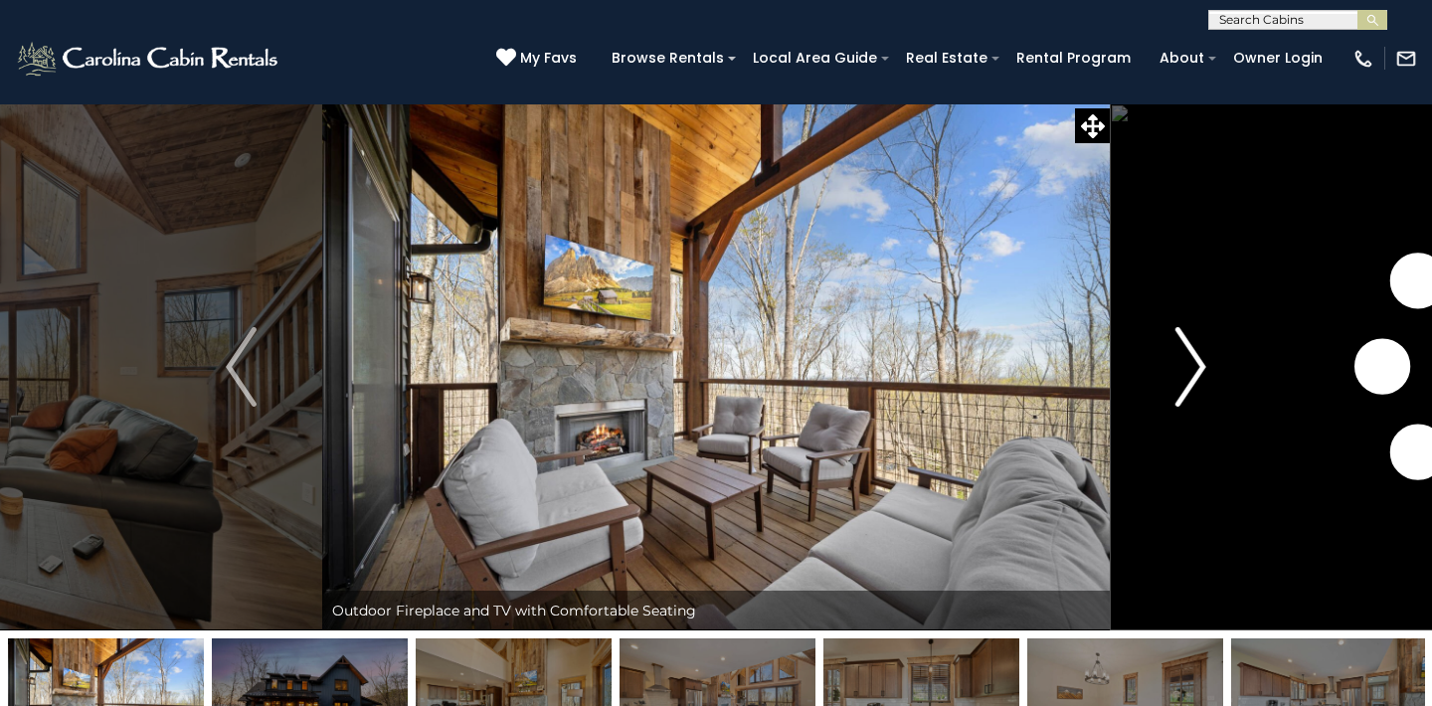
click at [1202, 365] on img "Next" at bounding box center [1190, 367] width 30 height 80
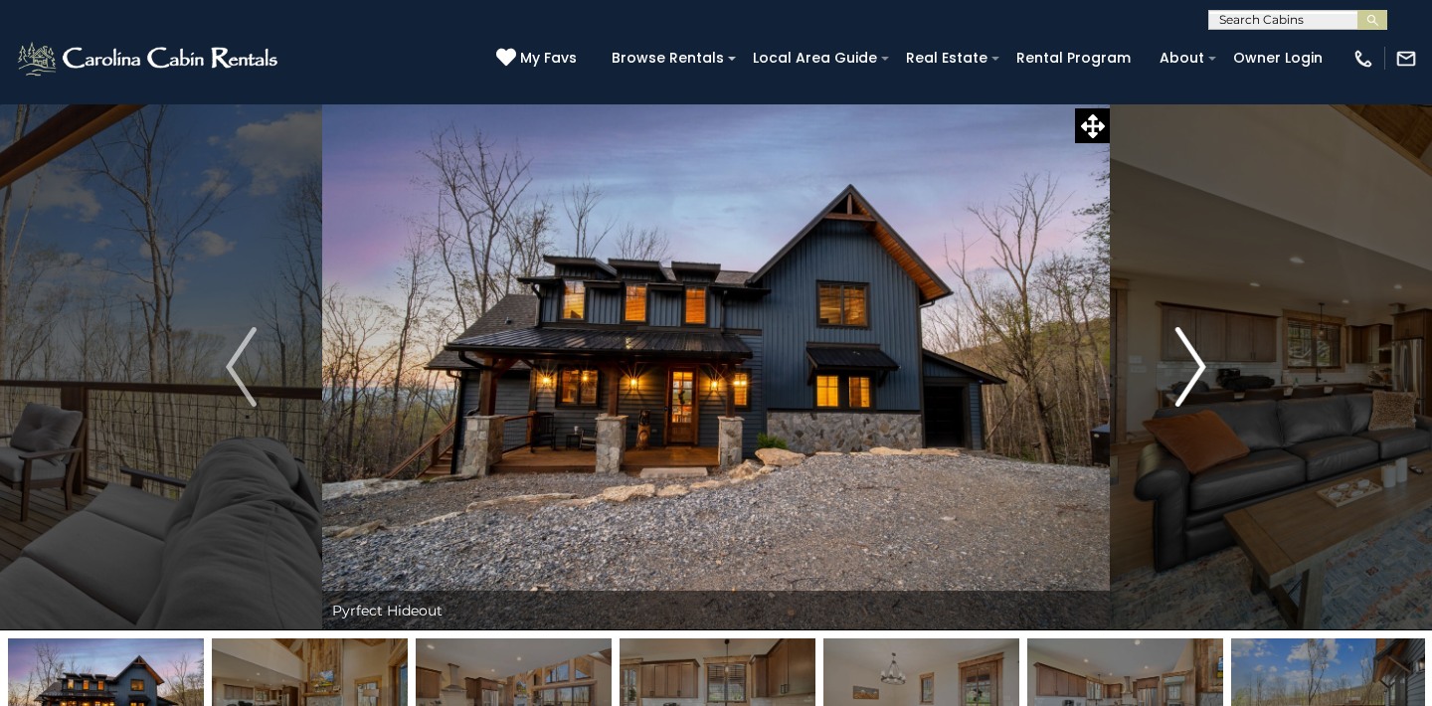
click at [1199, 365] on img "Next" at bounding box center [1190, 367] width 30 height 80
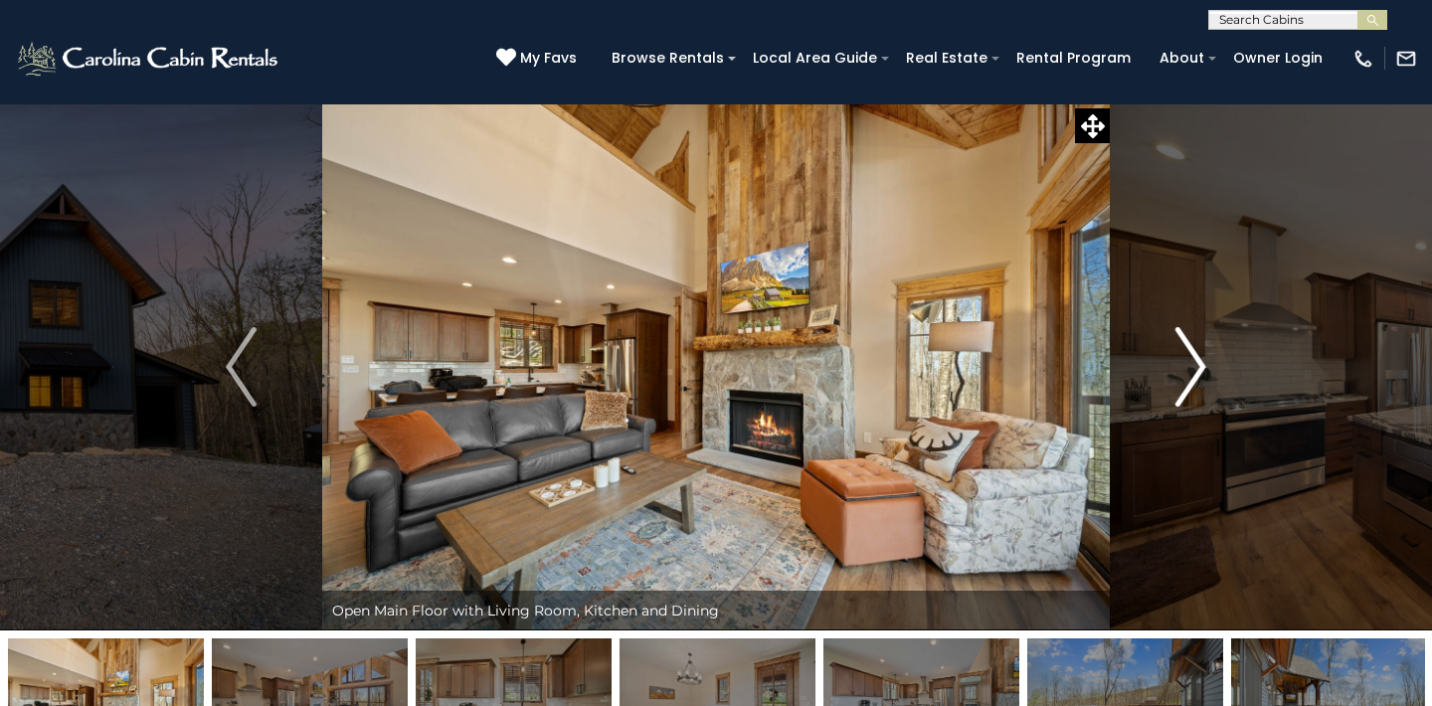
click at [1199, 366] on img "Next" at bounding box center [1190, 367] width 30 height 80
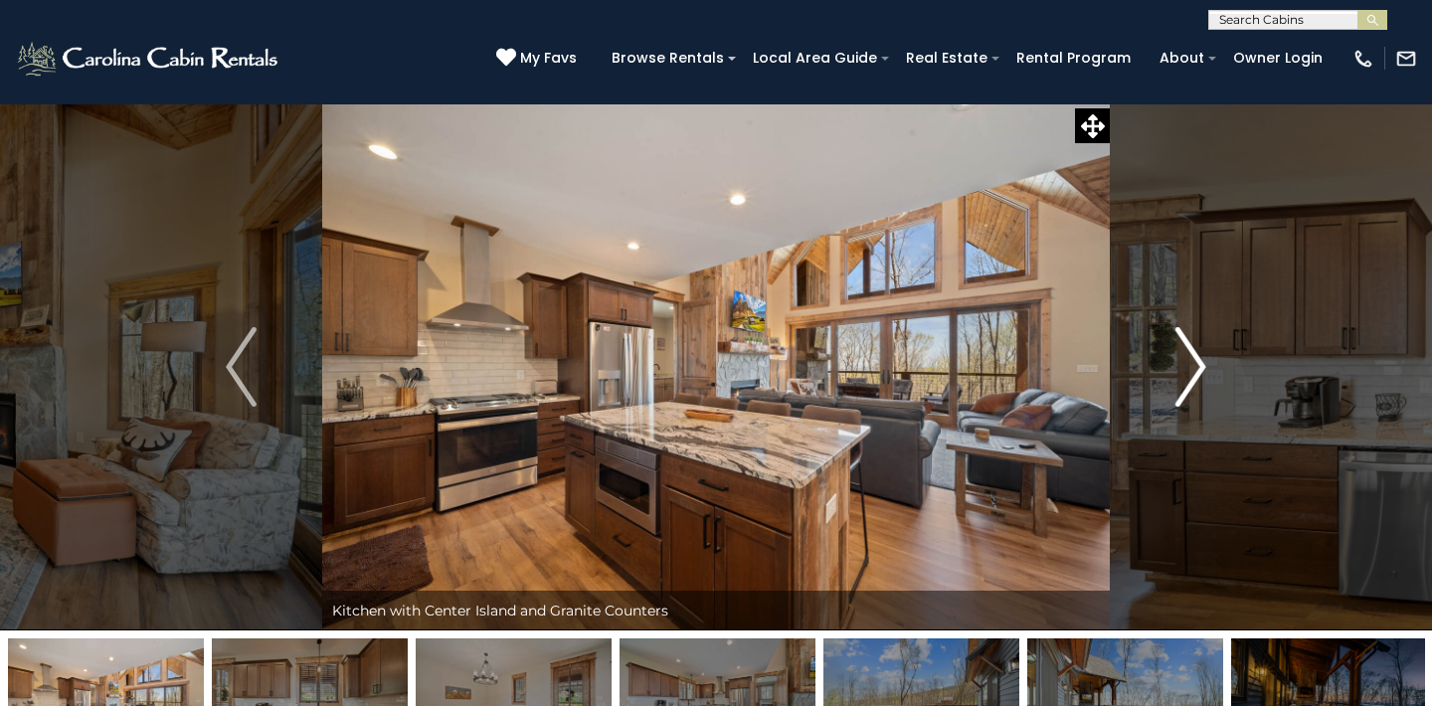
click at [1199, 366] on img "Next" at bounding box center [1190, 367] width 30 height 80
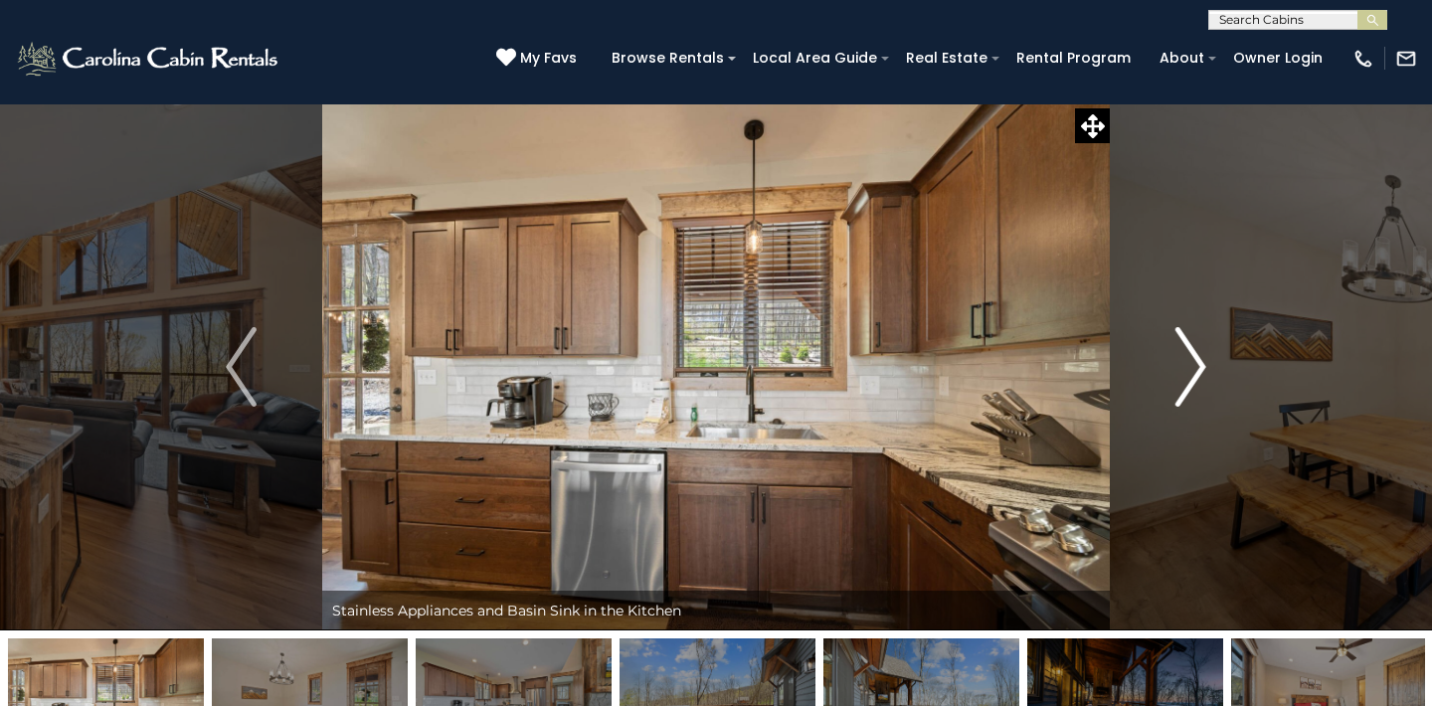
click at [1199, 366] on img "Next" at bounding box center [1190, 367] width 30 height 80
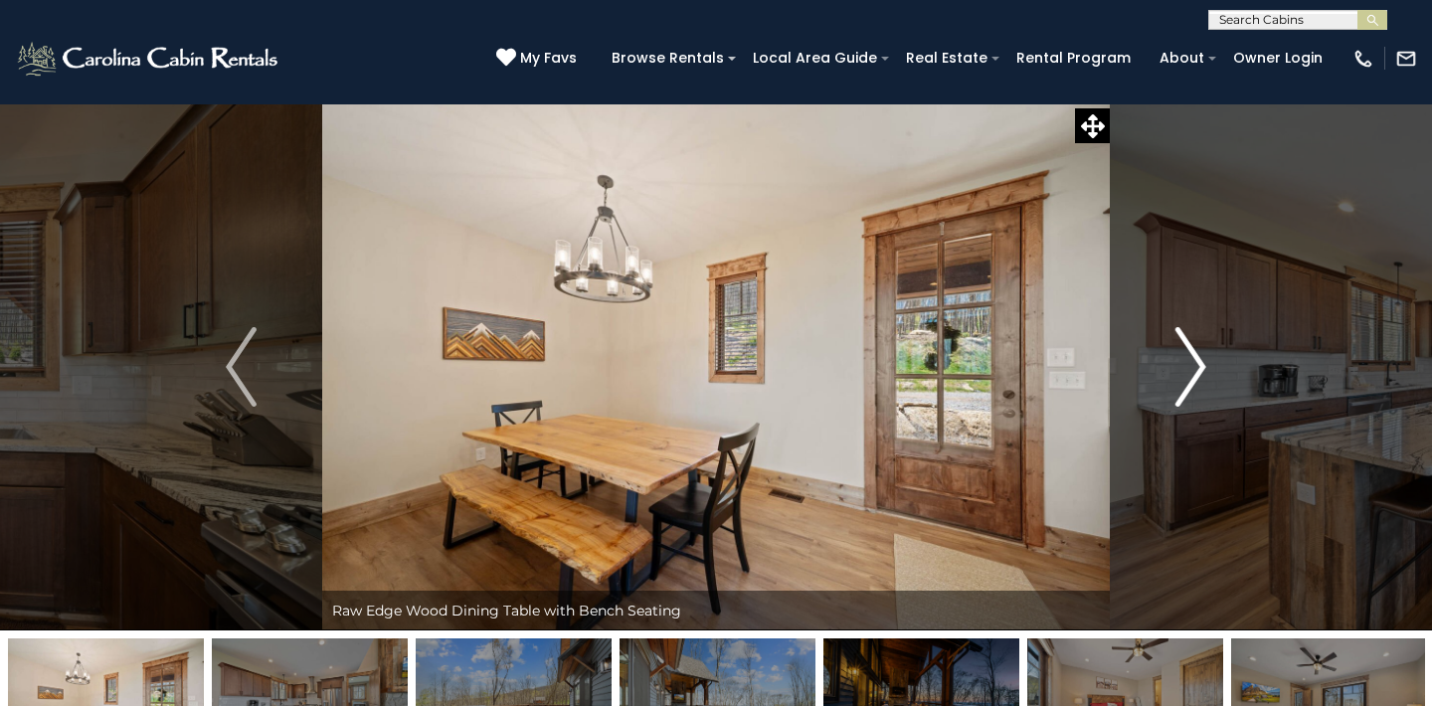
click at [1199, 366] on img "Next" at bounding box center [1190, 367] width 30 height 80
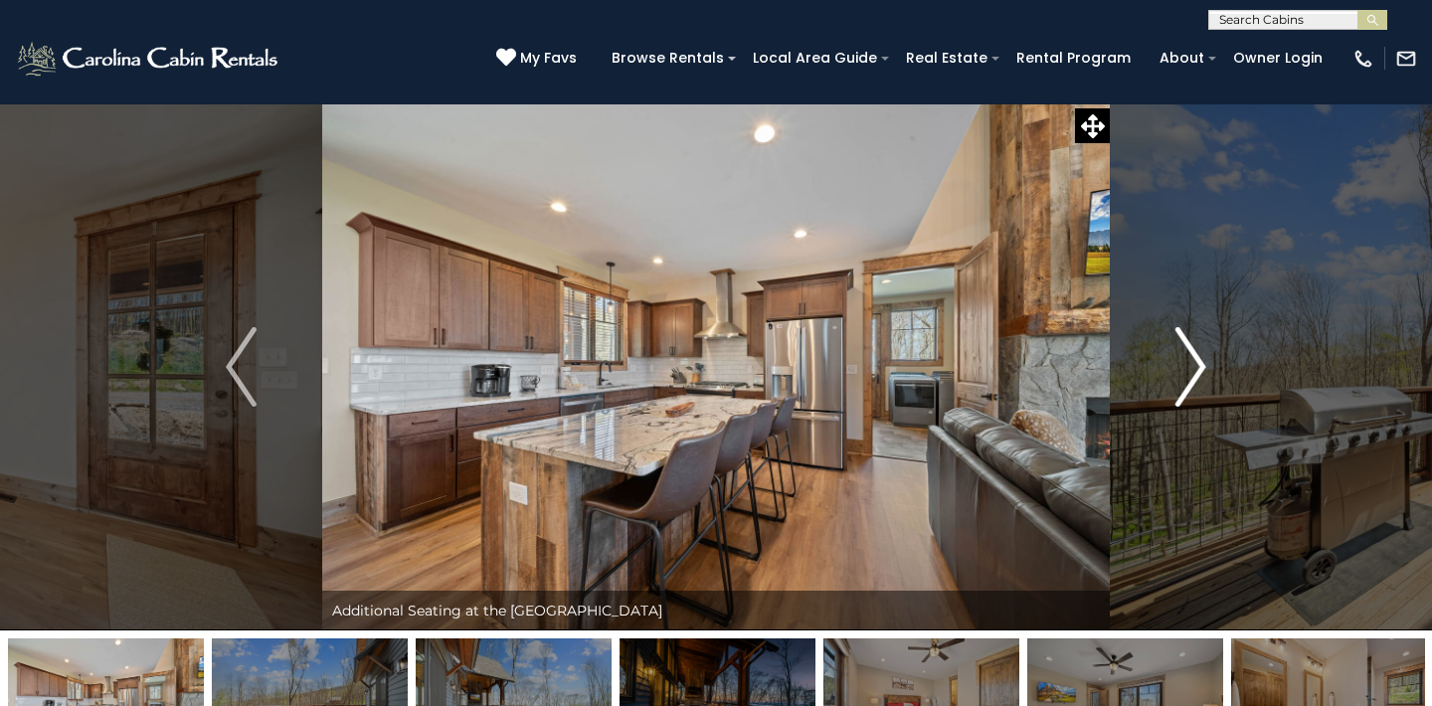
click at [1198, 353] on img "Next" at bounding box center [1190, 367] width 30 height 80
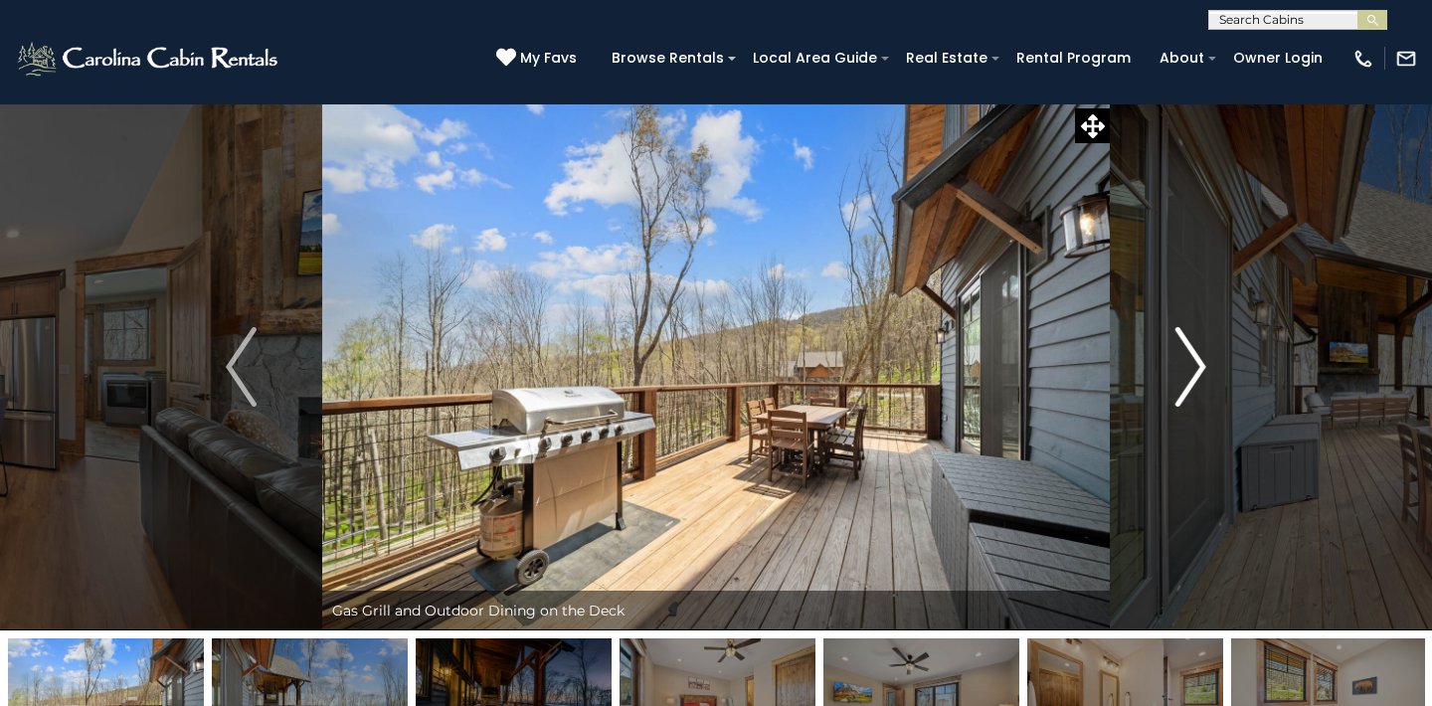
click at [1198, 353] on img "Next" at bounding box center [1190, 367] width 30 height 80
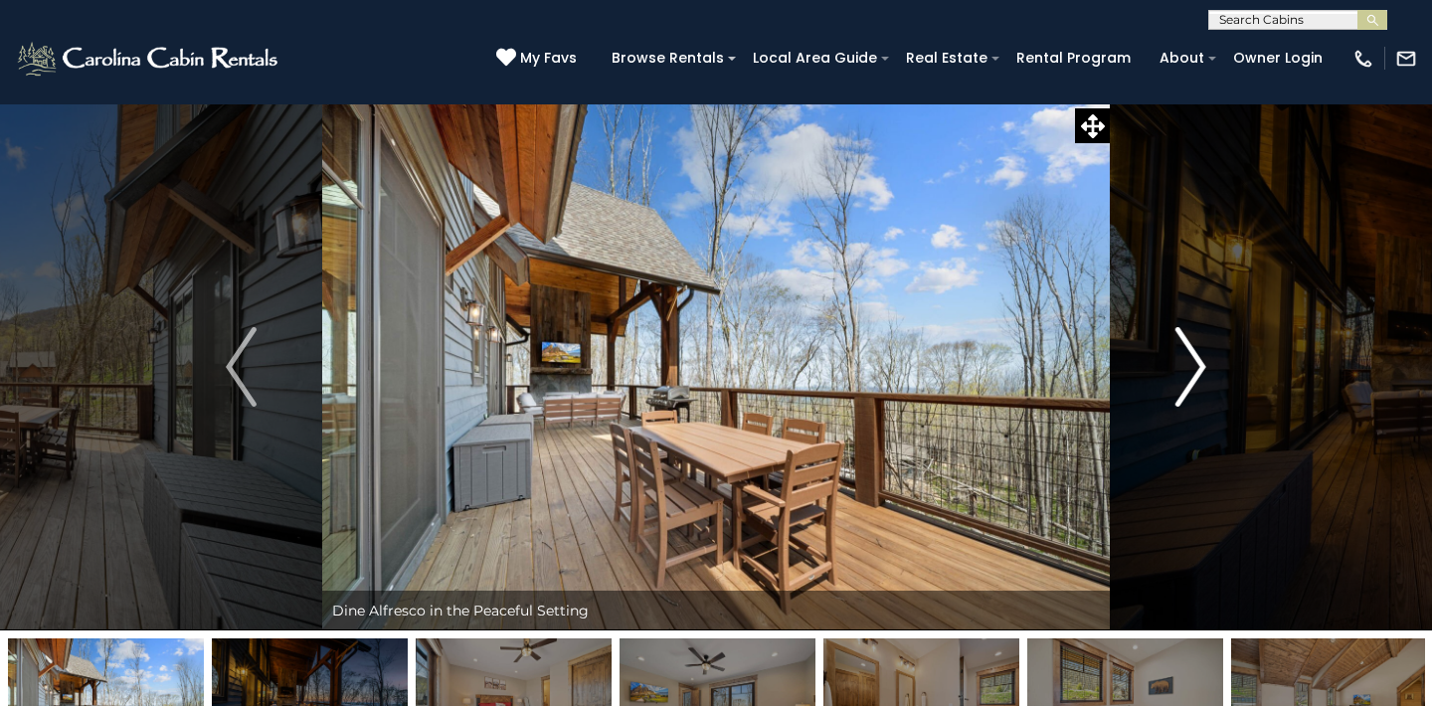
click at [1198, 353] on img "Next" at bounding box center [1190, 367] width 30 height 80
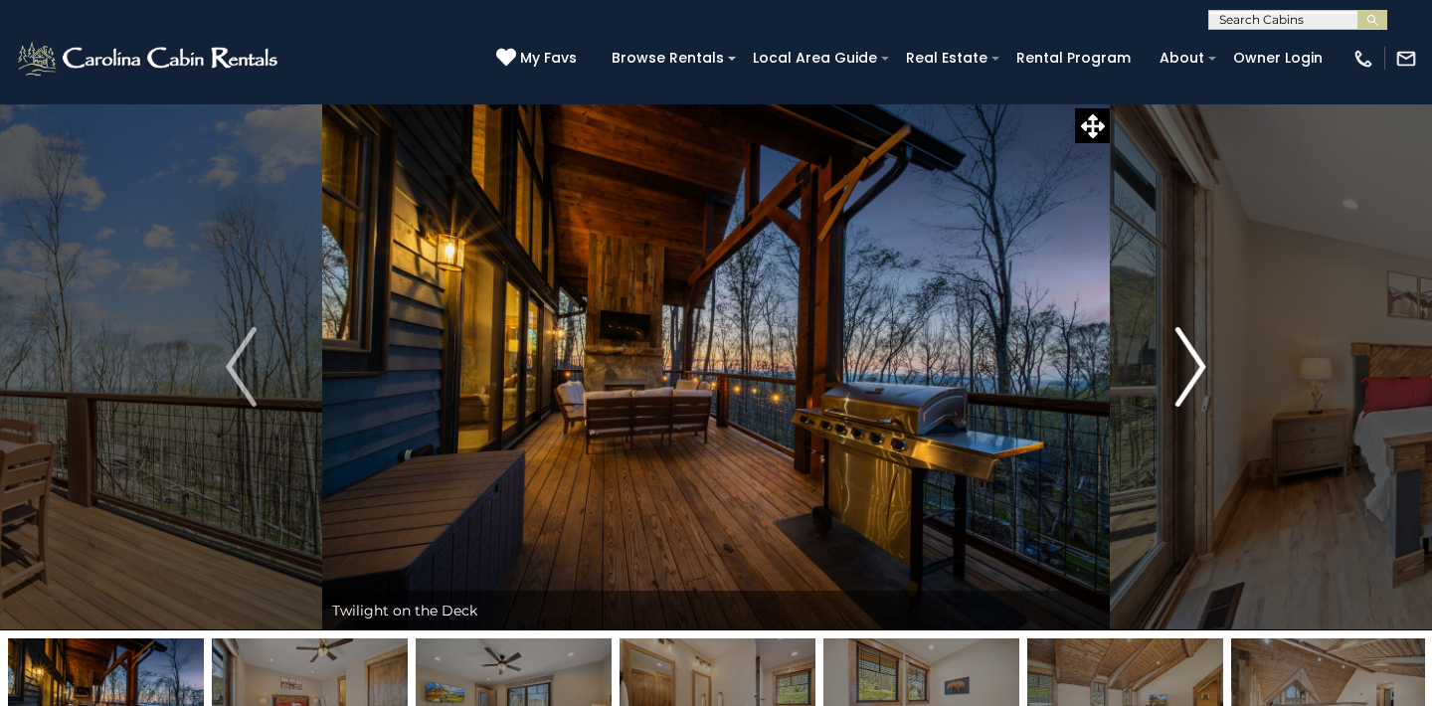
click at [1198, 353] on img "Next" at bounding box center [1190, 367] width 30 height 80
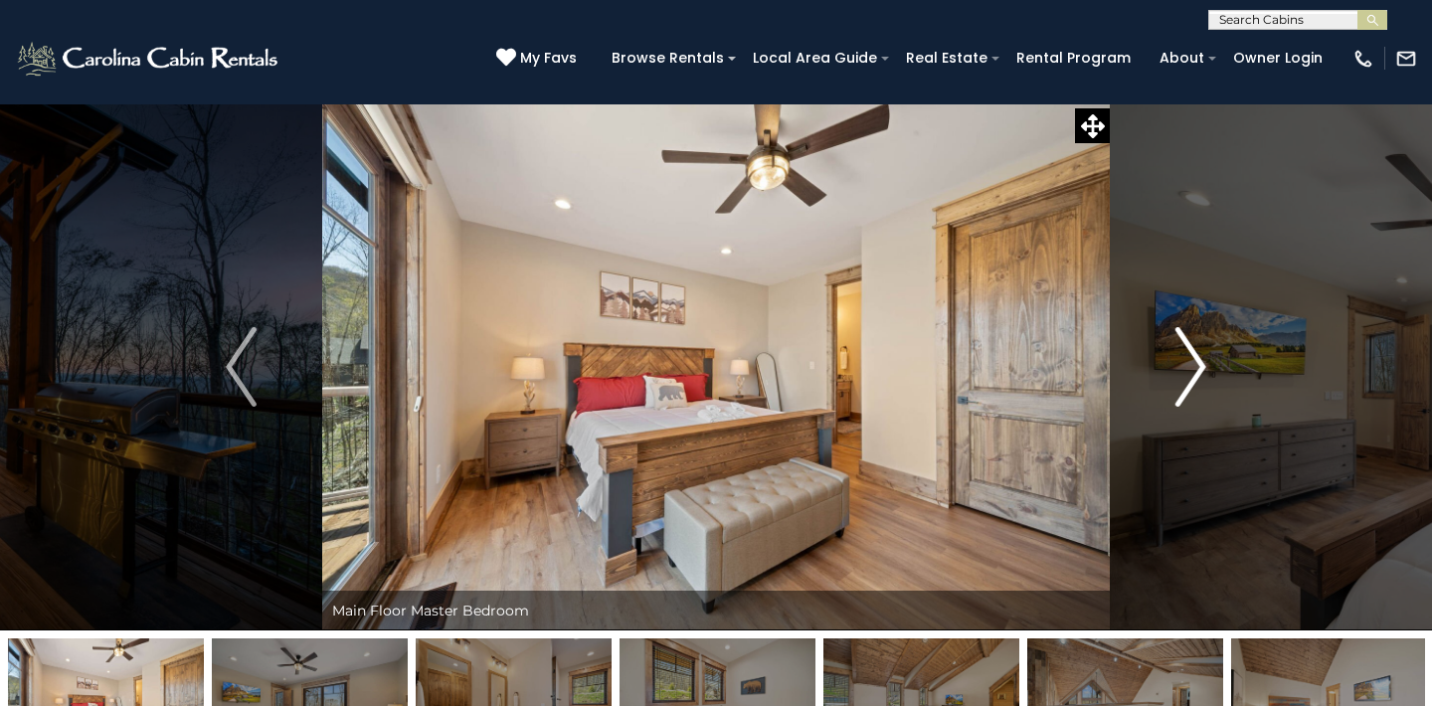
click at [1198, 354] on img "Next" at bounding box center [1190, 367] width 30 height 80
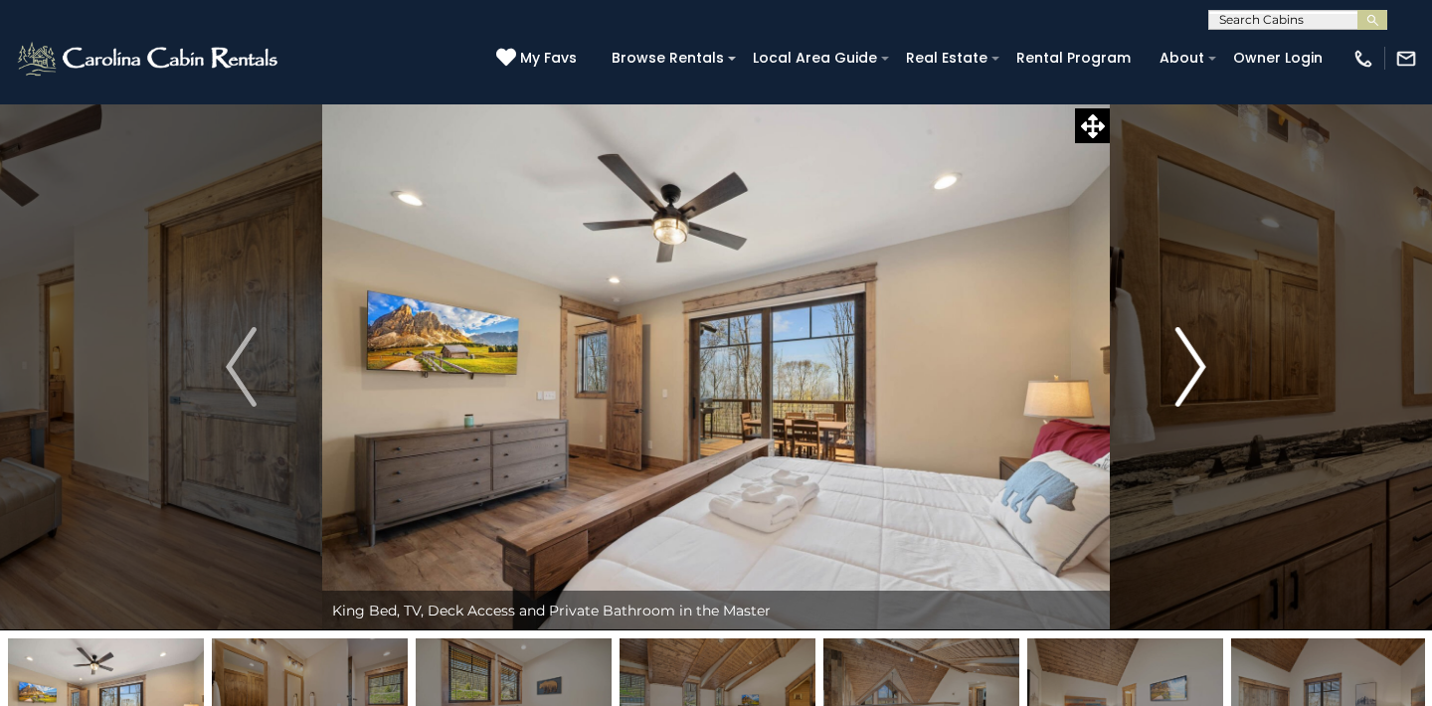
click at [1198, 354] on img "Next" at bounding box center [1190, 367] width 30 height 80
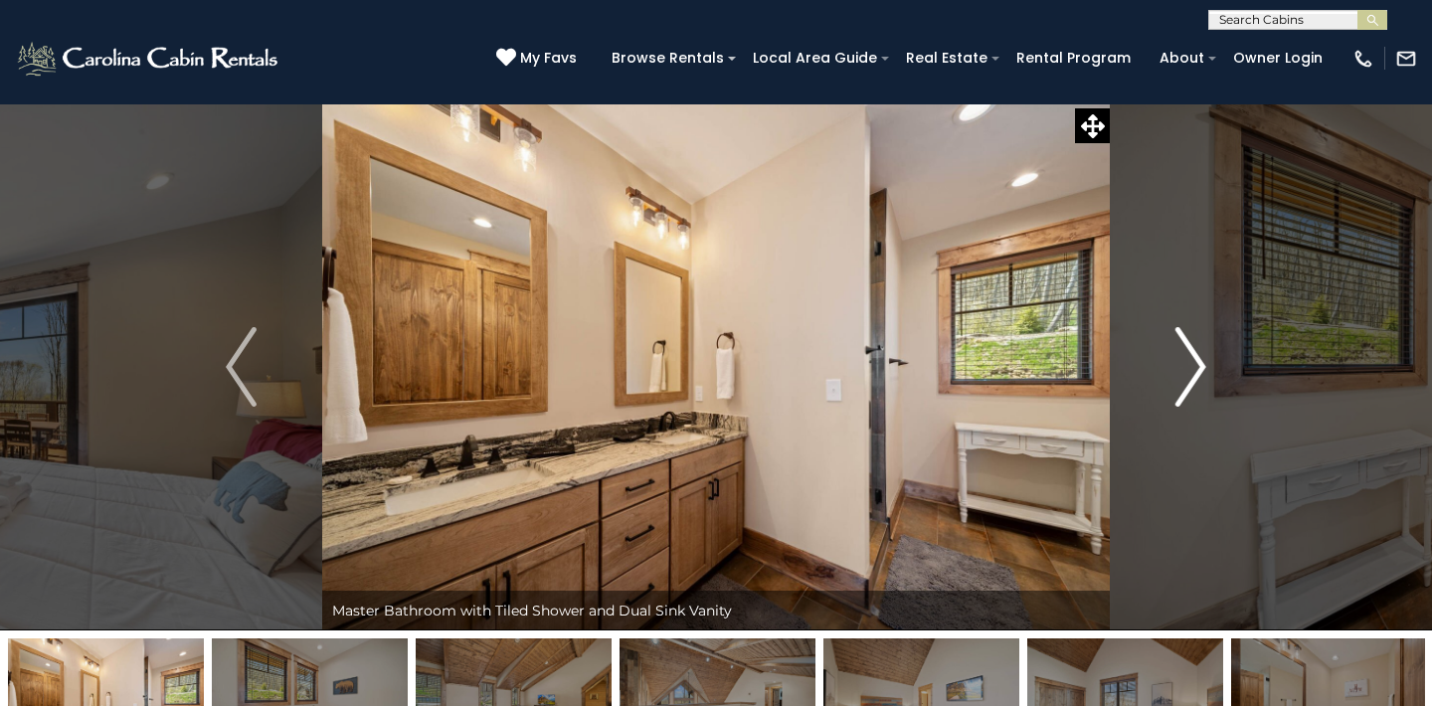
click at [1198, 354] on img "Next" at bounding box center [1190, 367] width 30 height 80
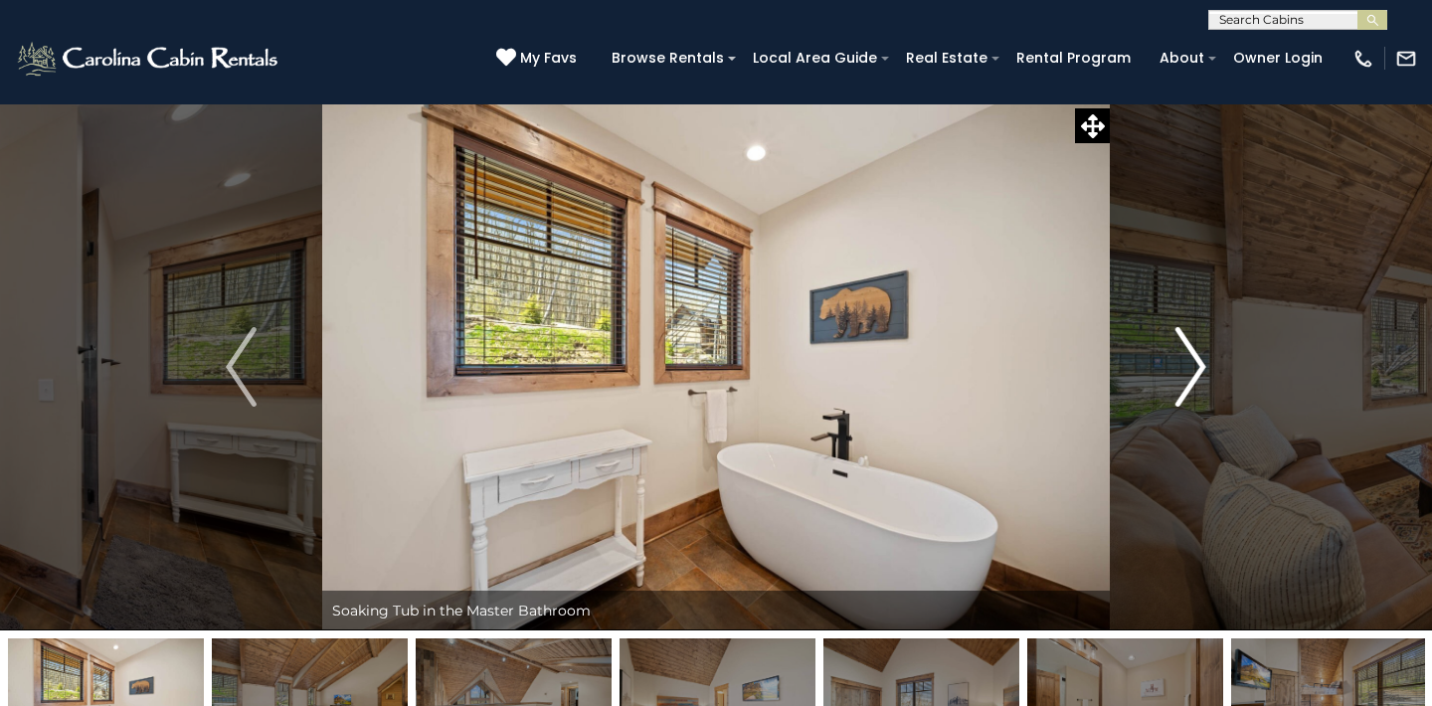
click at [1198, 354] on img "Next" at bounding box center [1190, 367] width 30 height 80
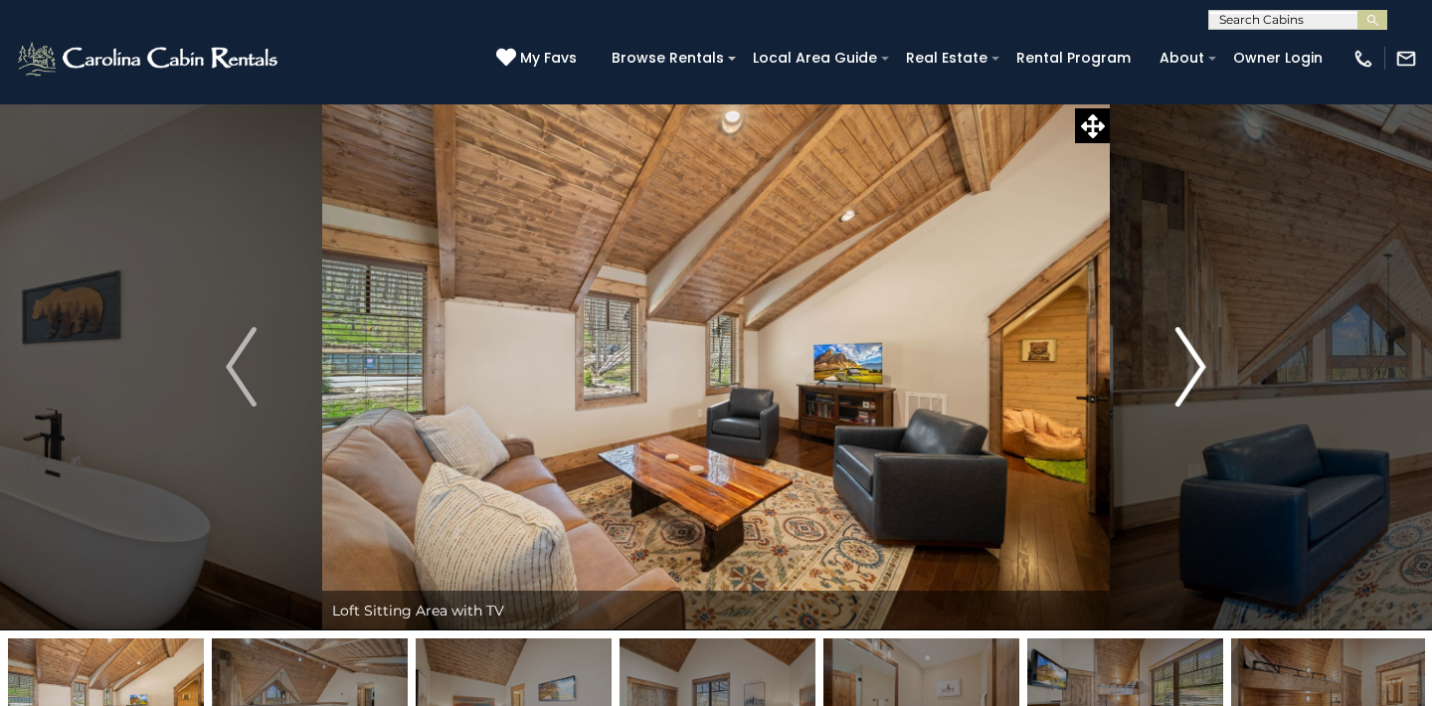
click at [1198, 354] on img "Next" at bounding box center [1190, 367] width 30 height 80
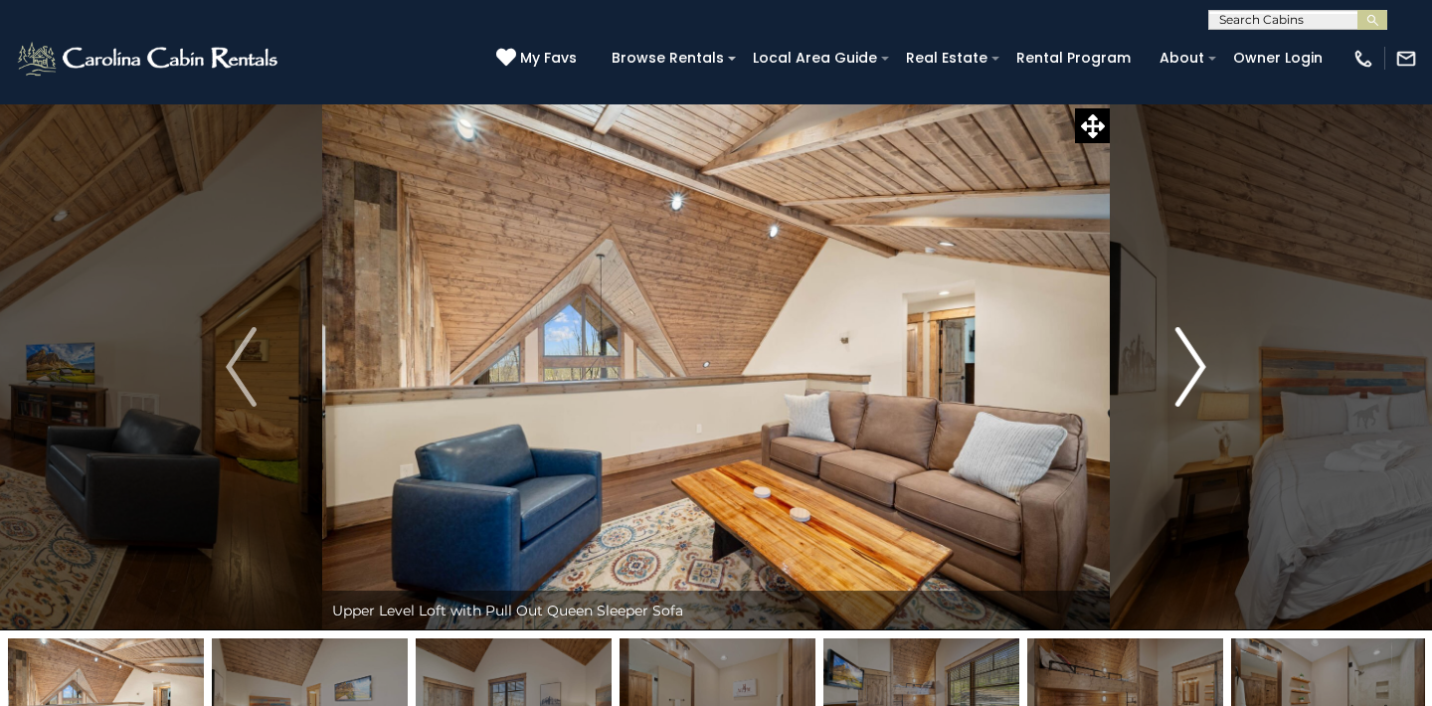
click at [1198, 354] on img "Next" at bounding box center [1190, 367] width 30 height 80
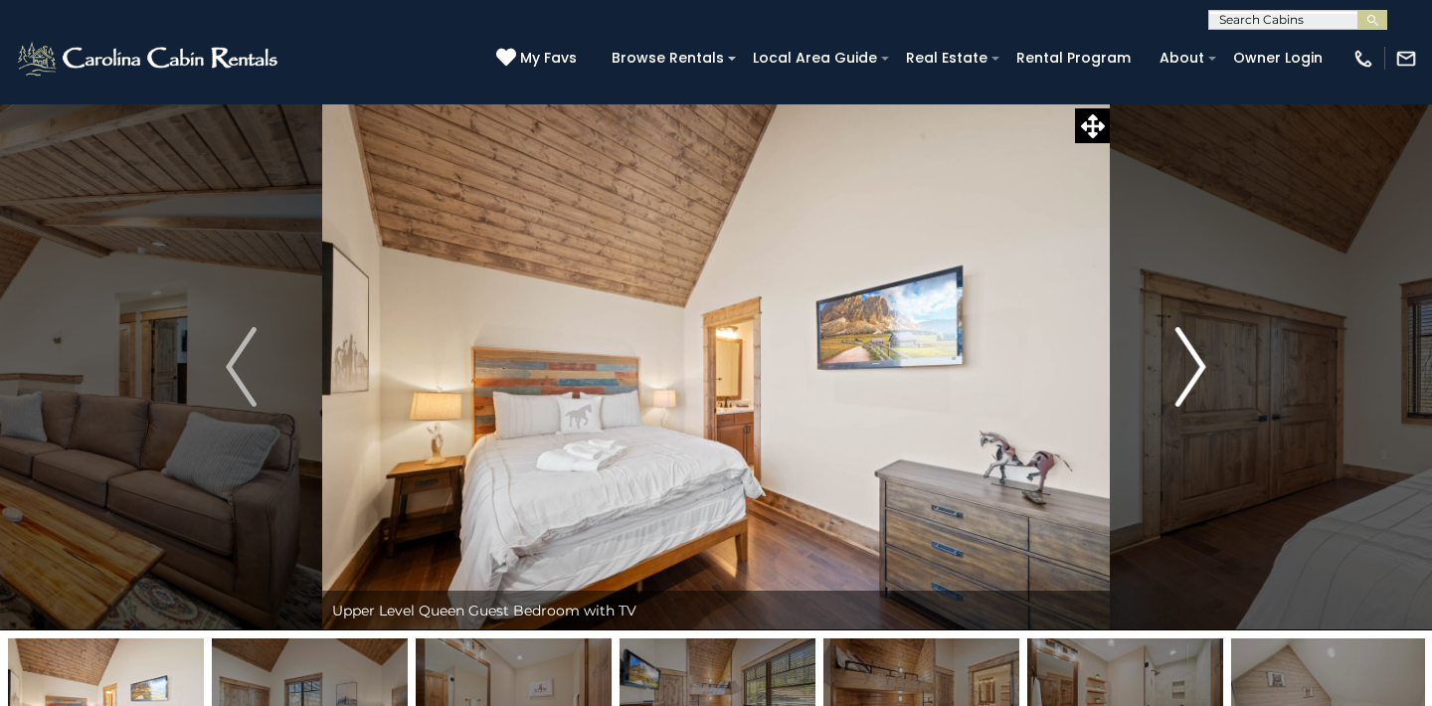
click at [1198, 354] on img "Next" at bounding box center [1190, 367] width 30 height 80
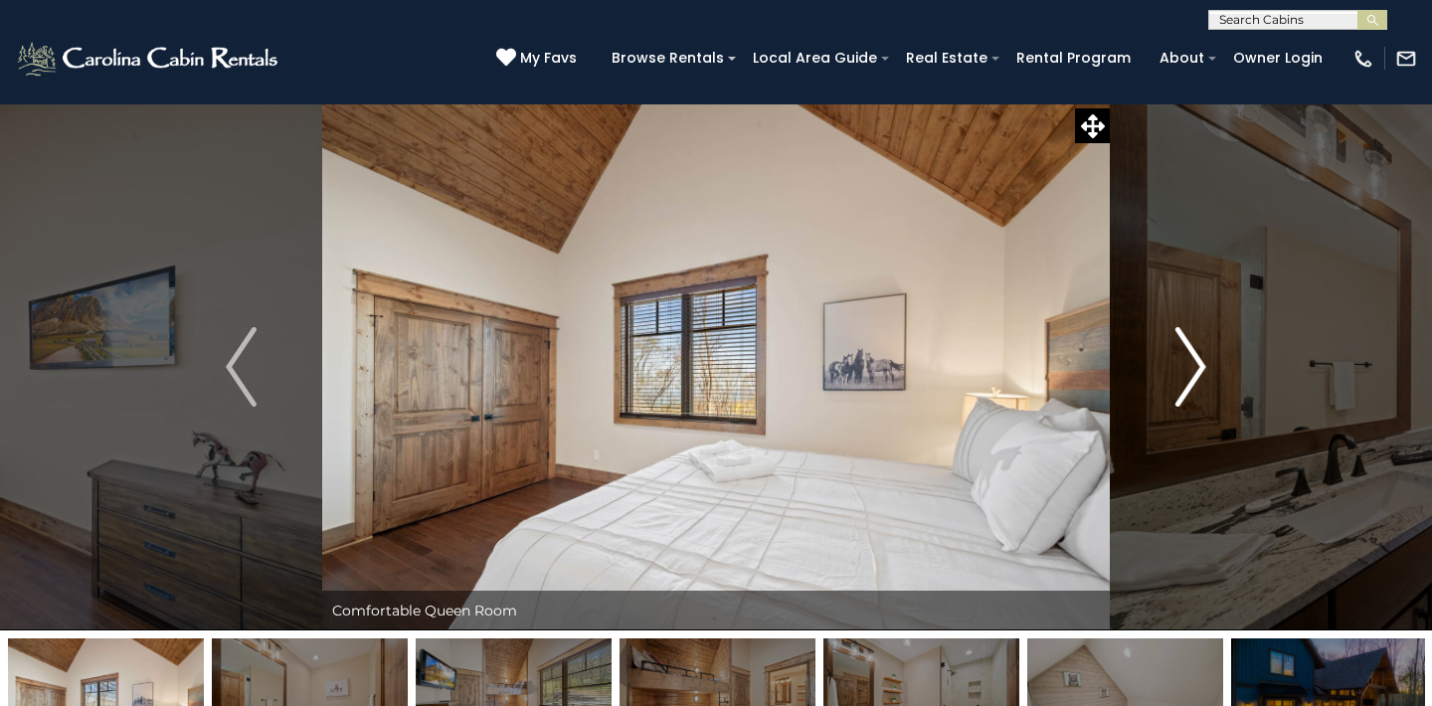
click at [1198, 354] on img "Next" at bounding box center [1190, 367] width 30 height 80
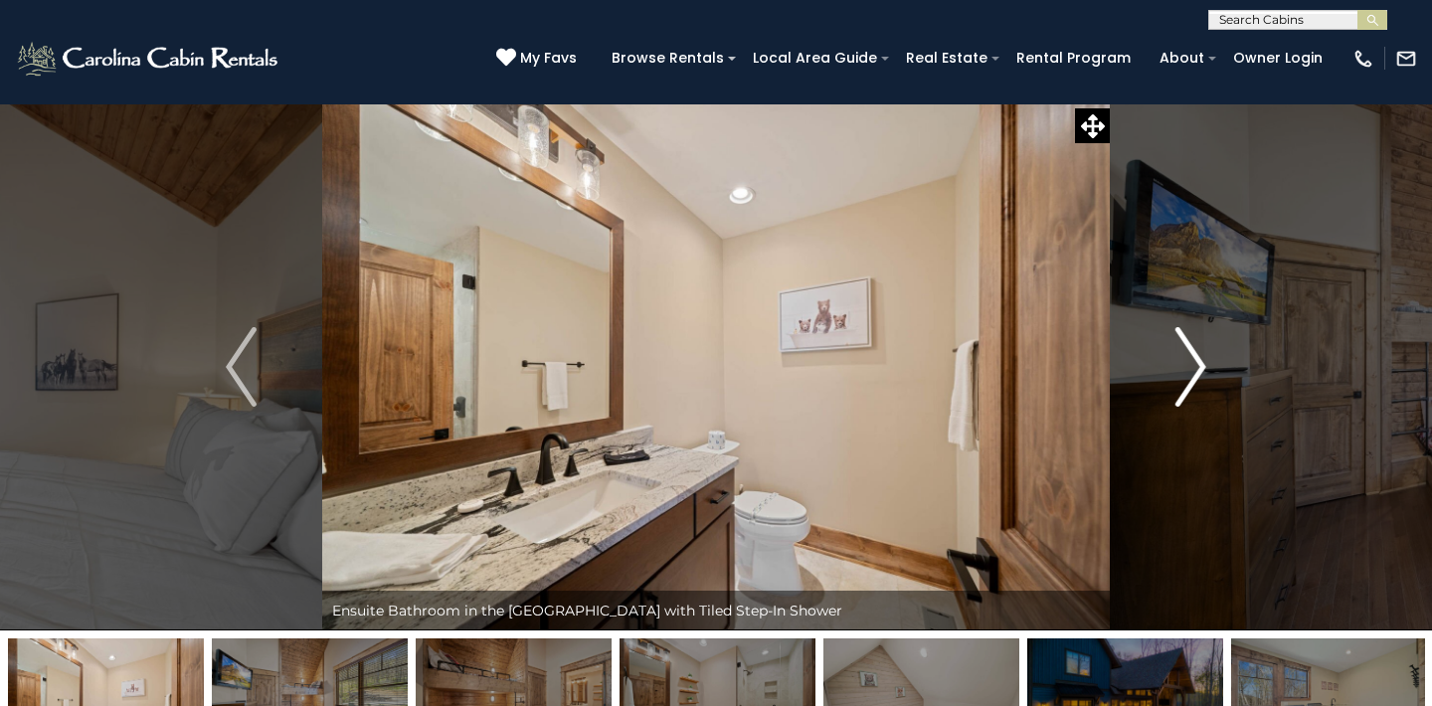
click at [1198, 354] on img "Next" at bounding box center [1190, 367] width 30 height 80
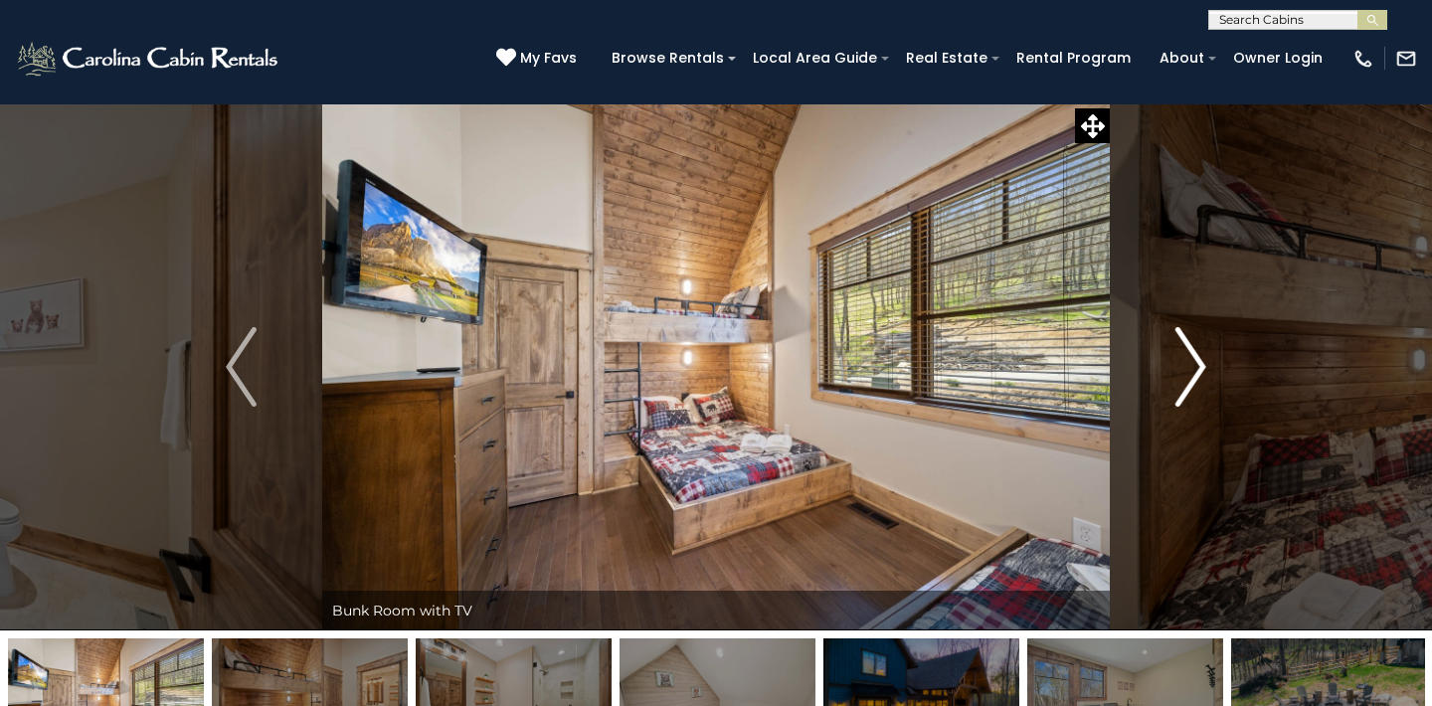
click at [1198, 354] on img "Next" at bounding box center [1190, 367] width 30 height 80
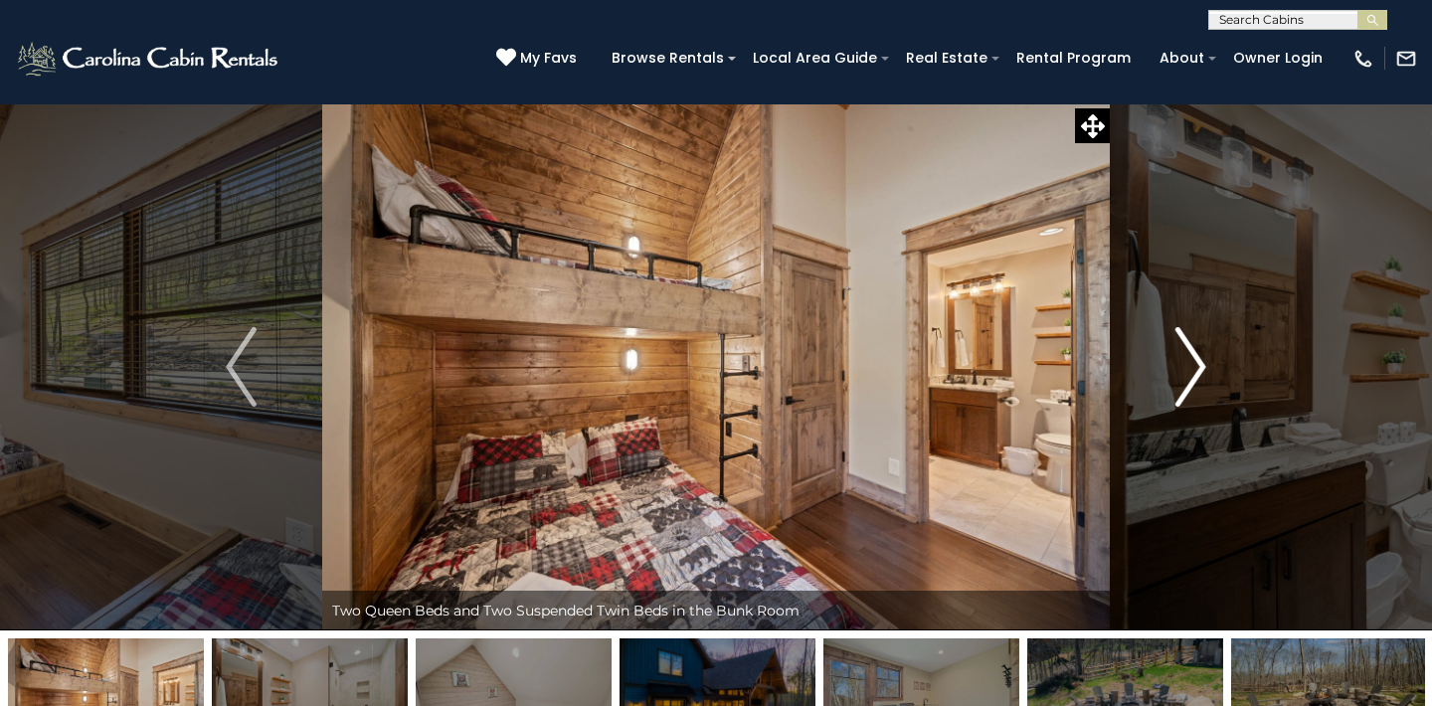
click at [1198, 354] on img "Next" at bounding box center [1190, 367] width 30 height 80
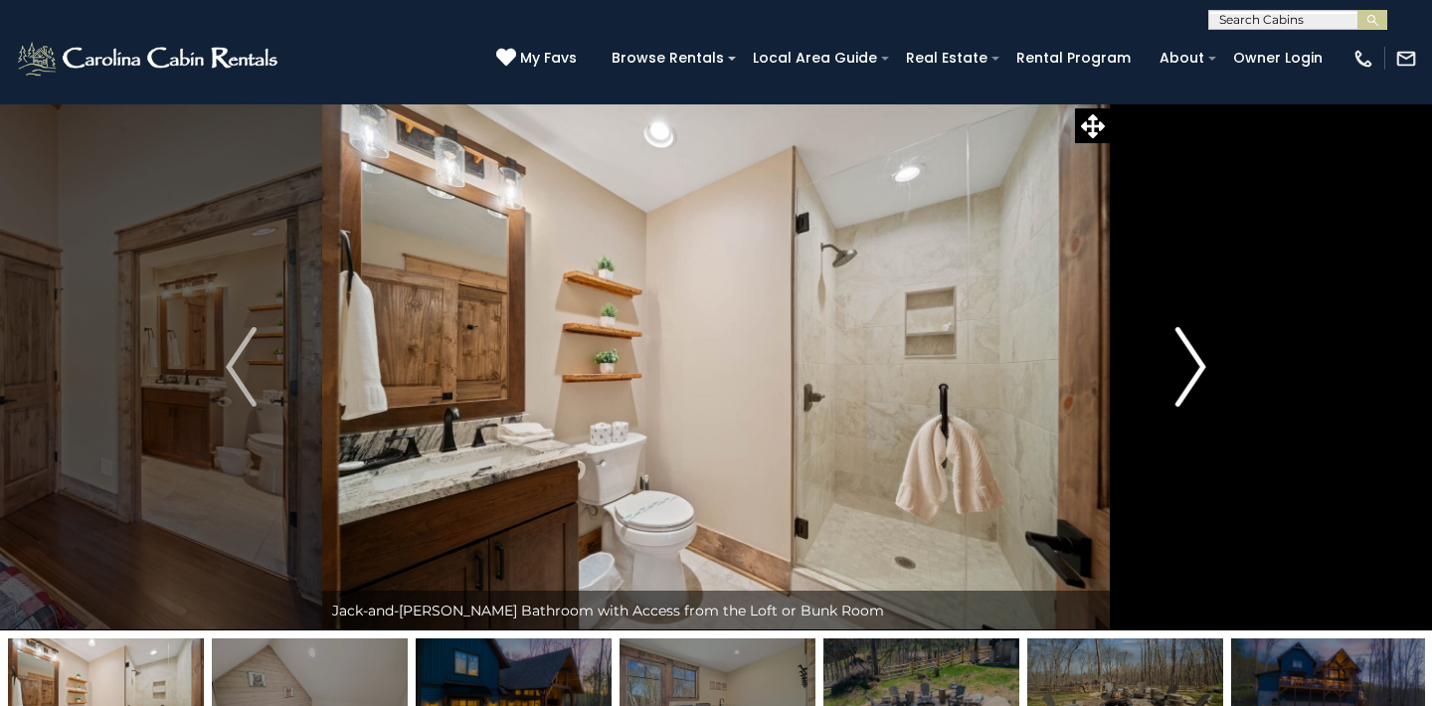
click at [1198, 354] on img "Next" at bounding box center [1190, 367] width 30 height 80
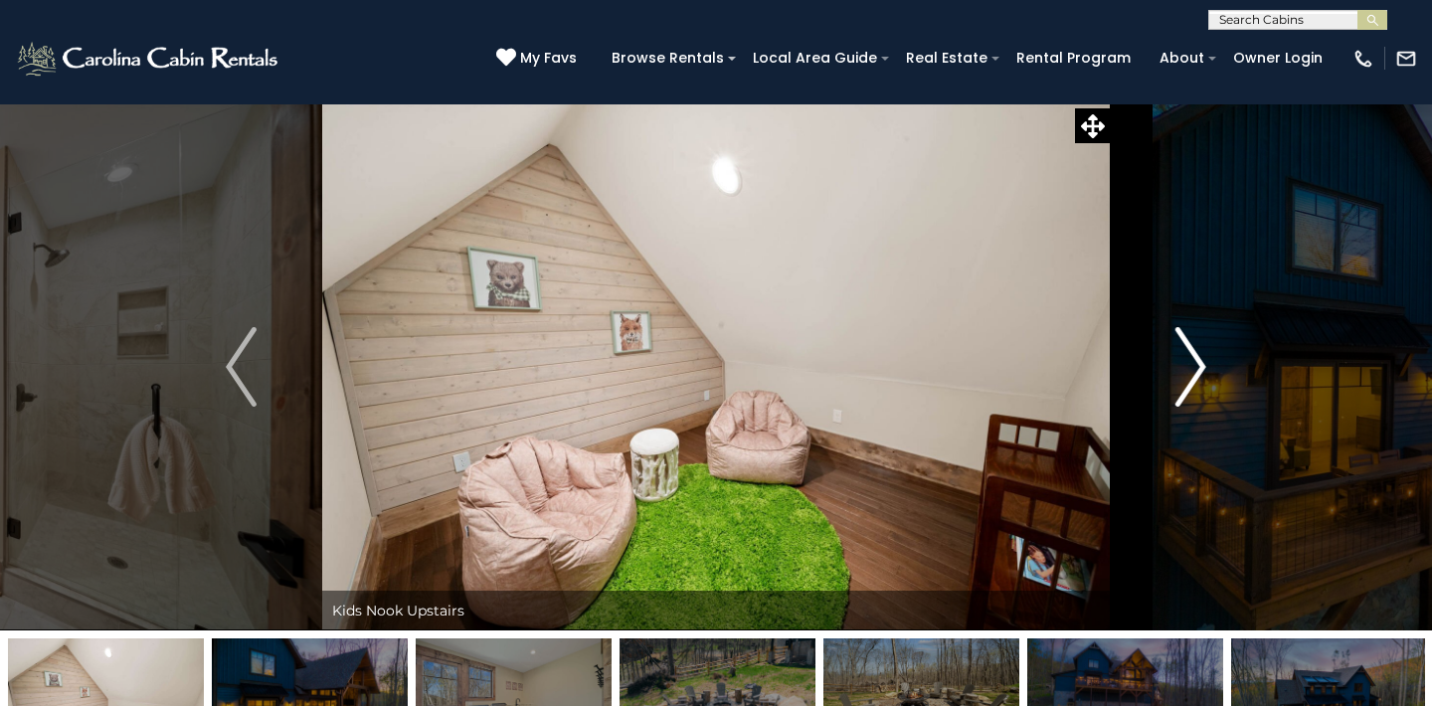
click at [1198, 354] on img "Next" at bounding box center [1190, 367] width 30 height 80
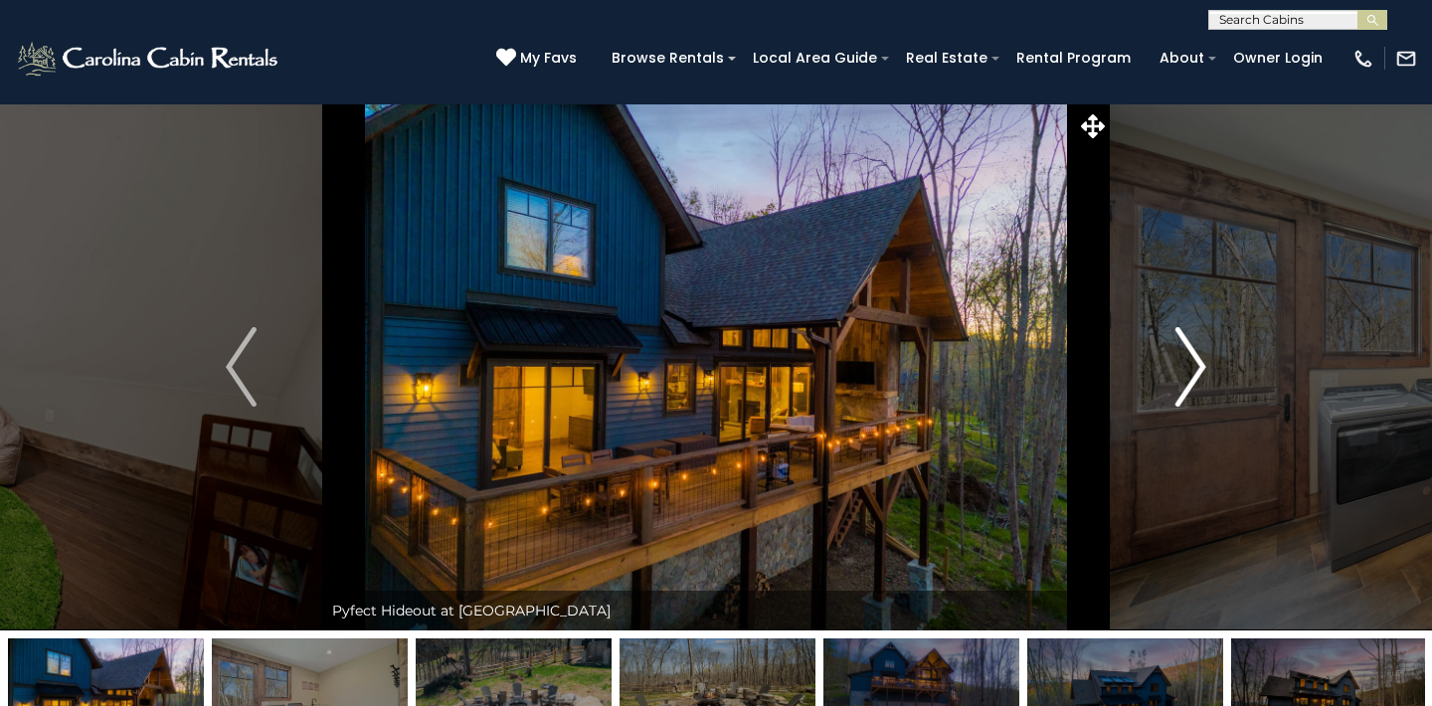
click at [1198, 354] on img "Next" at bounding box center [1190, 367] width 30 height 80
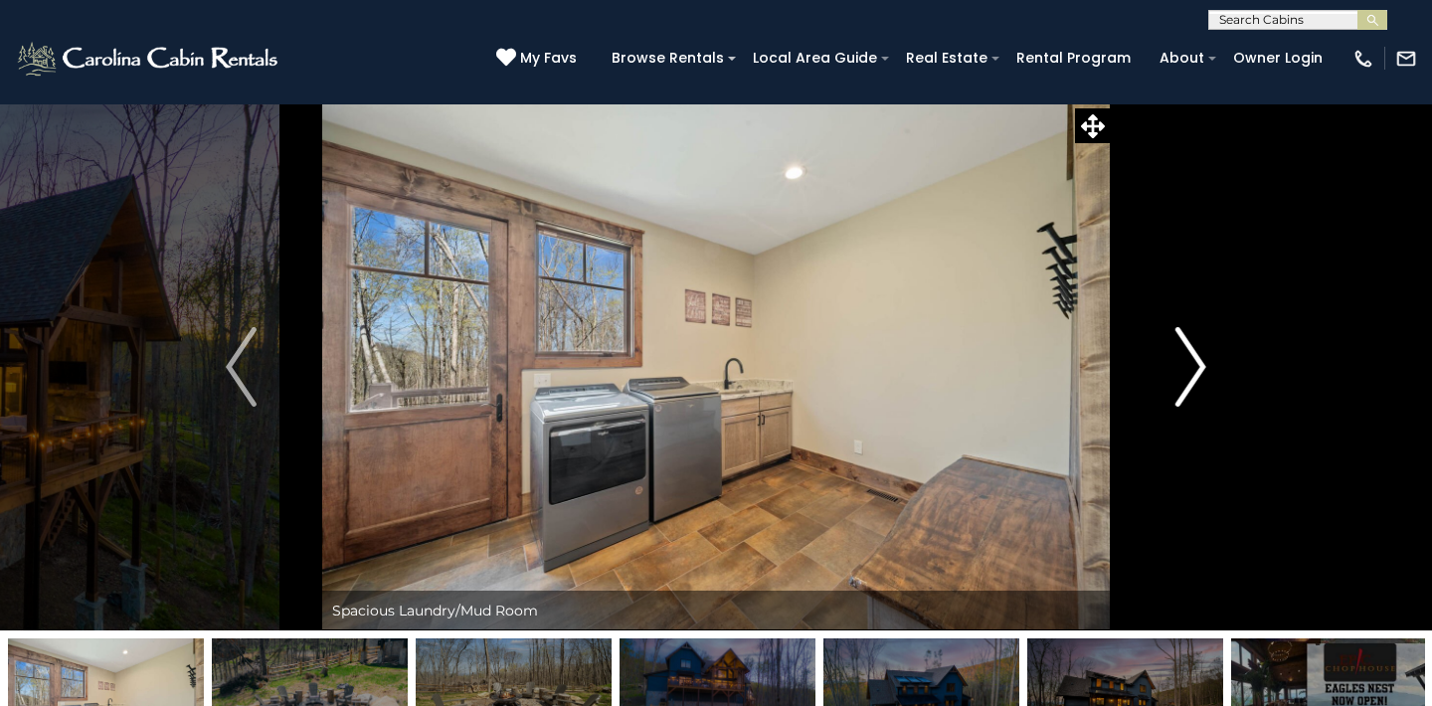
click at [1198, 354] on img "Next" at bounding box center [1190, 367] width 30 height 80
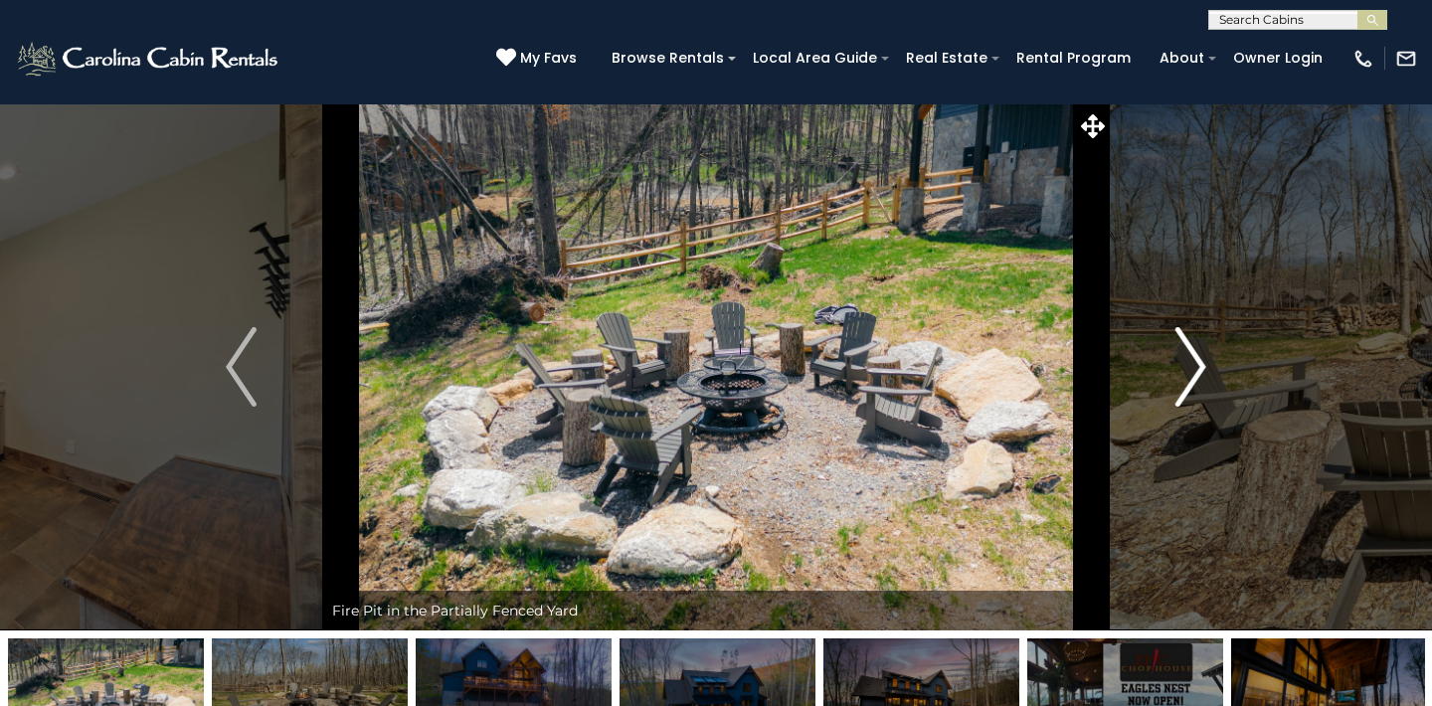
click at [1198, 354] on img "Next" at bounding box center [1190, 367] width 30 height 80
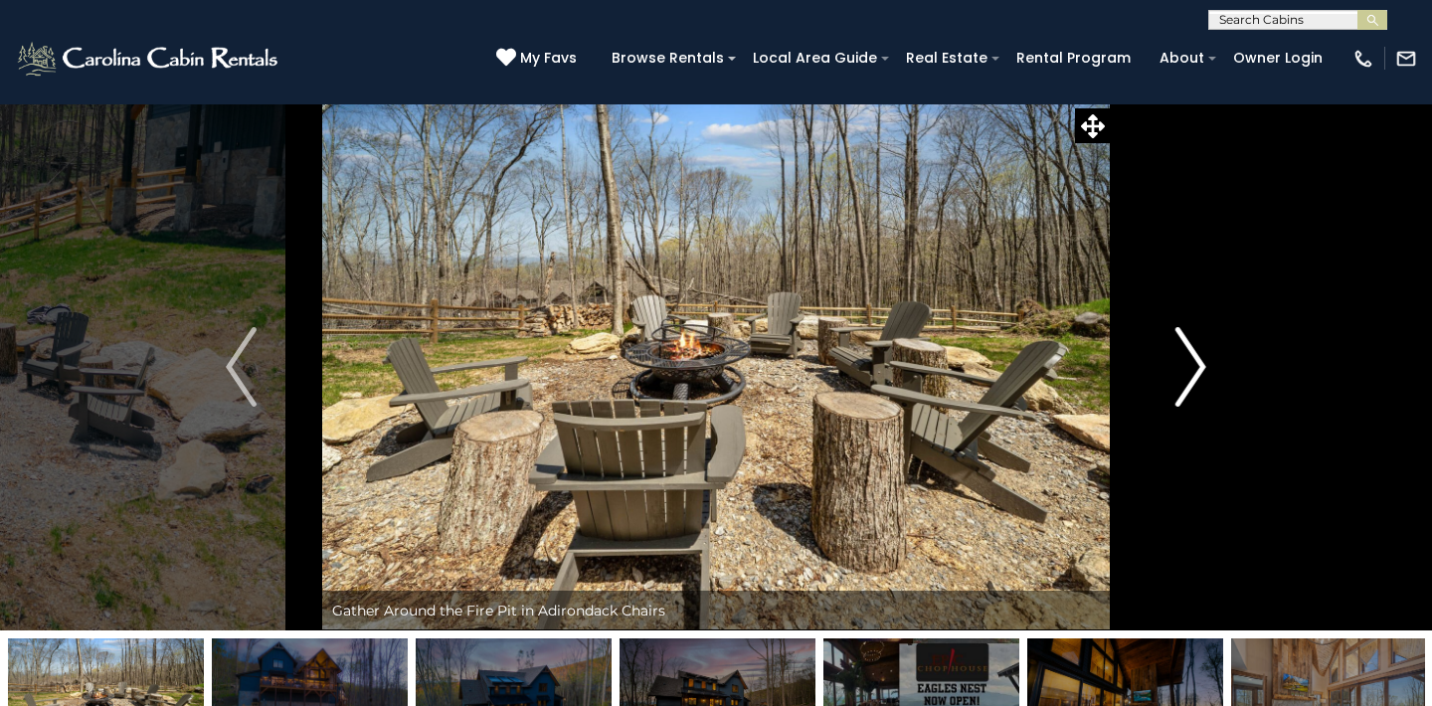
click at [1198, 354] on img "Next" at bounding box center [1190, 367] width 30 height 80
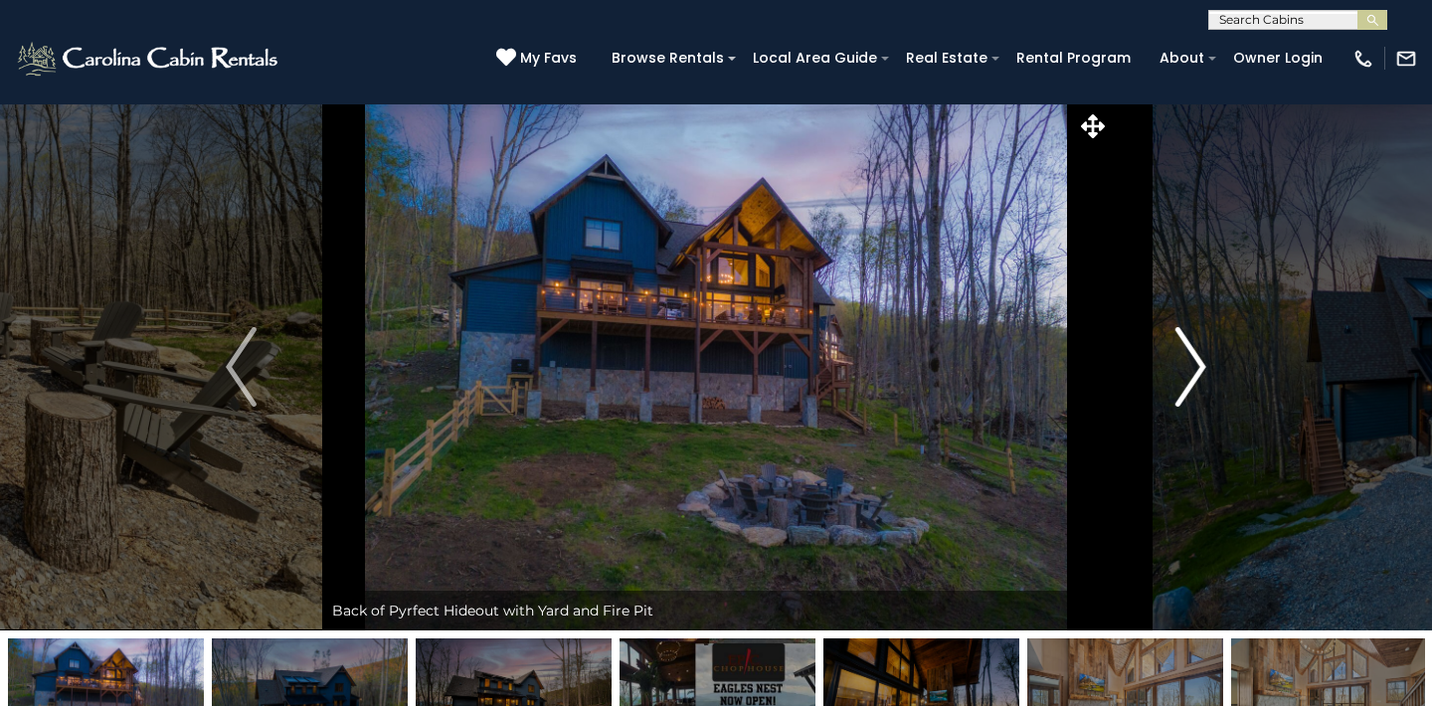
click at [1198, 354] on img "Next" at bounding box center [1190, 367] width 30 height 80
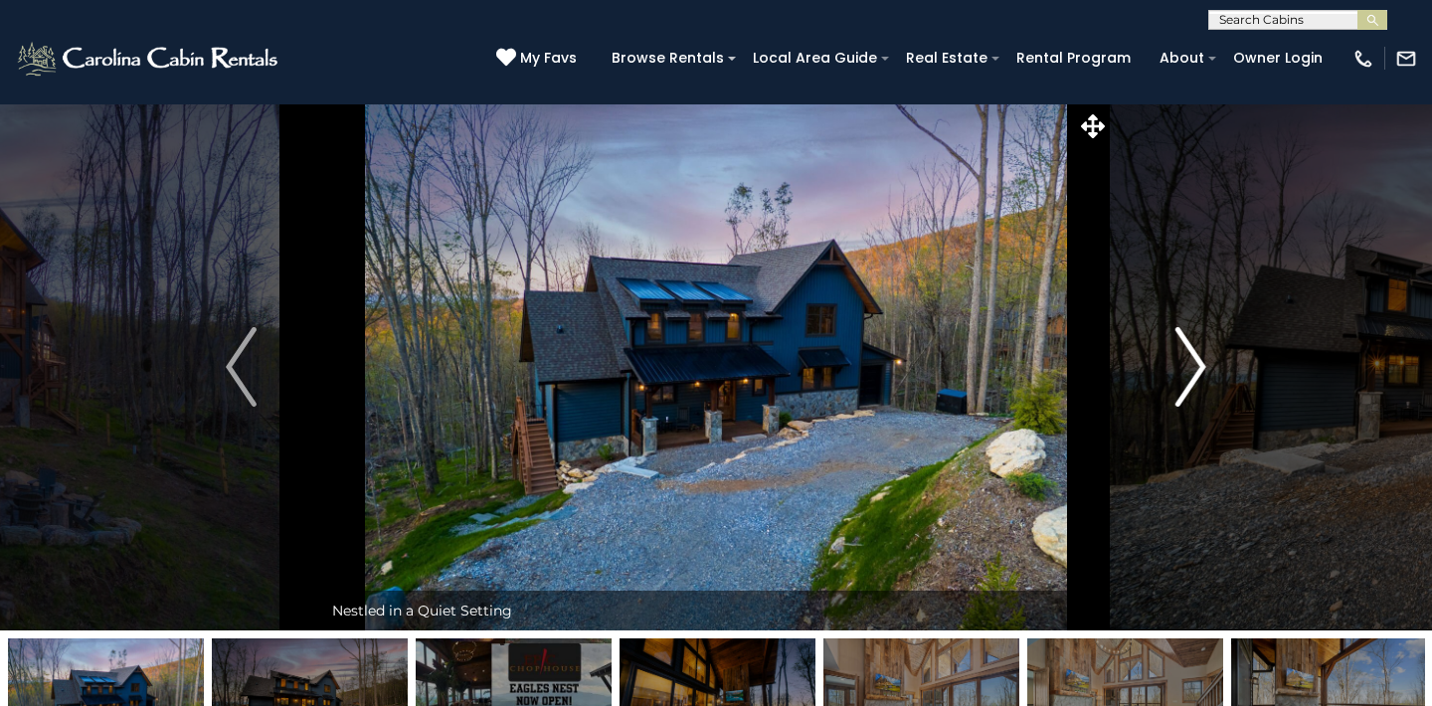
click at [1198, 357] on img "Next" at bounding box center [1190, 367] width 30 height 80
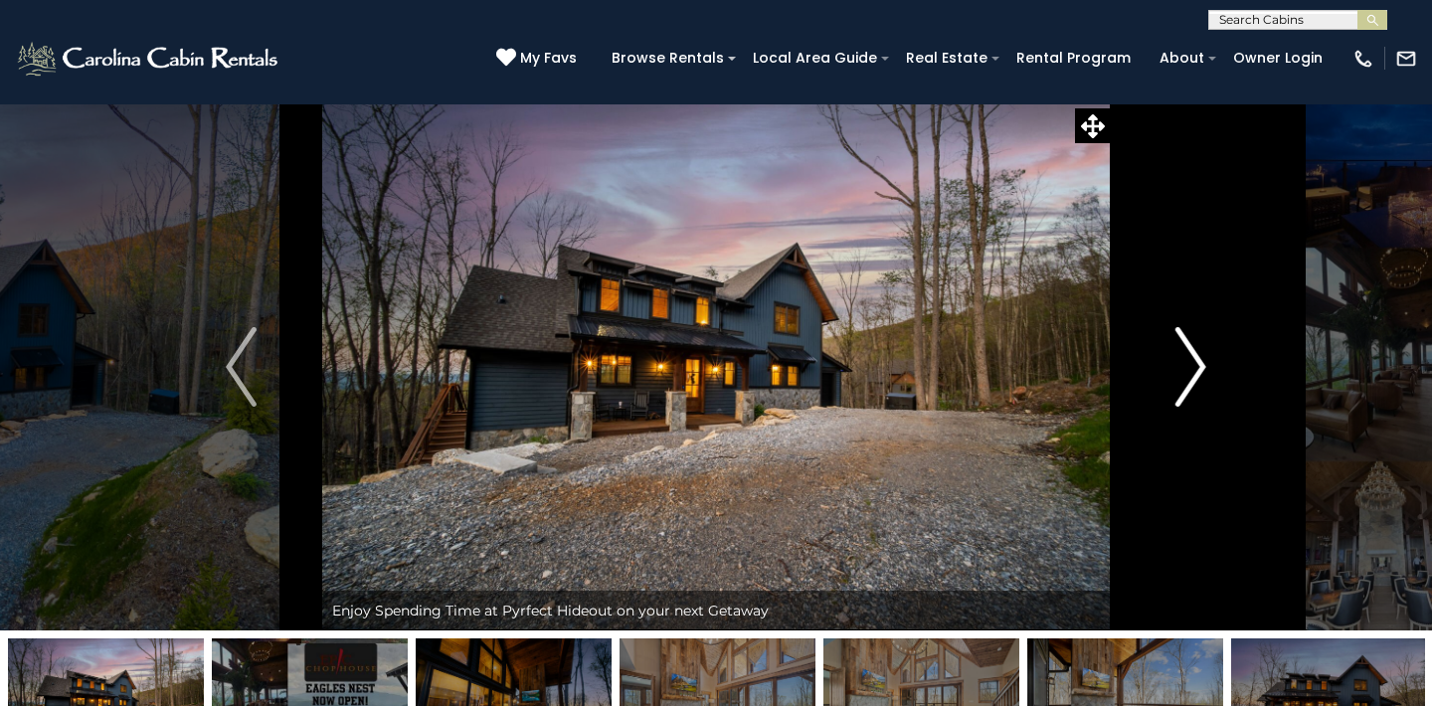
click at [1198, 357] on img "Next" at bounding box center [1190, 367] width 30 height 80
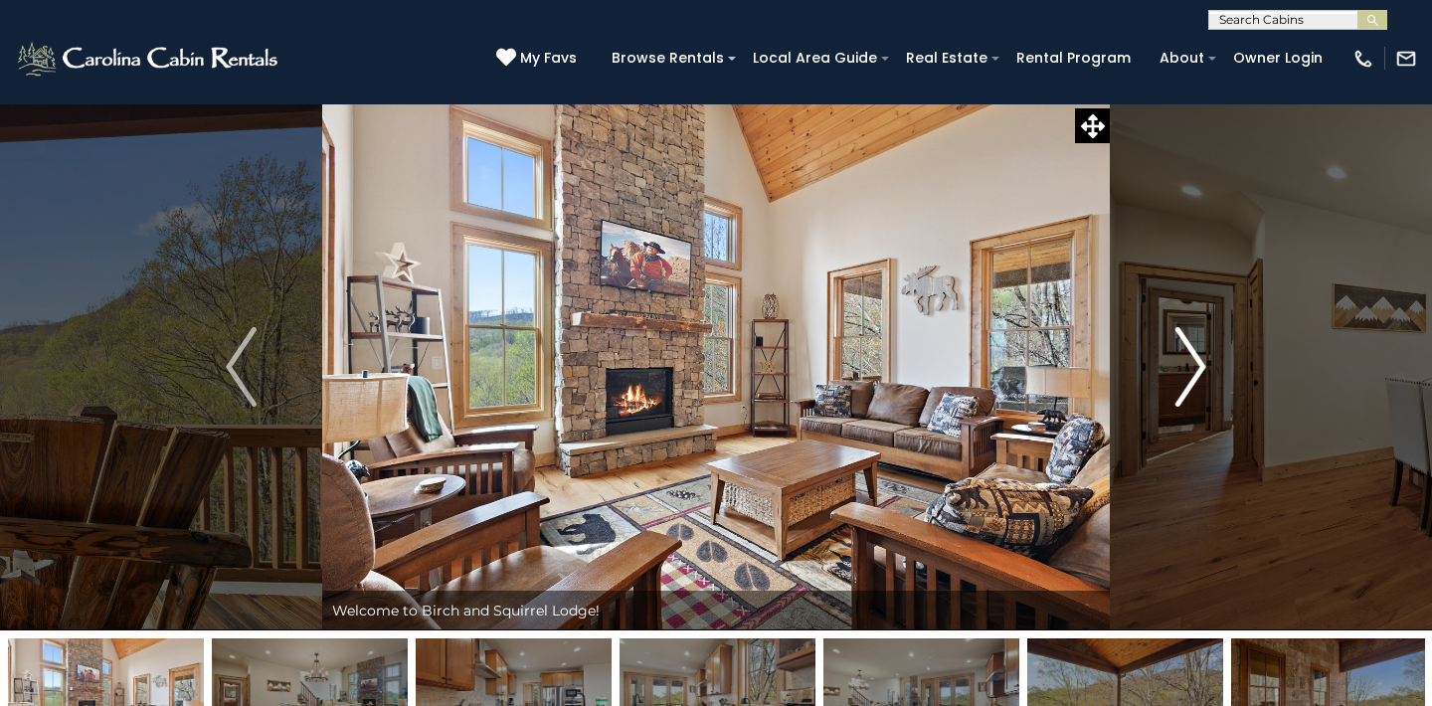
click at [1199, 361] on img "Next" at bounding box center [1190, 367] width 30 height 80
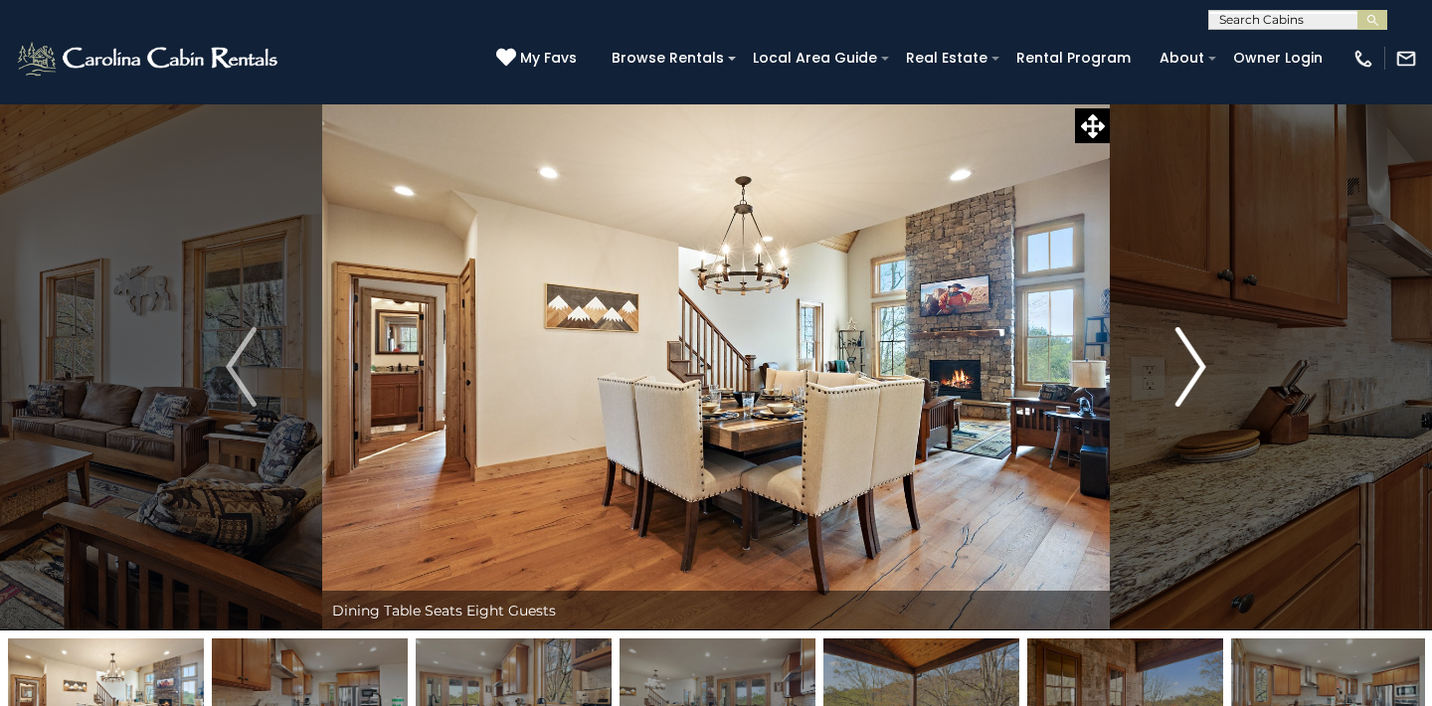
click at [1199, 360] on img "Next" at bounding box center [1190, 367] width 30 height 80
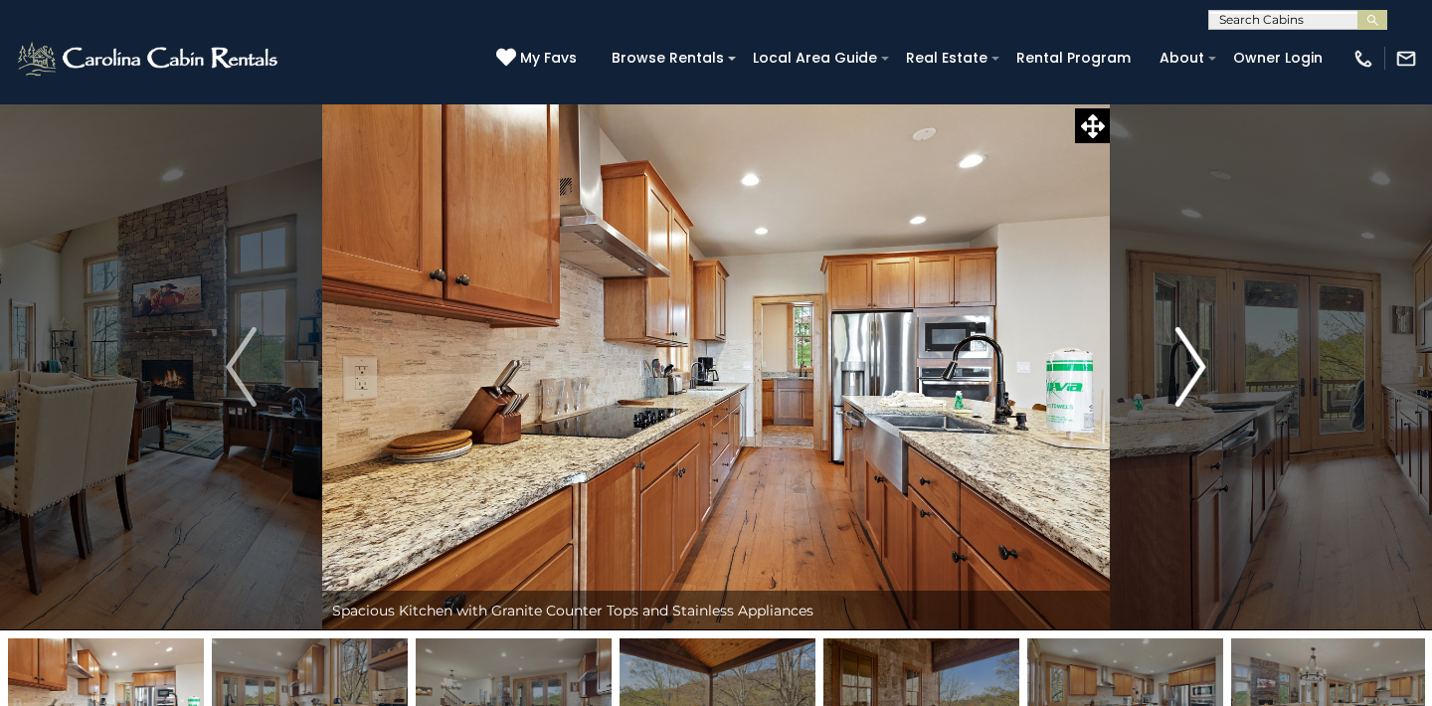
click at [1191, 368] on img "Next" at bounding box center [1190, 367] width 30 height 80
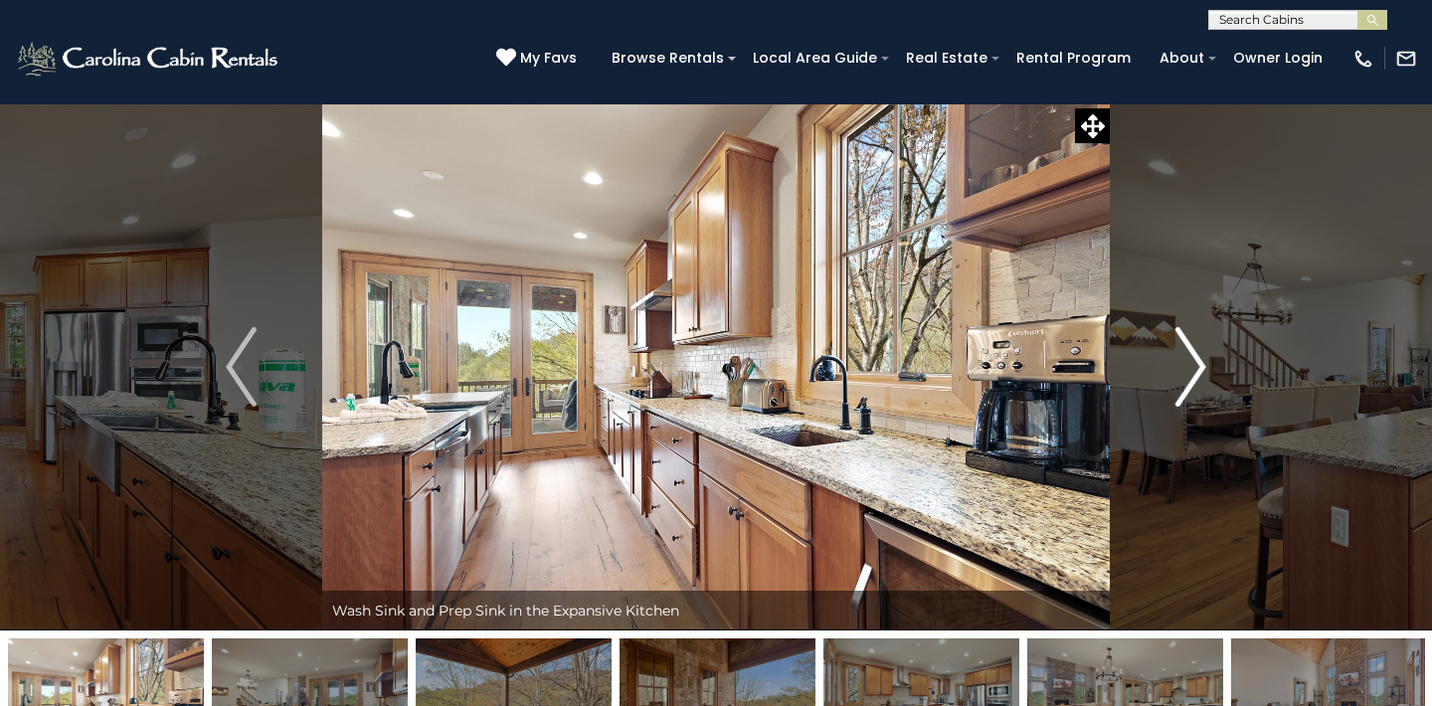
click at [1191, 368] on img "Next" at bounding box center [1190, 367] width 30 height 80
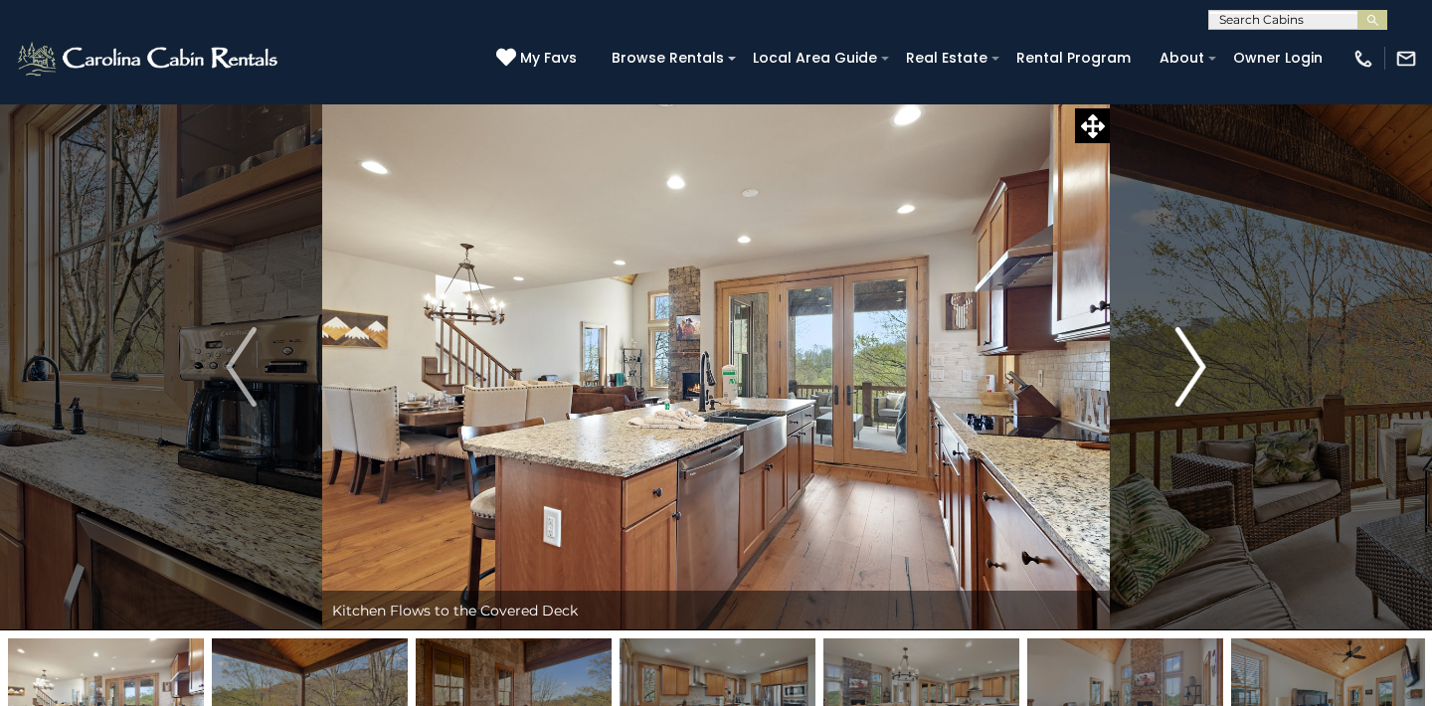
click at [1191, 368] on img "Next" at bounding box center [1190, 367] width 30 height 80
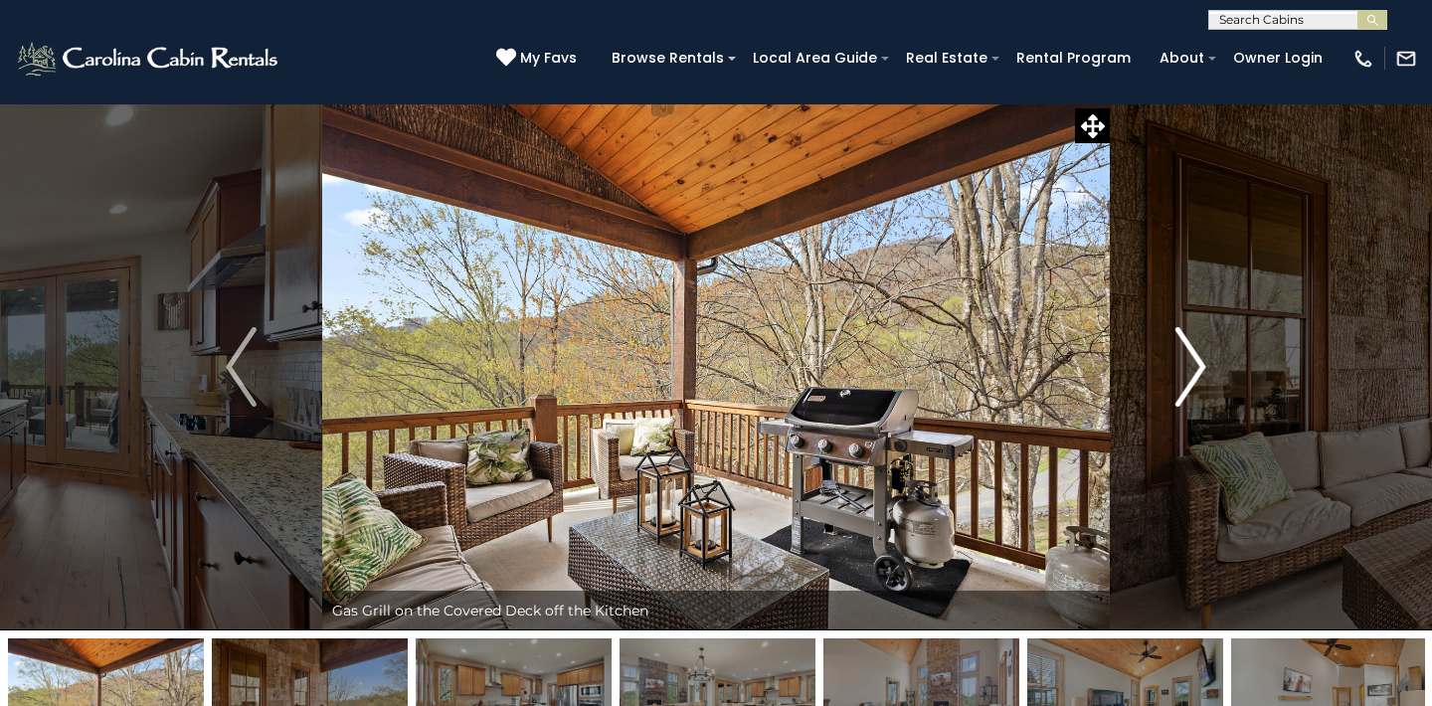
click at [1191, 366] on img "Next" at bounding box center [1190, 367] width 30 height 80
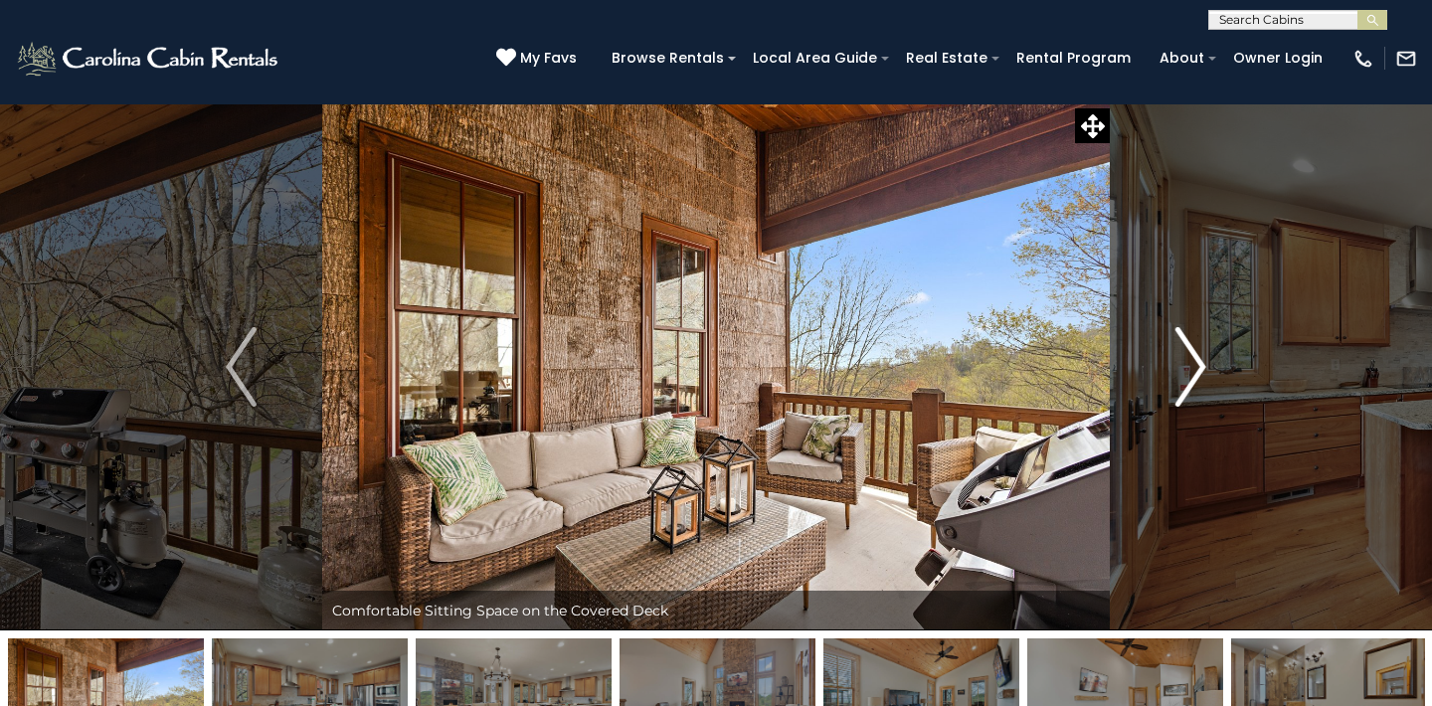
click at [1191, 366] on img "Next" at bounding box center [1190, 367] width 30 height 80
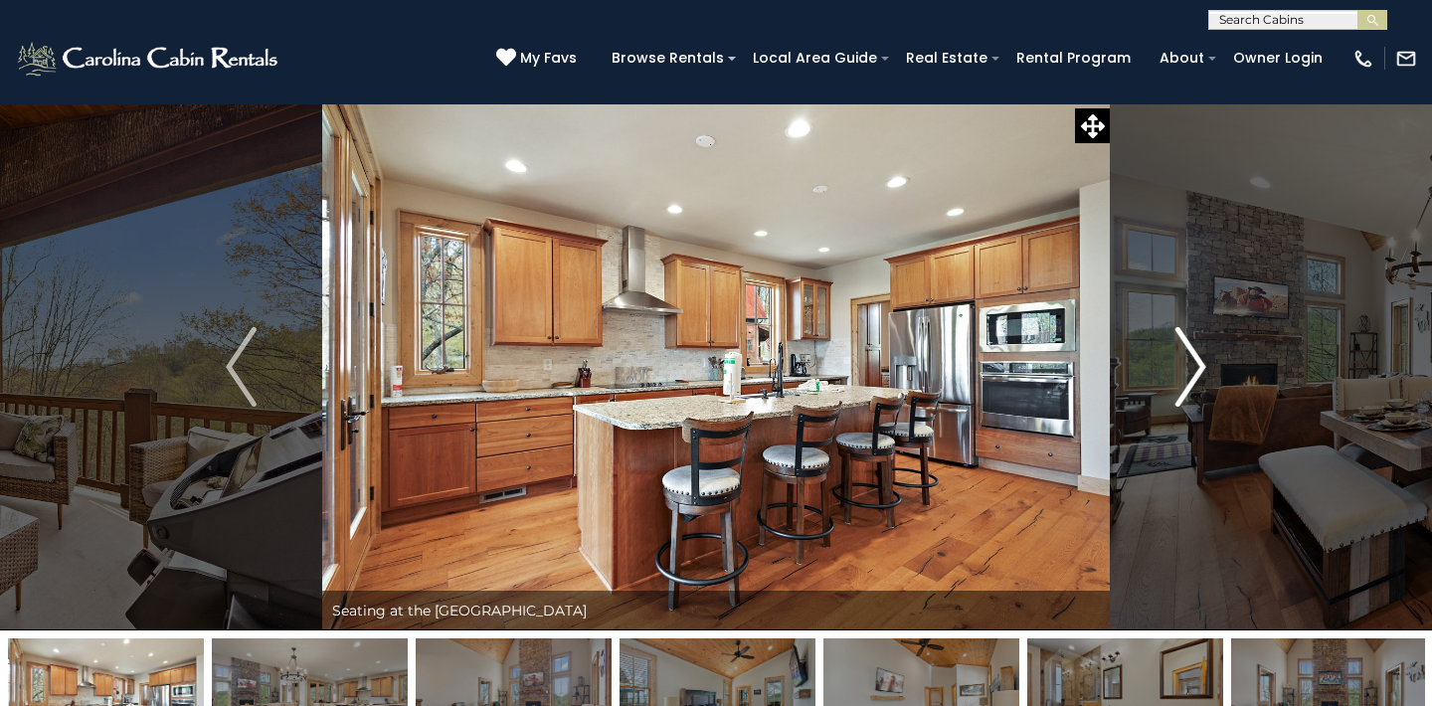
click at [1197, 364] on img "Next" at bounding box center [1190, 367] width 30 height 80
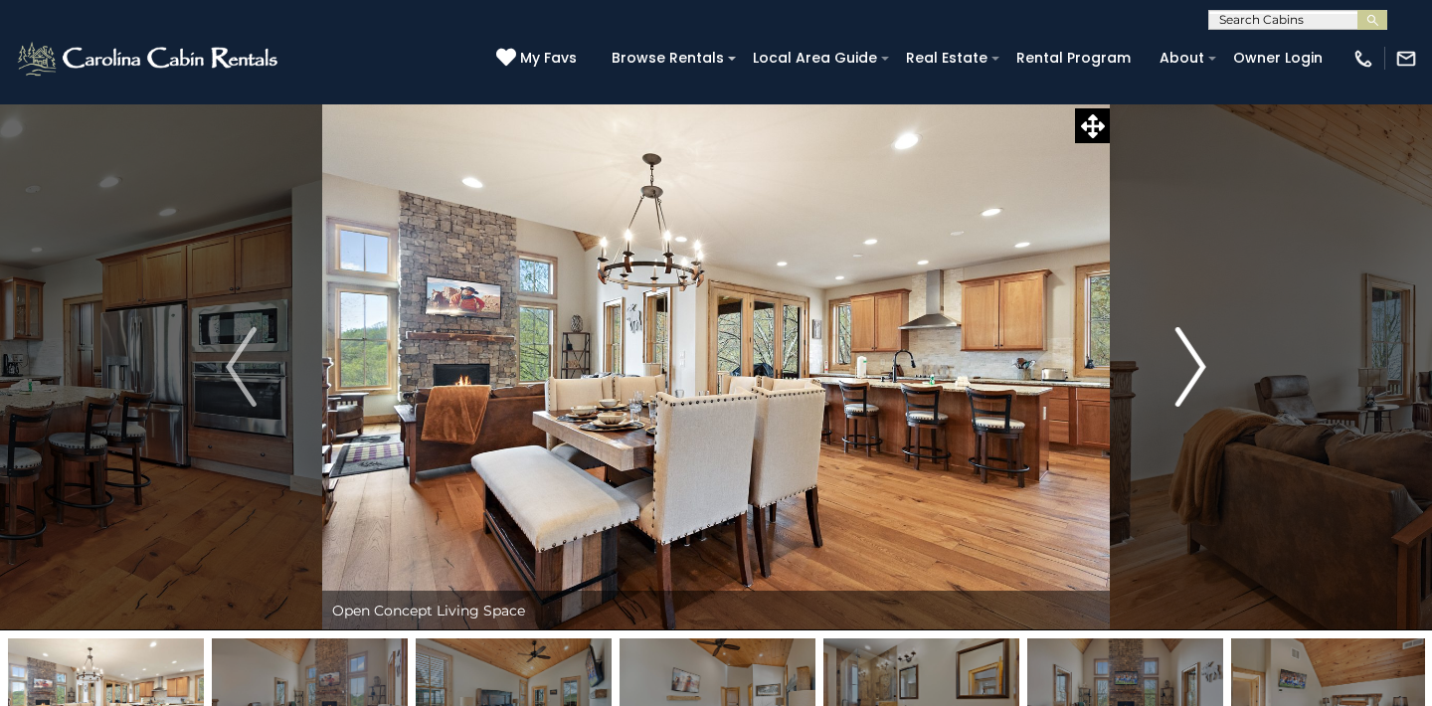
click at [1197, 364] on img "Next" at bounding box center [1190, 367] width 30 height 80
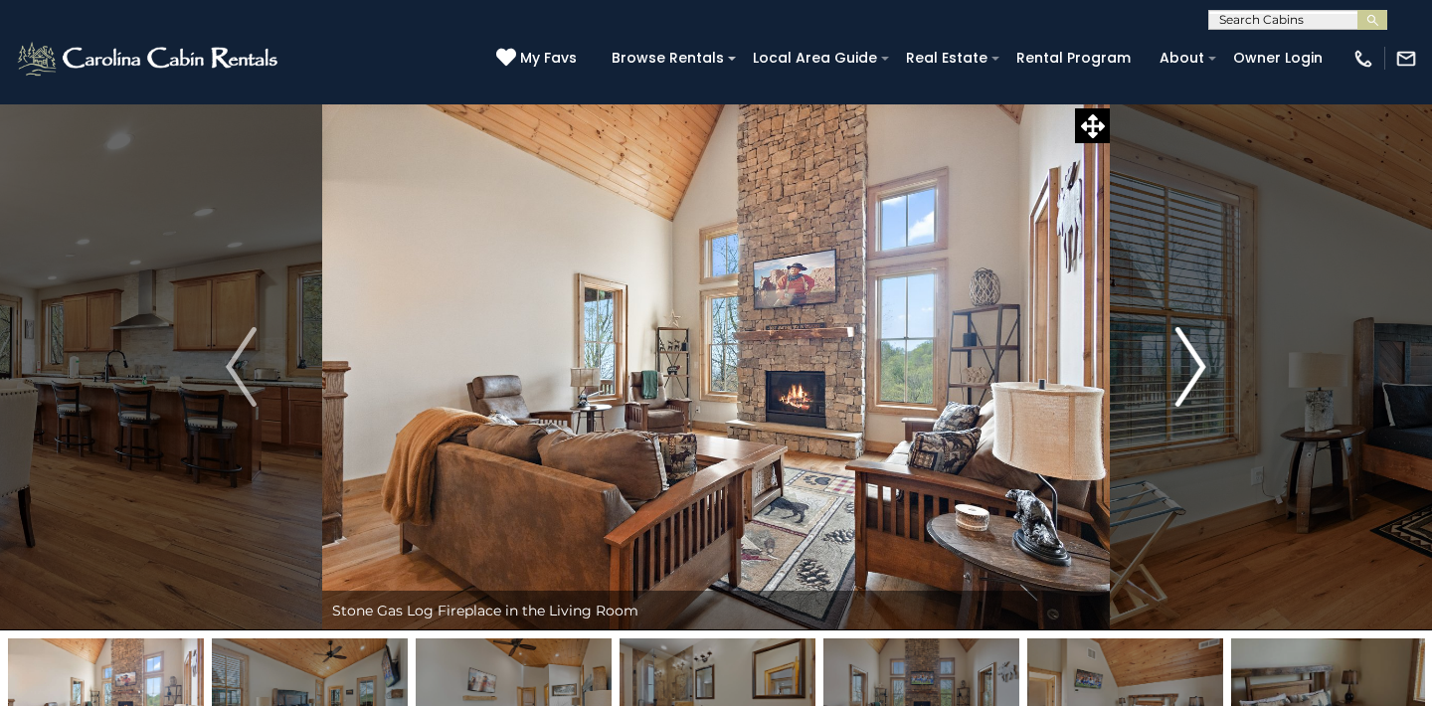
click at [1197, 364] on img "Next" at bounding box center [1190, 367] width 30 height 80
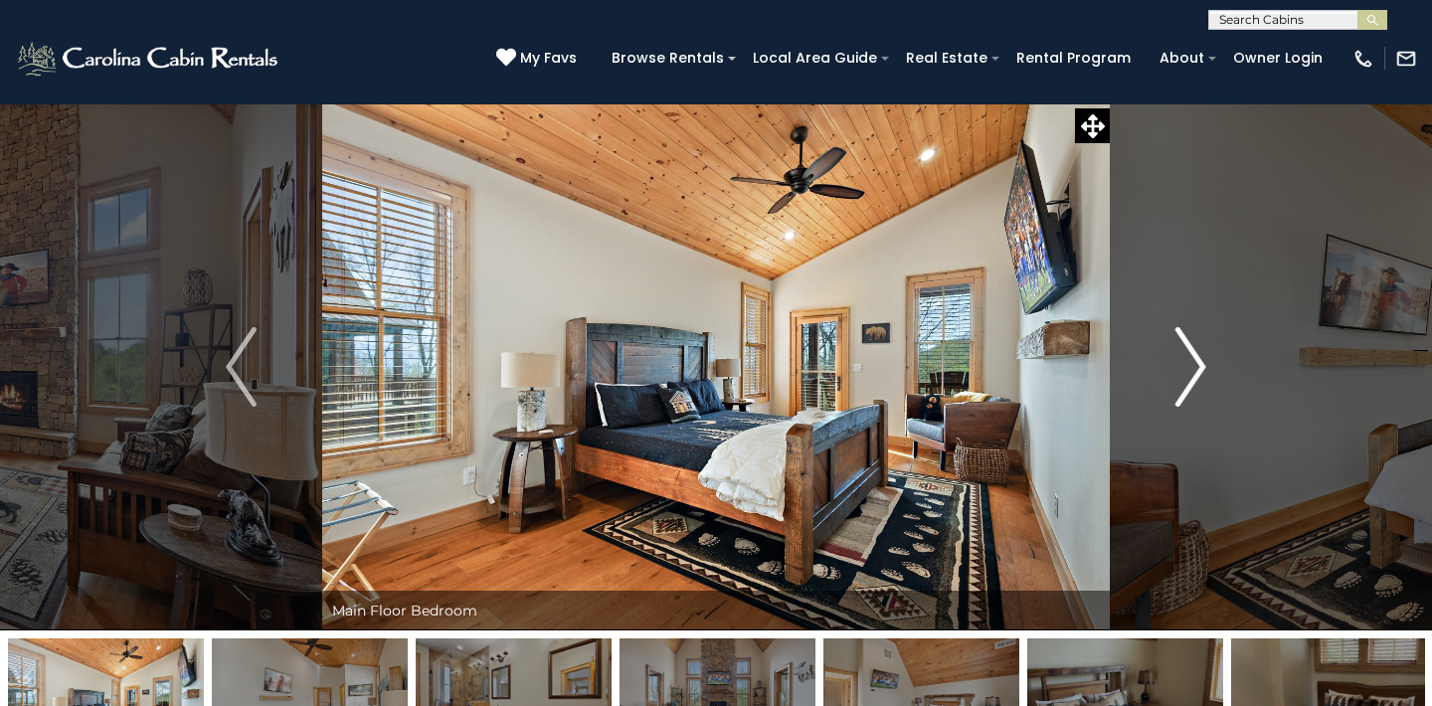
click at [1197, 364] on img "Next" at bounding box center [1190, 367] width 30 height 80
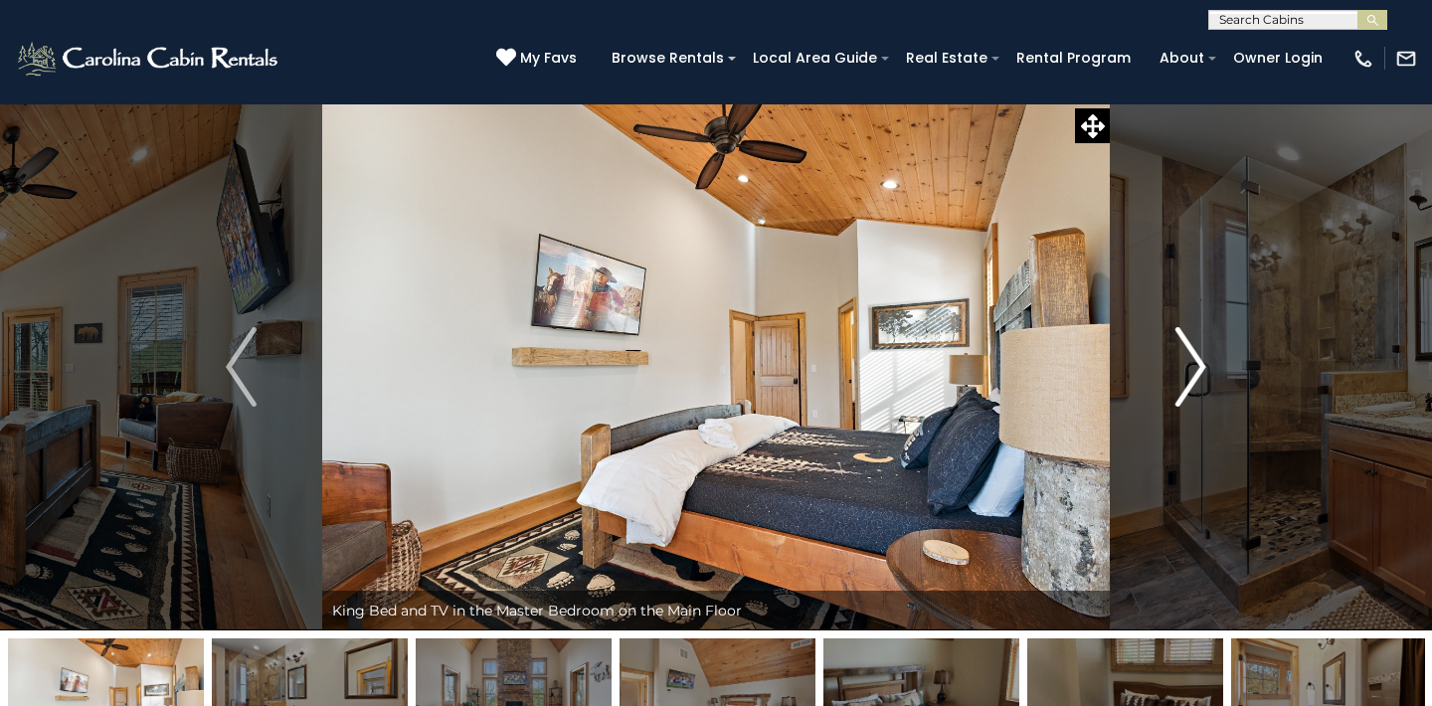
click at [1198, 360] on img "Next" at bounding box center [1190, 367] width 30 height 80
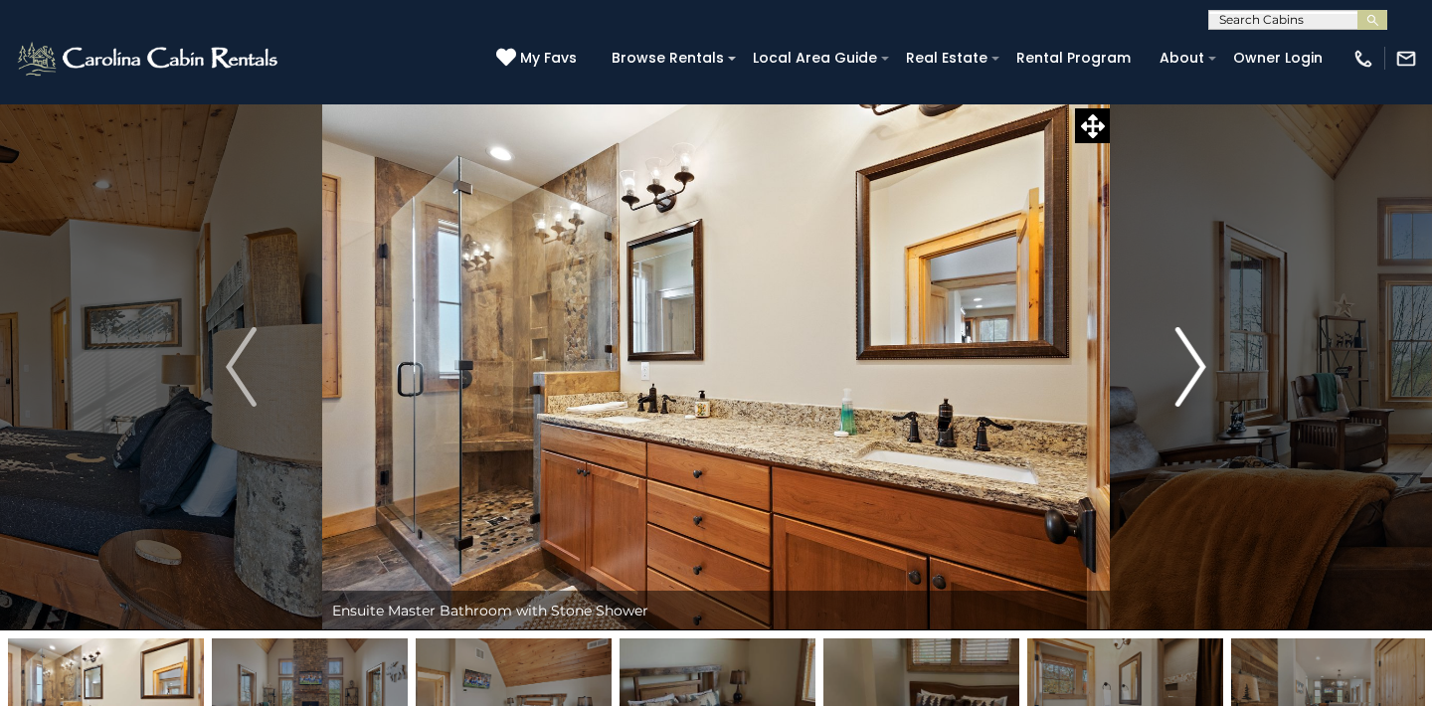
click at [1198, 360] on img "Next" at bounding box center [1190, 367] width 30 height 80
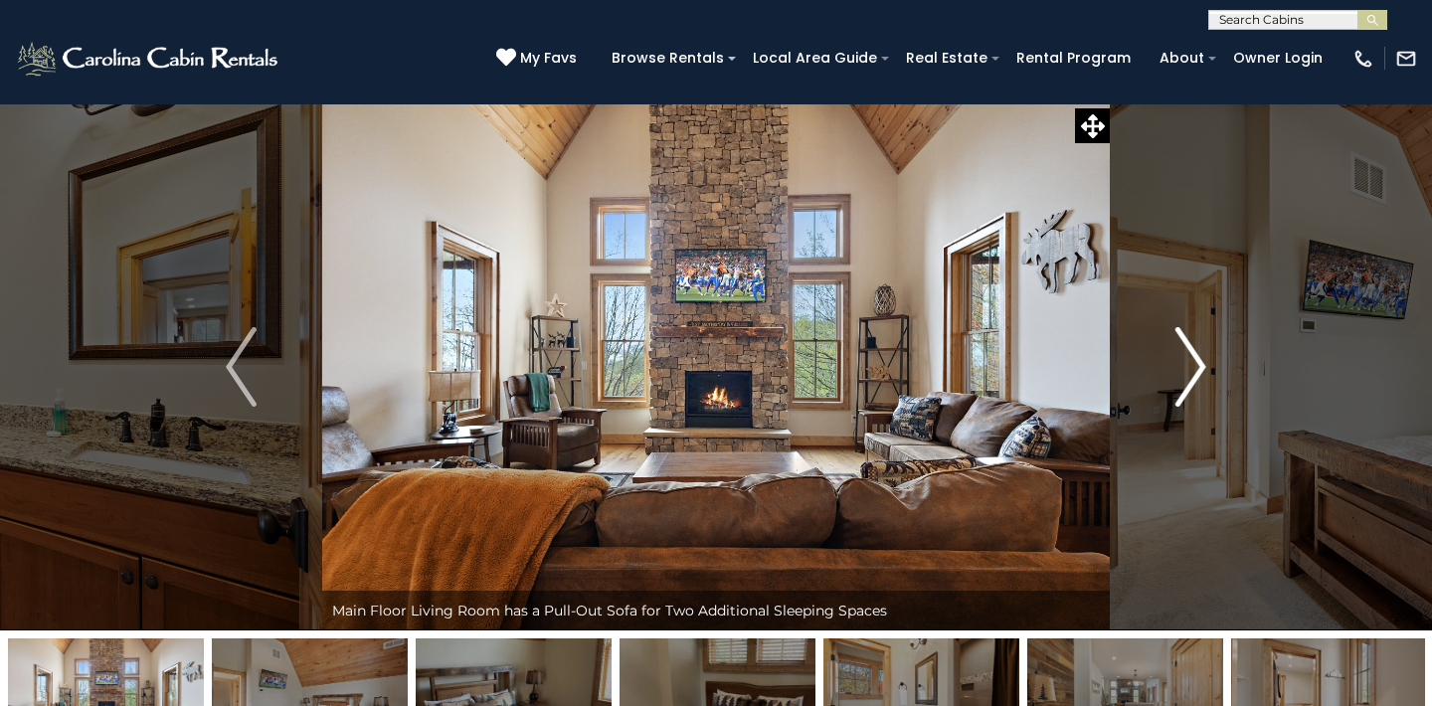
click at [1198, 360] on img "Next" at bounding box center [1190, 367] width 30 height 80
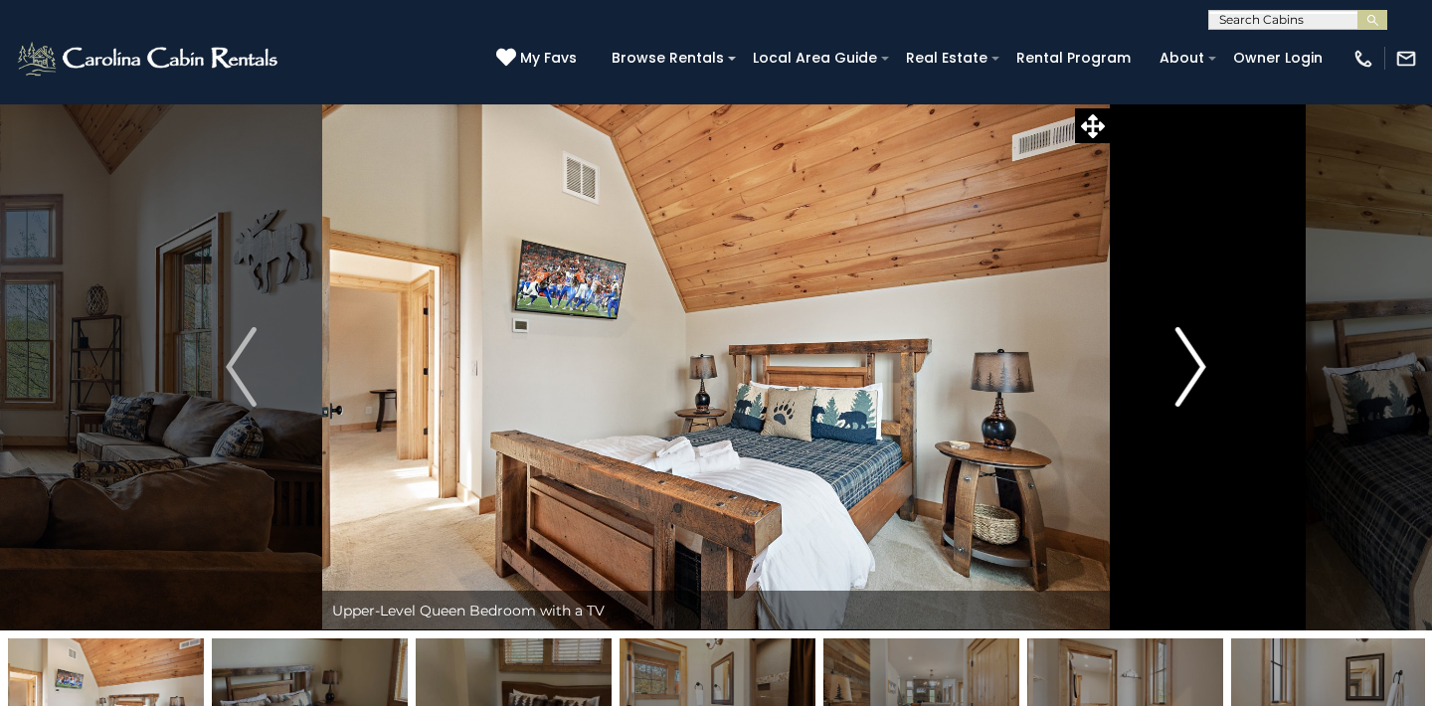
click at [1198, 361] on img "Next" at bounding box center [1190, 367] width 30 height 80
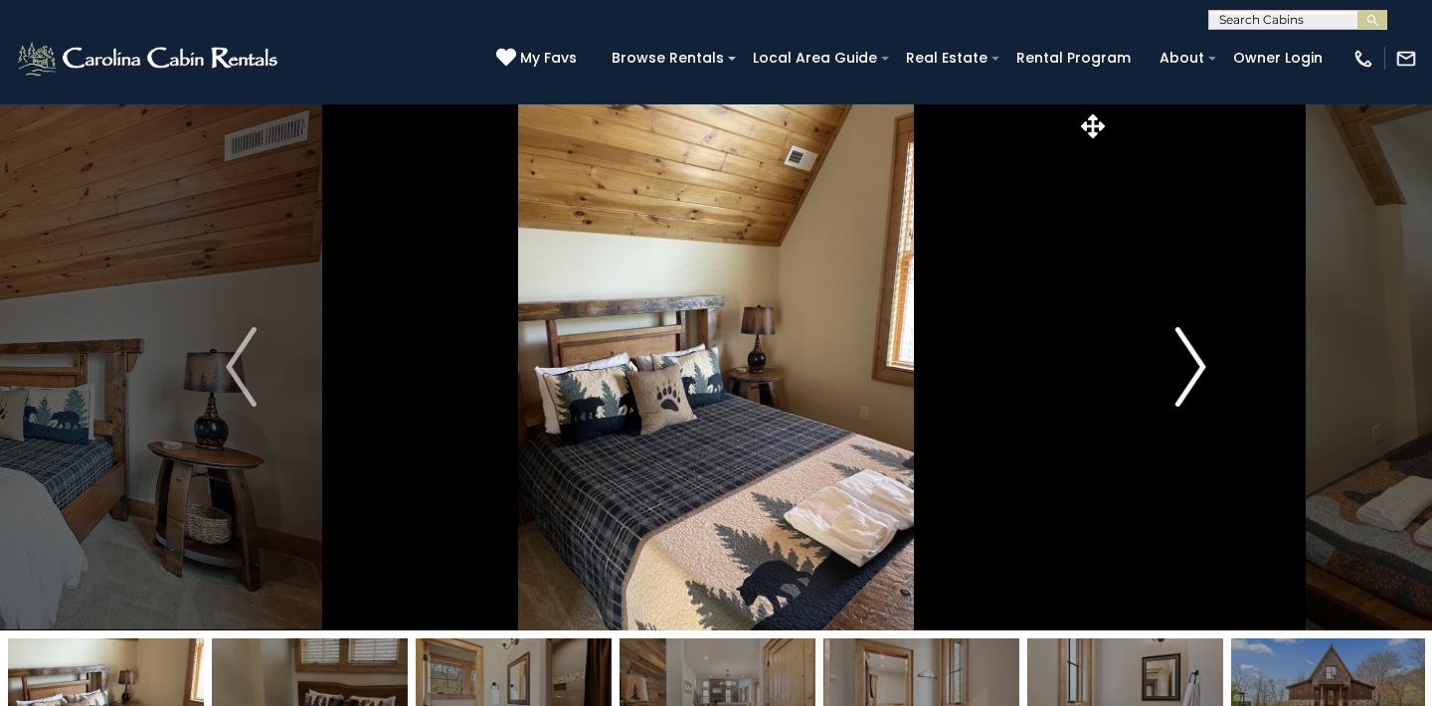
click at [1198, 361] on img "Next" at bounding box center [1190, 367] width 30 height 80
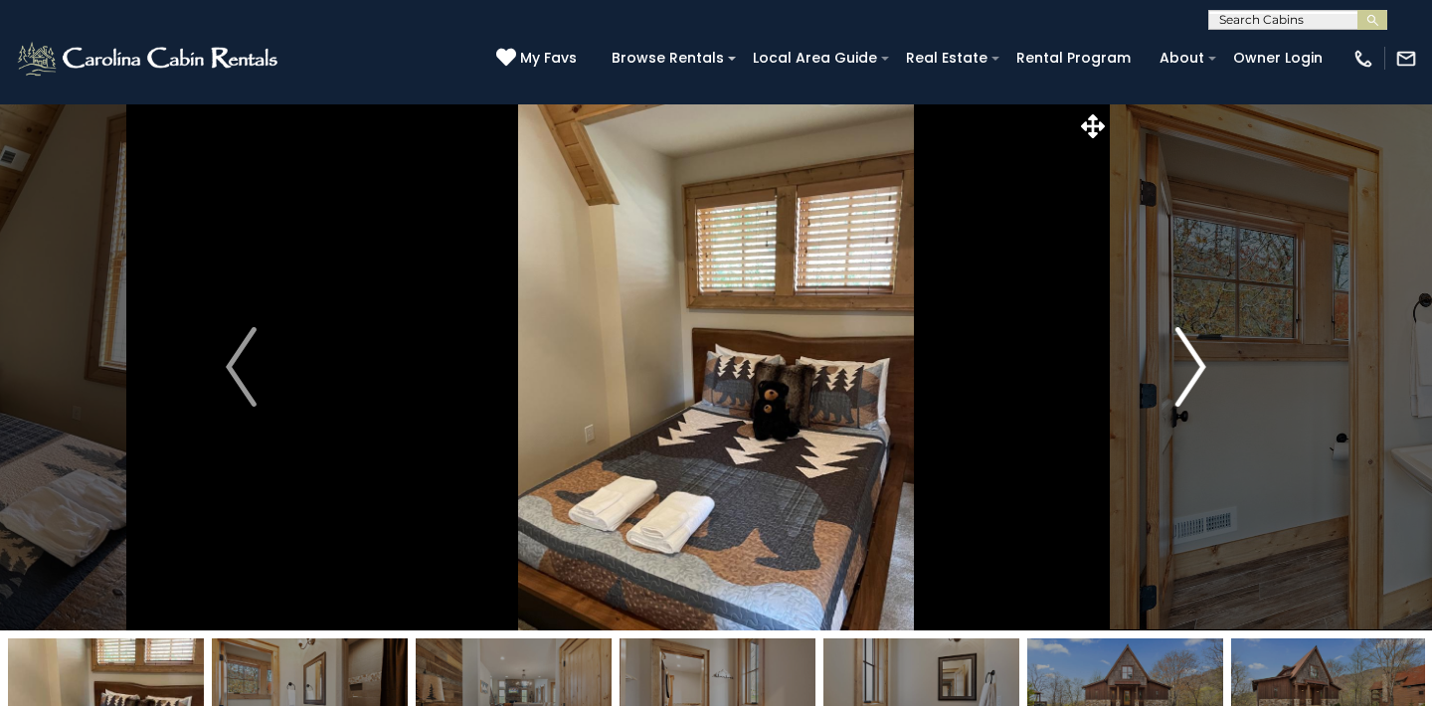
click at [1198, 361] on img "Next" at bounding box center [1190, 367] width 30 height 80
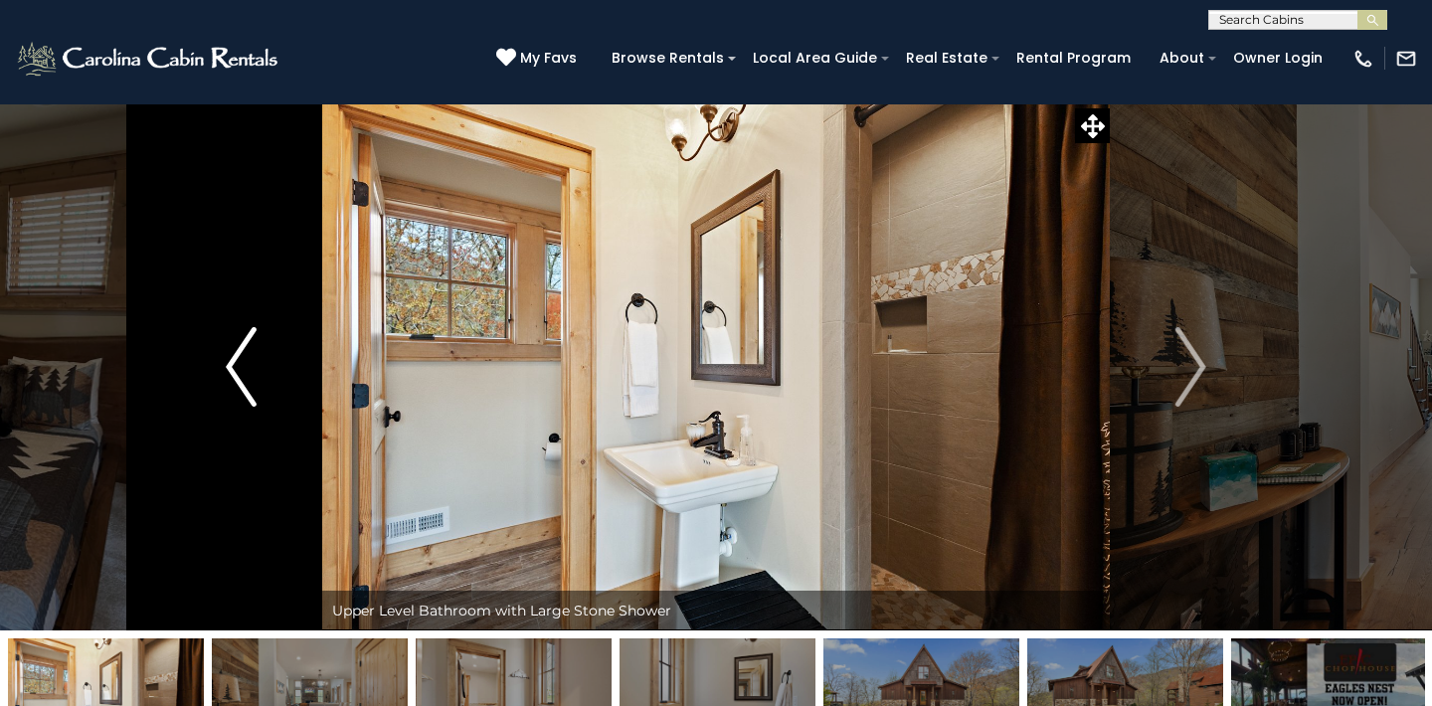
click at [228, 361] on img "Previous" at bounding box center [241, 367] width 30 height 80
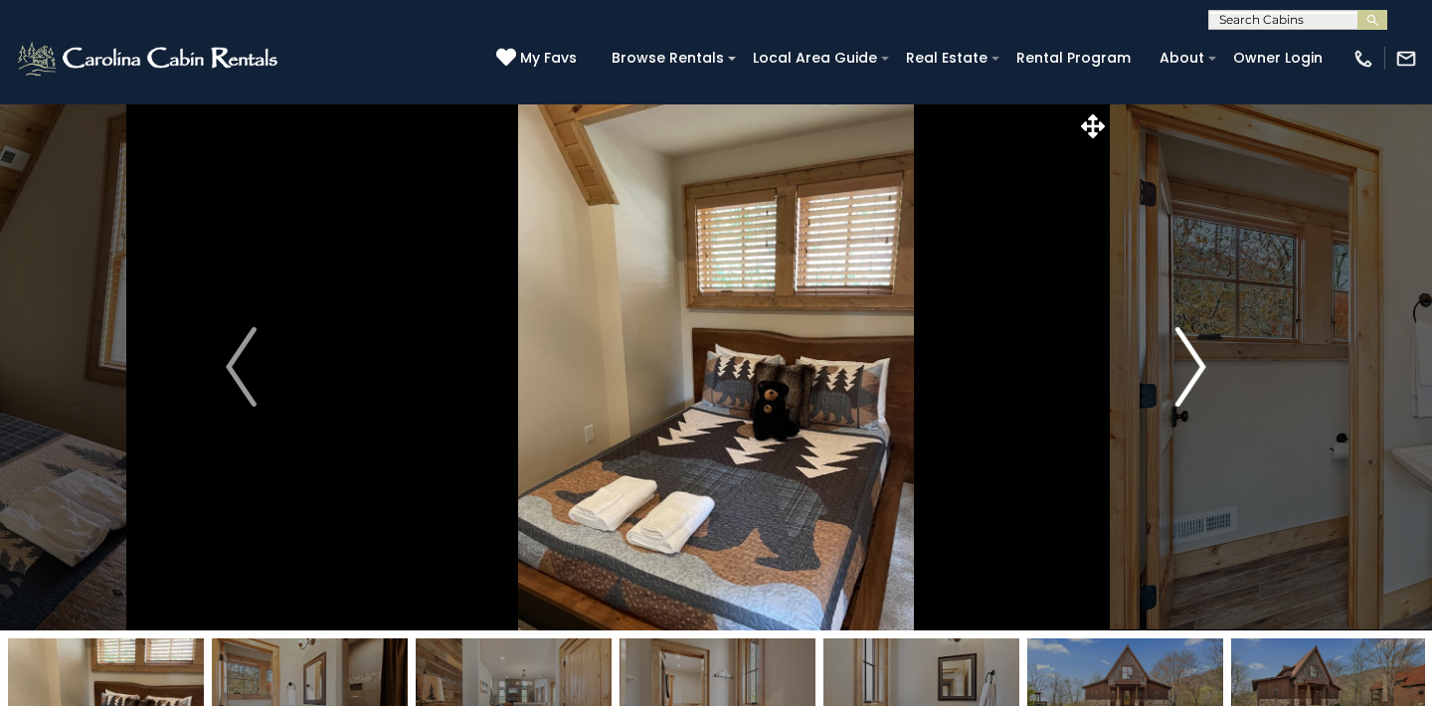
click at [1198, 362] on img "Next" at bounding box center [1190, 367] width 30 height 80
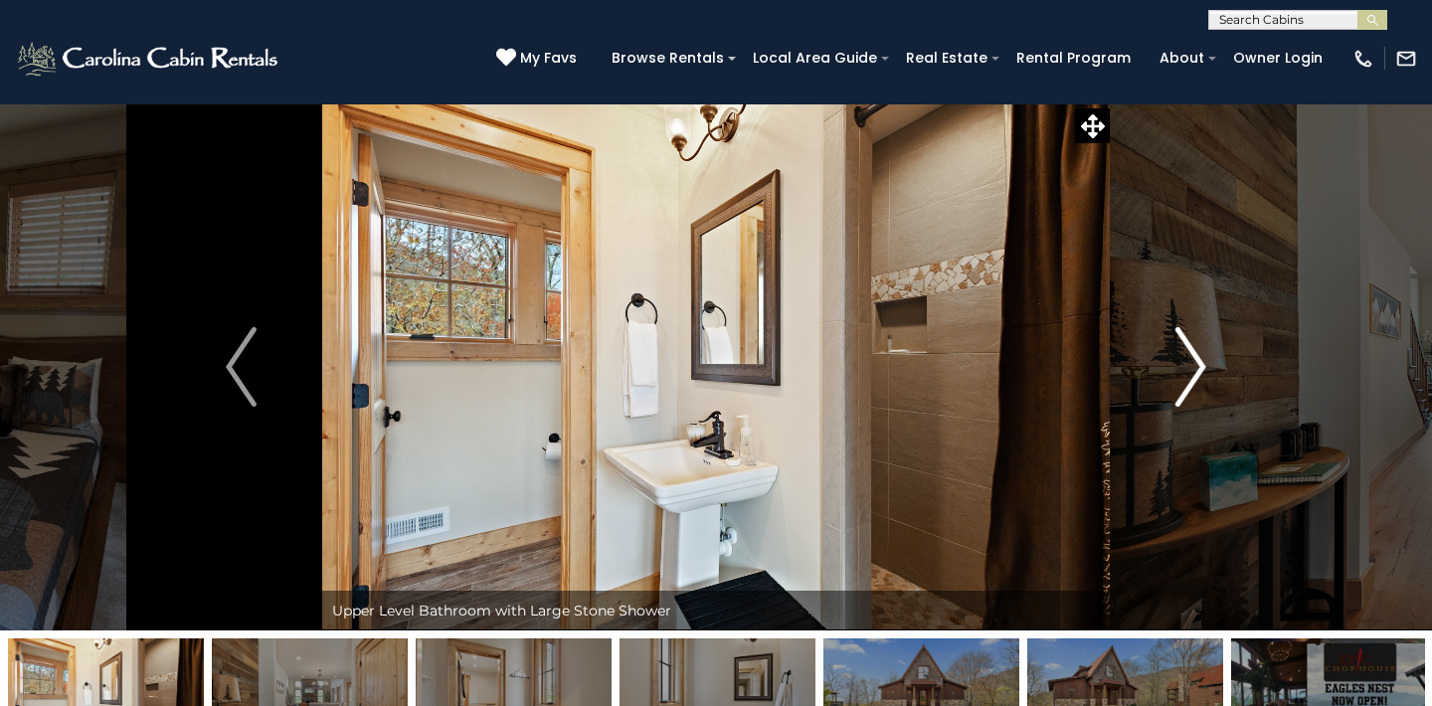
click at [1198, 362] on img "Next" at bounding box center [1190, 367] width 30 height 80
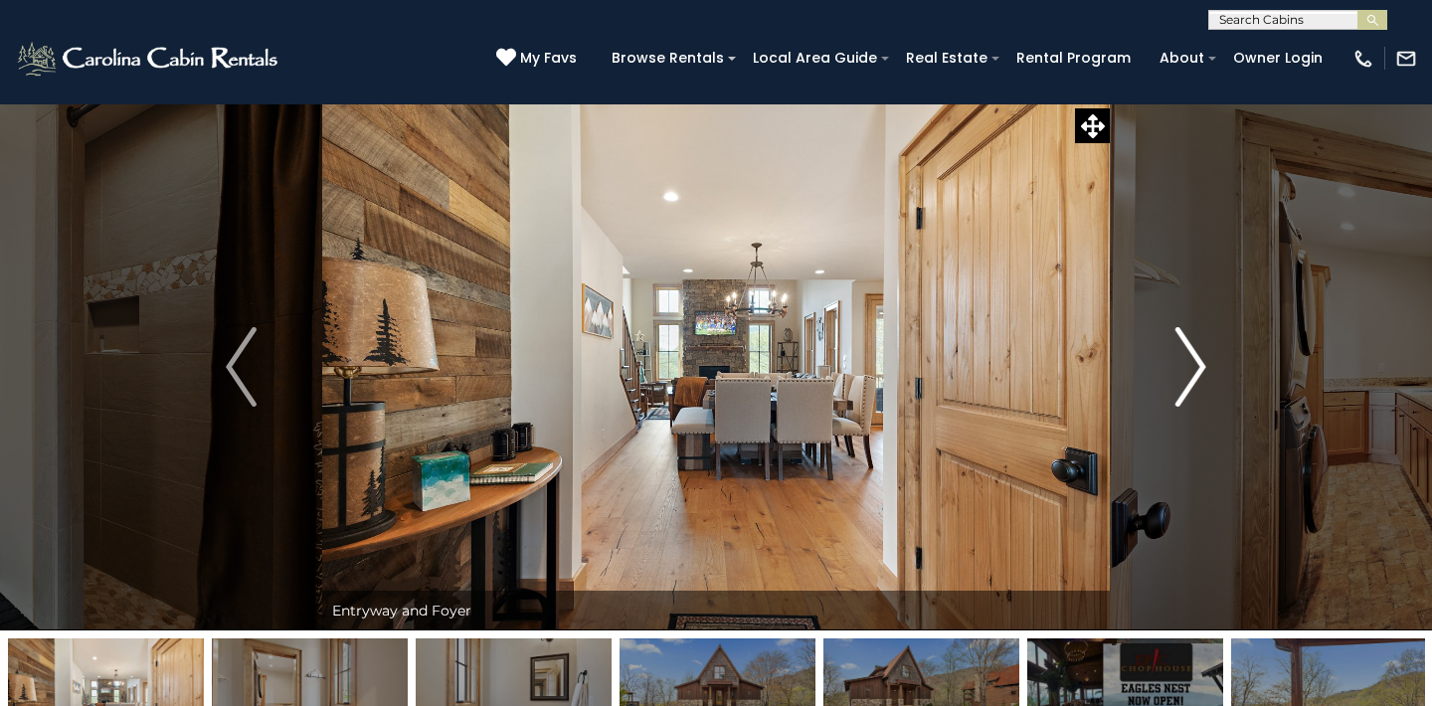
click at [1198, 362] on img "Next" at bounding box center [1190, 367] width 30 height 80
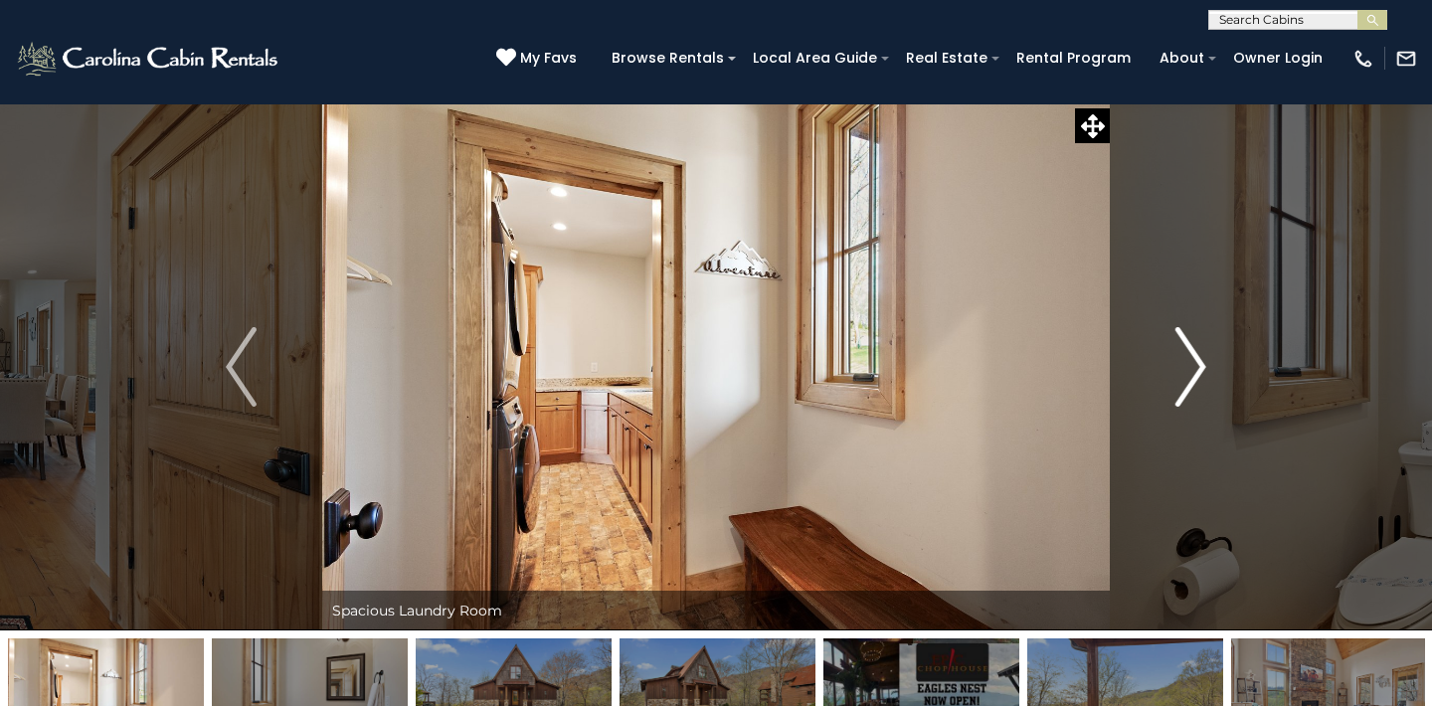
click at [1198, 362] on img "Next" at bounding box center [1190, 367] width 30 height 80
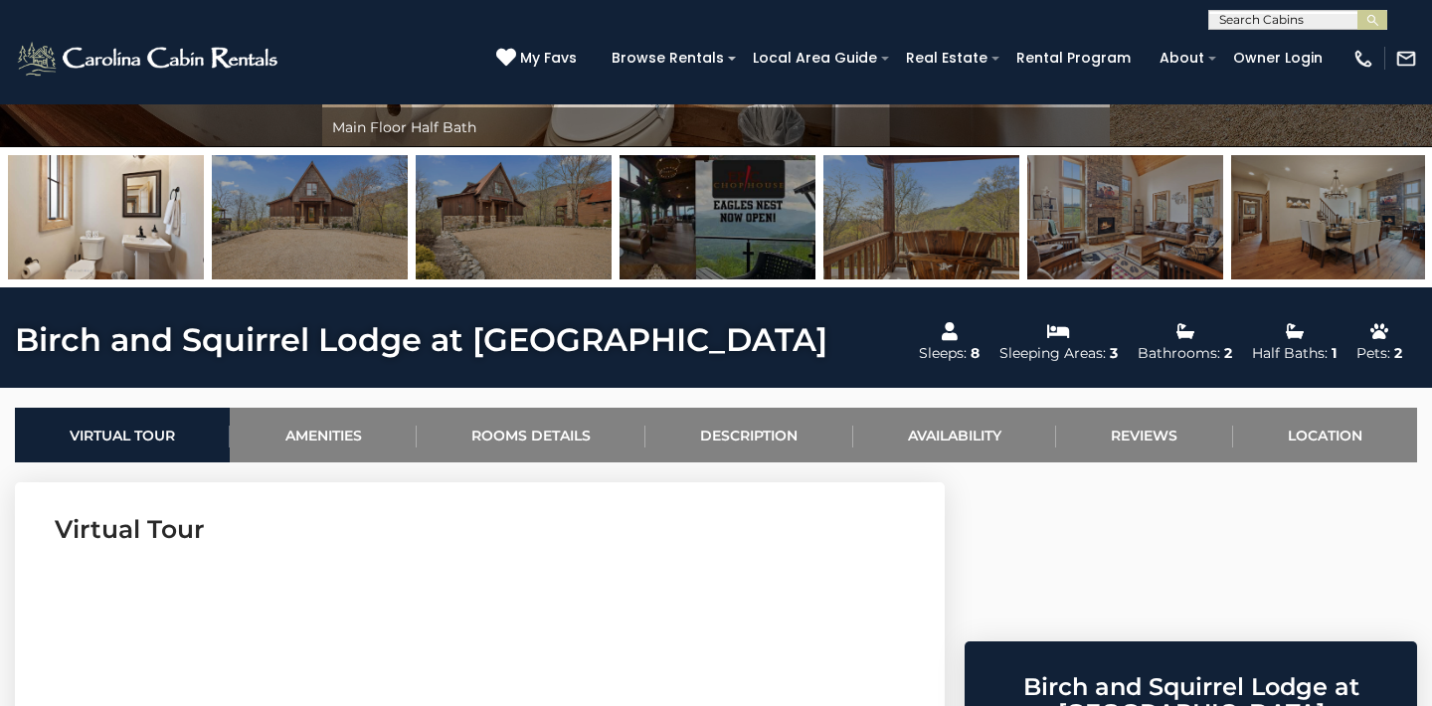
scroll to position [411, 0]
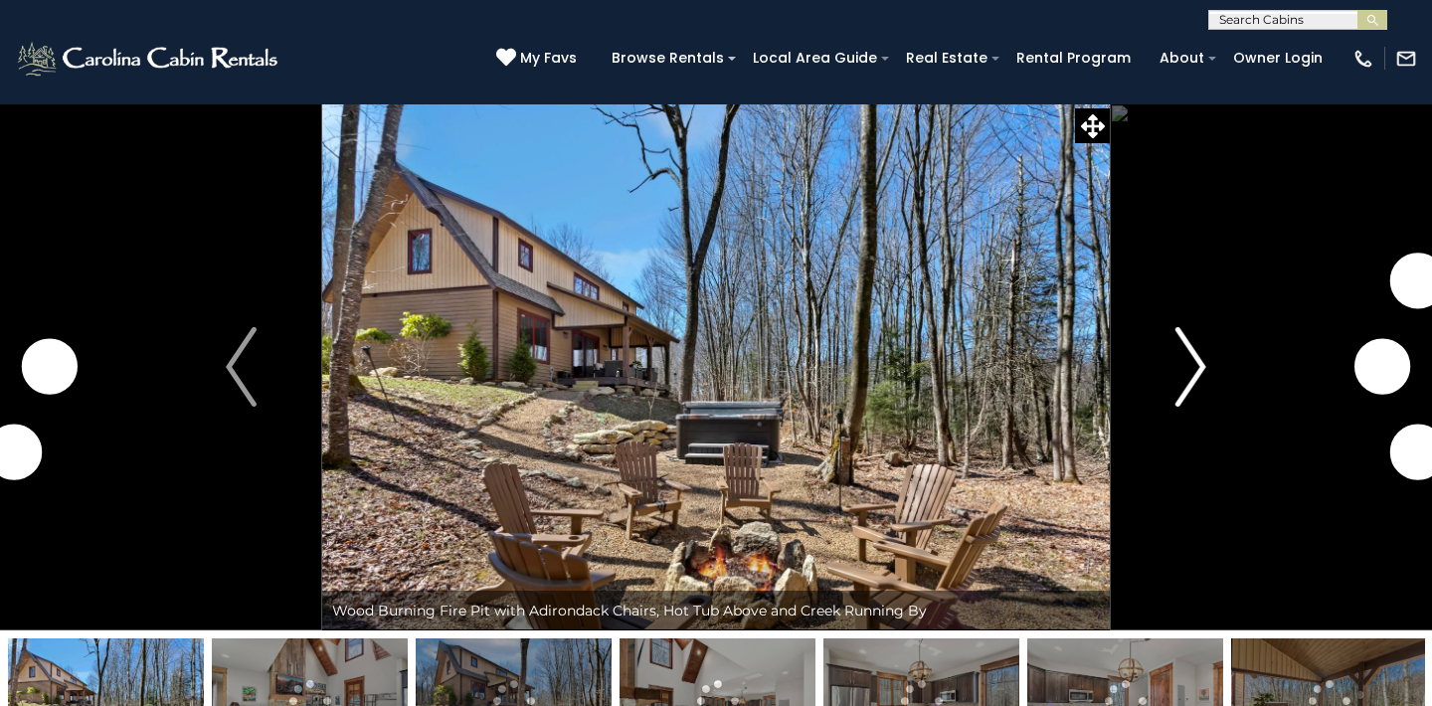
click at [1195, 368] on img "Next" at bounding box center [1190, 367] width 30 height 80
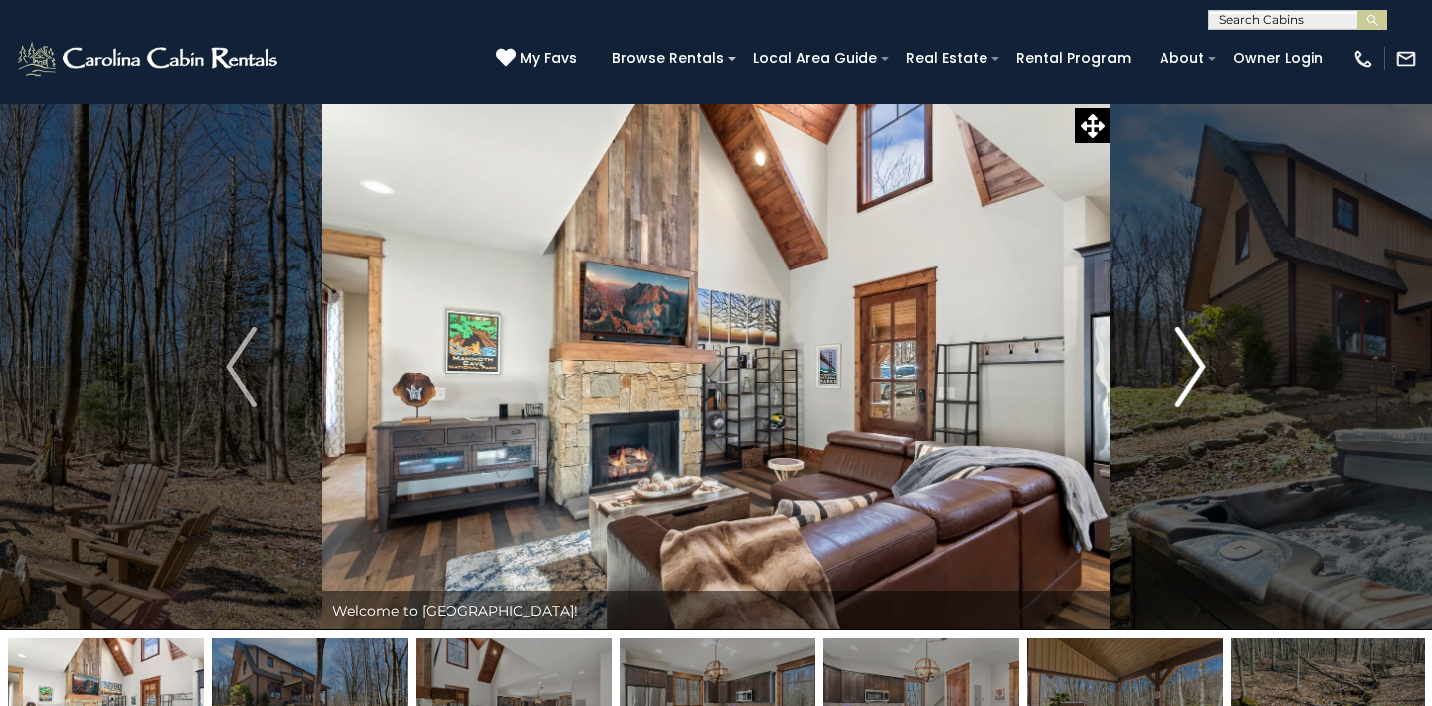
click at [1195, 368] on img "Next" at bounding box center [1190, 367] width 30 height 80
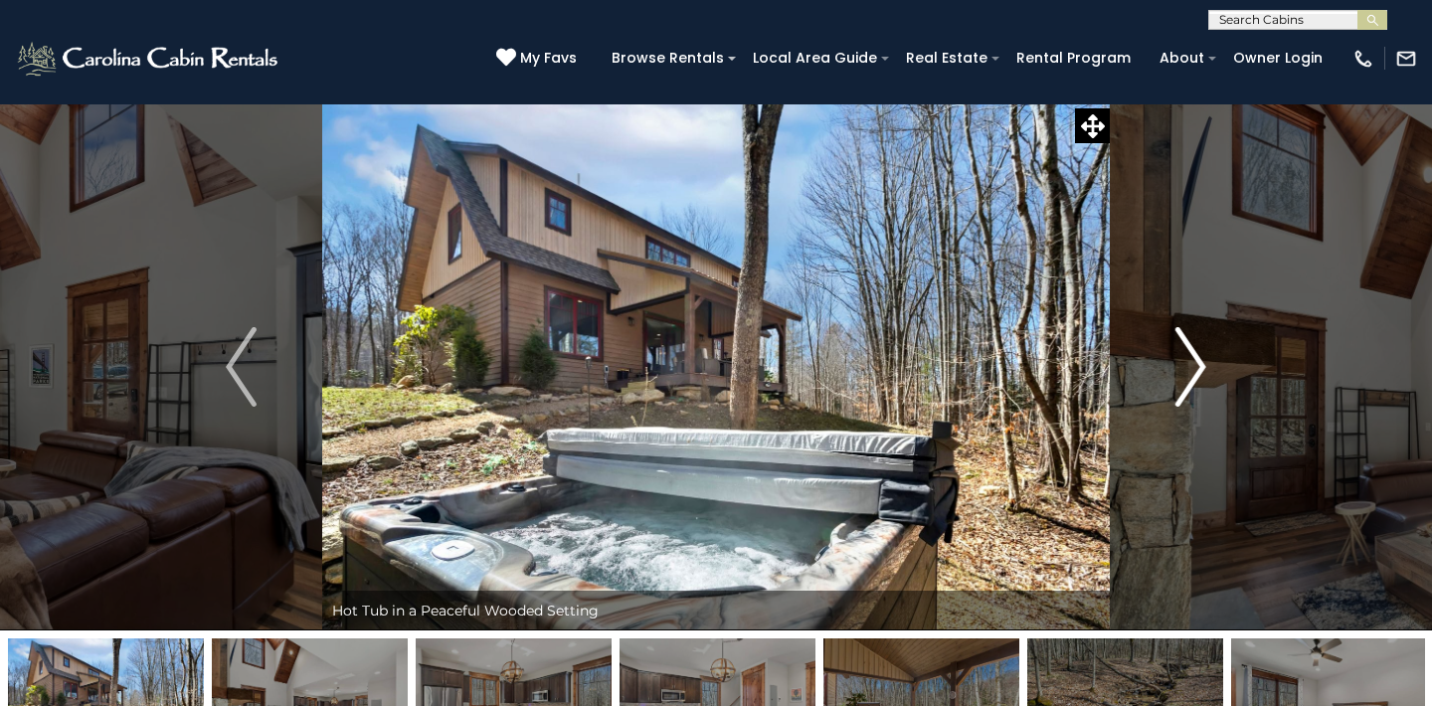
click at [1195, 368] on img "Next" at bounding box center [1190, 367] width 30 height 80
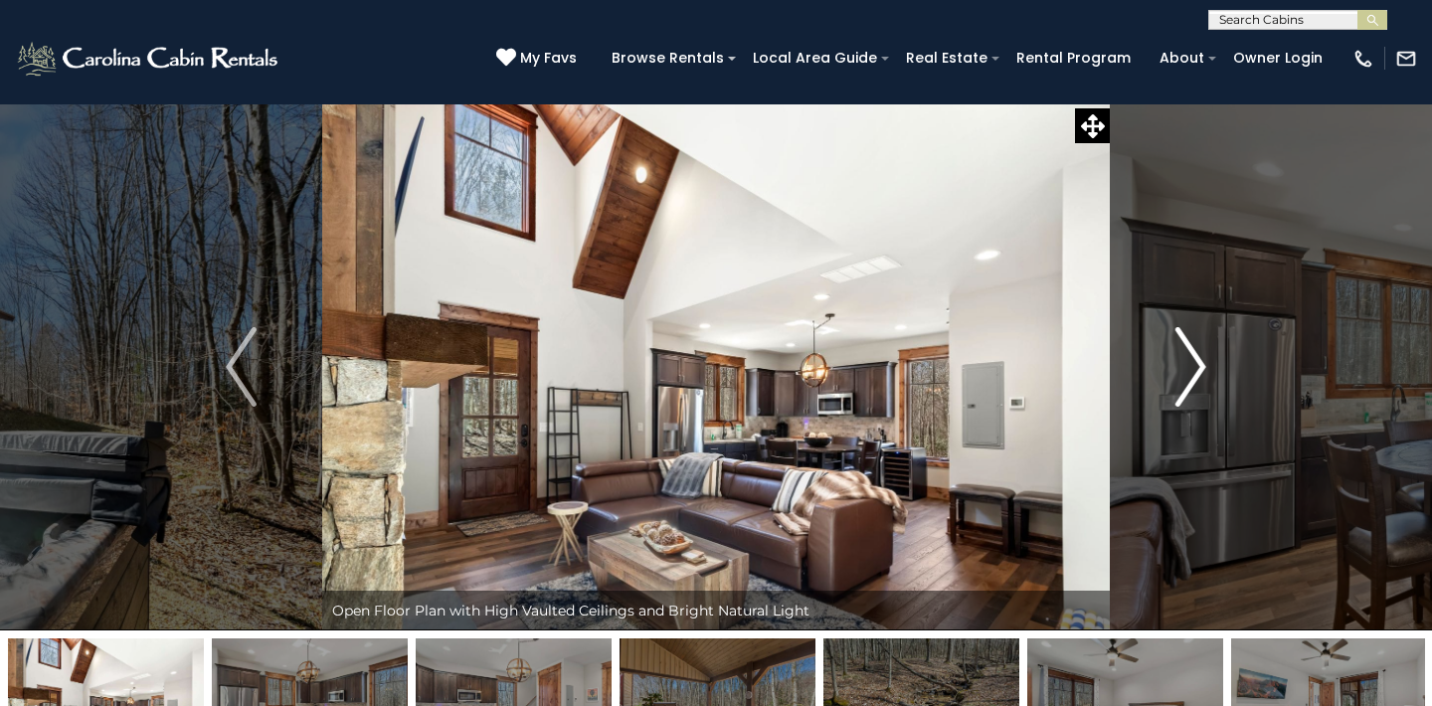
click at [1195, 368] on img "Next" at bounding box center [1190, 367] width 30 height 80
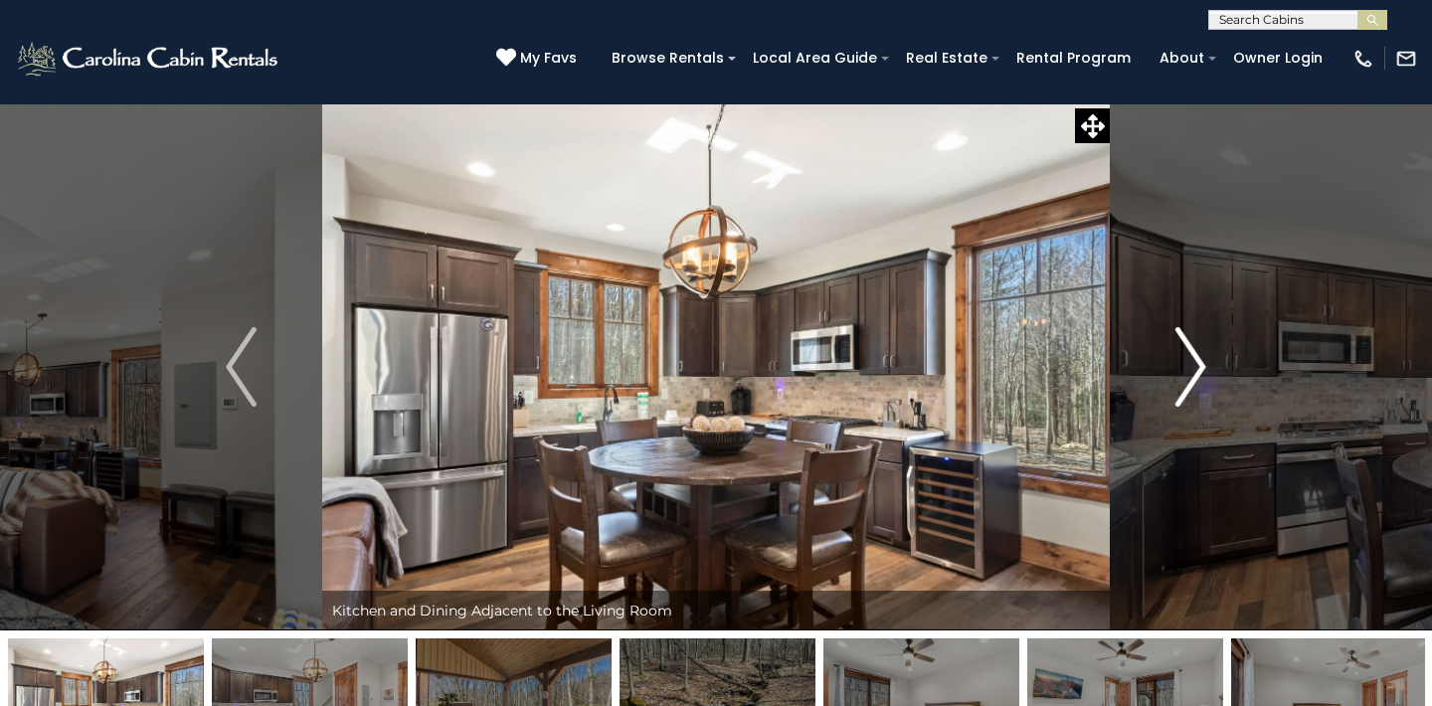
click at [1195, 368] on img "Next" at bounding box center [1190, 367] width 30 height 80
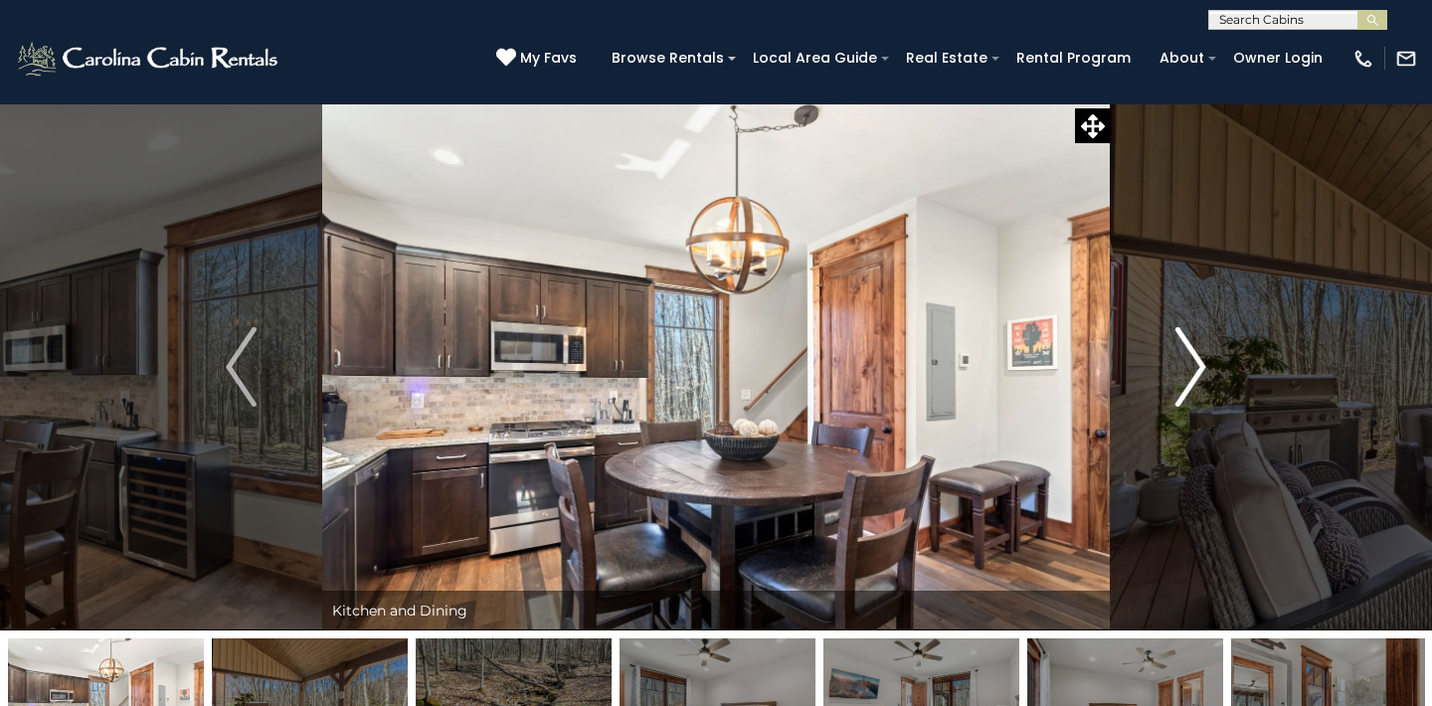
click at [1195, 368] on img "Next" at bounding box center [1190, 367] width 30 height 80
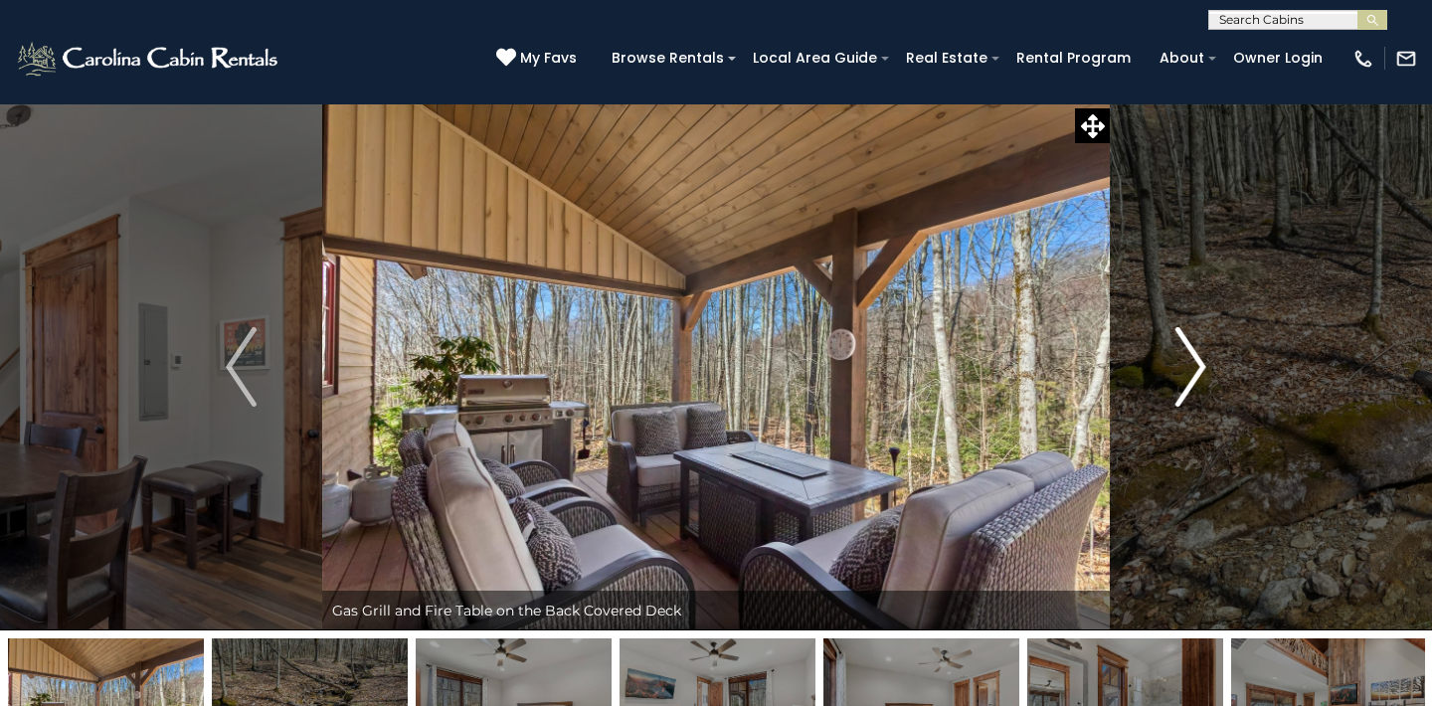
click at [1195, 368] on img "Next" at bounding box center [1190, 367] width 30 height 80
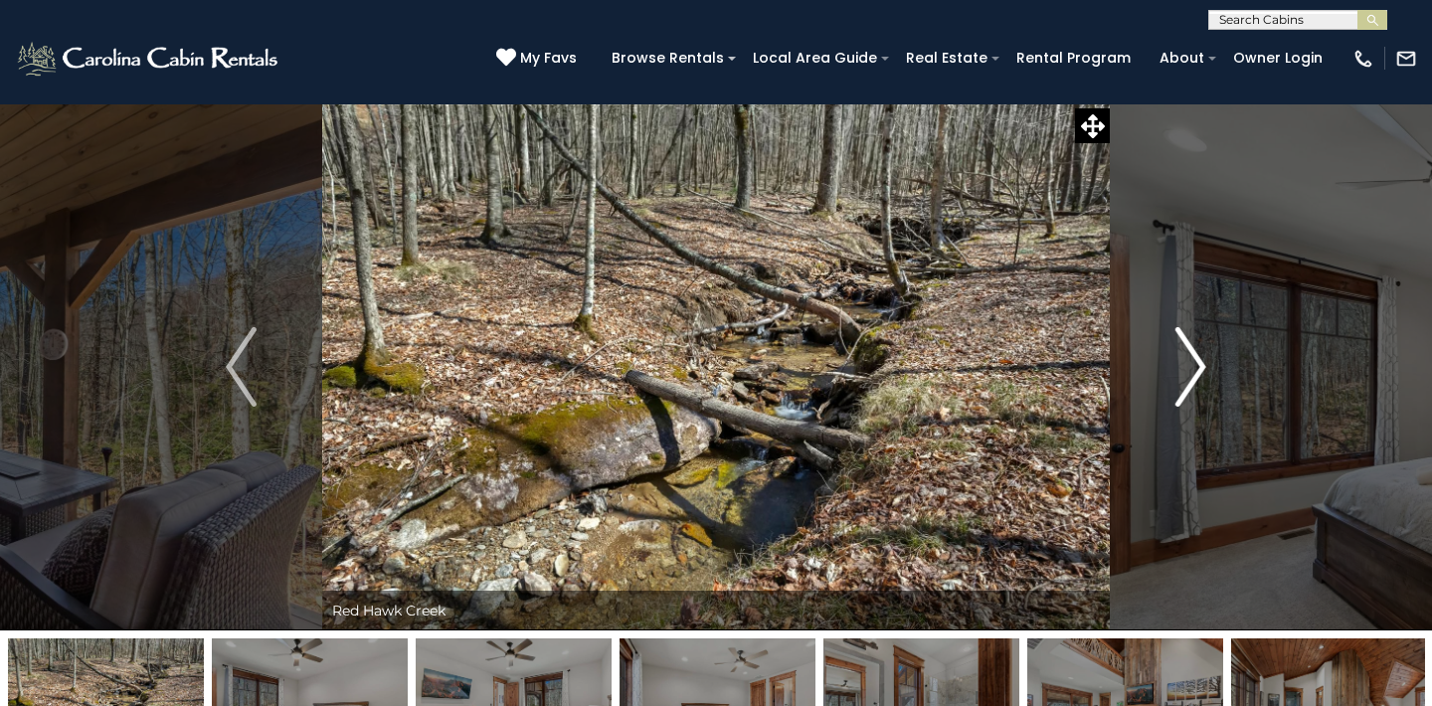
click at [1195, 368] on img "Next" at bounding box center [1190, 367] width 30 height 80
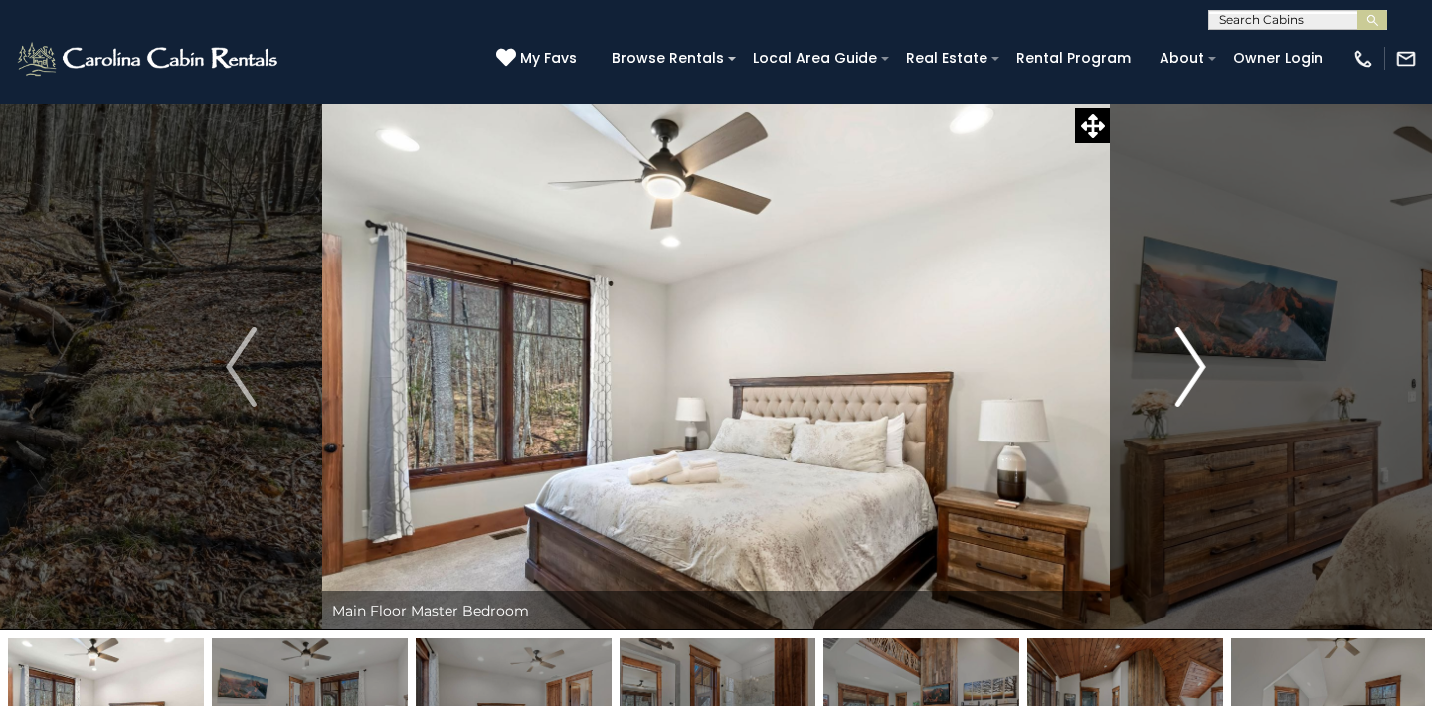
click at [1195, 368] on img "Next" at bounding box center [1190, 367] width 30 height 80
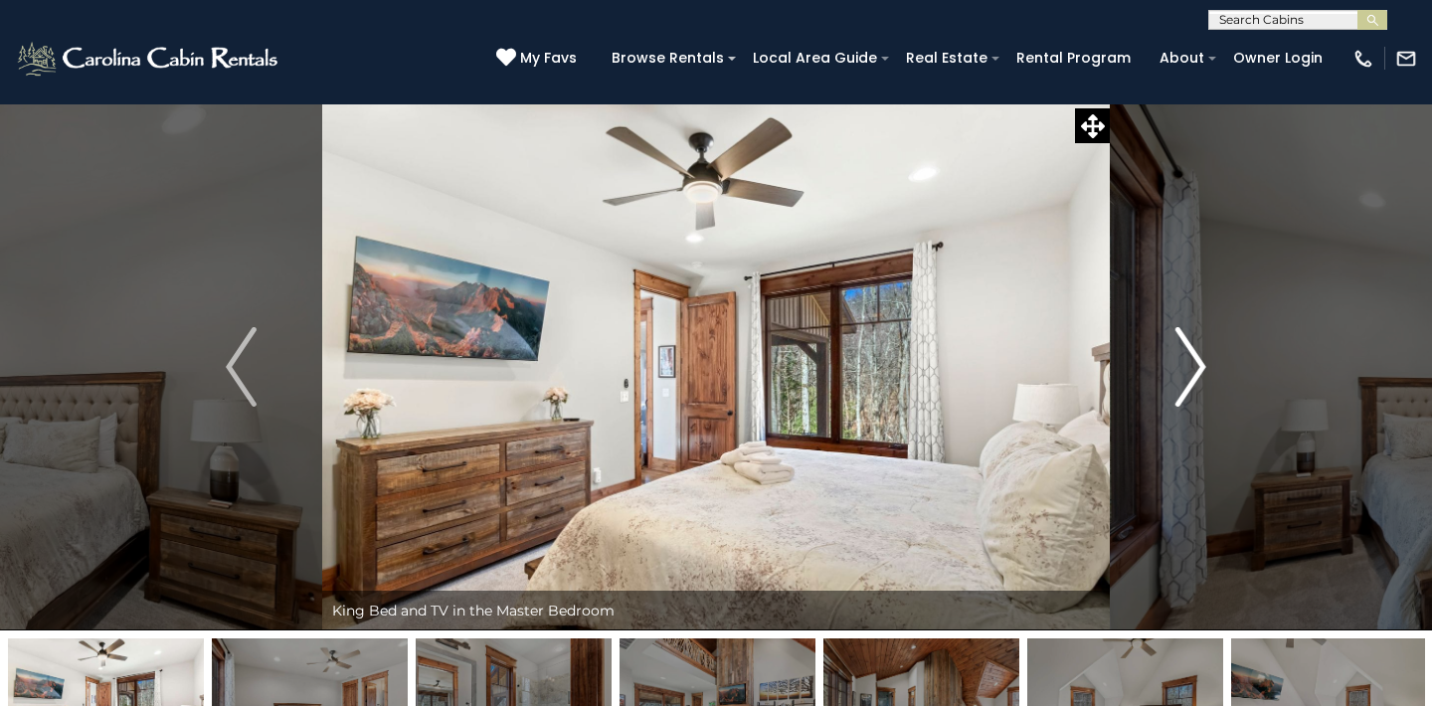
click at [1195, 368] on img "Next" at bounding box center [1190, 367] width 30 height 80
